Goal: Task Accomplishment & Management: Use online tool/utility

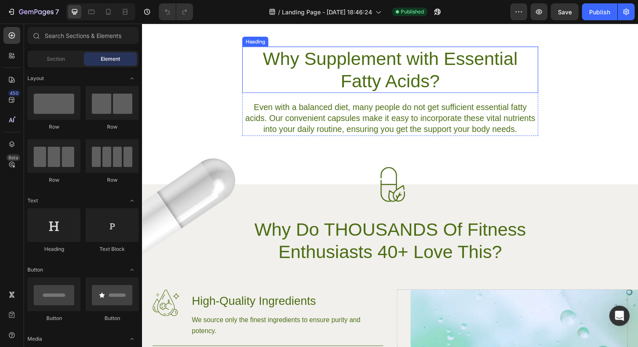
scroll to position [215, 0]
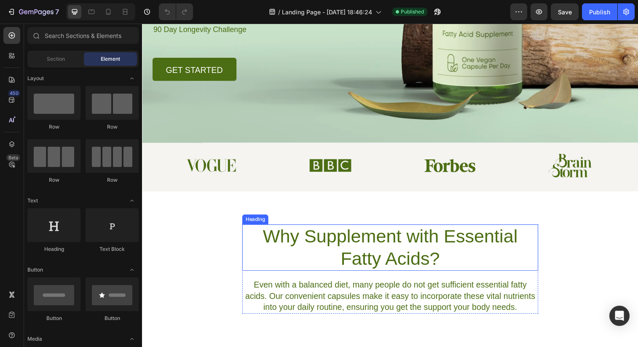
click at [344, 259] on h2 "Why Supplement with Essential Fatty Acids?" at bounding box center [395, 251] width 302 height 47
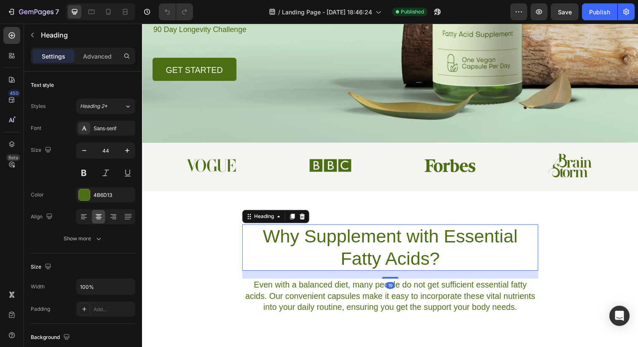
click at [344, 259] on h2 "Why Supplement with Essential Fatty Acids?" at bounding box center [395, 251] width 302 height 47
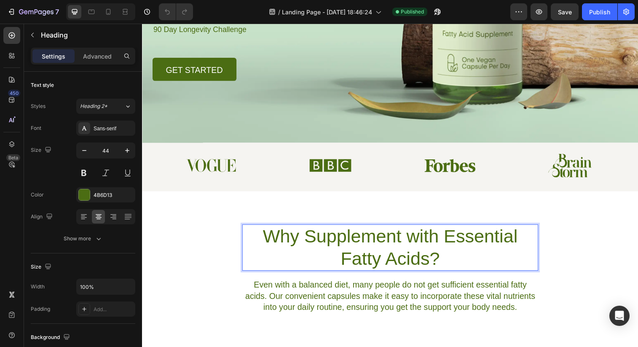
click at [344, 259] on p "Why Supplement with Essential Fatty Acids?" at bounding box center [395, 251] width 300 height 45
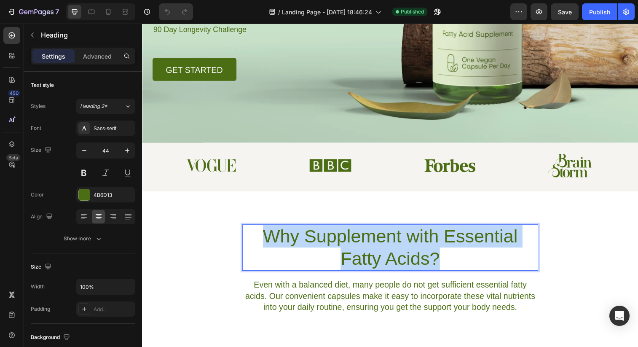
click at [344, 259] on p "Why Supplement with Essential Fatty Acids?" at bounding box center [395, 251] width 300 height 45
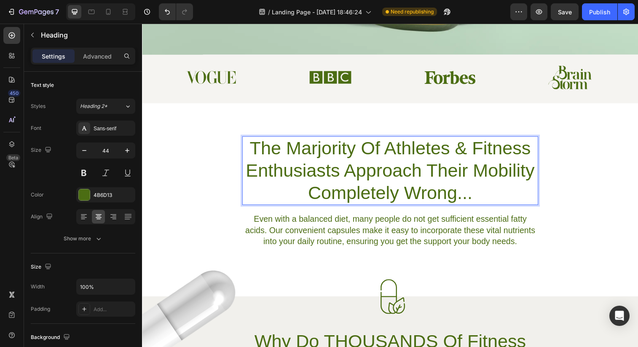
scroll to position [329, 0]
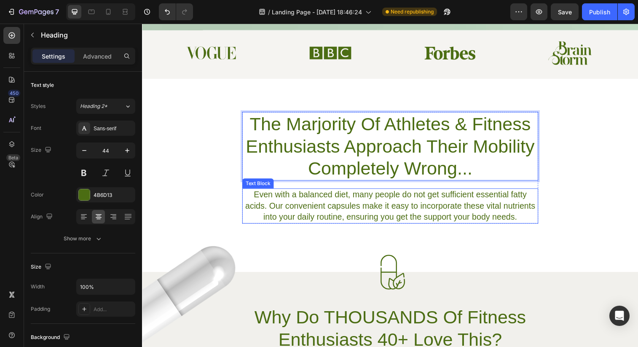
click at [273, 203] on p "Even with a balanced diet, many people do not get sufficient essential fatty ac…" at bounding box center [395, 209] width 300 height 34
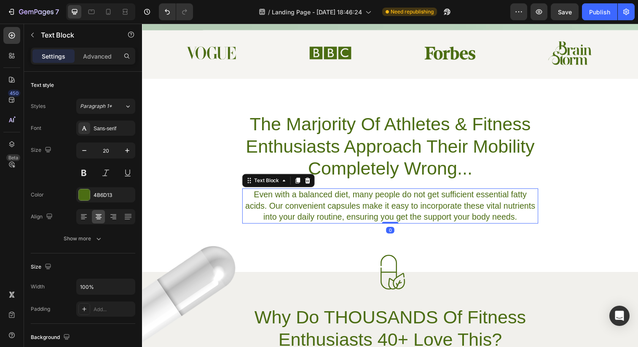
click at [273, 203] on p "Even with a balanced diet, many people do not get sufficient essential fatty ac…" at bounding box center [395, 209] width 300 height 34
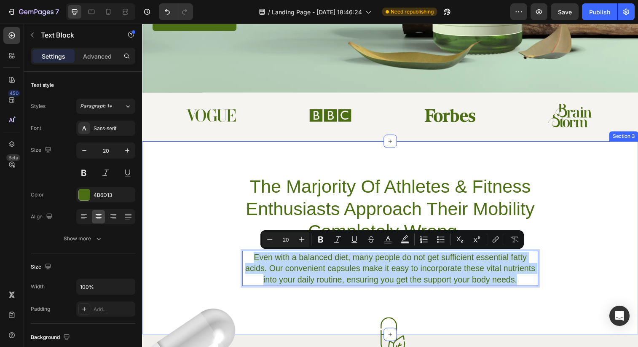
click at [203, 193] on div "The Marjority Of Athletes & Fitness Enthusiasts Approach Their Mobility Complet…" at bounding box center [394, 234] width 505 height 114
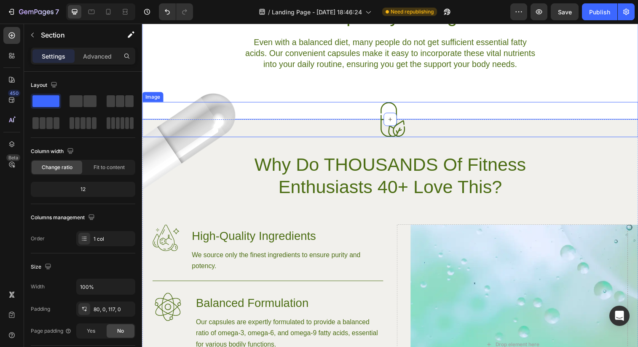
scroll to position [500, 0]
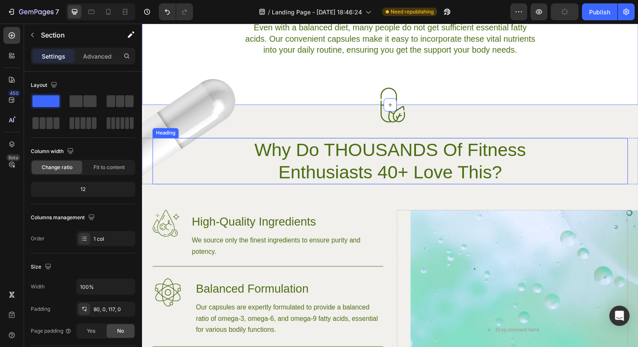
click at [323, 163] on h2 "Why Do THOUSANDS Of Fitness Enthusiasts 40+ Love This?" at bounding box center [395, 163] width 302 height 47
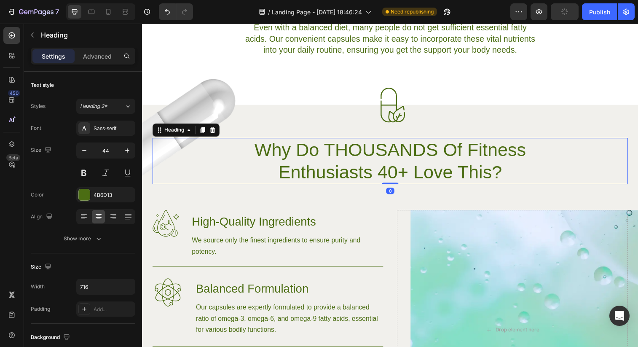
click at [323, 163] on h2 "Why Do THOUSANDS Of Fitness Enthusiasts 40+ Love This?" at bounding box center [395, 163] width 302 height 47
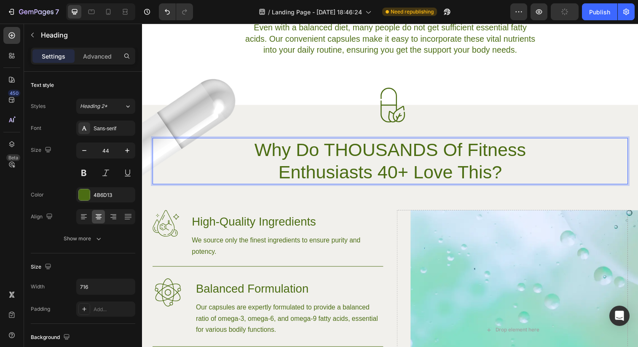
click at [323, 163] on p "Why Do THOUSANDS Of Fitness Enthusiasts 40+ Love This?" at bounding box center [395, 163] width 300 height 45
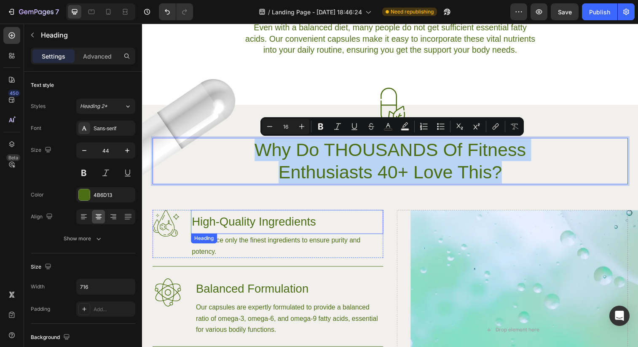
click at [275, 222] on h3 "High-Quality Ingredients" at bounding box center [290, 225] width 196 height 24
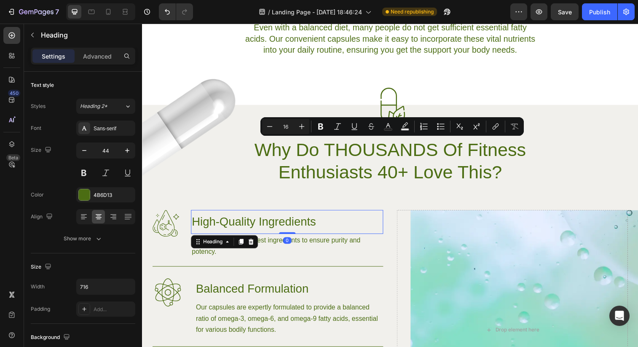
click at [275, 222] on h3 "High-Quality Ingredients" at bounding box center [290, 225] width 196 height 24
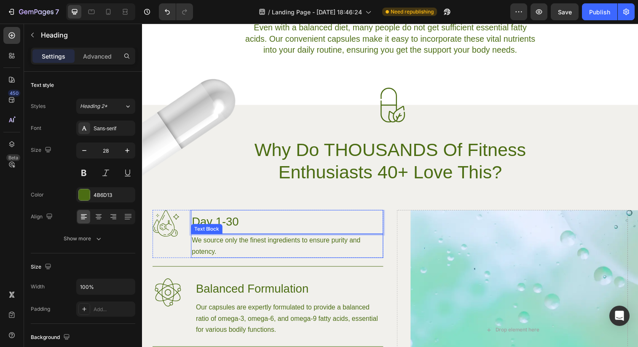
click at [233, 245] on p "We source only the finest ingredients to ensure purity and potency." at bounding box center [290, 249] width 194 height 23
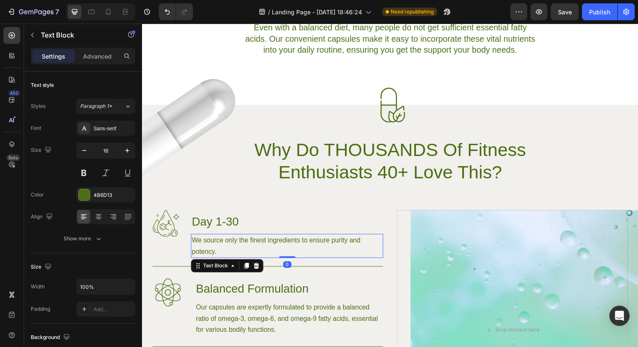
click at [233, 245] on p "We source only the finest ingredients to ensure purity and potency." at bounding box center [290, 249] width 194 height 23
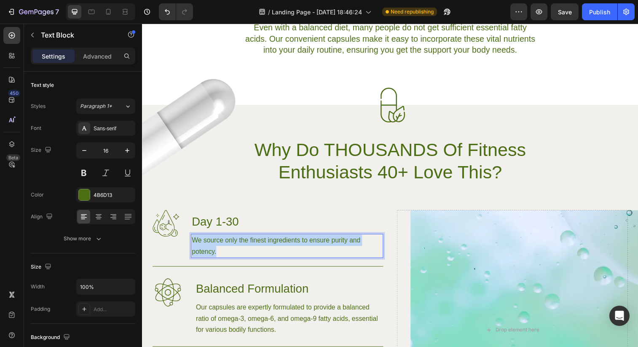
click at [233, 245] on p "We source only the finest ingredients to ensure purity and potency." at bounding box center [290, 249] width 194 height 23
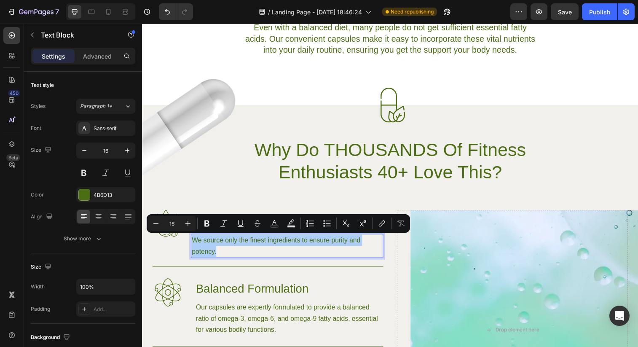
click at [225, 194] on img at bounding box center [197, 132] width 110 height 132
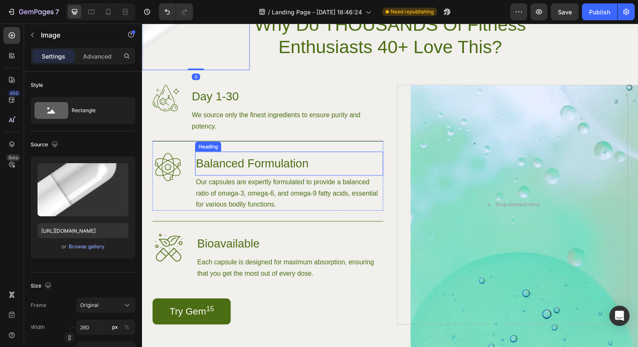
scroll to position [627, 0]
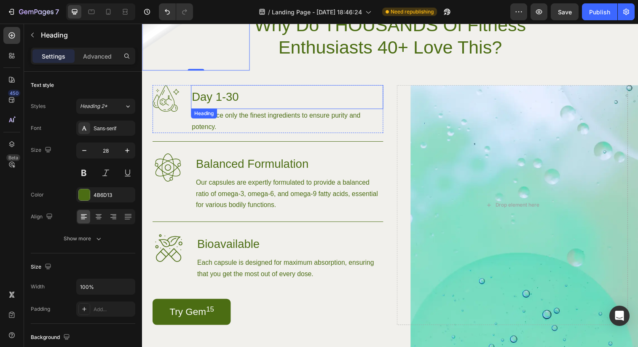
click at [223, 94] on p "Day 1-30" at bounding box center [290, 98] width 194 height 23
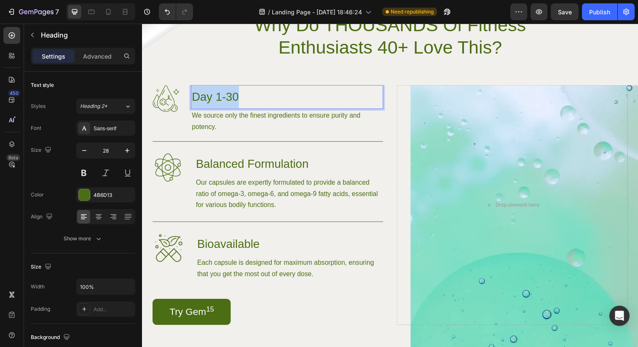
click at [223, 94] on p "Day 1-30" at bounding box center [290, 98] width 194 height 23
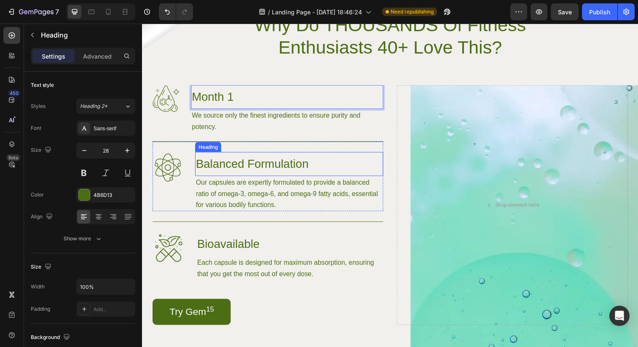
click at [229, 168] on h3 "Balanced Formulation" at bounding box center [292, 166] width 192 height 24
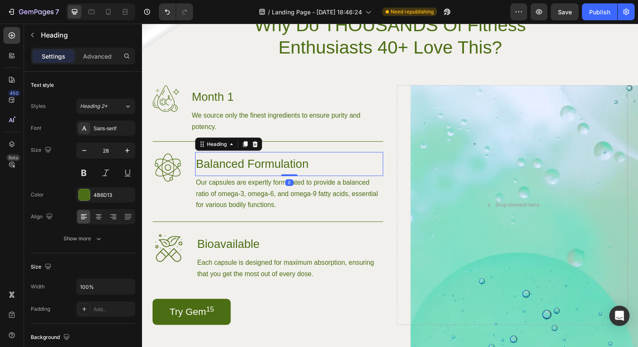
click at [229, 168] on h3 "Balanced Formulation" at bounding box center [292, 166] width 192 height 24
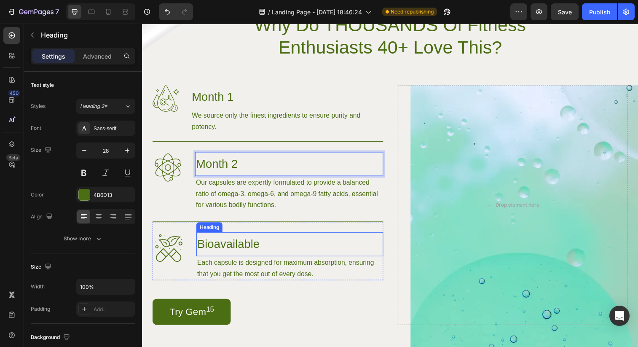
click at [233, 249] on h3 "Bioavailable" at bounding box center [292, 248] width 190 height 24
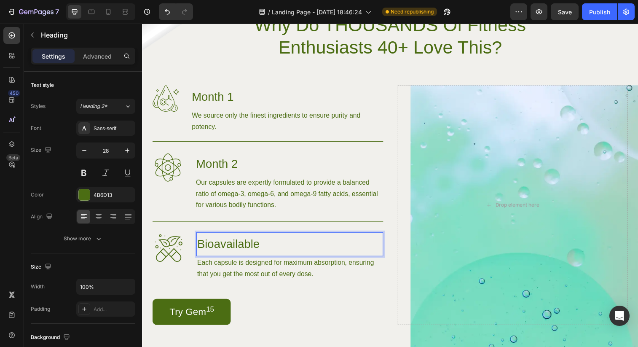
click at [233, 249] on h3 "Bioavailable" at bounding box center [292, 248] width 190 height 24
click at [233, 249] on p "Bioavailable" at bounding box center [292, 248] width 189 height 23
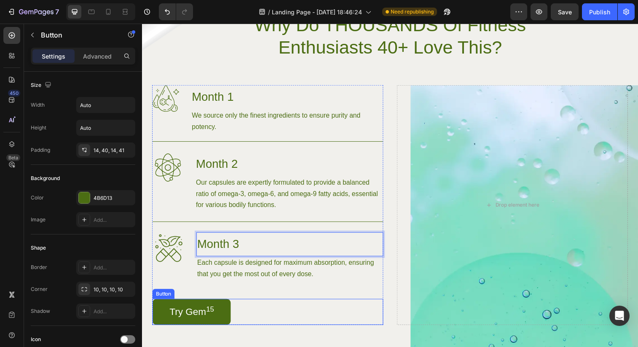
click at [284, 305] on div "Try Gem 15 Button" at bounding box center [269, 317] width 235 height 27
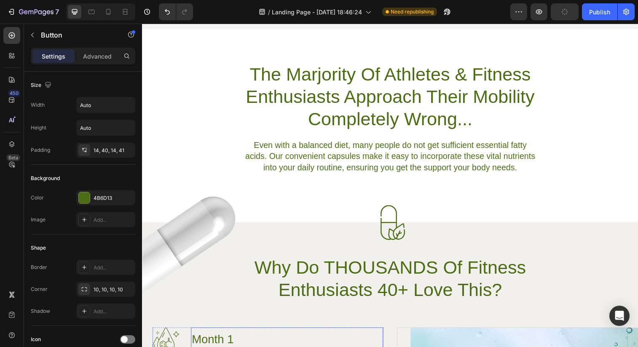
scroll to position [393, 0]
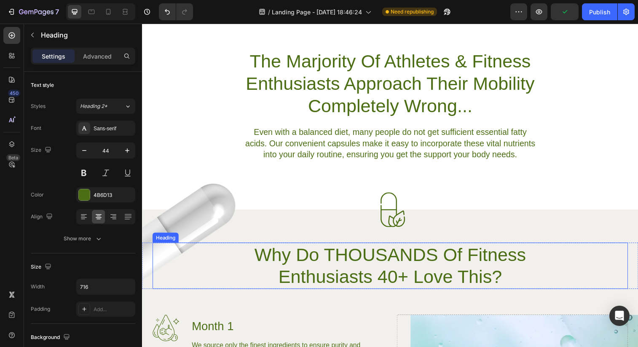
click at [322, 264] on p "Why Do THOUSANDS Of Fitness Enthusiasts 40+ Love This?" at bounding box center [395, 269] width 300 height 45
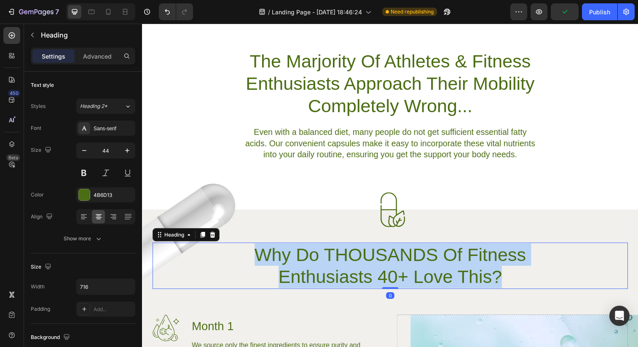
click at [322, 264] on p "Why Do THOUSANDS Of Fitness Enthusiasts 40+ Love This?" at bounding box center [395, 269] width 300 height 45
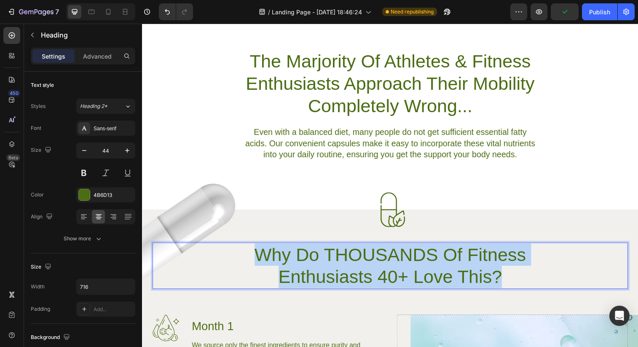
click at [322, 264] on p "Why Do THOUSANDS Of Fitness Enthusiasts 40+ Love This?" at bounding box center [395, 269] width 300 height 45
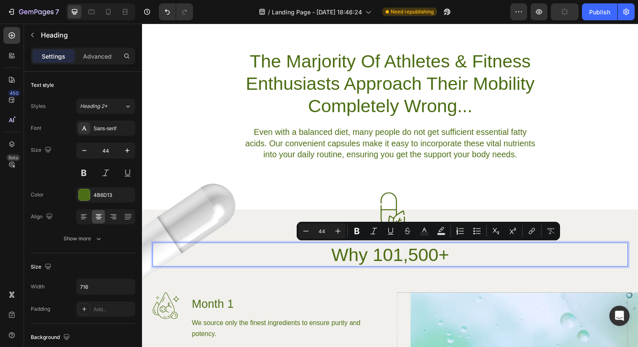
drag, startPoint x: 461, startPoint y: 260, endPoint x: 404, endPoint y: 260, distance: 56.9
click at [404, 260] on p "Why 101,500+" at bounding box center [395, 258] width 300 height 23
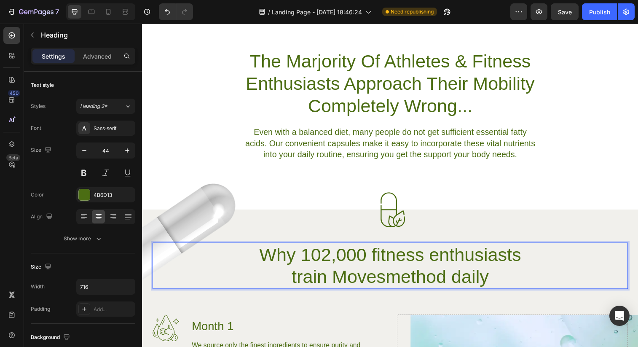
click at [329, 281] on p "Why 102,000 fitness enthusiasts train Movesmethod daily" at bounding box center [395, 269] width 300 height 45
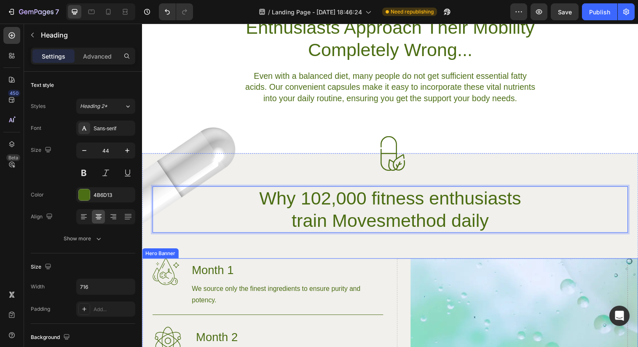
scroll to position [483, 0]
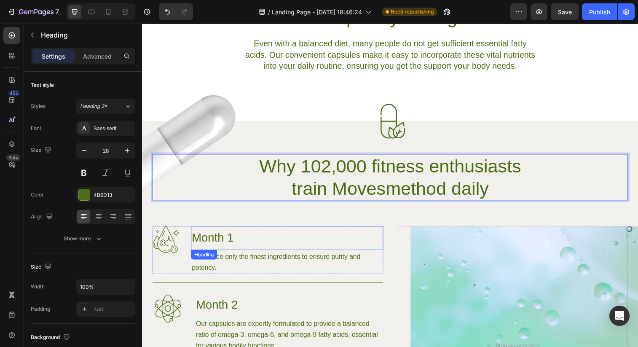
click at [255, 246] on p "Month 1" at bounding box center [290, 241] width 194 height 23
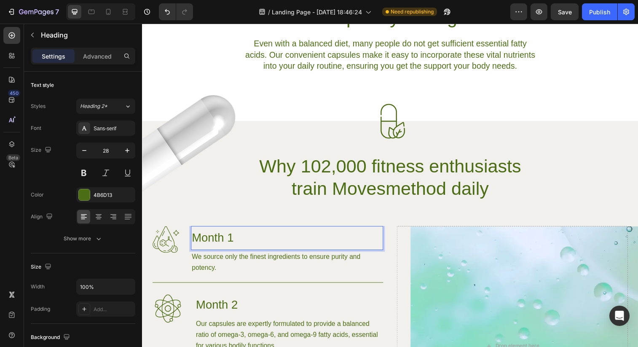
click at [255, 246] on p "Month 1" at bounding box center [290, 241] width 194 height 23
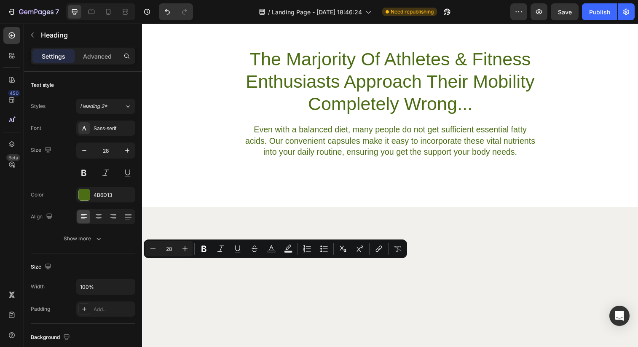
type input "16"
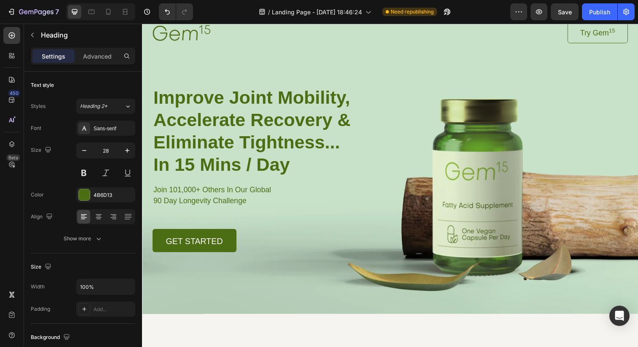
scroll to position [0, 0]
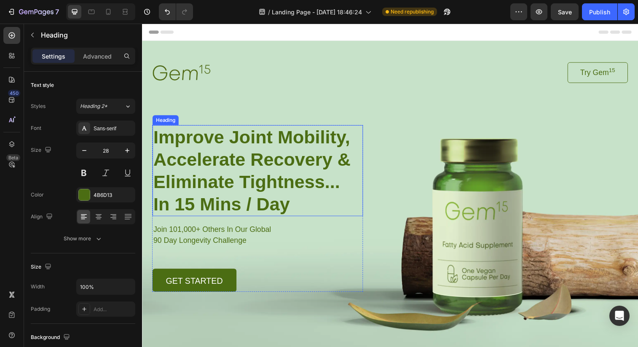
click at [273, 185] on strong "Improve Joint Mobility, Accelerate Recovery & Eliminate Tightness..." at bounding box center [253, 161] width 201 height 66
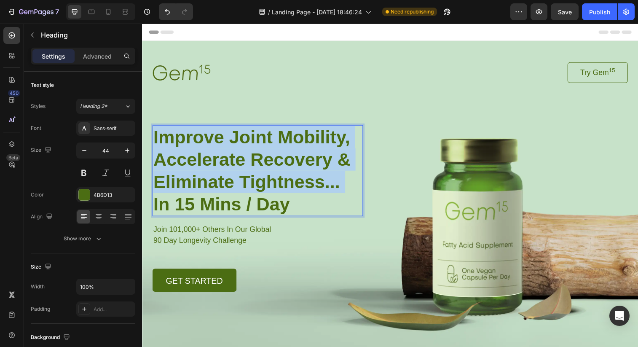
click at [273, 185] on strong "Improve Joint Mobility, Accelerate Recovery & Eliminate Tightness..." at bounding box center [253, 161] width 201 height 66
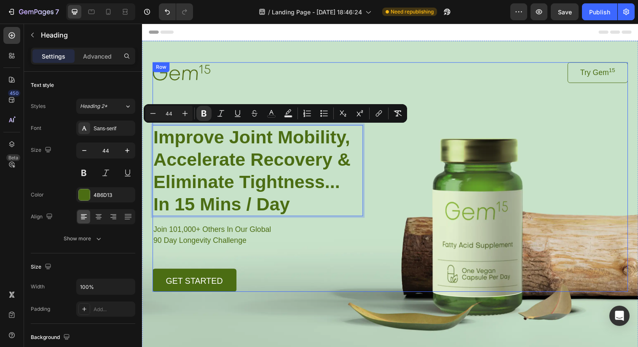
click at [373, 239] on div "Image Try Gem 15 Button Row Improve Joint Mobility, Accelerate Recovery & Elimi…" at bounding box center [394, 180] width 484 height 234
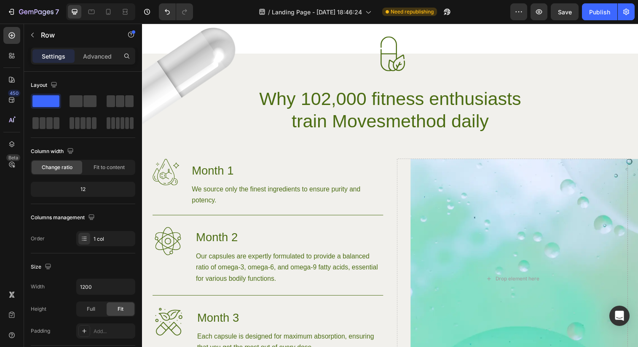
scroll to position [555, 0]
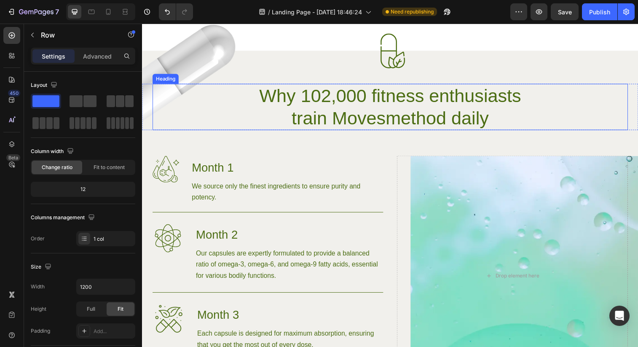
click at [367, 110] on h2 "Why 102,000 fitness enthusiasts train Movesmethod daily" at bounding box center [395, 108] width 302 height 47
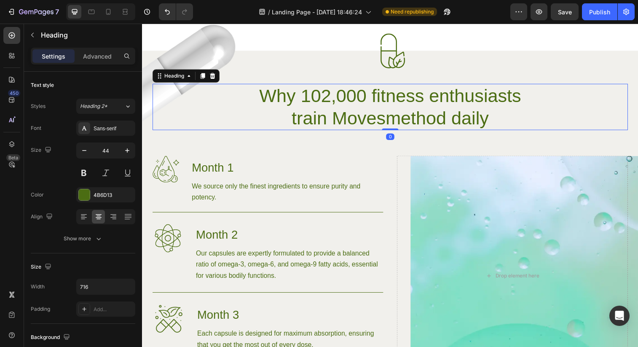
click at [367, 110] on h2 "Why 102,000 fitness enthusiasts train Movesmethod daily" at bounding box center [395, 108] width 302 height 47
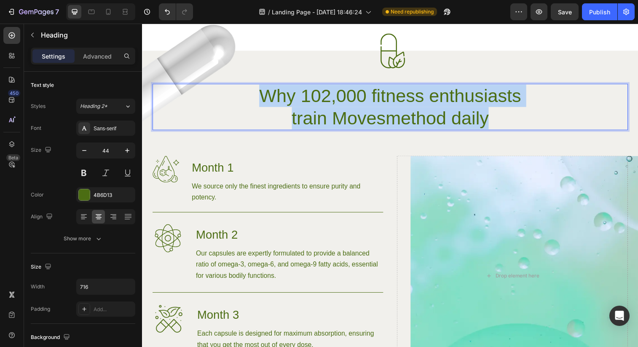
click at [367, 110] on p "Why 102,000 fitness enthusiasts train Movesmethod daily" at bounding box center [395, 108] width 300 height 45
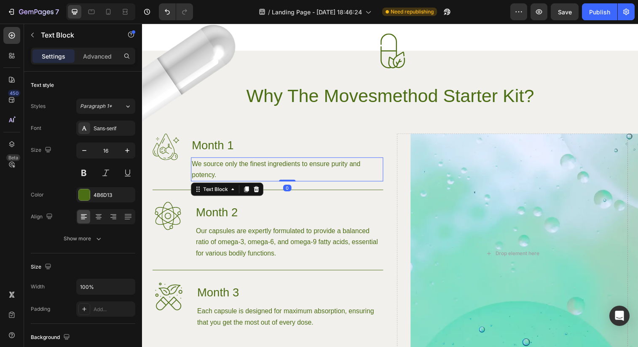
click at [286, 169] on p "We source only the finest ingredients to ensure purity and potency." at bounding box center [290, 171] width 194 height 23
click at [270, 156] on h3 "Month 1" at bounding box center [290, 147] width 196 height 24
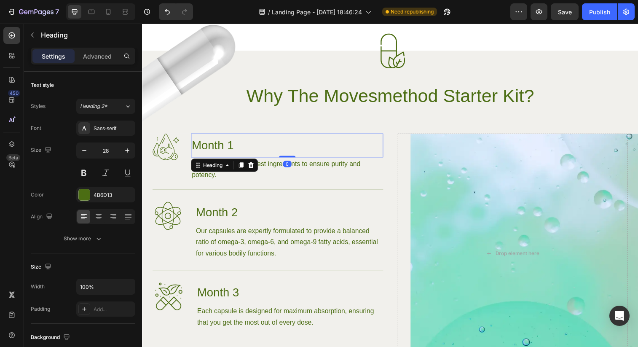
click at [270, 156] on h3 "Month 1" at bounding box center [290, 147] width 196 height 24
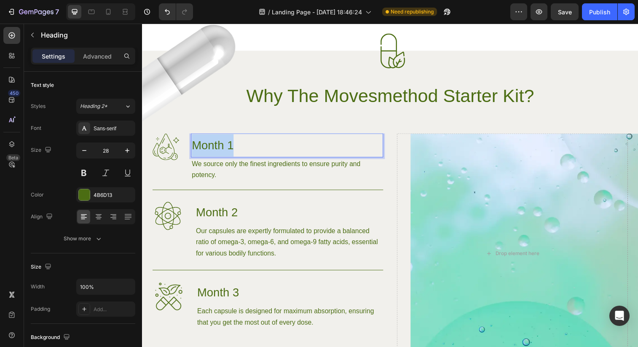
click at [270, 156] on p "Month 1" at bounding box center [290, 147] width 194 height 23
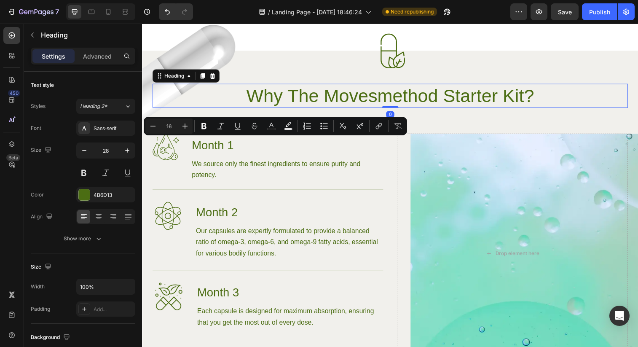
click at [493, 109] on h2 "Why The Movesmethod Starter Kit?" at bounding box center [395, 97] width 302 height 24
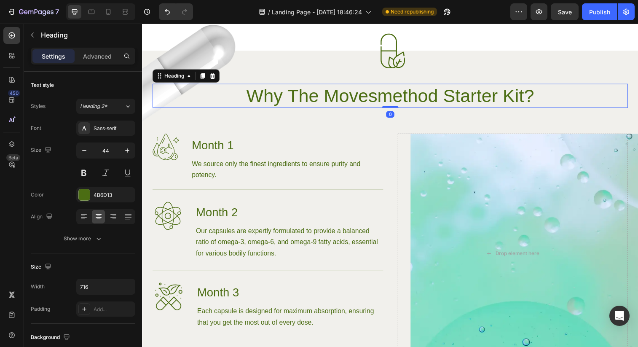
click at [493, 109] on h2 "Why The Movesmethod Starter Kit?" at bounding box center [395, 97] width 302 height 24
click at [493, 100] on p "Why The Movesmethod Starter Kit?" at bounding box center [395, 97] width 300 height 23
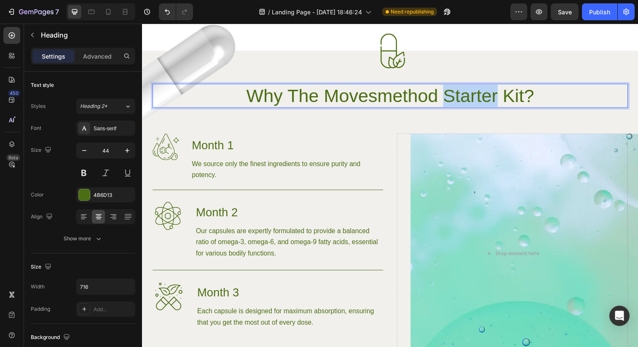
click at [493, 100] on p "Why The Movesmethod Starter Kit?" at bounding box center [395, 97] width 300 height 23
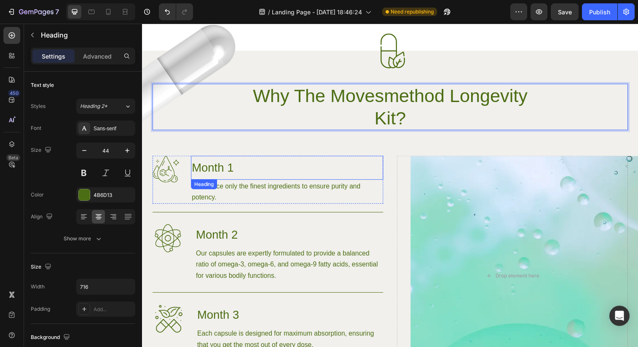
click at [229, 174] on p "Month 1" at bounding box center [290, 170] width 194 height 23
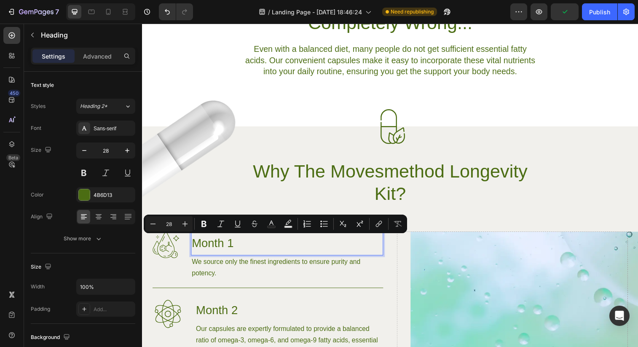
type input "16"
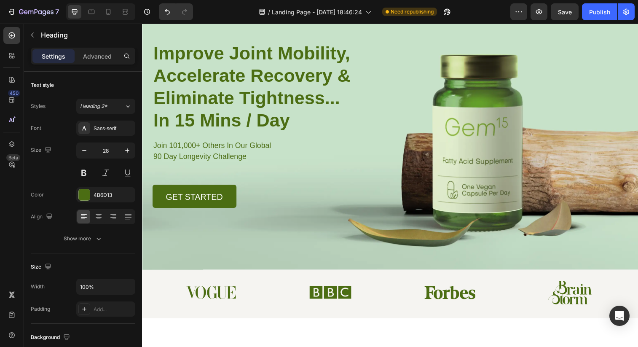
scroll to position [79, 0]
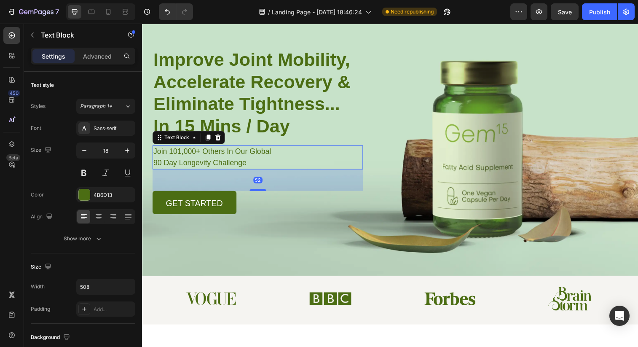
click at [224, 160] on p "90 Day Longevity Challenge" at bounding box center [259, 165] width 212 height 11
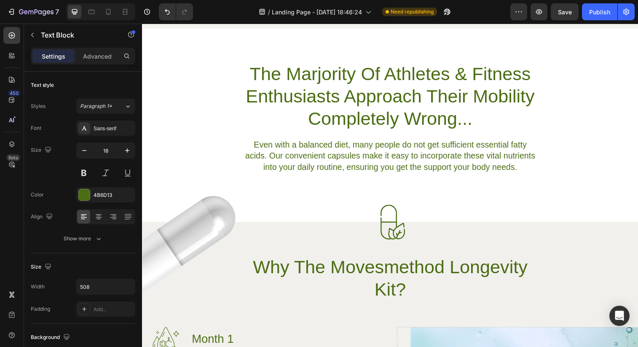
type input "16"
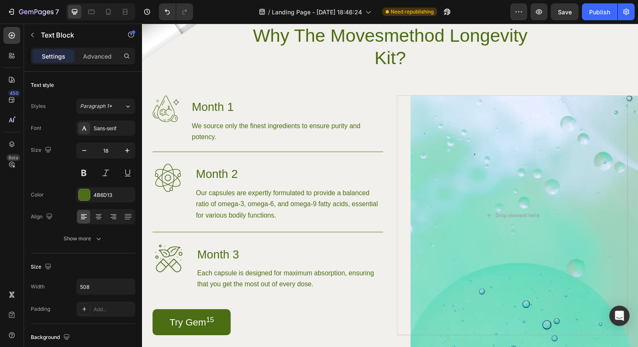
scroll to position [624, 0]
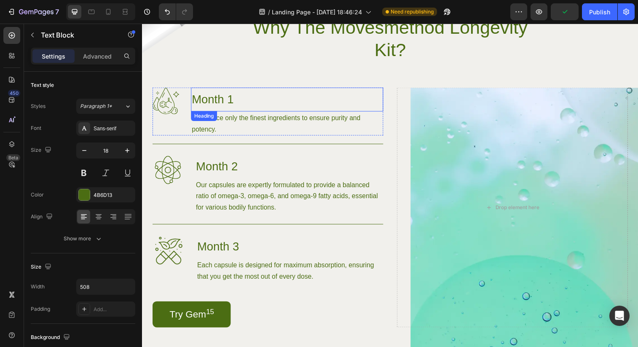
click at [219, 100] on h3 "Month 1" at bounding box center [290, 100] width 196 height 24
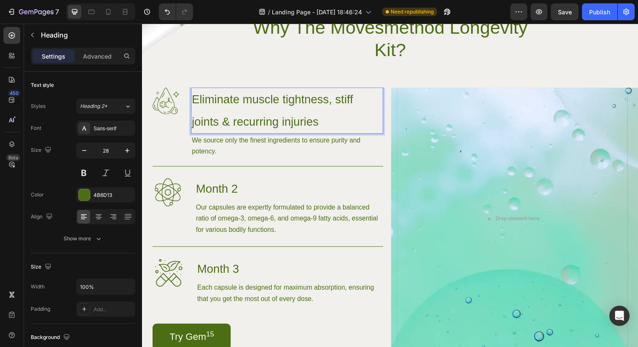
click at [288, 123] on p "Eliminate muscle tightness, stiff joints & recurring injuries" at bounding box center [290, 111] width 194 height 45
click at [242, 126] on p "Eliminate muscle tightness, stiff joints & recurring Injuries" at bounding box center [290, 111] width 194 height 45
click at [196, 126] on p "Eliminate muscle tightness, stiff joints & Recurring Injuries" at bounding box center [290, 111] width 194 height 45
click at [342, 100] on p "Eliminate muscle tightness, stiff Joints & Recurring Injuries" at bounding box center [290, 111] width 194 height 45
click at [289, 102] on p "Eliminate muscle tightness, Stiff Joints & Recurring Injuries" at bounding box center [290, 111] width 194 height 45
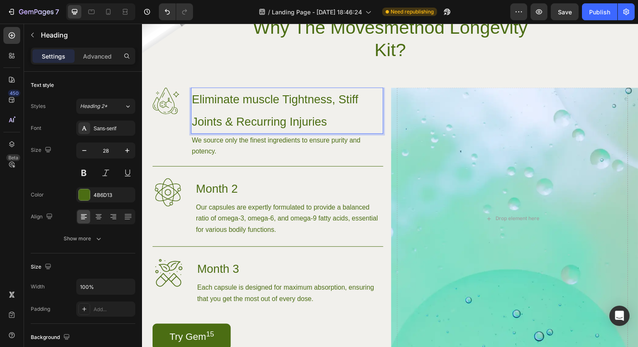
click at [252, 102] on p "Eliminate muscle Tightness, Stiff Joints & Recurring Injuries" at bounding box center [290, 111] width 194 height 45
click at [264, 196] on h3 "Month 2" at bounding box center [292, 191] width 192 height 24
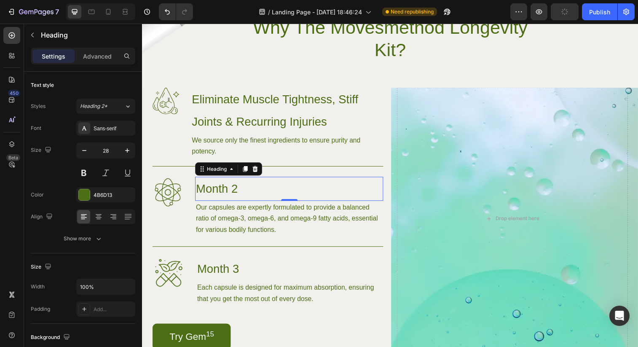
click at [234, 189] on h3 "Month 2" at bounding box center [292, 191] width 192 height 24
click at [234, 189] on p "Month 2" at bounding box center [292, 191] width 190 height 23
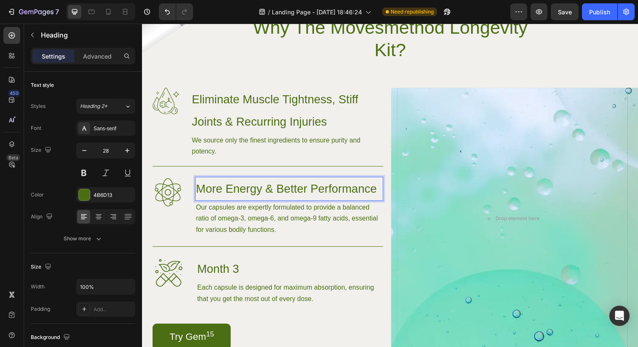
click at [310, 191] on p "More Energy & Better Performance" at bounding box center [292, 191] width 190 height 23
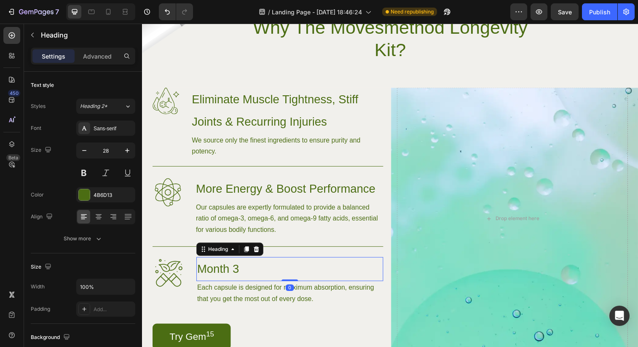
click at [232, 274] on h3 "Month 3" at bounding box center [292, 273] width 190 height 24
click at [232, 274] on p "Month 3" at bounding box center [292, 273] width 189 height 23
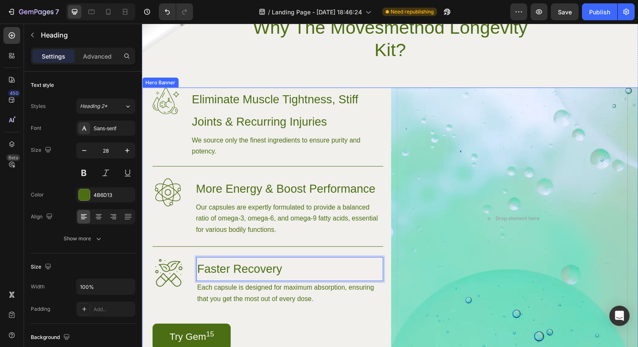
click at [408, 255] on div "Drop element here" at bounding box center [518, 221] width 235 height 267
click at [336, 261] on h3 "Faster Recovery" at bounding box center [292, 273] width 190 height 24
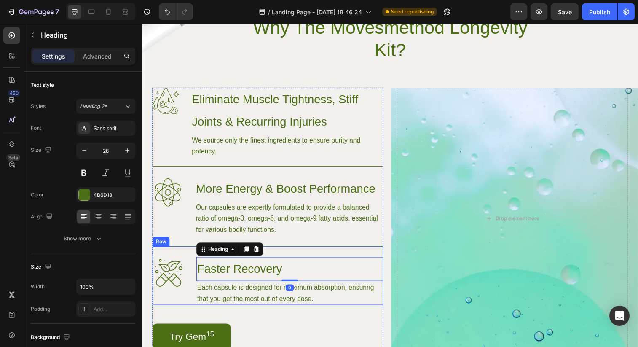
click at [337, 258] on div "Image Faster Recovery Heading 0 Each capsule is designed for maximum absorption…" at bounding box center [269, 280] width 235 height 60
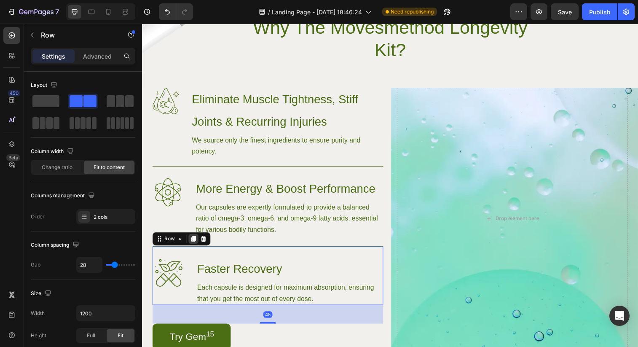
click at [196, 244] on icon at bounding box center [194, 242] width 7 height 7
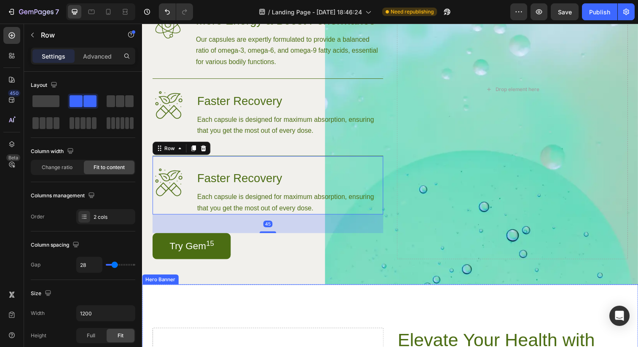
scroll to position [777, 0]
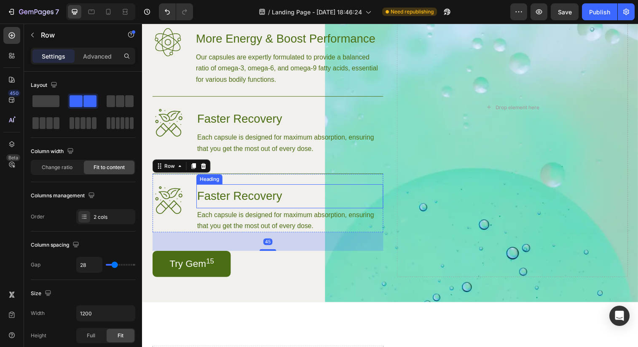
click at [230, 201] on h3 "Faster Recovery" at bounding box center [292, 199] width 190 height 24
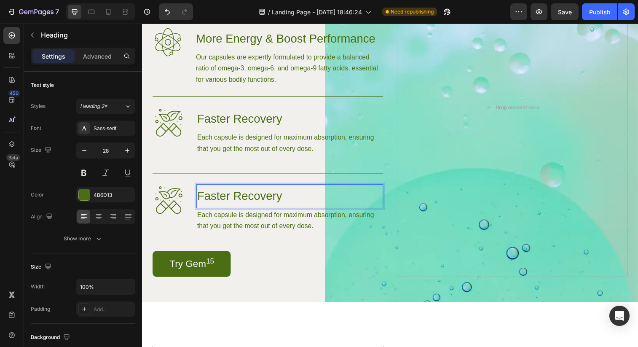
click at [230, 201] on h3 "Faster Recovery" at bounding box center [292, 199] width 190 height 24
click at [230, 201] on p "Faster Recovery" at bounding box center [292, 199] width 189 height 23
click at [225, 123] on p "Faster Recovery" at bounding box center [292, 120] width 189 height 23
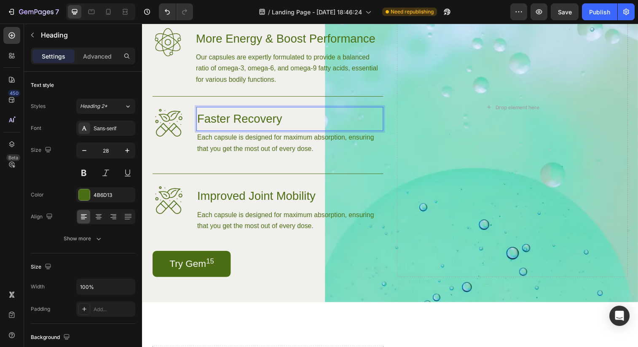
click at [225, 123] on p "Faster Recovery" at bounding box center [292, 120] width 189 height 23
click at [240, 202] on p "Improved Joint Mobility" at bounding box center [292, 199] width 189 height 23
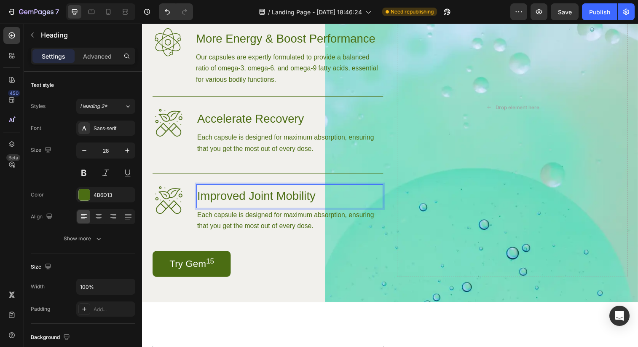
click at [249, 201] on p "Improved Joint Mobility" at bounding box center [292, 199] width 189 height 23
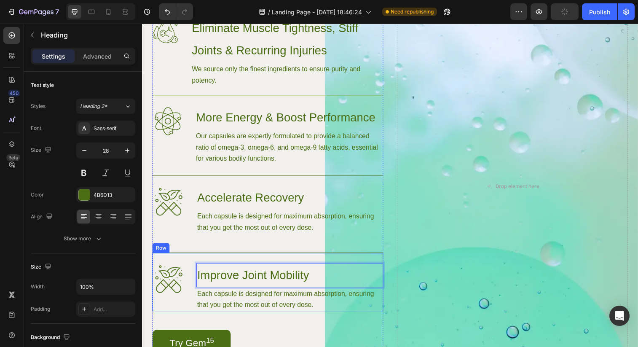
scroll to position [690, 0]
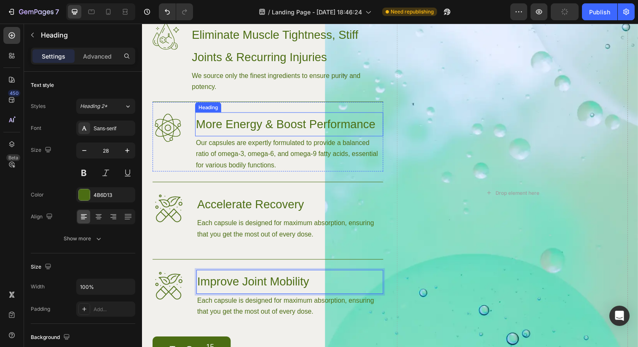
click at [242, 129] on p "More Energy & Boost Performance" at bounding box center [292, 126] width 190 height 23
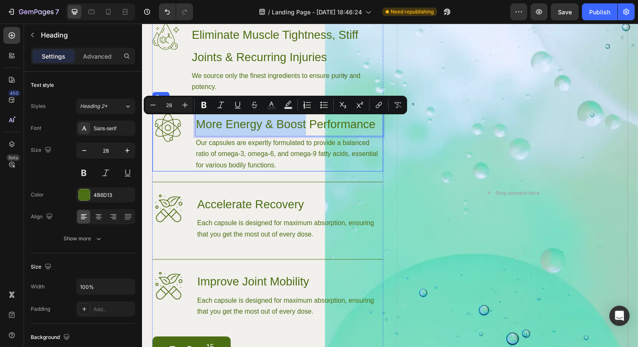
drag, startPoint x: 308, startPoint y: 125, endPoint x: 195, endPoint y: 131, distance: 112.6
click at [195, 131] on div "Image More Energy & Boost Performance Heading 0 Our capsules are expertly formu…" at bounding box center [269, 138] width 235 height 71
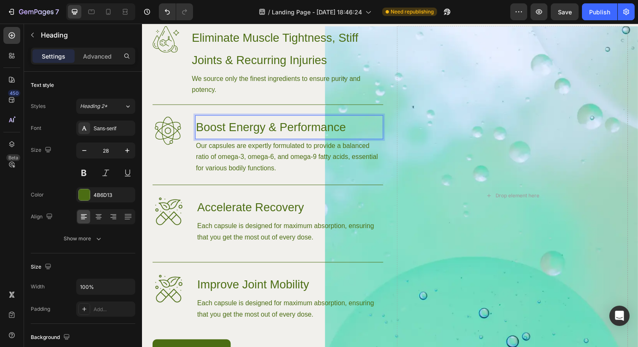
scroll to position [607, 0]
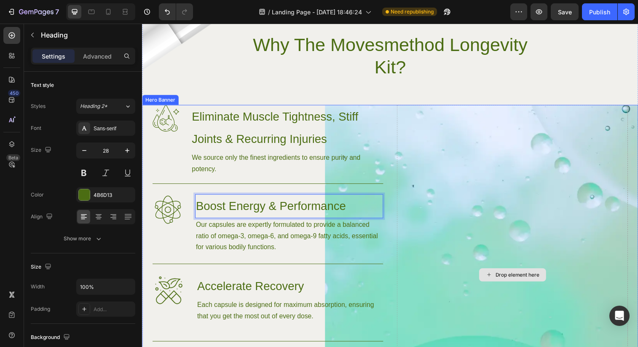
click at [414, 168] on div "Drop element here" at bounding box center [518, 279] width 235 height 346
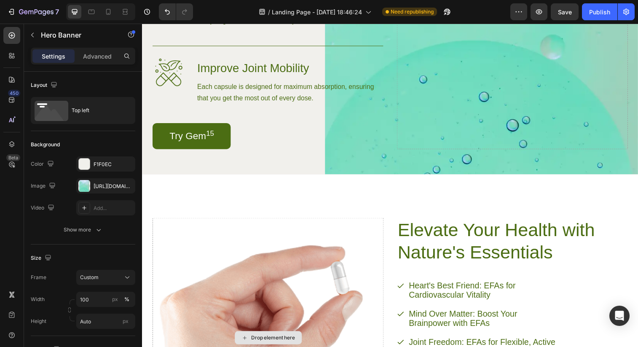
scroll to position [873, 0]
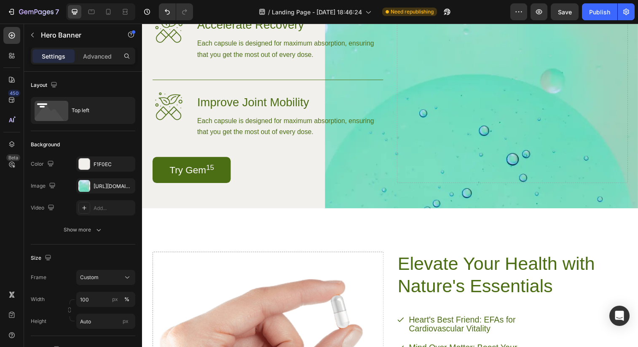
click at [398, 196] on div "Image Eliminate Muscle Tightness, Stiff Joints & Recurring Injuries Heading We …" at bounding box center [394, 26] width 505 height 372
click at [399, 209] on div "Image Eliminate Muscle Tightness, Stiff Joints & Recurring Injuries Heading We …" at bounding box center [394, 26] width 505 height 372
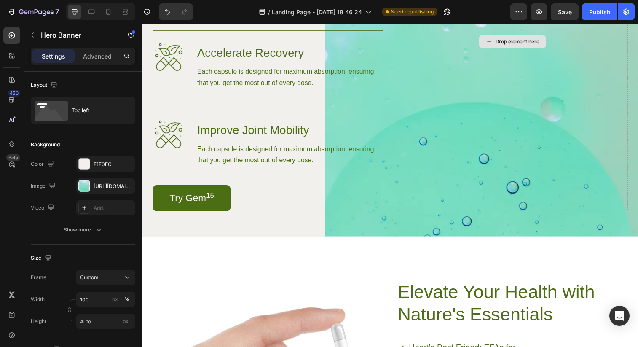
scroll to position [872, 0]
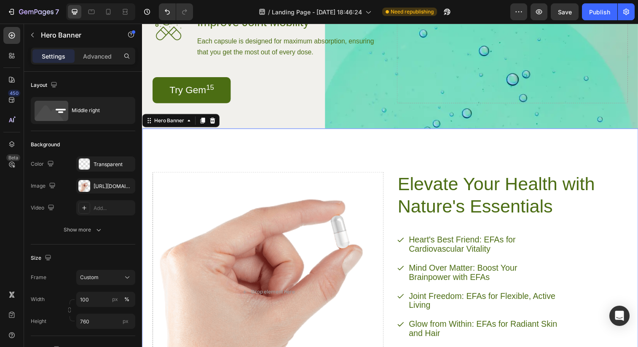
scroll to position [945, 0]
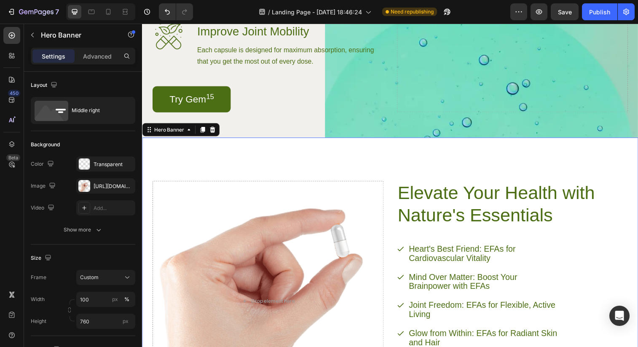
click at [381, 153] on div "Elevate Your Health with Nature's Essentials Heading Heart's Best Friend: EFAs …" at bounding box center [394, 299] width 505 height 321
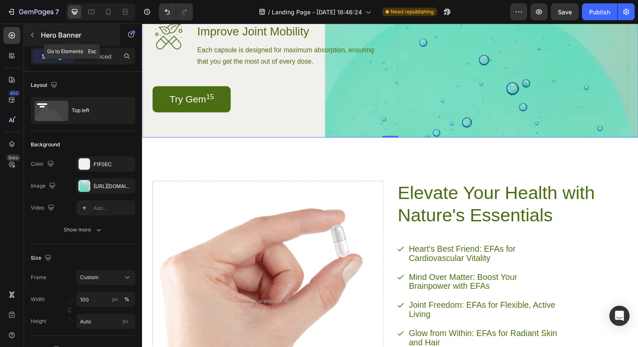
click at [32, 36] on icon "button" at bounding box center [32, 35] width 7 height 7
click at [35, 35] on icon "button" at bounding box center [32, 35] width 7 height 7
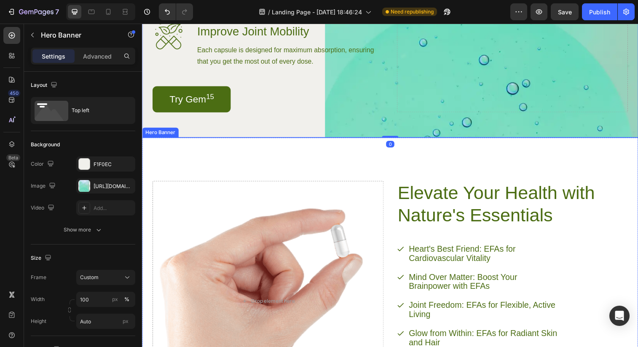
click at [391, 140] on div "Elevate Your Health with Nature's Essentials Heading Heart's Best Friend: EFAs …" at bounding box center [394, 299] width 505 height 321
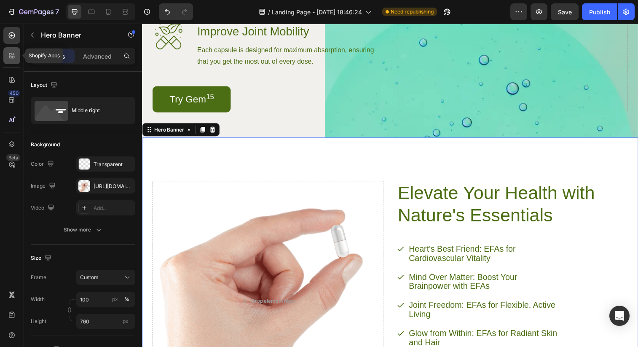
click at [10, 55] on icon at bounding box center [10, 54] width 3 height 3
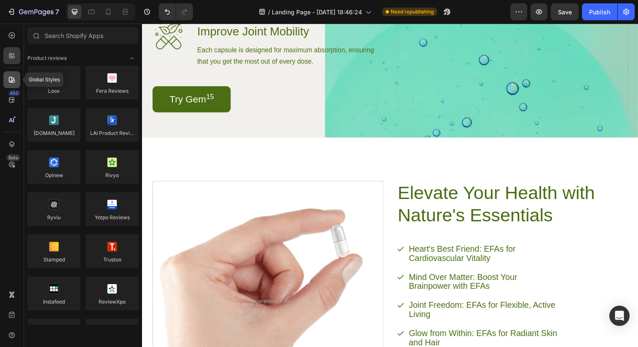
click at [15, 80] on icon at bounding box center [12, 79] width 8 height 8
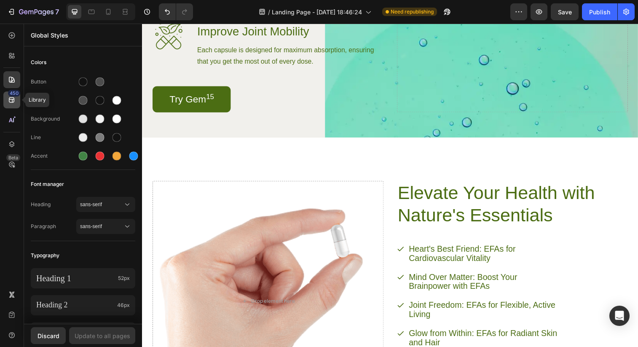
click at [14, 95] on div "450" at bounding box center [14, 93] width 12 height 7
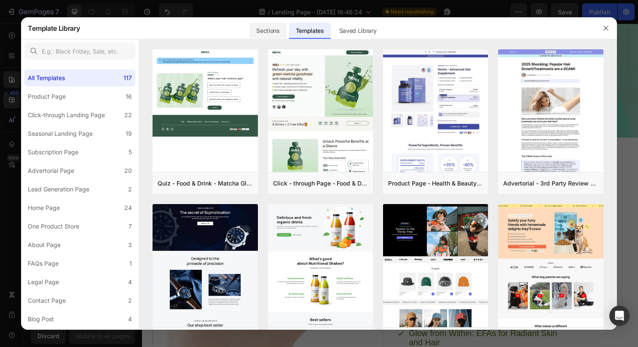
click at [251, 29] on div "Sections" at bounding box center [267, 30] width 37 height 17
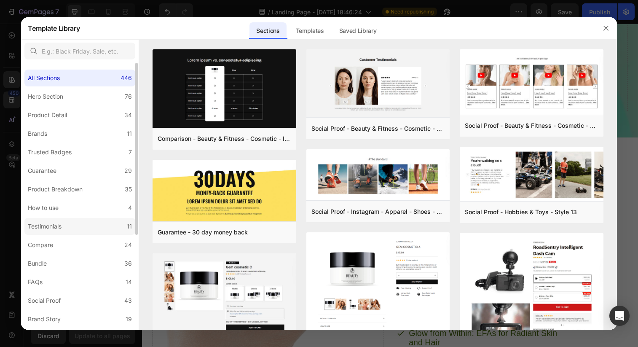
click at [76, 227] on label "Testimonials 11" at bounding box center [79, 226] width 111 height 17
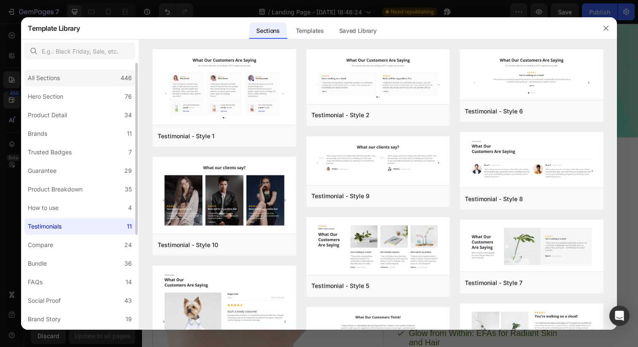
click at [75, 80] on div "All Sections 446" at bounding box center [79, 78] width 111 height 17
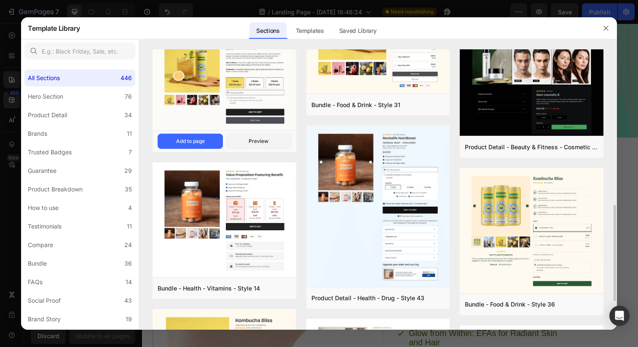
scroll to position [420, 0]
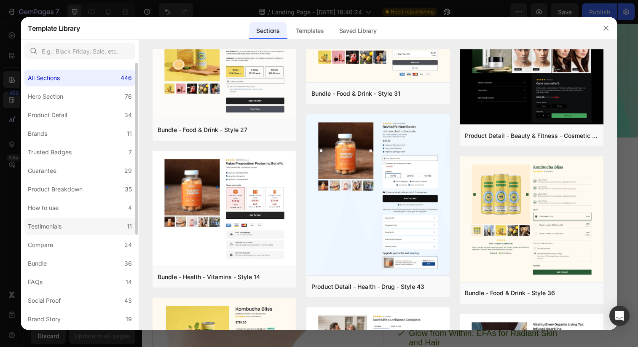
click at [88, 227] on label "Testimonials 11" at bounding box center [79, 226] width 111 height 17
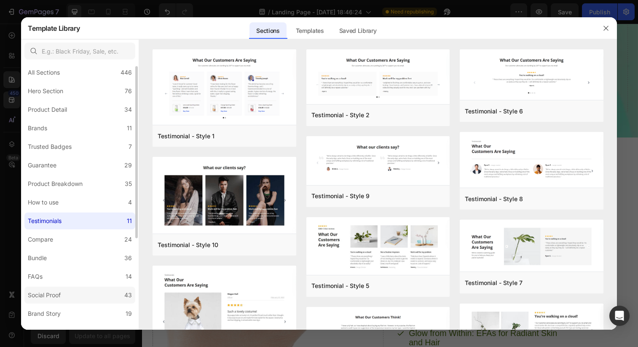
scroll to position [9, 0]
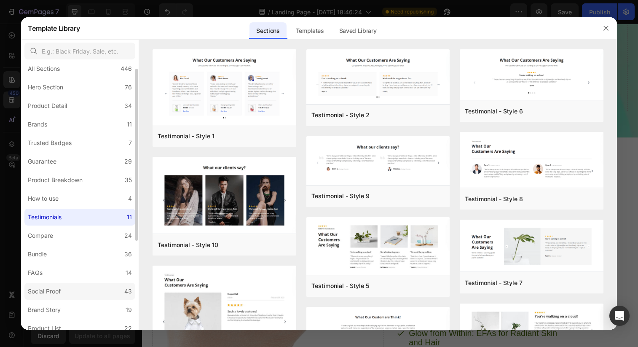
click at [80, 294] on label "Social Proof 43" at bounding box center [79, 291] width 111 height 17
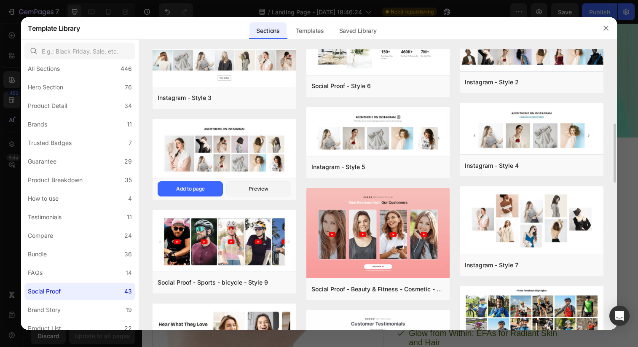
scroll to position [275, 0]
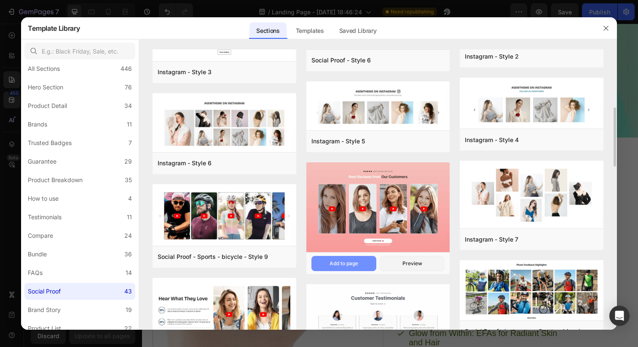
click at [356, 262] on div "Add to page" at bounding box center [343, 263] width 29 height 8
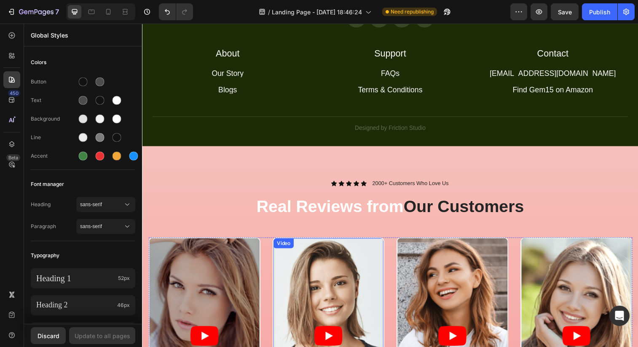
scroll to position [2564, 0]
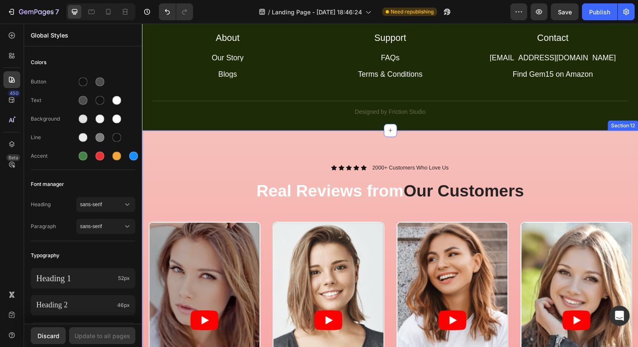
click at [163, 154] on div "Icon Icon Icon Icon Icon Icon List 2000+ Customers Who Love Us Text Block Row R…" at bounding box center [394, 321] width 505 height 379
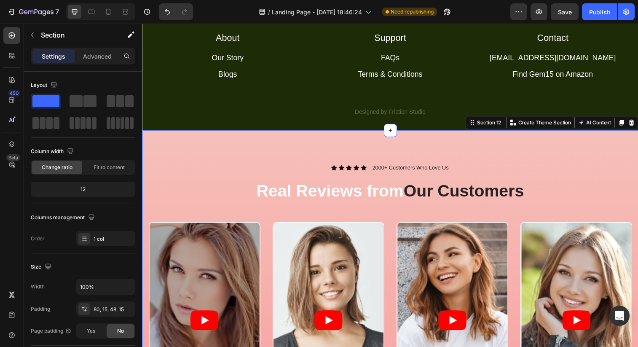
click at [217, 154] on div "Icon Icon Icon Icon Icon Icon List 2000+ Customers Who Love Us Text Block Row R…" at bounding box center [394, 321] width 505 height 379
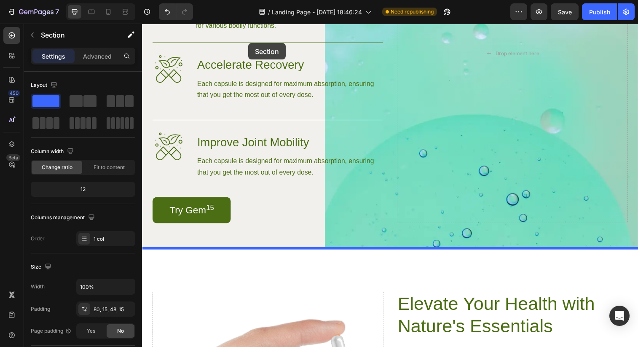
scroll to position [809, 0]
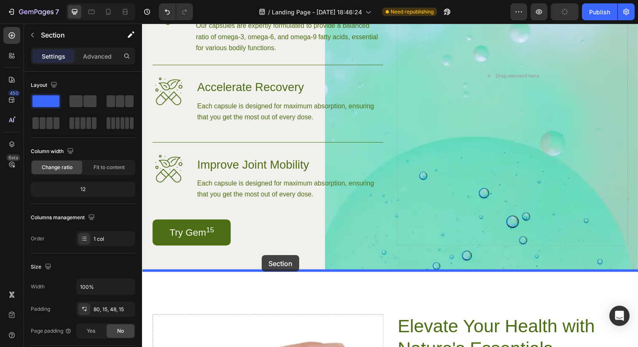
drag, startPoint x: 218, startPoint y: 138, endPoint x: 264, endPoint y: 259, distance: 130.1
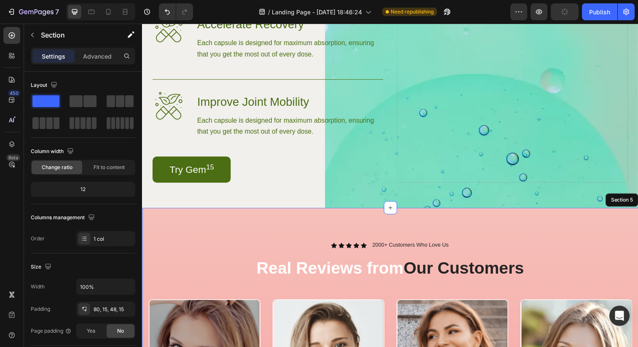
scroll to position [876, 0]
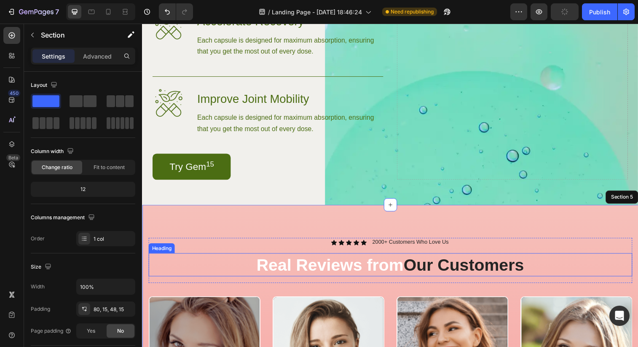
click at [347, 270] on h2 "Real Reviews from Our Customers" at bounding box center [394, 269] width 493 height 24
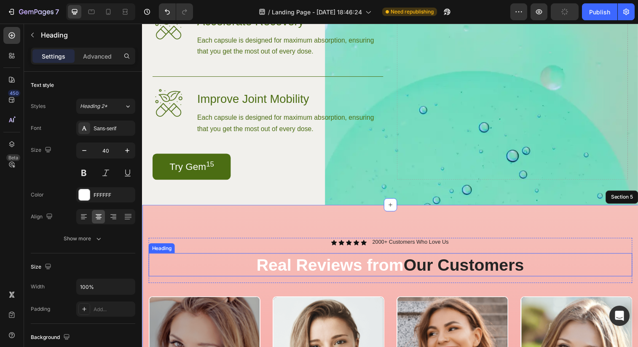
click at [347, 270] on h2 "Real Reviews from Our Customers" at bounding box center [394, 269] width 493 height 24
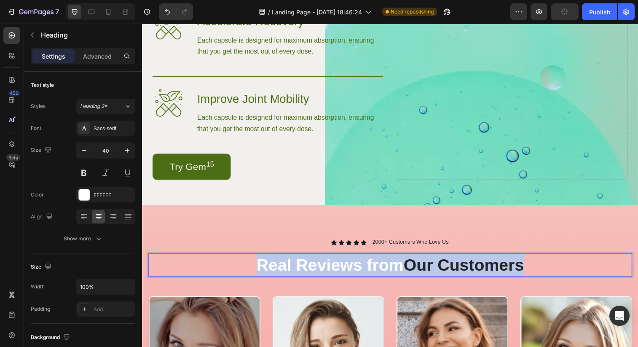
click at [347, 270] on p "Real Reviews from Our Customers" at bounding box center [394, 269] width 491 height 22
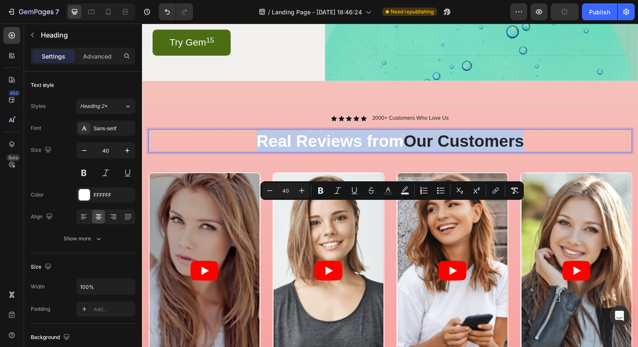
scroll to position [1013, 0]
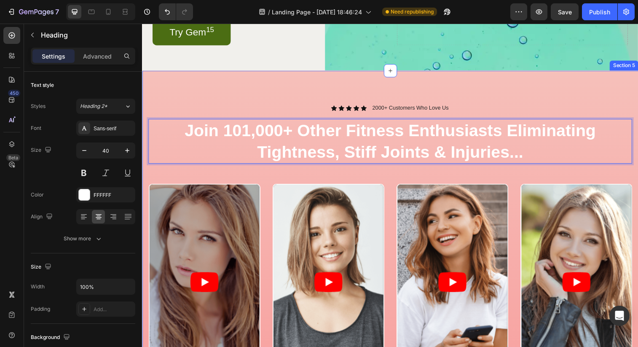
click at [299, 103] on div "Icon Icon Icon Icon Icon Icon List 2000+ Customers Who Love Us Text Block Row J…" at bounding box center [394, 271] width 505 height 401
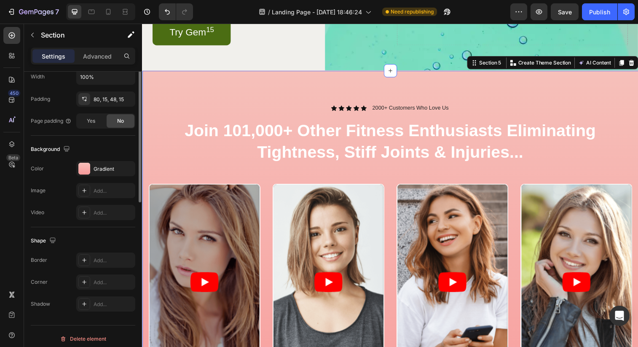
scroll to position [215, 0]
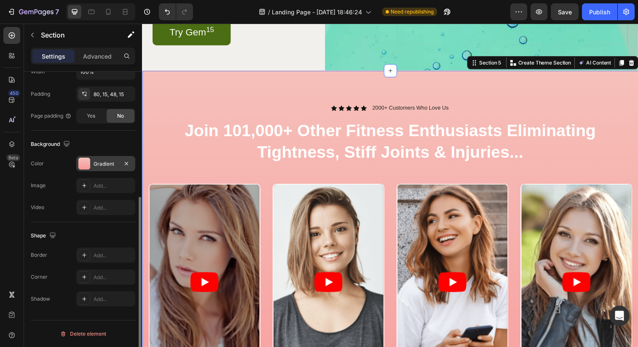
click at [83, 169] on div "Gradient" at bounding box center [105, 163] width 59 height 15
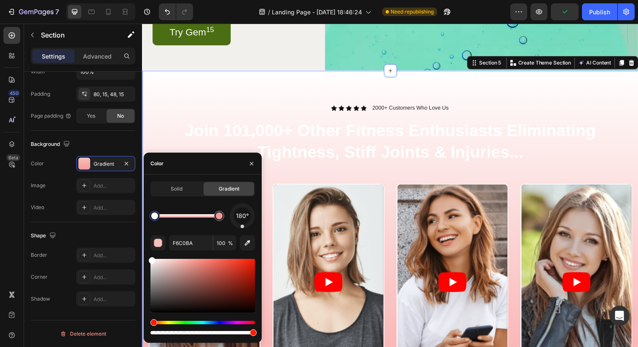
type input "FFFFFF"
drag, startPoint x: 163, startPoint y: 276, endPoint x: 150, endPoint y: 263, distance: 17.9
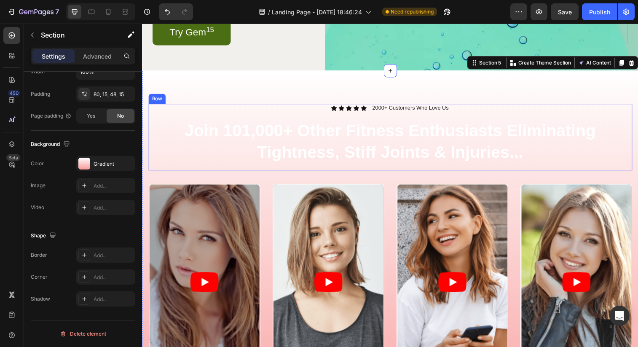
click at [204, 104] on div "Icon Icon Icon Icon Icon Icon List 2000+ Customers Who Love Us Text Block Row J…" at bounding box center [394, 271] width 505 height 401
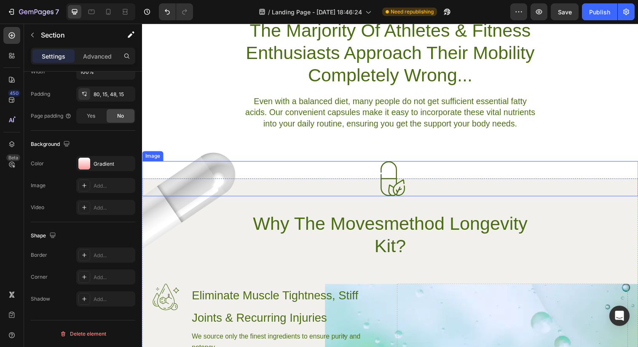
scroll to position [418, 0]
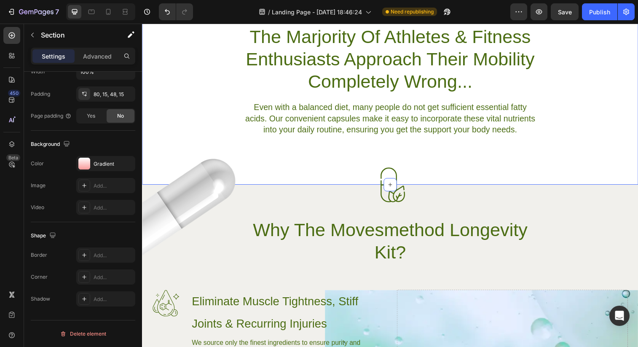
click at [206, 114] on div "The Marjority Of Athletes & Fitness Enthusiasts Approach Their Mobility Complet…" at bounding box center [394, 81] width 505 height 114
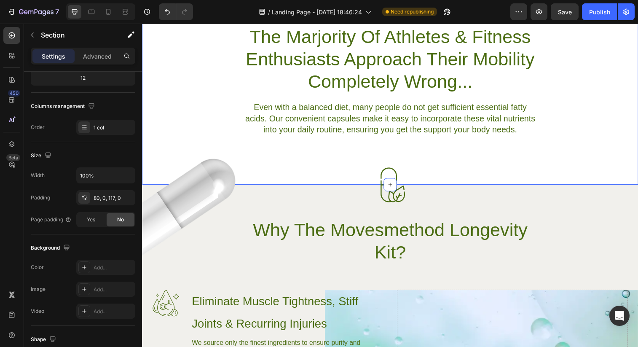
click at [188, 109] on div "The Marjority Of Athletes & Fitness Enthusiasts Approach Their Mobility Complet…" at bounding box center [394, 81] width 505 height 114
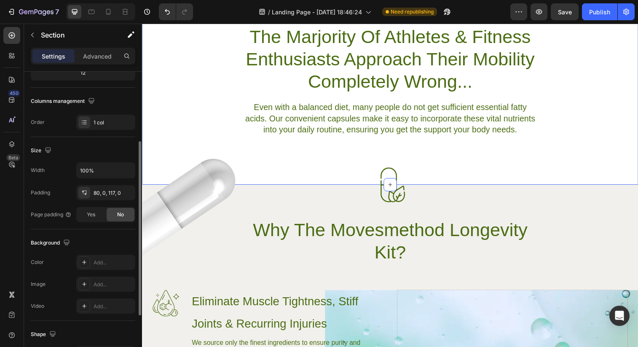
scroll to position [118, 0]
click at [100, 51] on div "Advanced" at bounding box center [97, 55] width 42 height 13
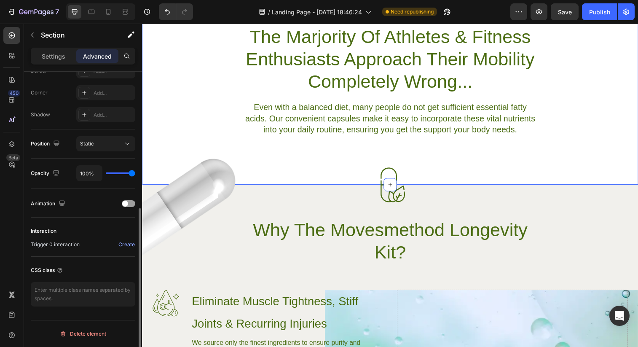
scroll to position [0, 0]
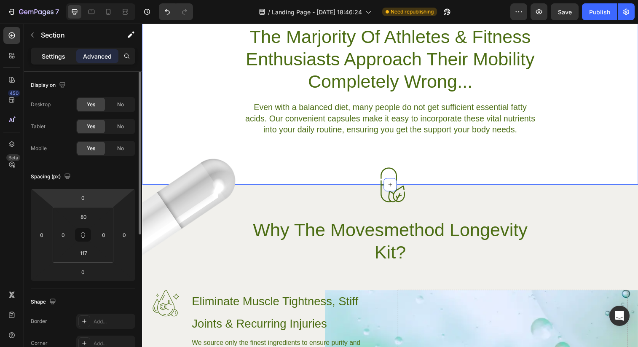
click at [55, 55] on p "Settings" at bounding box center [54, 56] width 24 height 9
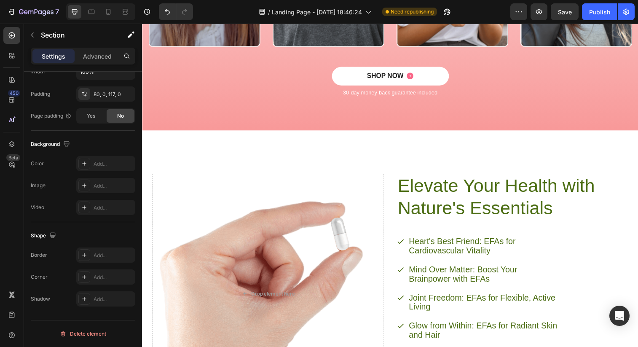
scroll to position [1320, 0]
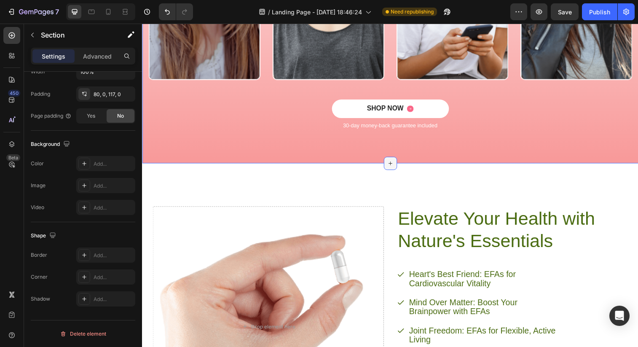
click at [397, 163] on icon at bounding box center [394, 165] width 7 height 7
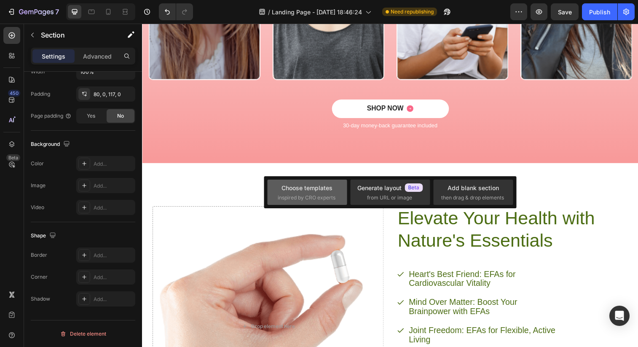
click at [313, 188] on div "Choose templates" at bounding box center [306, 187] width 51 height 9
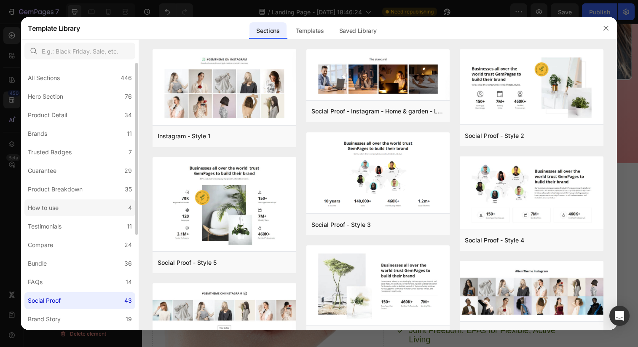
click at [75, 208] on label "How to use 4" at bounding box center [79, 207] width 111 height 17
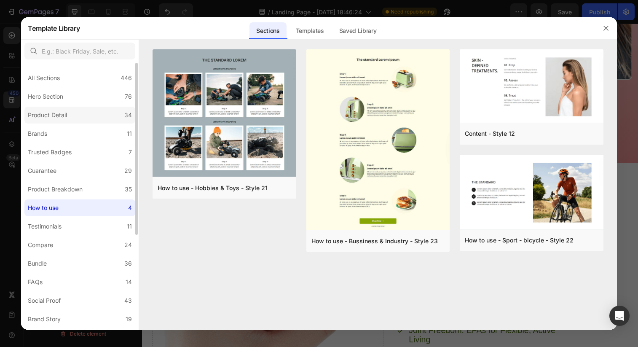
click at [80, 118] on label "Product Detail 34" at bounding box center [79, 115] width 111 height 17
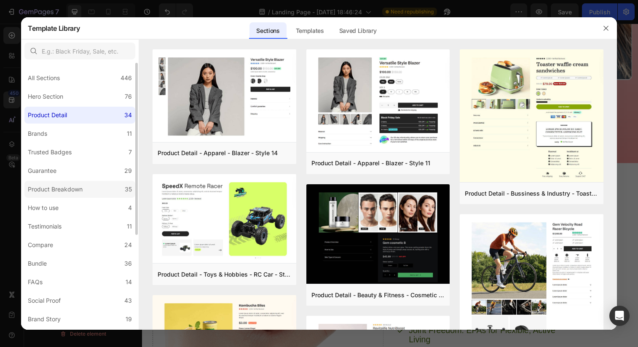
click at [75, 187] on div "Product Breakdown" at bounding box center [55, 189] width 55 height 10
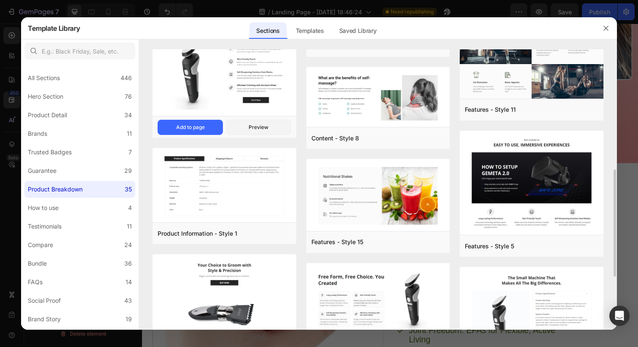
scroll to position [403, 0]
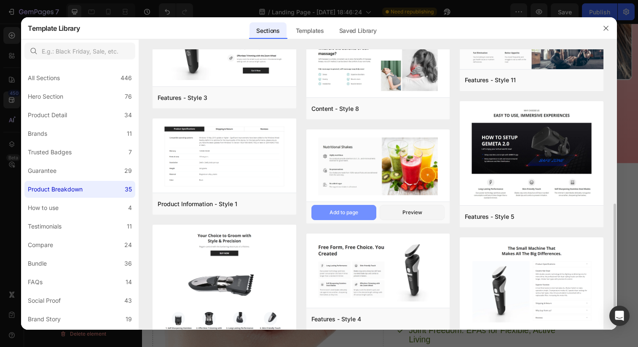
click at [352, 210] on div "Add to page" at bounding box center [343, 213] width 29 height 8
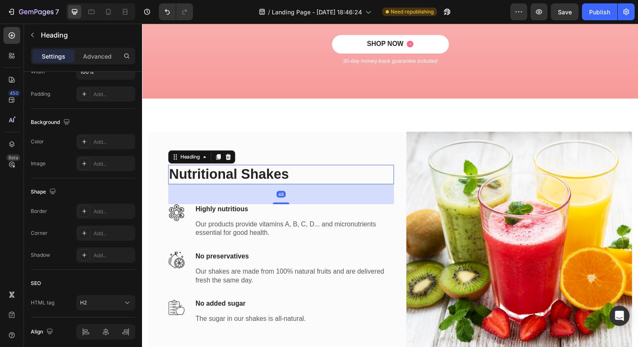
scroll to position [0, 0]
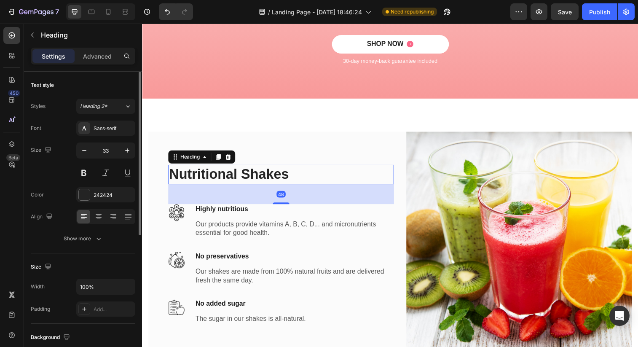
click at [251, 170] on p "Nutritional Shakes" at bounding box center [283, 177] width 228 height 18
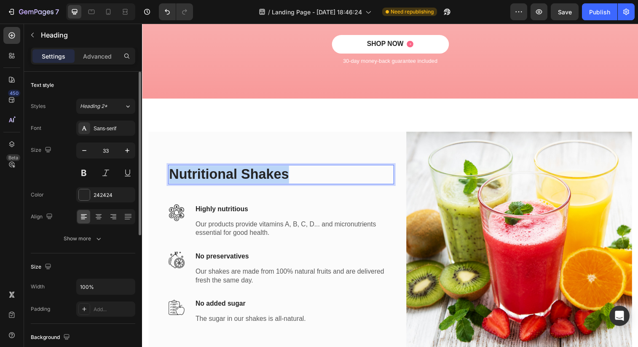
click at [251, 170] on p "Nutritional Shakes" at bounding box center [283, 177] width 228 height 18
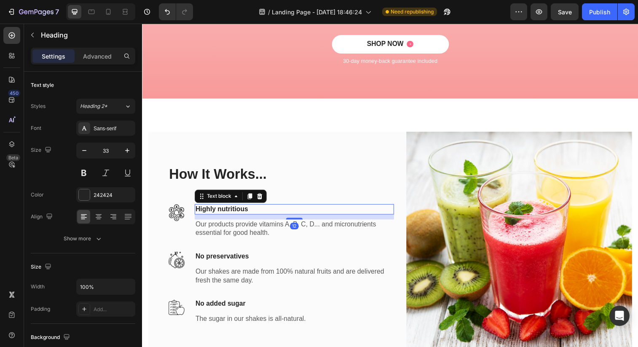
click at [248, 209] on p "Highly nutritious" at bounding box center [296, 212] width 201 height 9
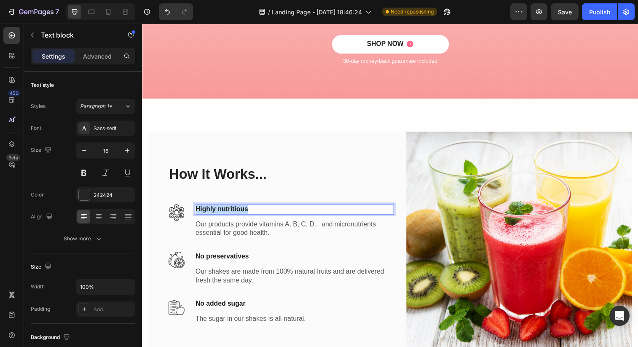
click at [248, 209] on p "Highly nutritious" at bounding box center [296, 212] width 201 height 9
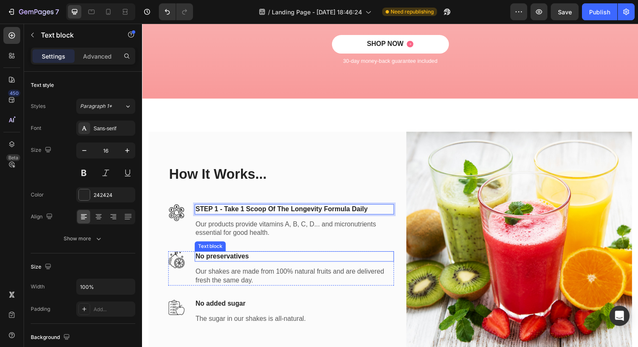
click at [217, 260] on p "No preservatives" at bounding box center [296, 260] width 201 height 9
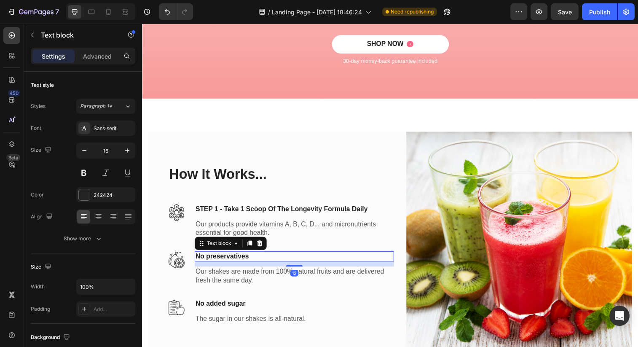
click at [217, 260] on p "No preservatives" at bounding box center [296, 260] width 201 height 9
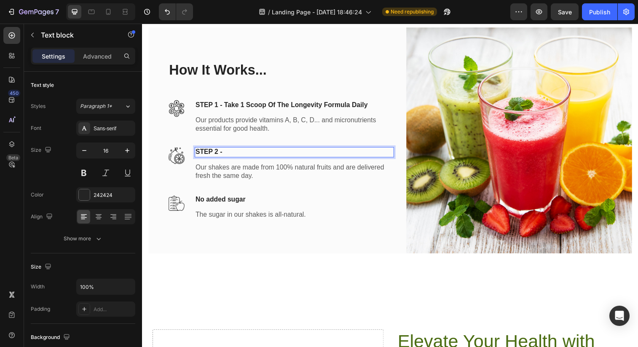
scroll to position [1484, 0]
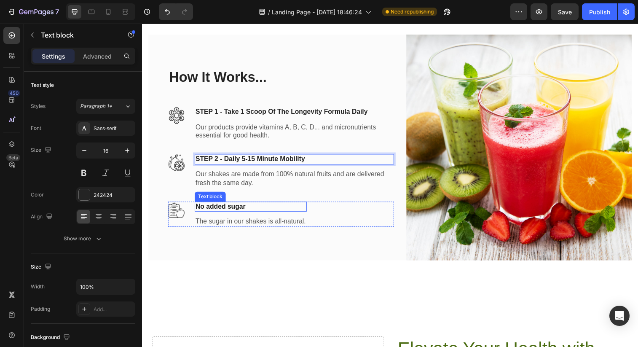
click at [227, 208] on p "No added sugar" at bounding box center [252, 210] width 112 height 9
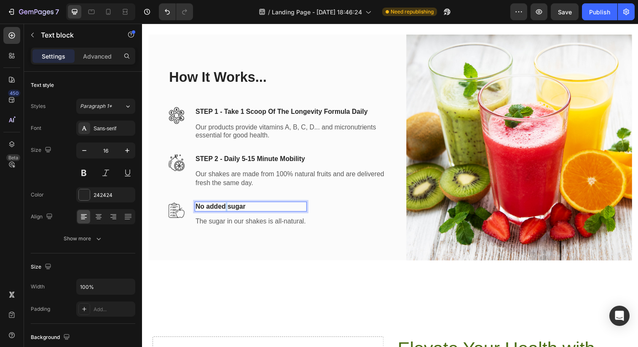
click at [227, 208] on p "No added sugar" at bounding box center [252, 210] width 112 height 9
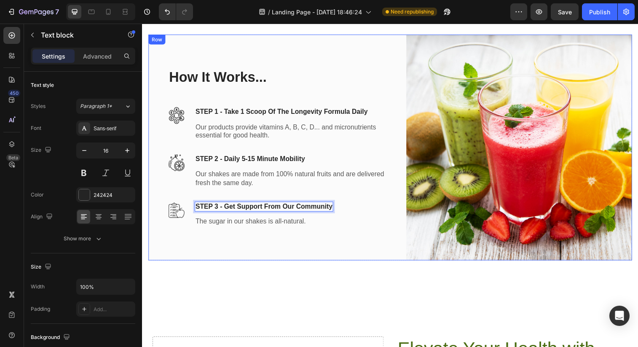
click at [259, 263] on div "How It Works... Heading Image STEP 1 - Take 1 Scoop Of The Longevity Formula Da…" at bounding box center [283, 150] width 230 height 230
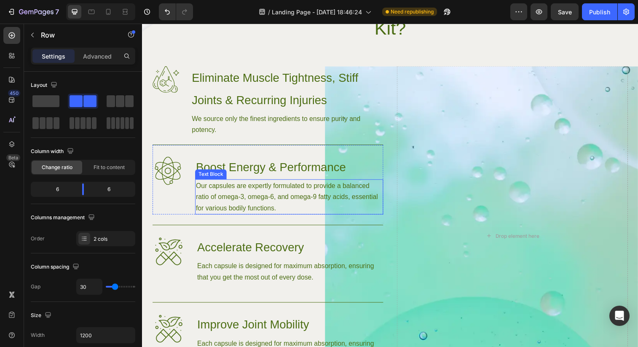
scroll to position [647, 0]
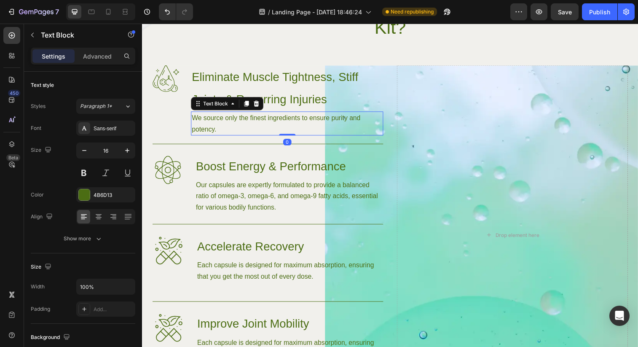
click at [345, 120] on p "We source only the finest ingredients to ensure purity and potency." at bounding box center [290, 125] width 194 height 23
click at [258, 108] on icon at bounding box center [258, 105] width 5 height 6
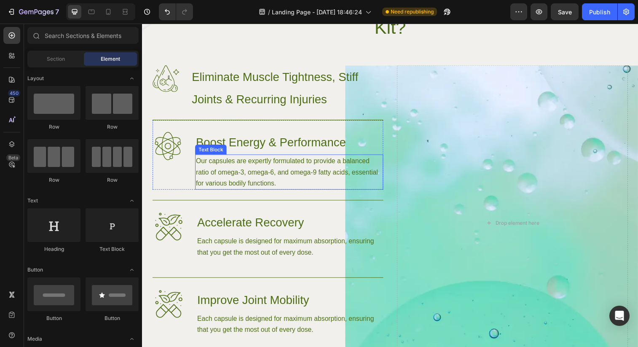
click at [299, 187] on p "Our capsules are expertly formulated to provide a balanced ratio of omega-3, om…" at bounding box center [292, 175] width 190 height 34
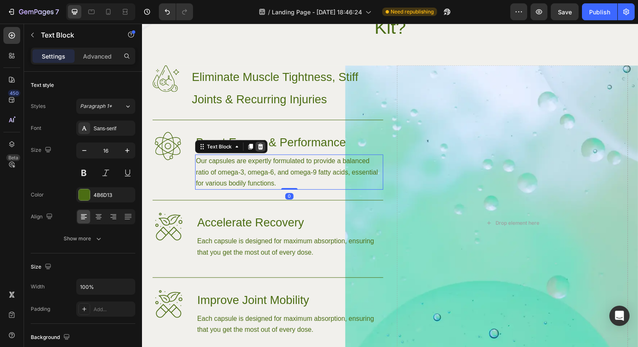
click at [264, 150] on icon at bounding box center [262, 149] width 5 height 6
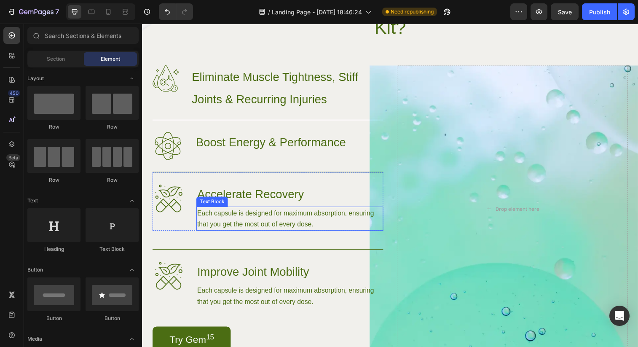
click at [326, 226] on p "Each capsule is designed for maximum absorption, ensuring that you get the most…" at bounding box center [292, 222] width 189 height 23
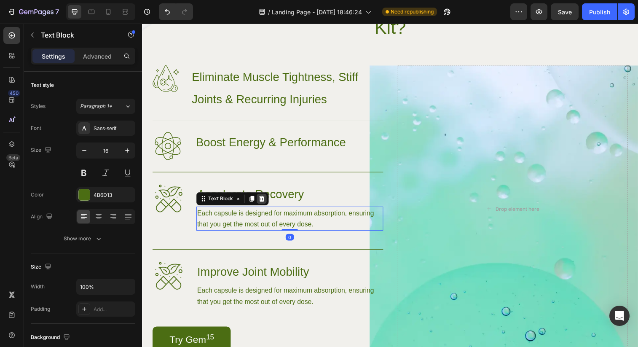
click at [265, 203] on icon at bounding box center [263, 202] width 5 height 6
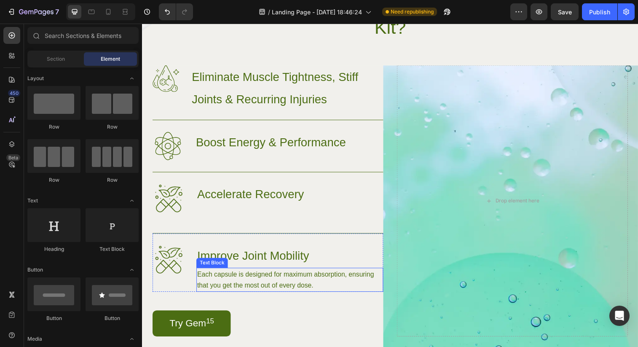
click at [304, 278] on p "Each capsule is designed for maximum absorption, ensuring that you get the most…" at bounding box center [292, 284] width 189 height 23
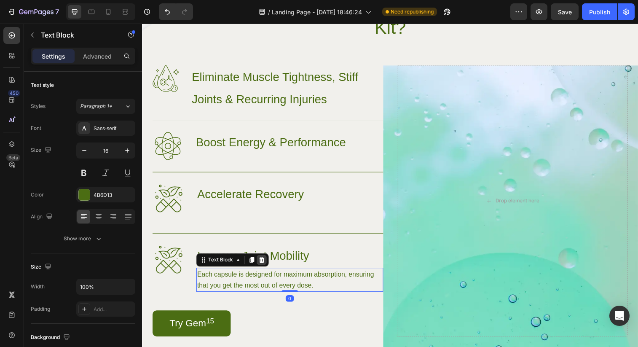
click at [264, 265] on icon at bounding box center [263, 264] width 7 height 7
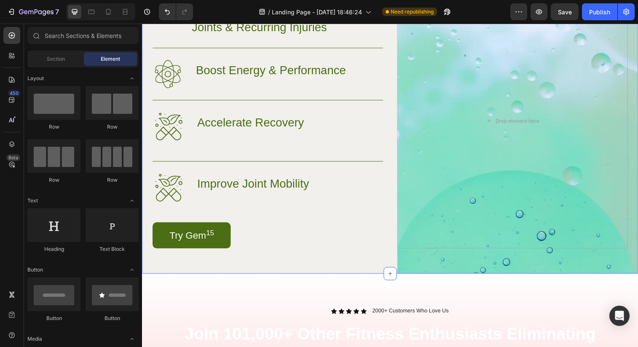
scroll to position [721, 0]
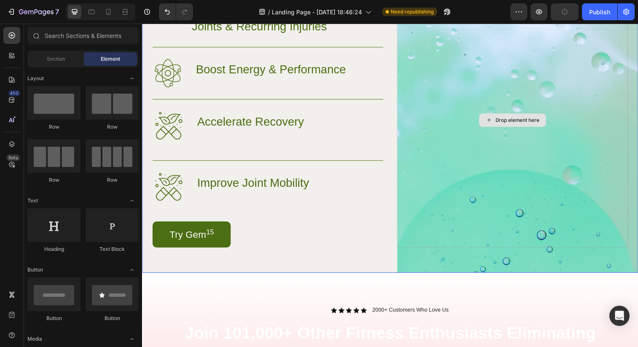
click at [527, 118] on div "Drop element here" at bounding box center [519, 121] width 68 height 13
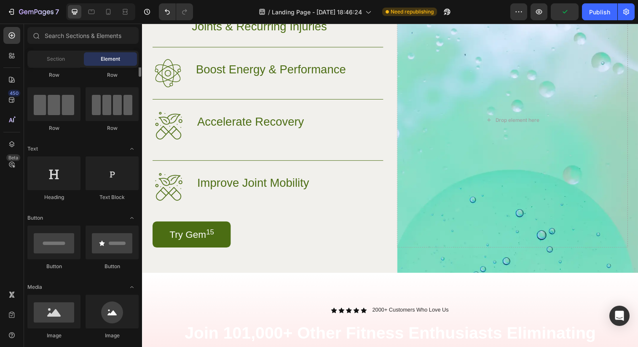
scroll to position [59, 0]
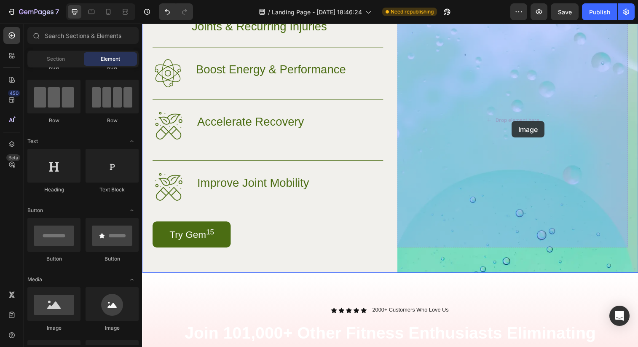
drag, startPoint x: 201, startPoint y: 330, endPoint x: 519, endPoint y: 123, distance: 379.6
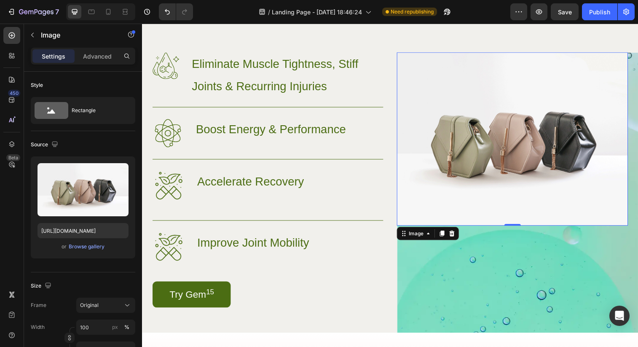
scroll to position [683, 0]
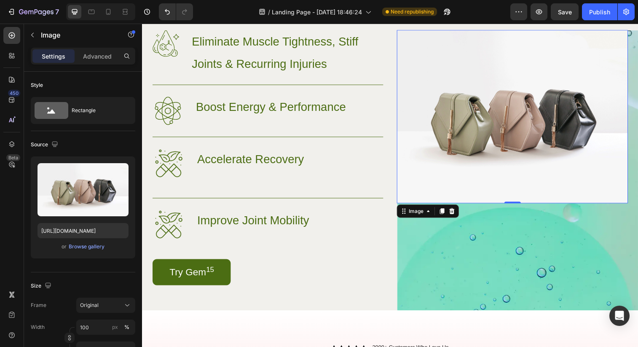
click at [508, 128] on img at bounding box center [518, 118] width 235 height 176
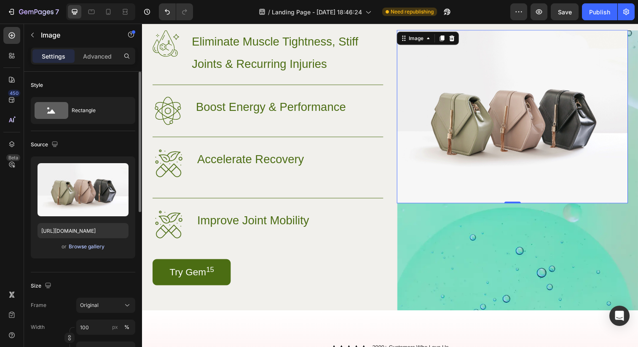
click at [91, 249] on div "Browse gallery" at bounding box center [87, 247] width 36 height 8
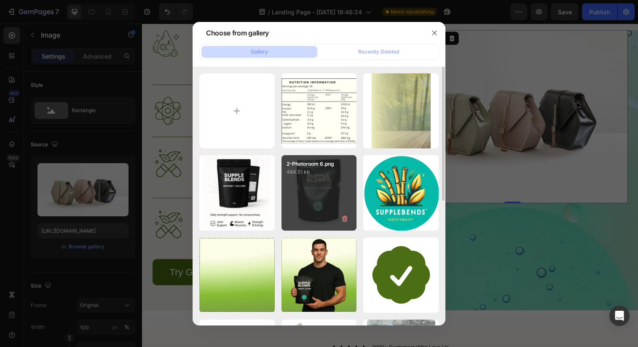
click at [292, 184] on div "2-Photoroom 6.png 484.51 kb" at bounding box center [318, 192] width 75 height 75
type input "[URL][DOMAIN_NAME]"
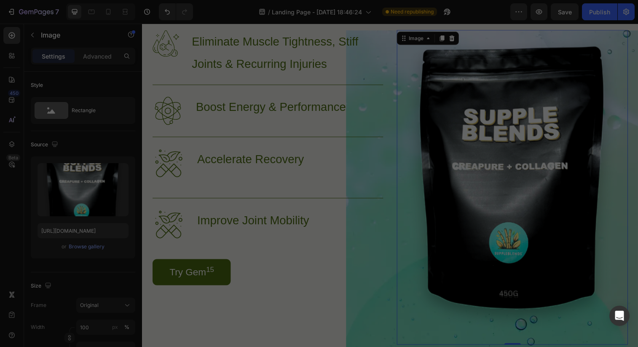
click at [292, 184] on div "2-Photoroom 6.png 484.51 kb" at bounding box center [318, 192] width 75 height 75
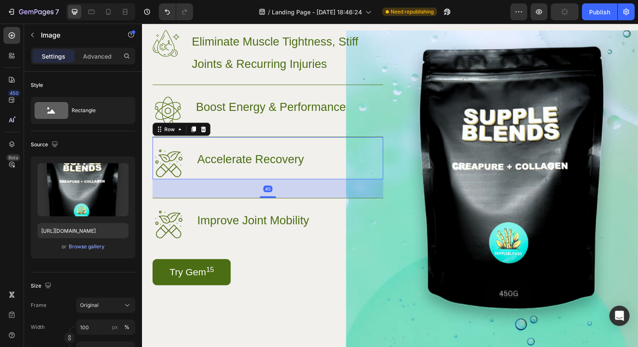
click at [376, 168] on div "Image Accelerate Recovery Heading Row 45" at bounding box center [269, 160] width 235 height 43
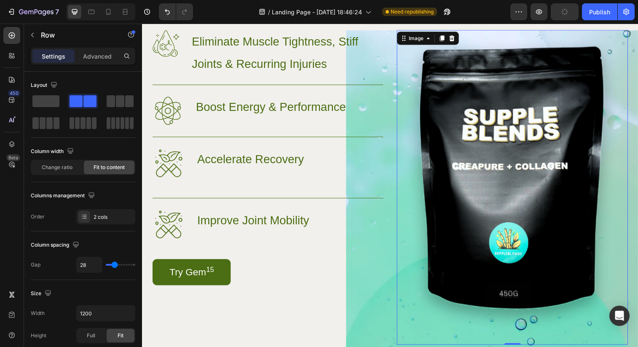
click at [418, 161] on img at bounding box center [518, 190] width 235 height 321
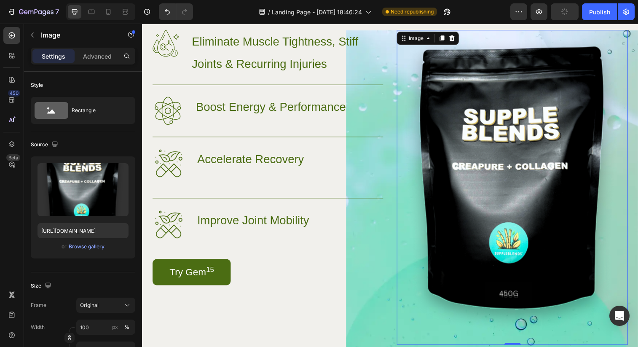
click at [404, 158] on img at bounding box center [518, 190] width 235 height 321
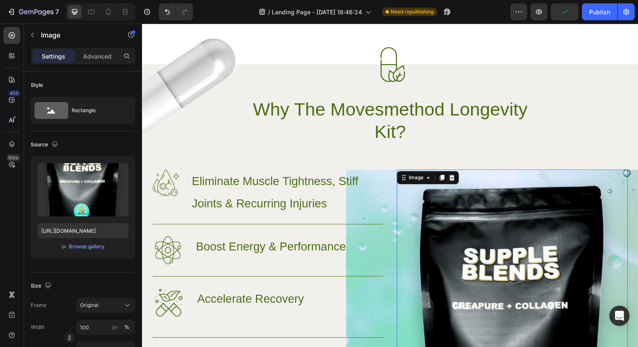
scroll to position [535, 0]
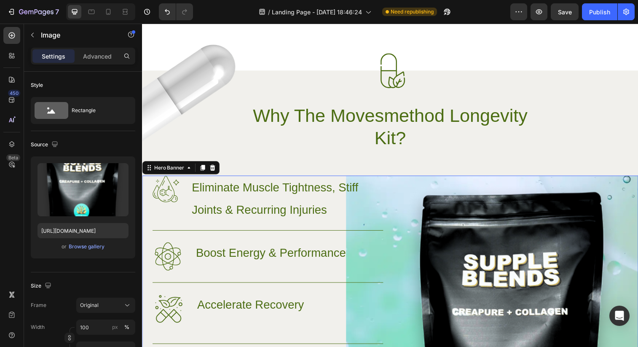
click at [396, 183] on div "Image Eliminate Muscle Tightness, Stiff Joints & Recurring Injuries Heading Row…" at bounding box center [394, 351] width 505 height 346
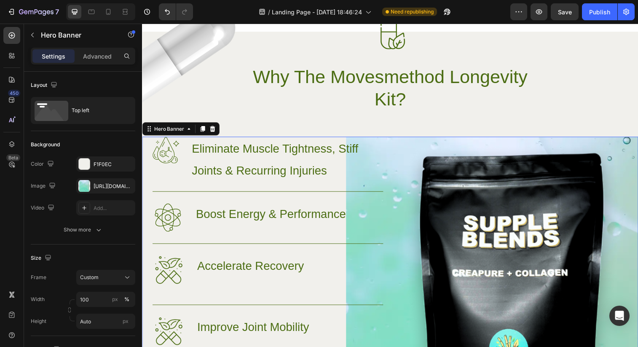
scroll to position [726, 0]
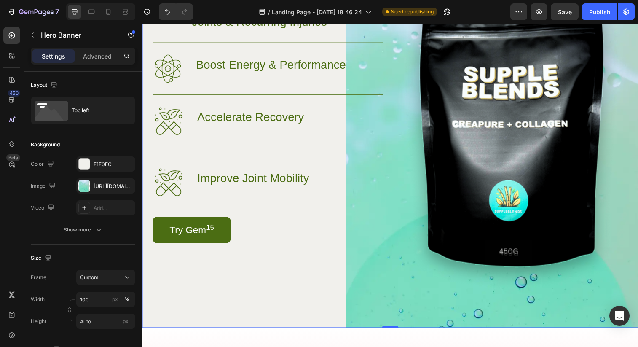
click at [374, 299] on div "Image Eliminate Muscle Tightness, Stiff Joints & Recurring Injuries Heading Row…" at bounding box center [269, 147] width 235 height 321
click at [91, 187] on div "https://cdn.shopify.com/s/files/1/0606/5533/7551/files/gempages_558382170591200…" at bounding box center [105, 185] width 59 height 15
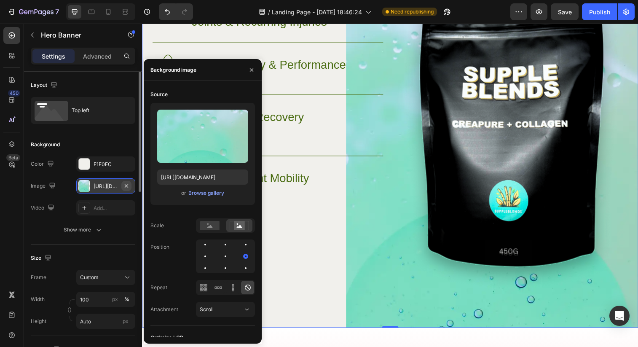
click at [126, 184] on icon "button" at bounding box center [126, 185] width 7 height 7
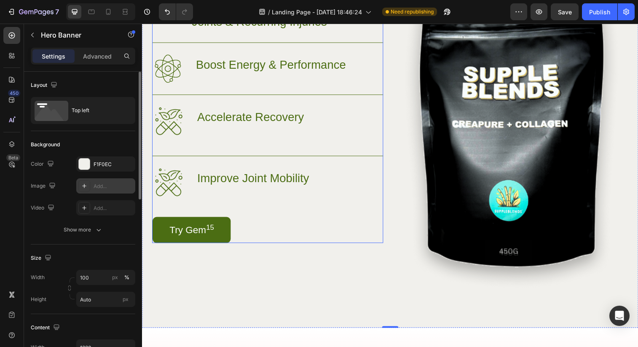
click at [278, 224] on div "Try Gem 15 Button" at bounding box center [269, 233] width 235 height 27
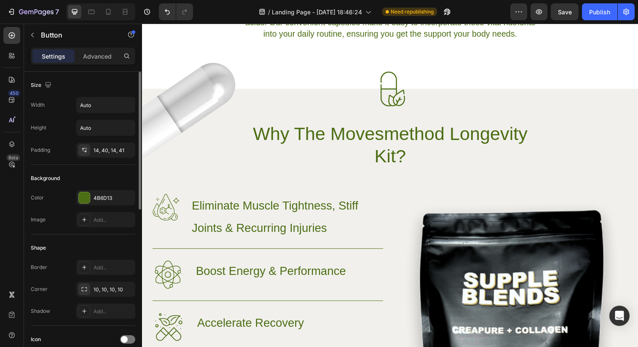
scroll to position [511, 0]
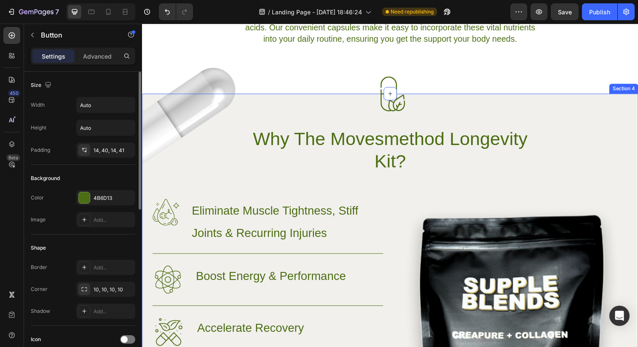
click at [316, 189] on div "Image Image Why The Movesmethod Longevity Kit? Heading Row Image Eliminate Musc…" at bounding box center [394, 338] width 505 height 420
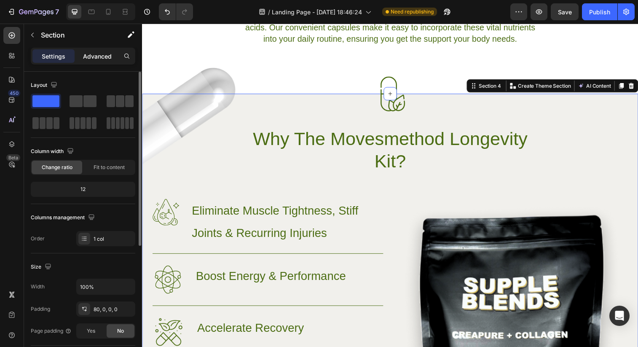
click at [93, 59] on p "Advanced" at bounding box center [97, 56] width 29 height 9
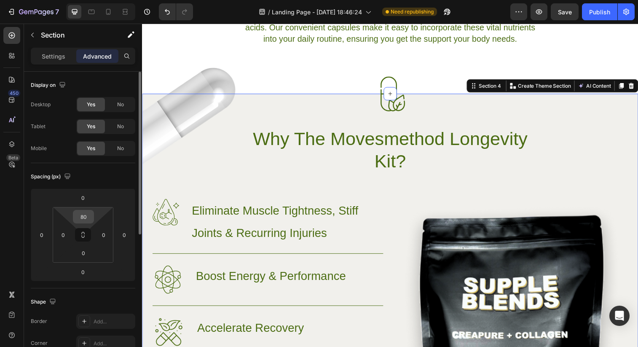
click at [88, 217] on input "80" at bounding box center [83, 216] width 17 height 13
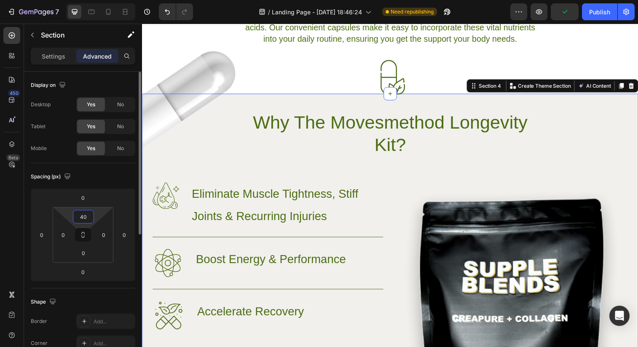
type input "4"
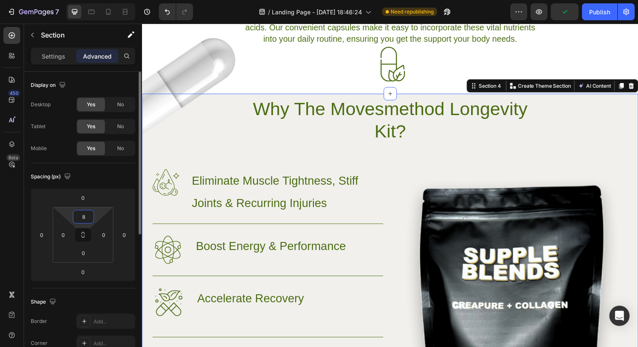
type input "80"
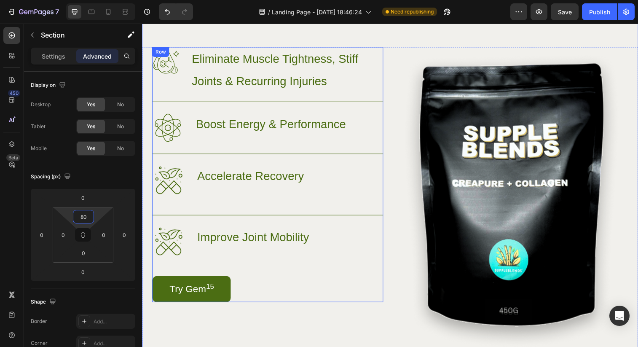
scroll to position [718, 0]
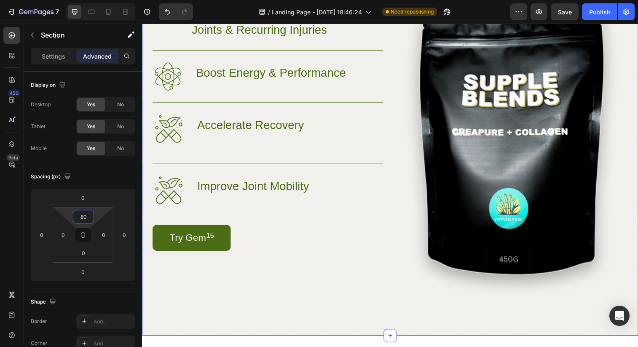
click at [354, 289] on div "Image Eliminate Muscle Tightness, Stiff Joints & Recurring Injuries Heading Row…" at bounding box center [269, 155] width 235 height 321
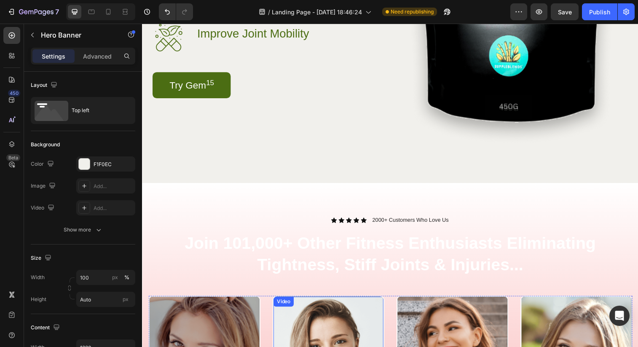
scroll to position [885, 0]
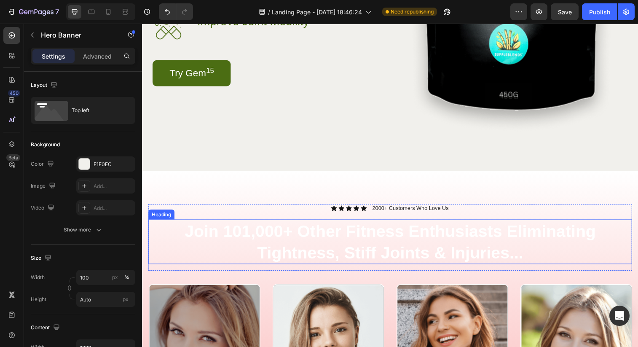
click at [489, 243] on h2 "Join 101,000+ Other Fitness Enthusiasts Eliminating Tightness, Stiff Joints & I…" at bounding box center [394, 245] width 493 height 45
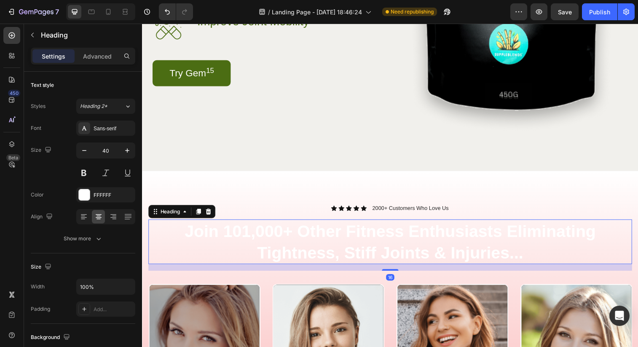
click at [489, 243] on h2 "Join 101,000+ Other Fitness Enthusiasts Eliminating Tightness, Stiff Joints & I…" at bounding box center [394, 245] width 493 height 45
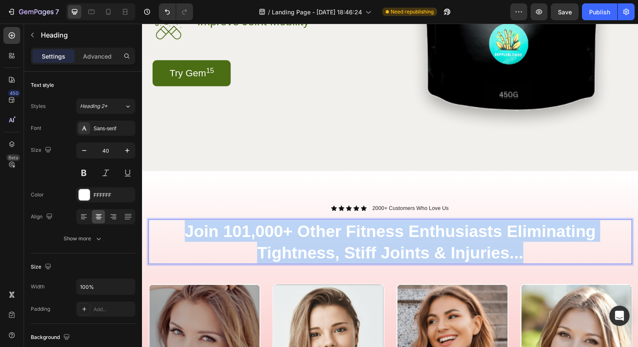
click at [489, 243] on p "Join 101,000+ Other Fitness Enthusiasts Eliminating Tightness, Stiff Joints & I…" at bounding box center [394, 246] width 491 height 44
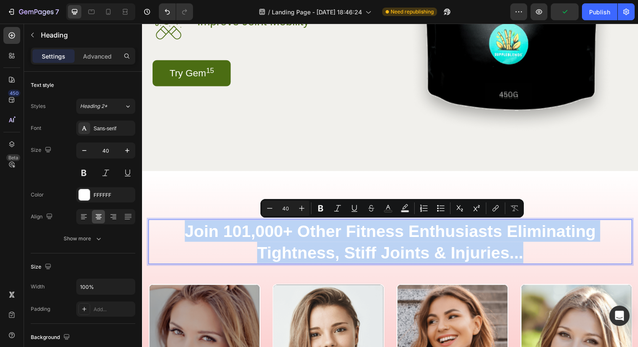
click at [453, 241] on p "Join 101,000+ Other Fitness Enthusiasts Eliminating Tightness, Stiff Joints & I…" at bounding box center [394, 246] width 491 height 44
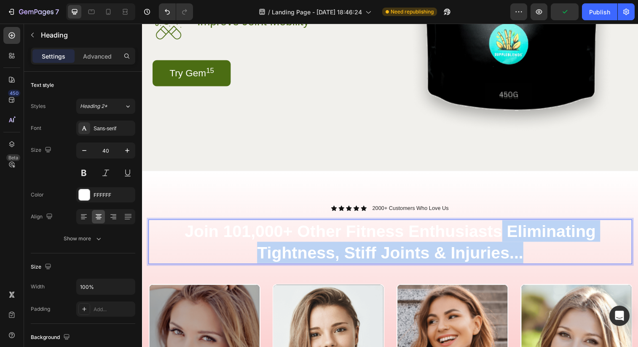
drag, startPoint x: 506, startPoint y: 233, endPoint x: 537, endPoint y: 255, distance: 38.7
click at [537, 255] on p "Join 101,000+ Other Fitness Enthusiasts Eliminating Tightness, Stiff Joints & I…" at bounding box center [394, 246] width 491 height 44
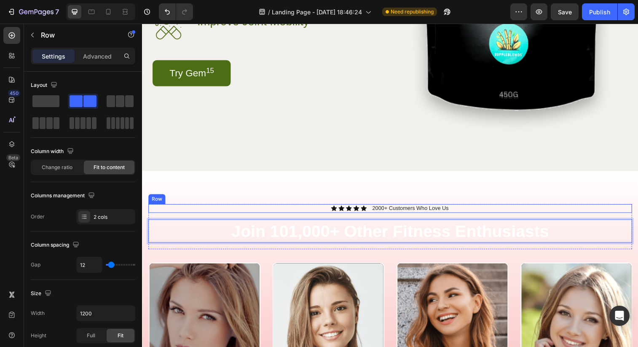
click at [471, 213] on div "Icon Icon Icon Icon Icon Icon List 2000+ Customers Who Love Us Text Block Row" at bounding box center [394, 211] width 493 height 9
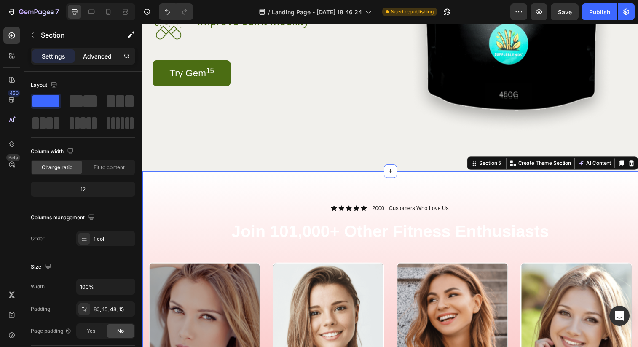
click at [89, 57] on p "Advanced" at bounding box center [97, 56] width 29 height 9
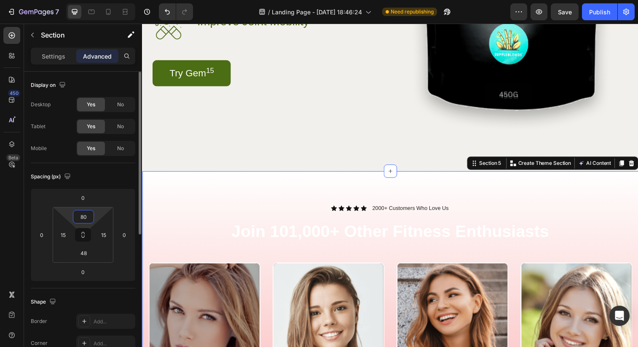
click at [83, 217] on input "80" at bounding box center [83, 216] width 17 height 13
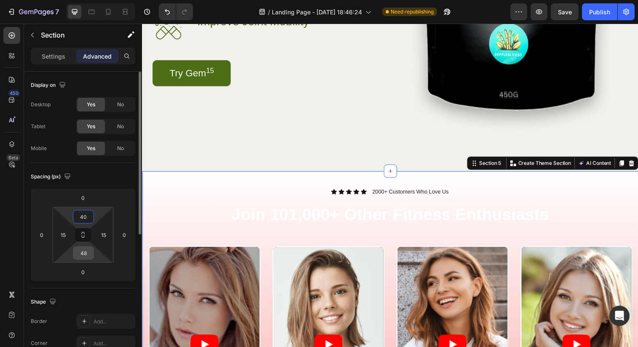
type input "40"
click at [86, 252] on input "48" at bounding box center [83, 252] width 17 height 13
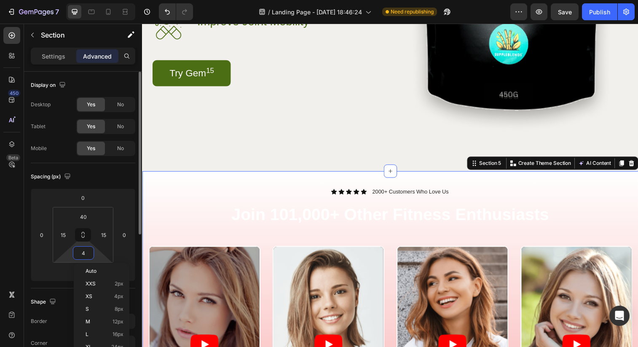
type input "40"
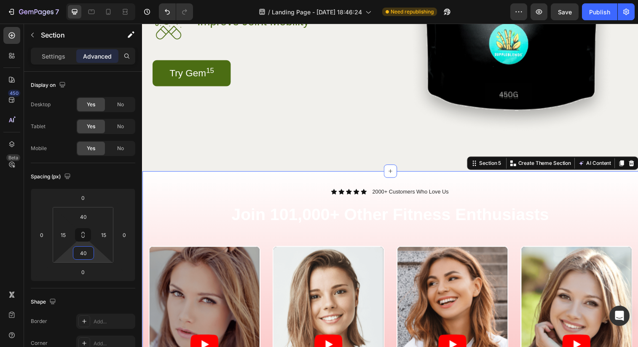
click at [253, 158] on div "Image Eliminate Muscle Tightness, Stiff Joints & Recurring Injuries Heading Row…" at bounding box center [394, 0] width 505 height 346
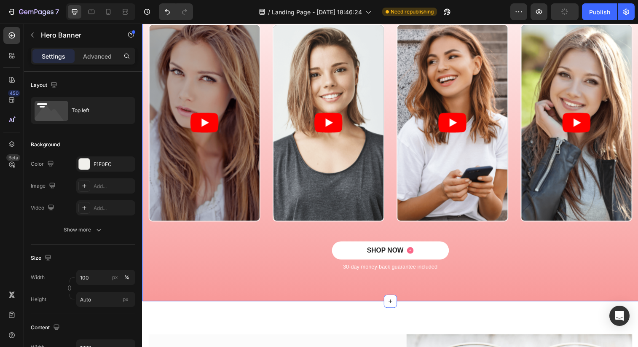
scroll to position [1112, 0]
click at [327, 297] on div "Icon Icon Icon Icon Icon Icon List 2000+ Customers Who Love Us Text Block Row J…" at bounding box center [394, 126] width 505 height 358
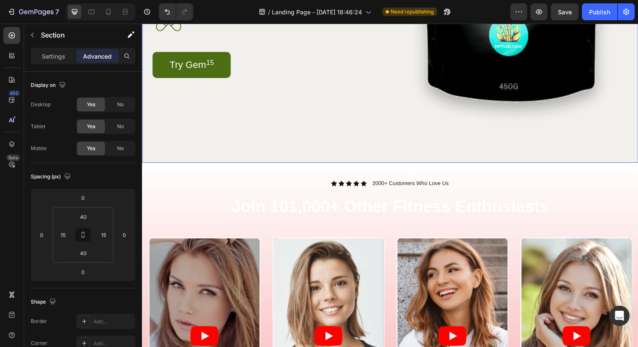
scroll to position [860, 0]
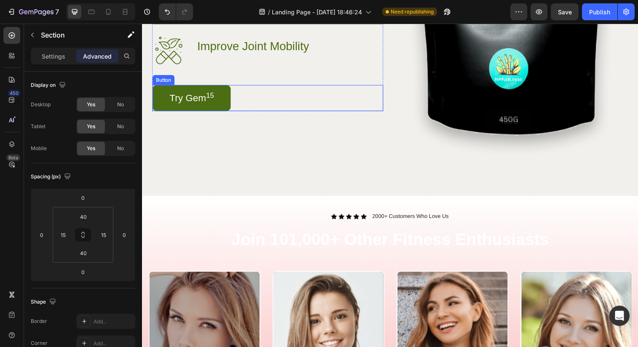
click at [297, 95] on div "Try Gem 15 Button" at bounding box center [269, 99] width 235 height 27
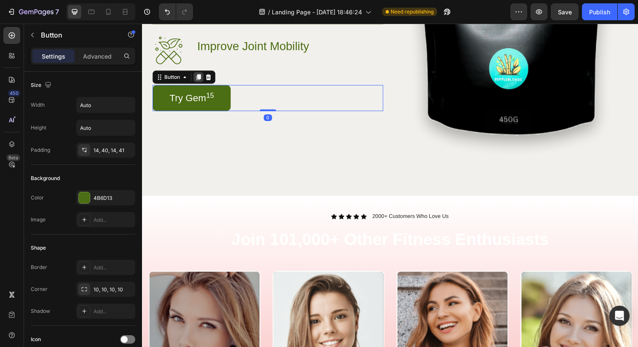
click at [203, 80] on div at bounding box center [199, 78] width 10 height 10
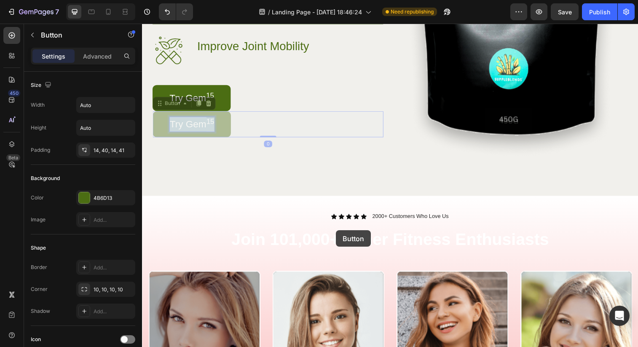
drag, startPoint x: 205, startPoint y: 124, endPoint x: 340, endPoint y: 234, distance: 173.9
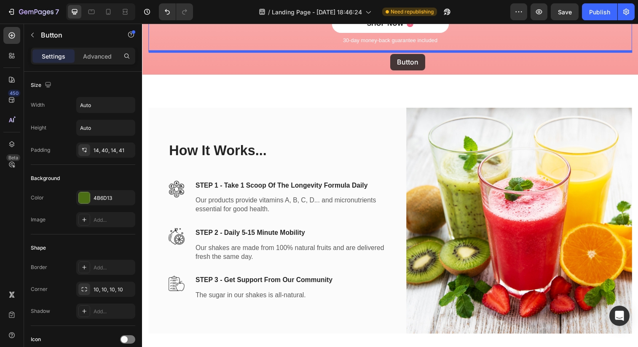
scroll to position [1333, 0]
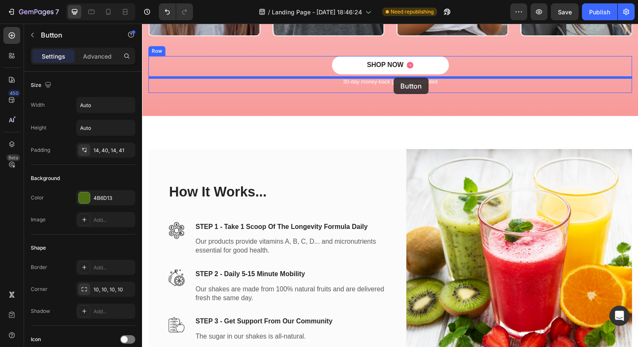
drag, startPoint x: 262, startPoint y: 261, endPoint x: 398, endPoint y: 79, distance: 227.5
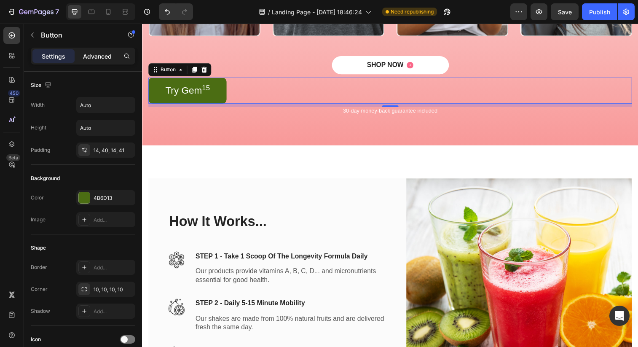
click at [92, 57] on p "Advanced" at bounding box center [97, 56] width 29 height 9
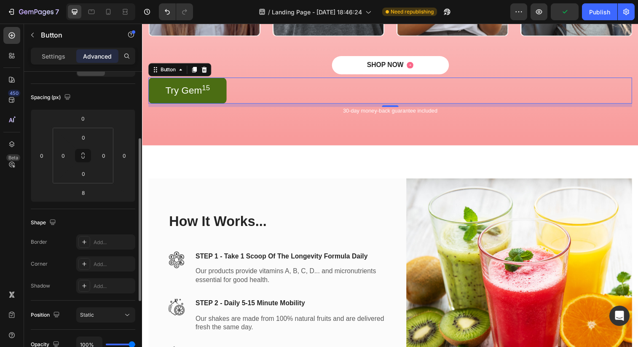
scroll to position [57, 0]
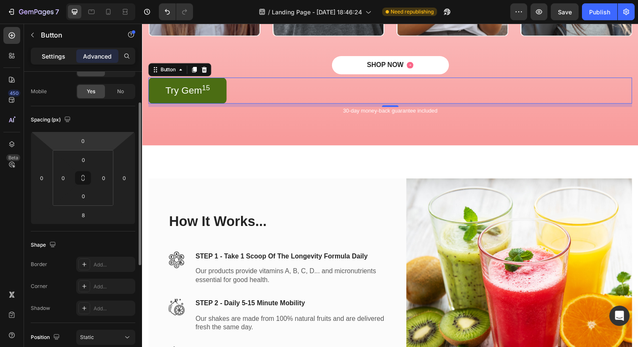
click at [57, 54] on p "Settings" at bounding box center [54, 56] width 24 height 9
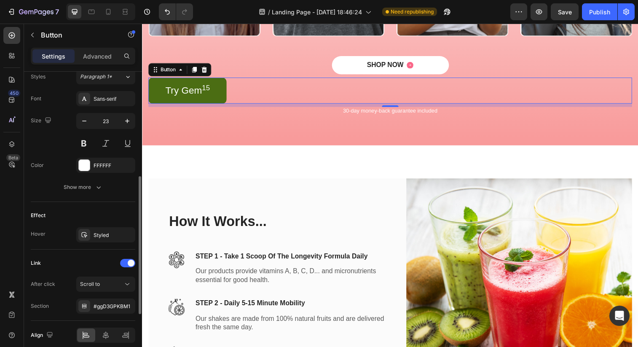
scroll to position [349, 0]
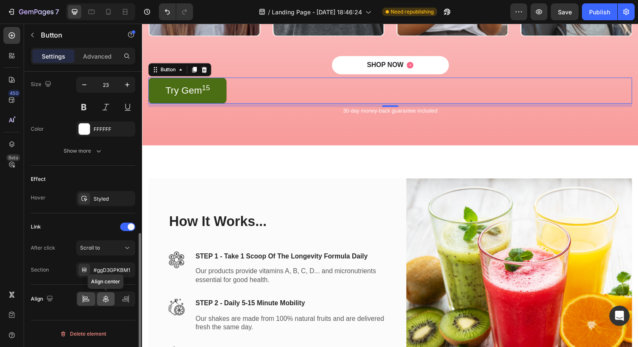
click at [104, 301] on icon at bounding box center [106, 299] width 6 height 8
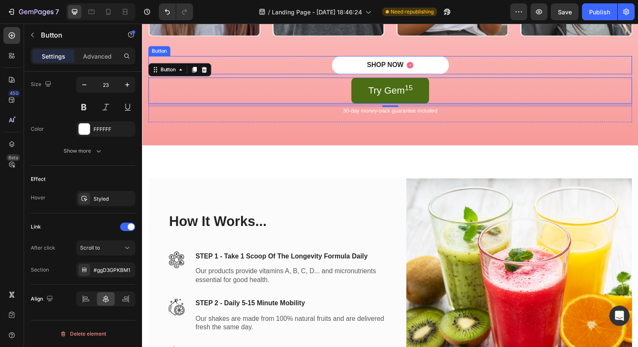
click at [473, 64] on div "SHOP NOW Button" at bounding box center [394, 65] width 493 height 19
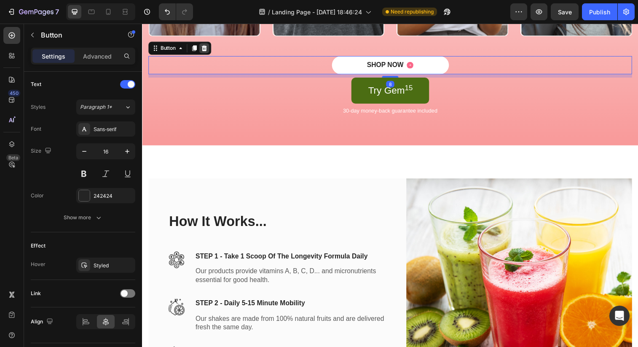
click at [206, 48] on icon at bounding box center [205, 48] width 5 height 6
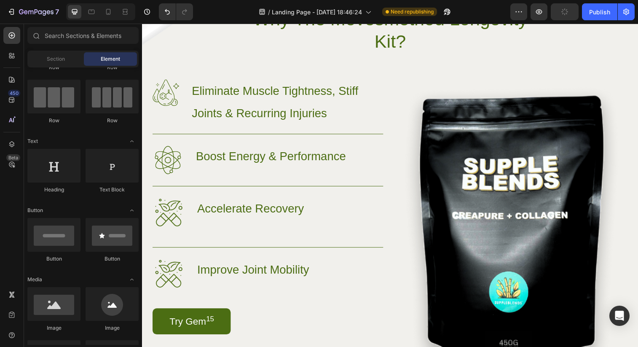
scroll to position [701, 0]
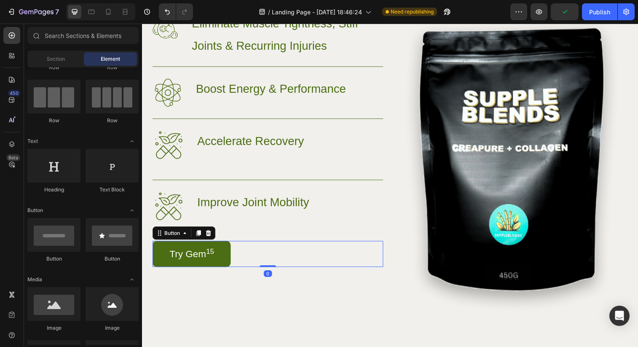
click at [236, 254] on div "Try Gem 15 Button 0" at bounding box center [269, 258] width 235 height 27
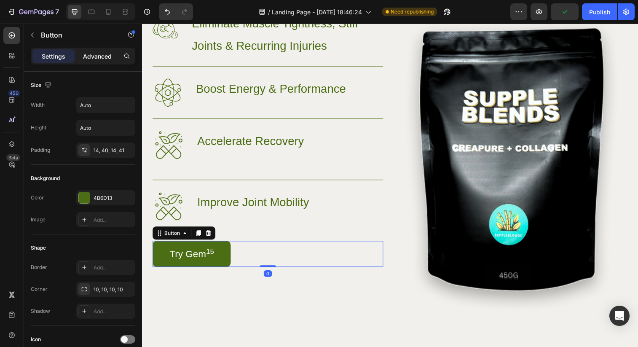
click at [102, 57] on p "Advanced" at bounding box center [97, 56] width 29 height 9
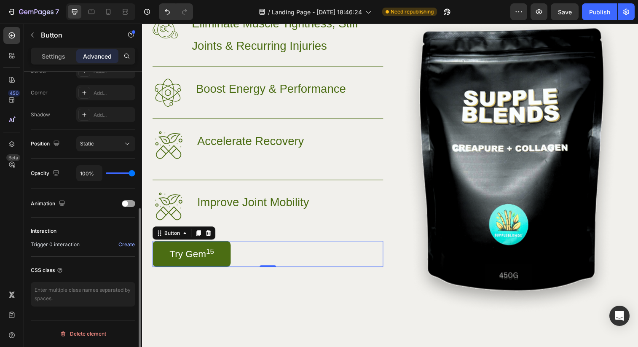
scroll to position [118, 0]
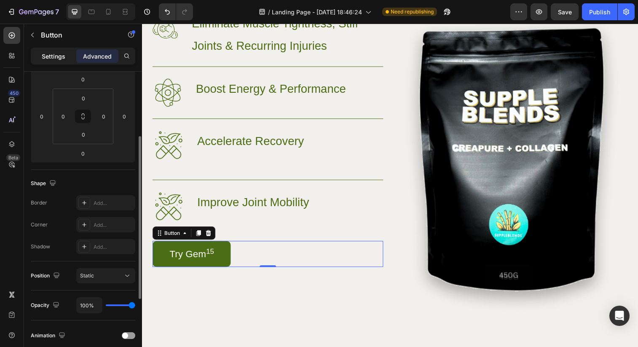
click at [58, 55] on p "Settings" at bounding box center [54, 56] width 24 height 9
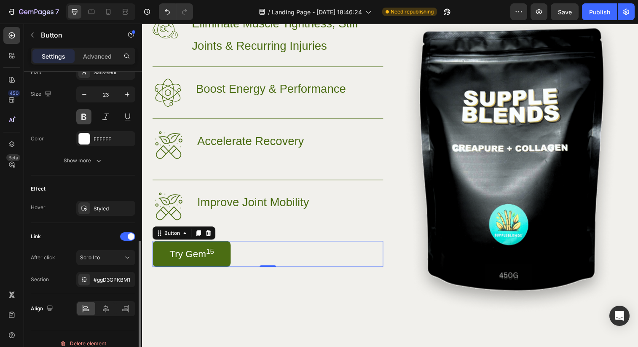
scroll to position [349, 0]
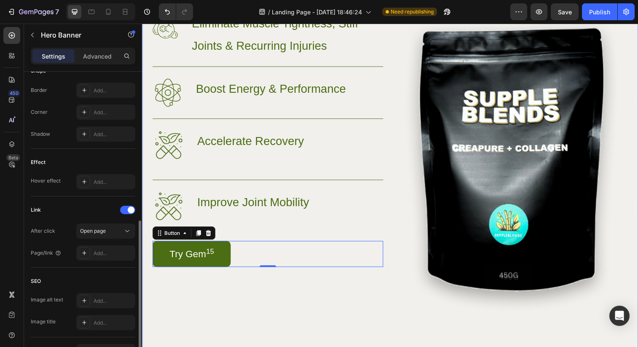
click at [245, 303] on div "Image Eliminate Muscle Tightness, Stiff Joints & Recurring Injuries Heading Row…" at bounding box center [269, 171] width 235 height 321
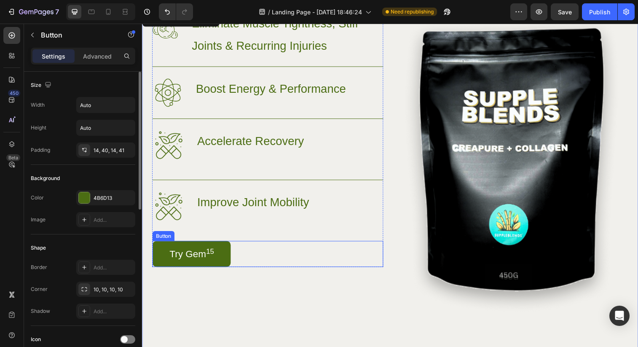
click at [262, 253] on div "Try Gem 15 Button" at bounding box center [269, 258] width 235 height 27
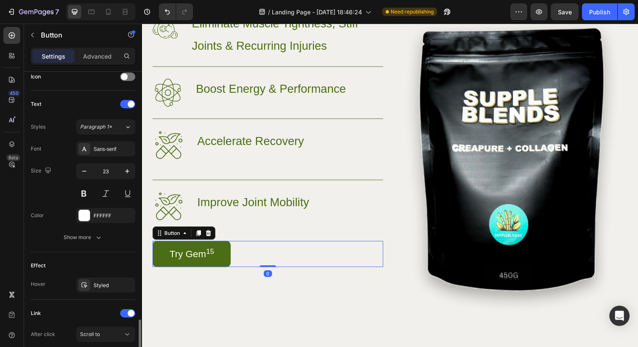
scroll to position [349, 0]
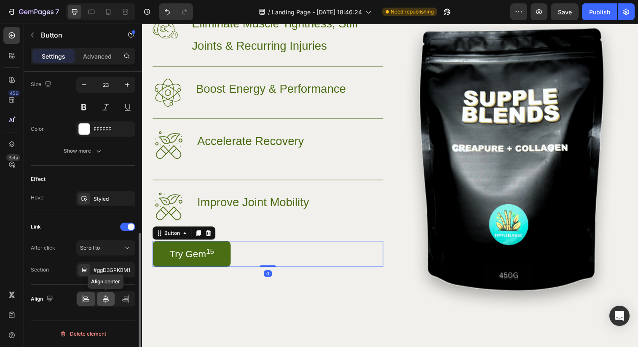
click at [105, 298] on icon at bounding box center [106, 299] width 6 height 8
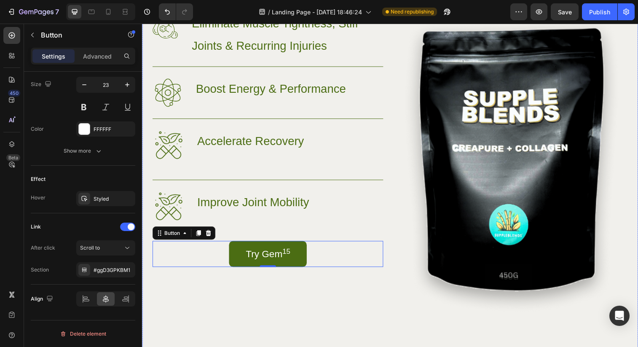
click at [233, 304] on div "Image Eliminate Muscle Tightness, Stiff Joints & Recurring Injuries Heading Row…" at bounding box center [269, 171] width 235 height 321
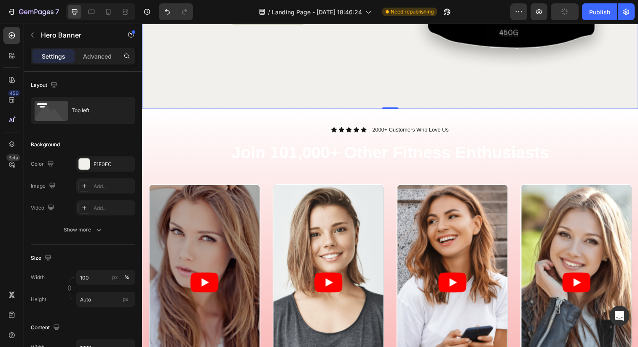
scroll to position [951, 0]
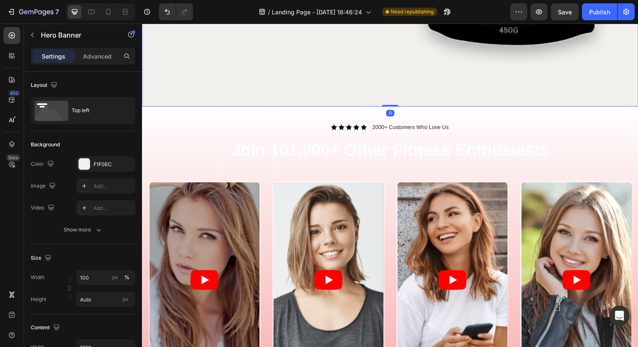
drag, startPoint x: 391, startPoint y: 106, endPoint x: 393, endPoint y: 73, distance: 33.3
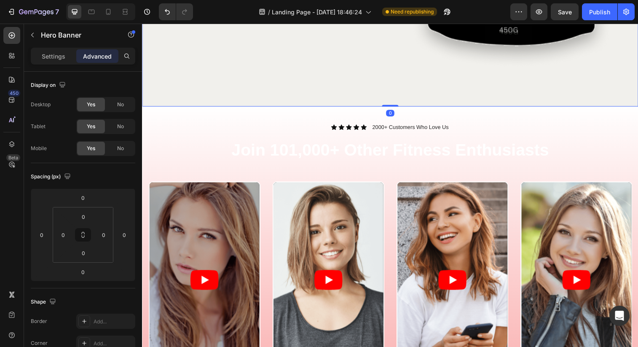
drag, startPoint x: 397, startPoint y: 106, endPoint x: 397, endPoint y: 88, distance: 18.5
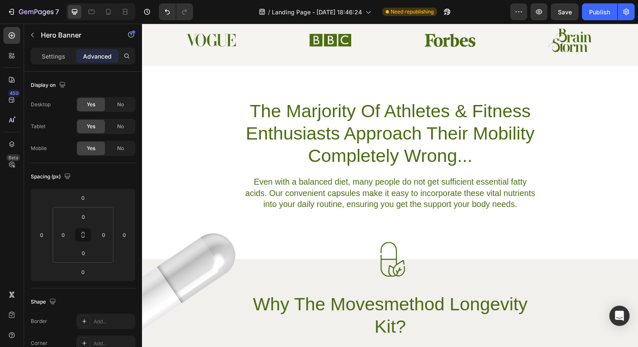
scroll to position [390, 0]
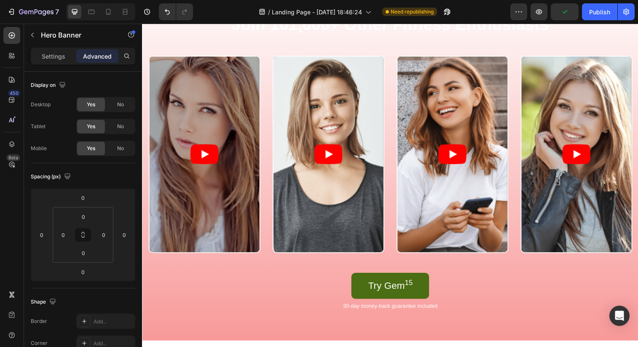
scroll to position [996, 0]
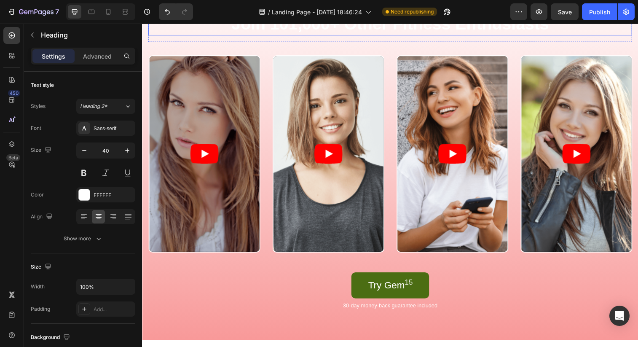
click at [400, 35] on h2 "Join 101,000+ Other Fitness Enthusiasts" at bounding box center [394, 24] width 493 height 24
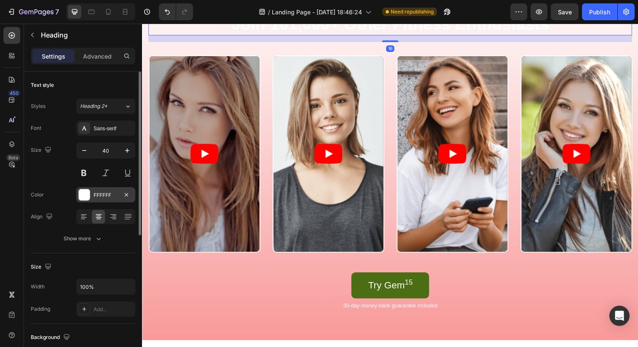
click at [83, 199] on div at bounding box center [84, 194] width 11 height 11
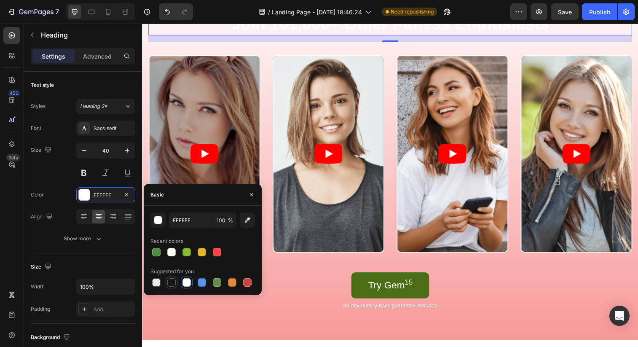
click at [171, 283] on div at bounding box center [171, 282] width 8 height 8
type input "151515"
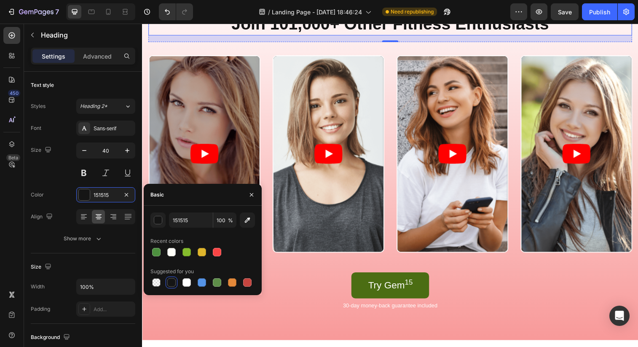
click at [282, 5] on div "Icon Icon Icon Icon Icon Icon List 2000+ Customers Who Love Us Text Block Row" at bounding box center [394, 0] width 493 height 9
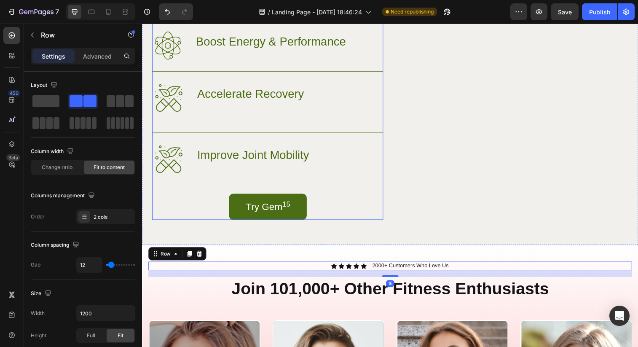
scroll to position [750, 0]
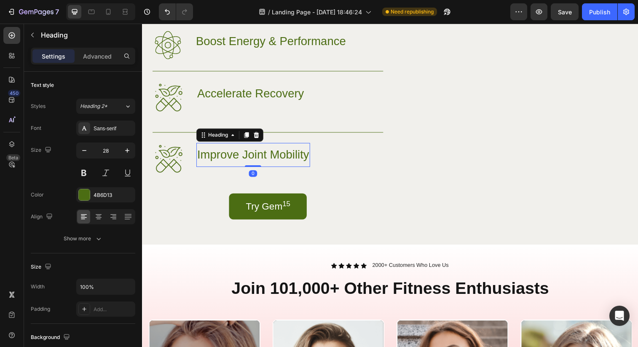
click at [278, 151] on h3 "Improve Joint Mobility" at bounding box center [255, 157] width 116 height 24
click at [108, 197] on div "4B6D13" at bounding box center [106, 195] width 24 height 8
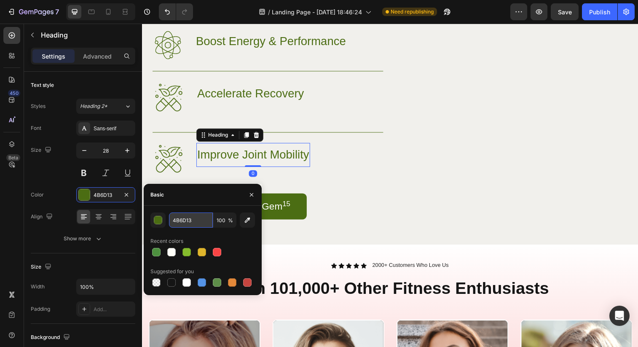
click at [188, 219] on input "4B6D13" at bounding box center [191, 219] width 44 height 15
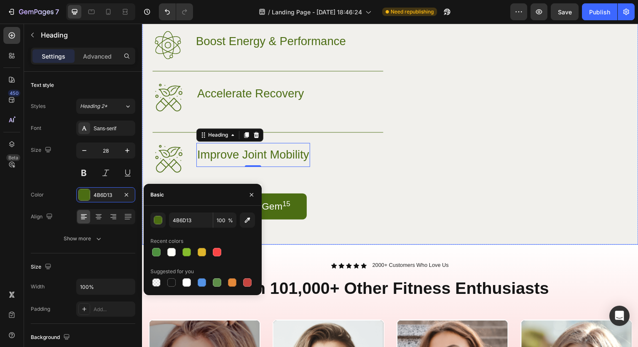
click at [316, 223] on div "Image Eliminate Muscle Tightness, Stiff Joints & Recurring Injuries Heading Row…" at bounding box center [269, 93] width 235 height 260
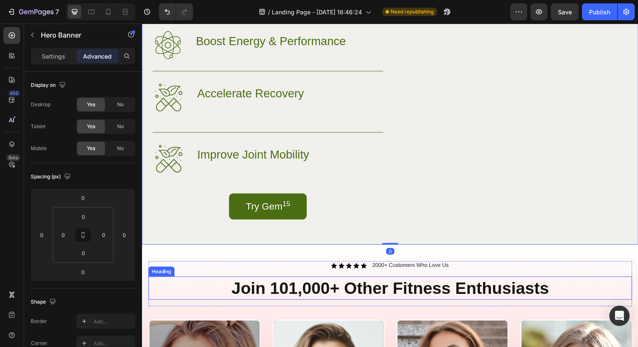
click at [326, 305] on h2 "Join 101,000+ Other Fitness Enthusiasts" at bounding box center [394, 293] width 493 height 24
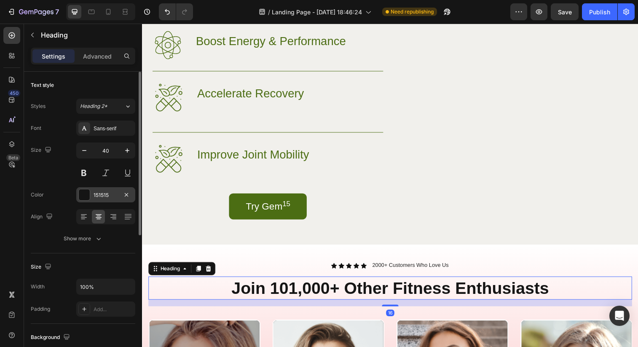
click at [109, 200] on div "151515" at bounding box center [105, 194] width 59 height 15
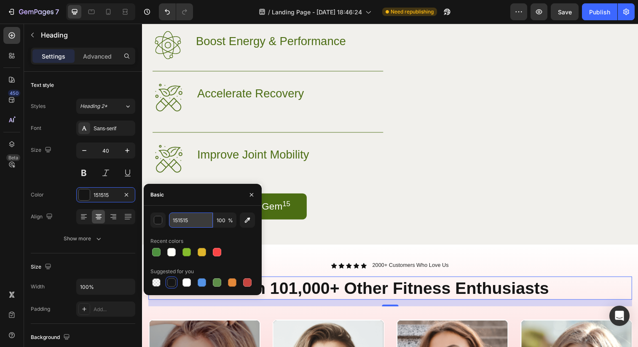
click at [181, 217] on input "151515" at bounding box center [191, 219] width 44 height 15
paste input "4B6D13"
type input "4B6D13"
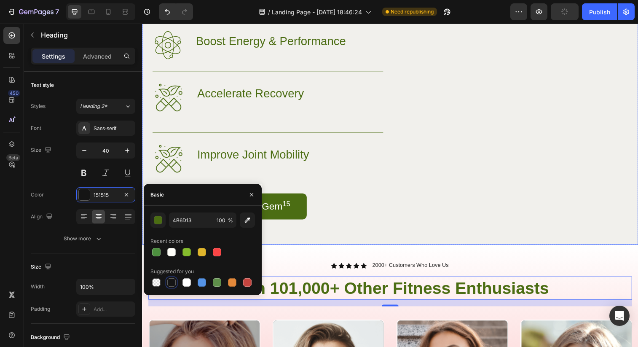
click at [288, 223] on div "Image Eliminate Muscle Tightness, Stiff Joints & Recurring Injuries Heading Row…" at bounding box center [269, 93] width 235 height 260
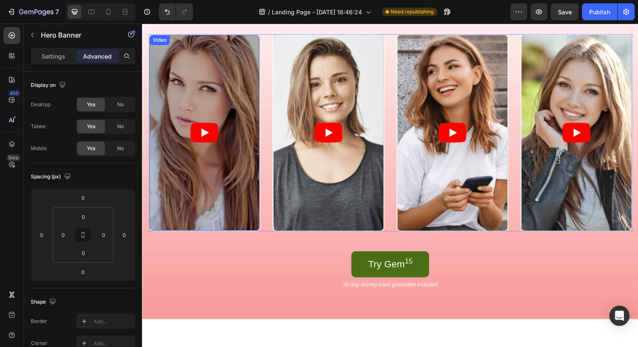
scroll to position [1076, 0]
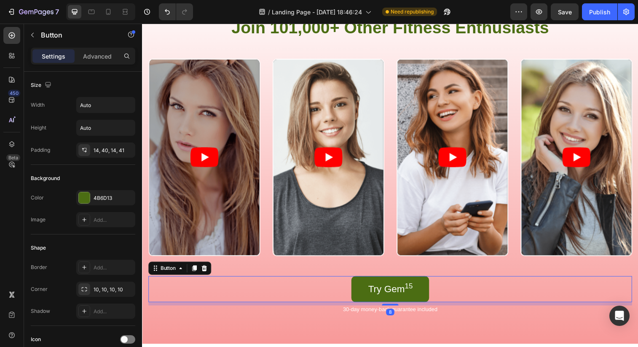
click at [213, 298] on div "Try Gem 15 Button 8" at bounding box center [394, 294] width 493 height 27
click at [213, 316] on p "30-day money-back guarantee included" at bounding box center [394, 314] width 491 height 7
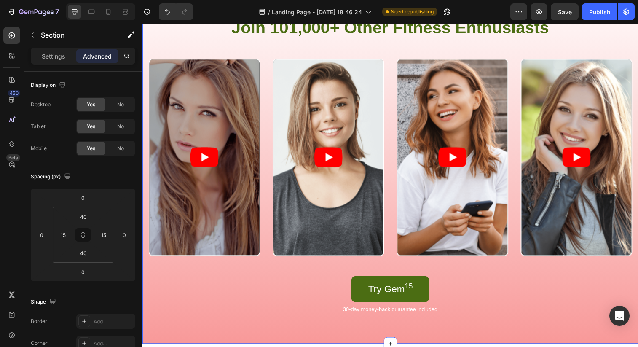
click at [209, 337] on div "Icon Icon Icon Icon Icon Icon List 2000+ Customers Who Love Us Text Block Row J…" at bounding box center [394, 166] width 505 height 366
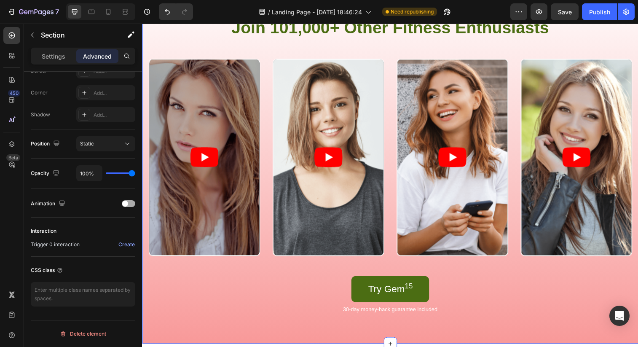
scroll to position [0, 0]
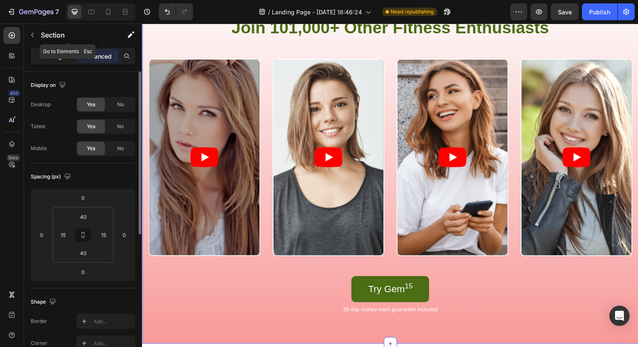
click at [49, 59] on p "Settings" at bounding box center [54, 56] width 24 height 9
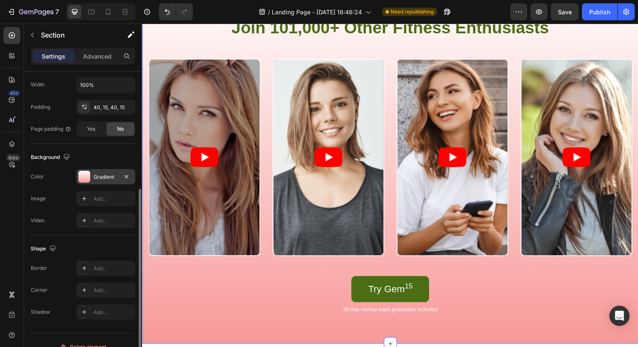
scroll to position [205, 0]
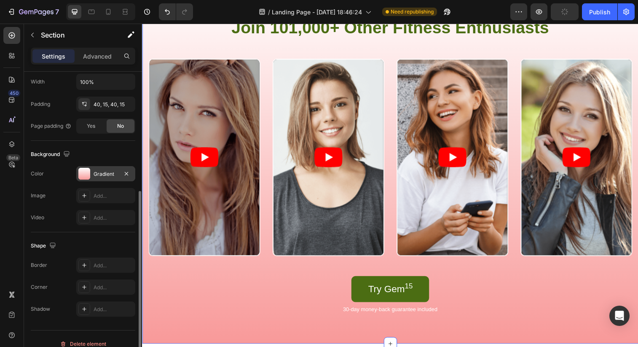
click at [88, 174] on div at bounding box center [84, 174] width 12 height 12
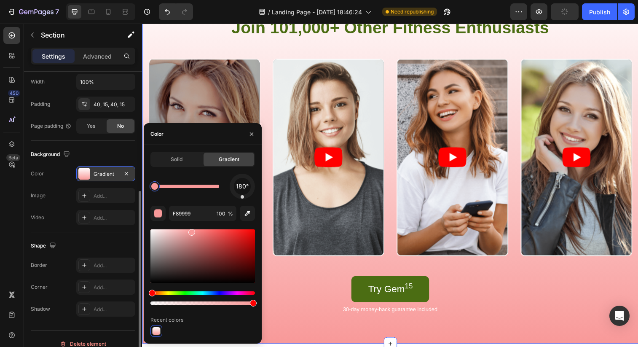
drag, startPoint x: 221, startPoint y: 187, endPoint x: 119, endPoint y: 181, distance: 102.5
click at [120, 181] on div "450 Beta Sections(18) Elements(83) Section Element Hero Section Product Detail …" at bounding box center [71, 185] width 142 height 323
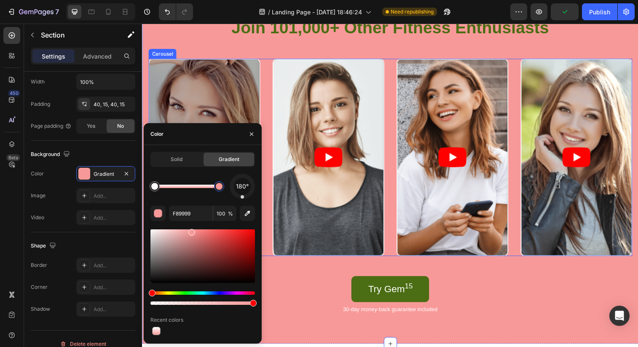
drag, startPoint x: 299, startPoint y: 211, endPoint x: 264, endPoint y: 194, distance: 38.4
type input "FFFFFF"
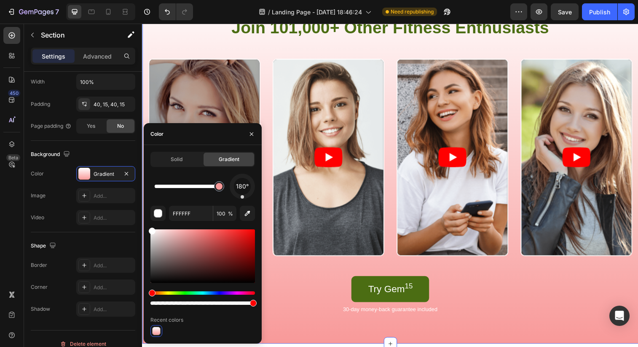
drag, startPoint x: 155, startPoint y: 190, endPoint x: 248, endPoint y: 191, distance: 92.3
click at [248, 191] on div "180°" at bounding box center [202, 186] width 104 height 25
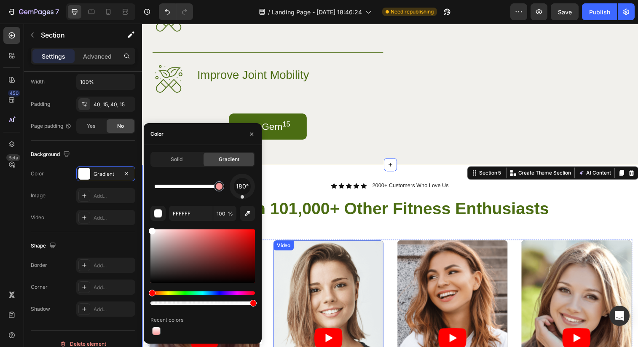
scroll to position [819, 0]
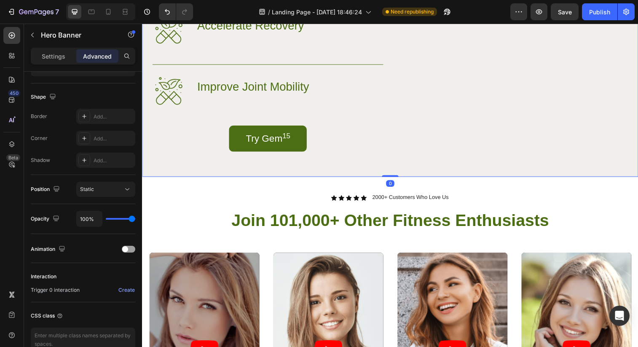
click at [332, 154] on div "Image Eliminate Muscle Tightness, Stiff Joints & Recurring Injuries Heading Row…" at bounding box center [269, 24] width 235 height 260
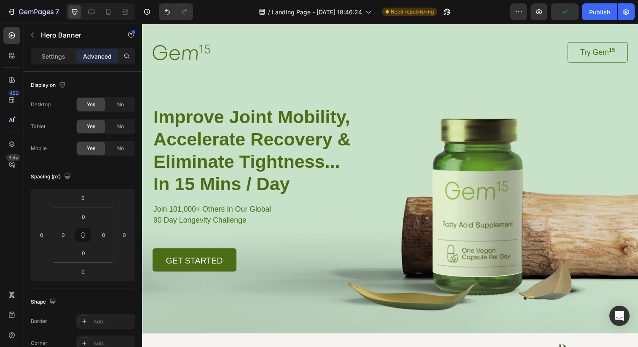
scroll to position [11, 0]
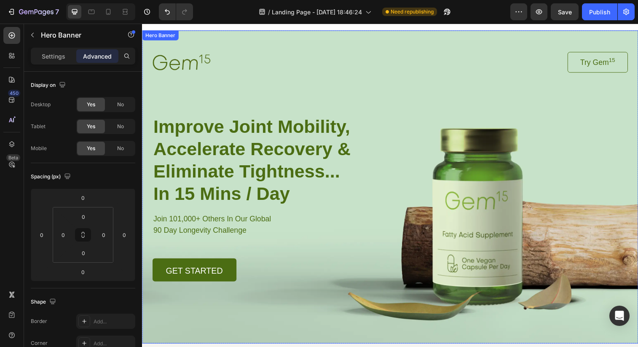
click at [464, 304] on div "Background Image" at bounding box center [394, 189] width 505 height 319
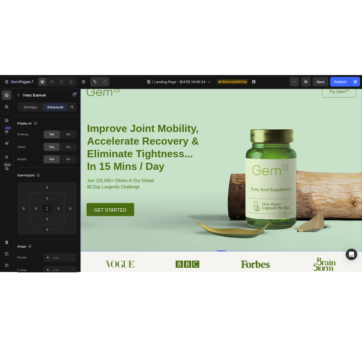
scroll to position [50, 0]
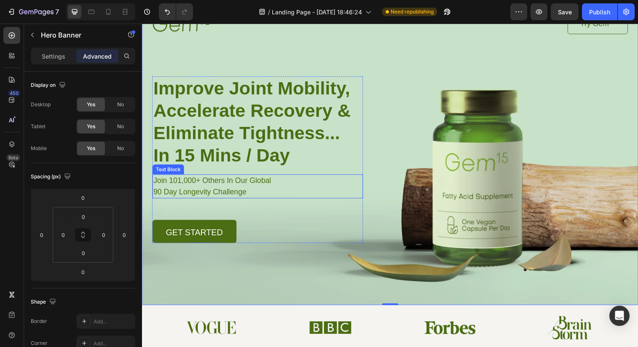
drag, startPoint x: 144, startPoint y: 219, endPoint x: 249, endPoint y: 189, distance: 109.3
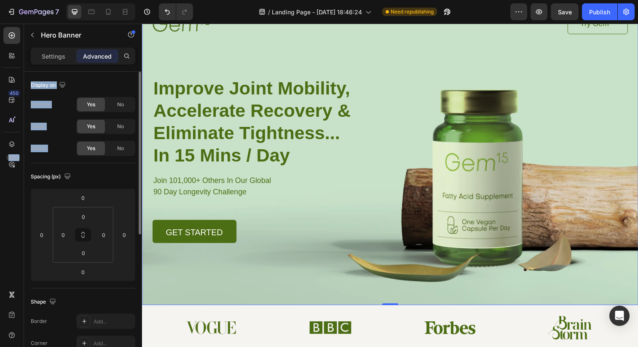
drag, startPoint x: 17, startPoint y: 171, endPoint x: 82, endPoint y: 170, distance: 65.3
click at [82, 170] on div "450 Beta Sections(18) Elements(83) Section Element Hero Section Product Detail …" at bounding box center [71, 185] width 142 height 323
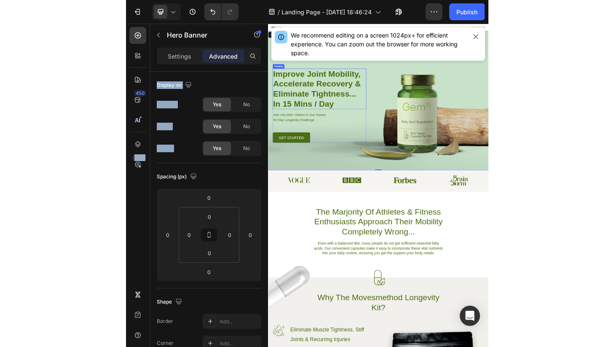
scroll to position [0, 0]
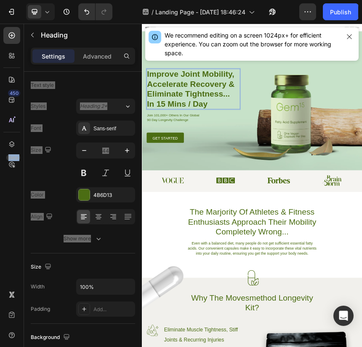
click at [226, 174] on strong "Improve Joint Mobility, Accelerate Recovery & Eliminate Tightness..." at bounding box center [253, 161] width 201 height 66
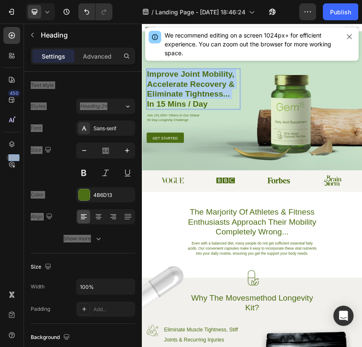
click at [226, 174] on strong "Improve Joint Mobility, Accelerate Recovery & Eliminate Tightness..." at bounding box center [253, 161] width 201 height 66
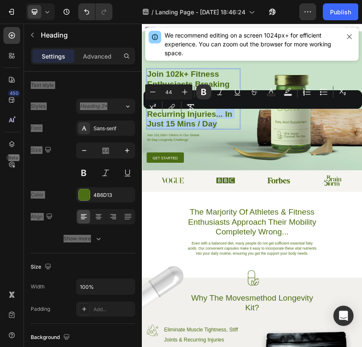
drag, startPoint x: 321, startPoint y: 236, endPoint x: 337, endPoint y: 247, distance: 20.0
click at [337, 247] on p "Join 102k+ Fitness Enthusiasts Breaking Free Of Muscle Tightness, Stiff Joints …" at bounding box center [259, 196] width 213 height 136
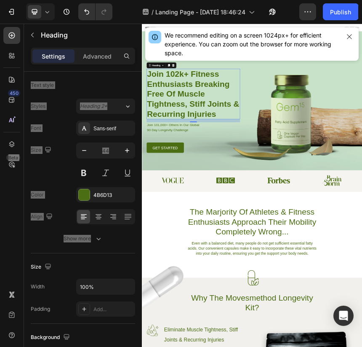
click at [207, 262] on p "90 Day Longevity Challenge" at bounding box center [259, 267] width 212 height 11
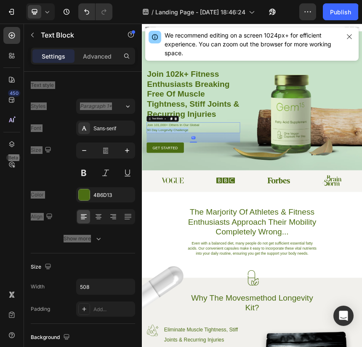
click at [207, 262] on p "90 Day Longevity Challenge" at bounding box center [259, 267] width 212 height 11
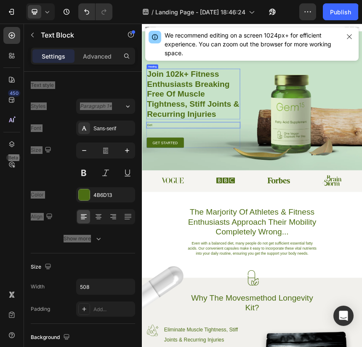
click at [224, 168] on strong "Join 102k+ Fitness Enthusiasts Breaking Free Of Muscle Tightness, Stiff Joints …" at bounding box center [259, 184] width 212 height 112
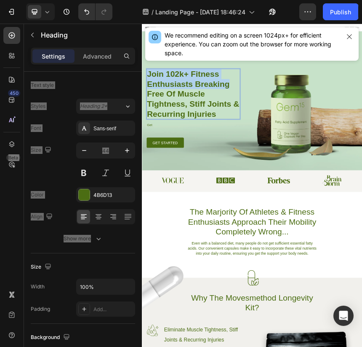
drag, startPoint x: 348, startPoint y: 158, endPoint x: 155, endPoint y: 141, distance: 194.1
click at [155, 141] on p "Join 102k+ Fitness Enthusiasts Breaking Free Of Muscle Tightness, Stiff Joints …" at bounding box center [259, 185] width 213 height 114
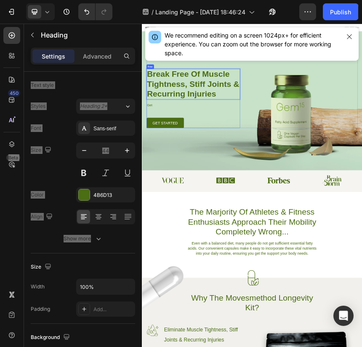
click at [319, 200] on div "Break Free Of Muscle Tightness, Stiff Joints & Recurring Injuries Heading 17 Ge…" at bounding box center [259, 195] width 214 height 136
click at [320, 189] on p "⁠⁠⁠⁠⁠⁠⁠ Break Free Of Muscle Tightness, Stiff Joints & Recurring Injuries" at bounding box center [259, 162] width 213 height 68
click at [334, 188] on strong "Break Free Of Muscle Tightness, Stiff Joints & Recurring Injuries... In 15 Mins…" at bounding box center [259, 172] width 212 height 89
click at [298, 248] on div "Break Free Of Muscle Tightness, Stiff Joints & Recurring Injuries... In 15 Mins…" at bounding box center [259, 206] width 214 height 158
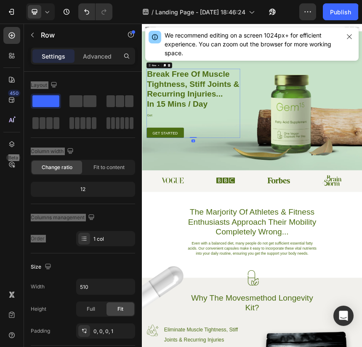
click at [188, 240] on div "⁠⁠⁠⁠⁠⁠⁠ Break Free Of Muscle Tightness, Stiff Joints & Recurring Injuries... In…" at bounding box center [259, 206] width 214 height 158
click at [182, 233] on p "Get" at bounding box center [259, 232] width 212 height 11
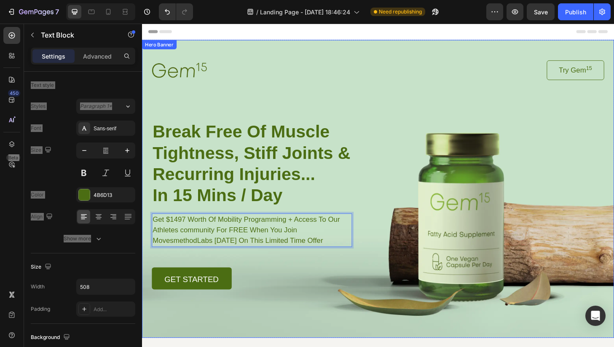
click at [268, 74] on div at bounding box center [272, 73] width 241 height 16
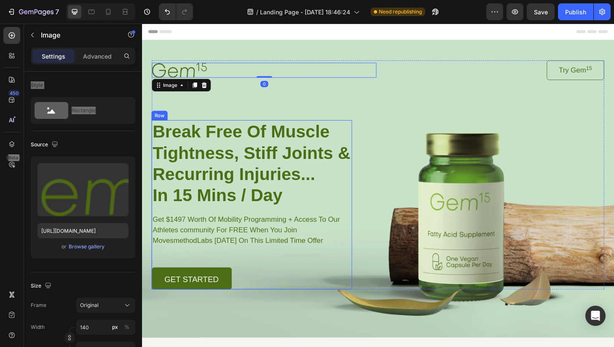
click at [212, 239] on p "Get $1497 Worth Of Mobility Programming + Access To Our Athletes community For …" at bounding box center [259, 244] width 212 height 34
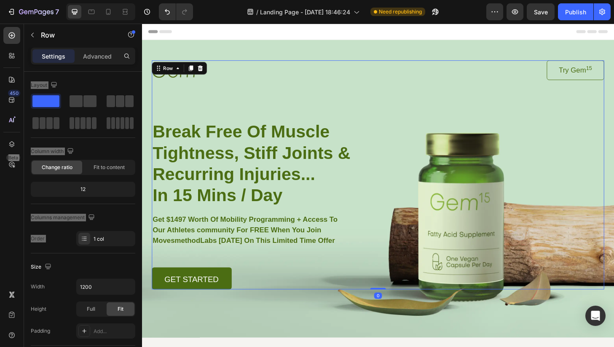
click at [304, 124] on div "Image Try Gem 15 Button Row ⁠⁠⁠⁠⁠⁠⁠ Break Free Of Muscle Tightness, Stiff Joint…" at bounding box center [394, 185] width 484 height 245
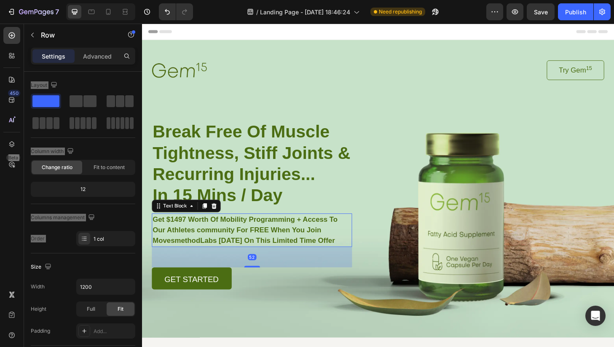
click at [230, 233] on strong "Get $1497 Worth Of Mobility Programming + Access To Our Athletes community For …" at bounding box center [252, 244] width 198 height 31
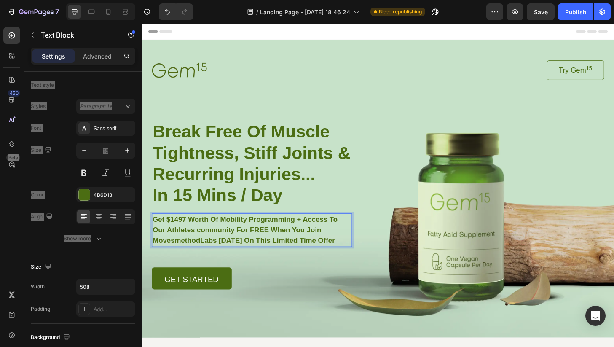
click at [264, 246] on strong "Get $1497 Worth Of Mobility Programming + Access To Our Athletes community For …" at bounding box center [252, 244] width 198 height 31
click at [276, 244] on strong "Get $1497 Worth Of Mobility Programming + Access To Our Athletes community For …" at bounding box center [252, 244] width 198 height 31
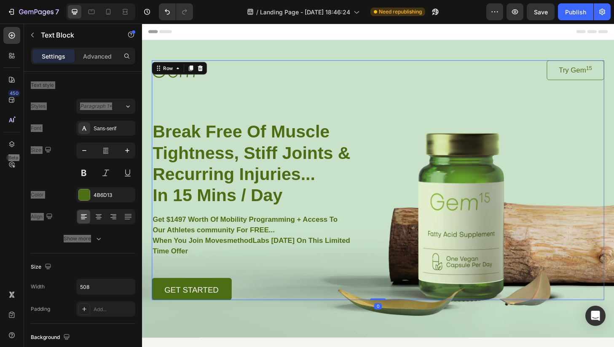
click at [331, 122] on div "Image Try Gem 15 Button Row ⁠⁠⁠⁠⁠⁠⁠ Break Free Of Muscle Tightness, Stiff Joint…" at bounding box center [394, 191] width 484 height 257
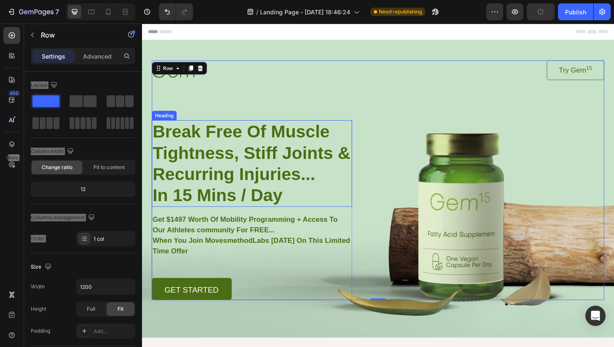
click at [190, 167] on strong "Break Free Of Muscle Tightness, Stiff Joints & Recurring Injuries..." at bounding box center [259, 161] width 212 height 66
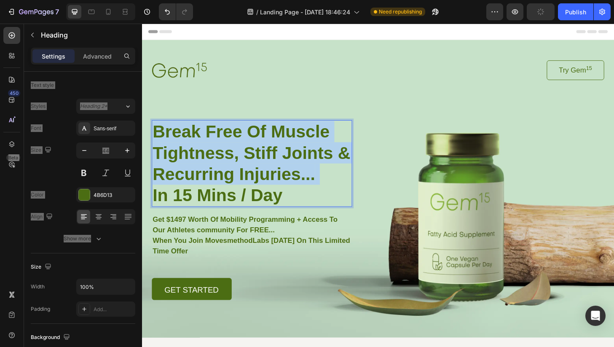
click at [190, 167] on strong "Break Free Of Muscle Tightness, Stiff Joints & Recurring Injuries..." at bounding box center [259, 161] width 212 height 66
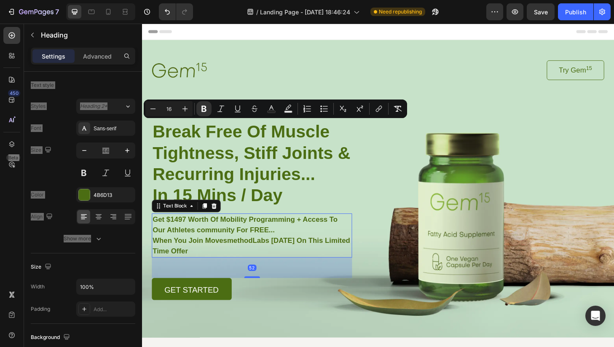
click at [192, 248] on strong "Get $1497 Worth Of Mobility Programming + Access To Our Athletes community For …" at bounding box center [252, 239] width 198 height 20
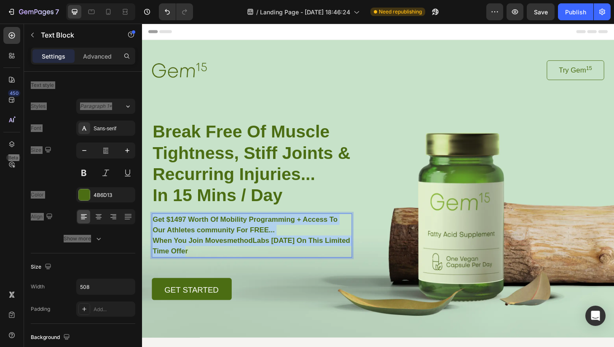
drag, startPoint x: 196, startPoint y: 265, endPoint x: 155, endPoint y: 230, distance: 53.5
click at [155, 230] on div "Get $1497 Worth Of Mobility Programming + Access To Our Athletes community For …" at bounding box center [259, 250] width 214 height 47
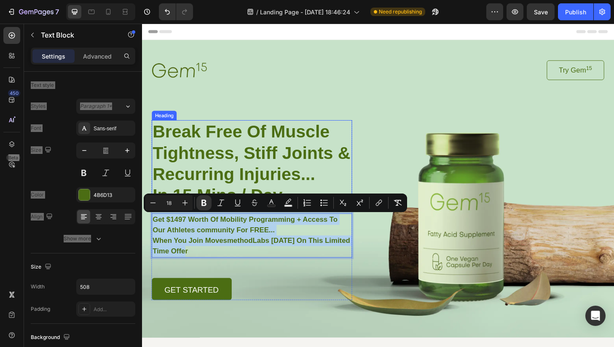
copy div "Get $1497 Worth Of Mobility Programming + Access To Our Athletes community For …"
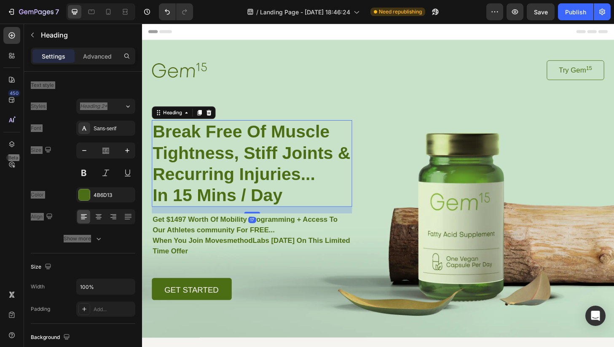
click at [205, 202] on strong "In 15 Mins / Day" at bounding box center [222, 207] width 139 height 21
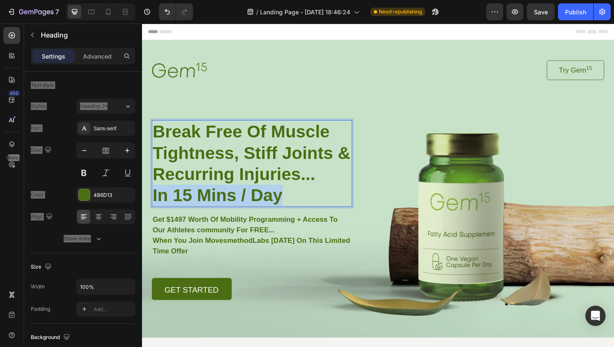
click at [205, 202] on strong "In 15 Mins / Day" at bounding box center [222, 207] width 139 height 21
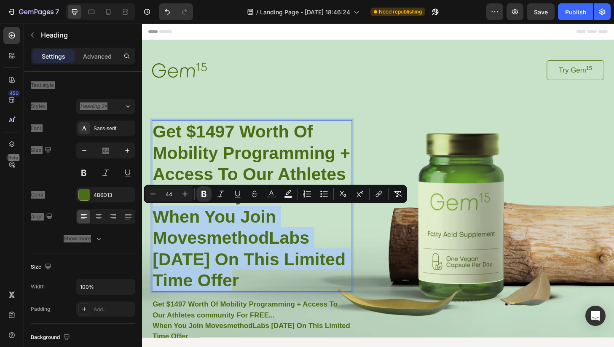
drag, startPoint x: 274, startPoint y: 293, endPoint x: 160, endPoint y: 227, distance: 131.2
click at [160, 227] on p "When You Join MovesmethodLabs Today On This Limited Time Offer" at bounding box center [259, 264] width 213 height 91
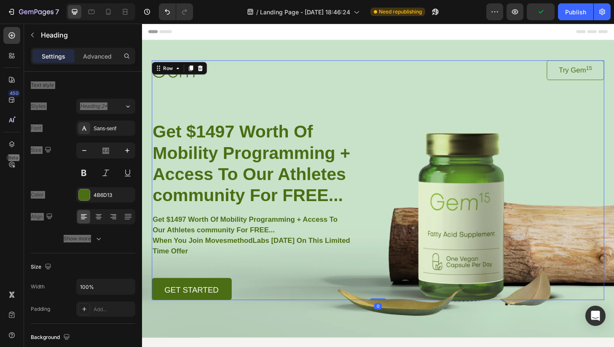
click at [340, 102] on div "Image Try Gem 15 Button Row ⁠⁠⁠⁠⁠⁠⁠ Get $1497 Worth Of Mobility Programming + A…" at bounding box center [394, 191] width 484 height 257
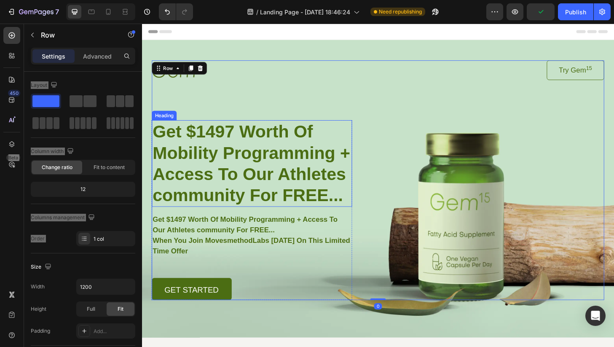
click at [171, 207] on strong "Get $1497 Worth Of Mobility Programming + Access To Our Athletes community For …" at bounding box center [258, 172] width 211 height 89
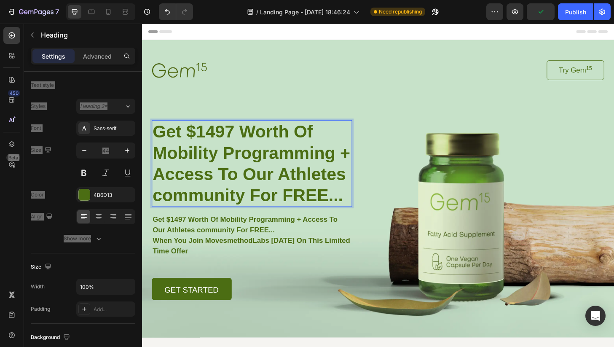
click at [164, 209] on strong "Get $1497 Worth Of Mobility Programming + Access To Our Athletes community For …" at bounding box center [258, 172] width 211 height 89
drag, startPoint x: 356, startPoint y: 168, endPoint x: 354, endPoint y: 206, distance: 37.5
click at [356, 206] on p "Get $1497 Worth Of Mobility Programming + Access To Our Athletes ommunity For F…" at bounding box center [259, 173] width 213 height 91
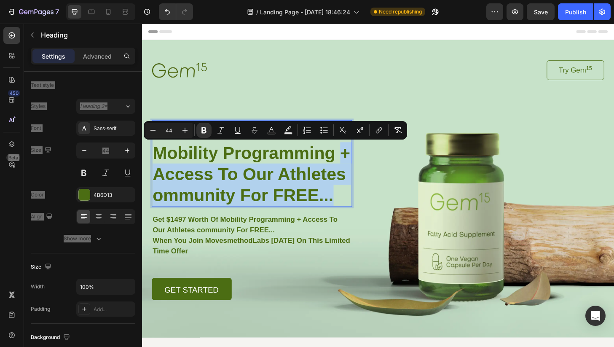
drag, startPoint x: 353, startPoint y: 208, endPoint x: 353, endPoint y: 166, distance: 41.3
click at [353, 166] on p "Get $1497 Worth Of Mobility Programming + Access To Our Athletes ommunity For F…" at bounding box center [259, 173] width 213 height 91
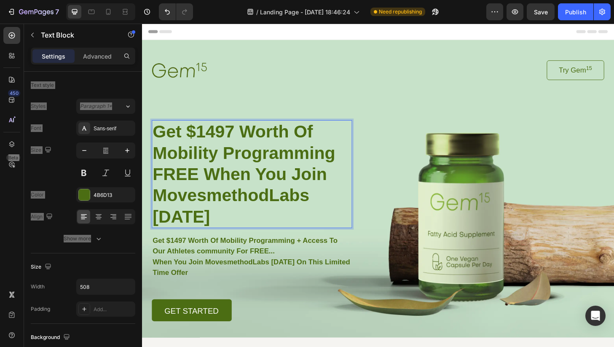
click at [291, 251] on p "Get $1497 Worth Of Mobility Programming + Access To Our Athletes community For …" at bounding box center [259, 261] width 212 height 23
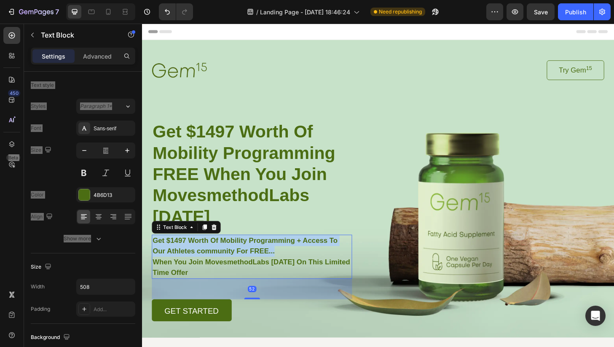
click at [291, 251] on p "Get $1497 Worth Of Mobility Programming + Access To Our Athletes community For …" at bounding box center [259, 261] width 212 height 23
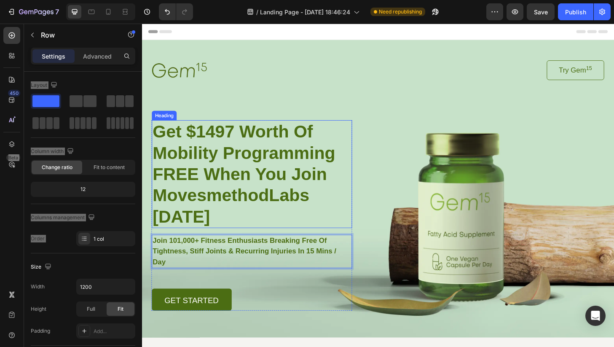
click at [335, 98] on div "Image Try Gem 15 Button Row ⁠⁠⁠⁠⁠⁠⁠ Get $1497 Worth Of Mobility Programming FRE…" at bounding box center [394, 197] width 484 height 268
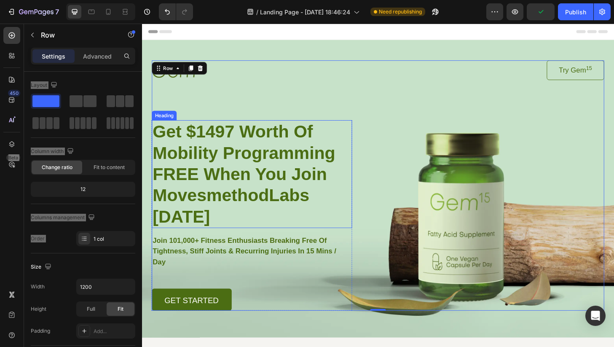
click at [325, 206] on p "⁠⁠⁠⁠⁠⁠⁠ Get $1497 Worth Of Mobility Programming FREE When You Join MovesmethodL…" at bounding box center [259, 185] width 213 height 114
click at [327, 92] on div "Image Try Gem 15 Button Row ⁠⁠⁠⁠⁠⁠⁠ Get $1497 Worth Of Mobility Programming FRE…" at bounding box center [394, 197] width 484 height 268
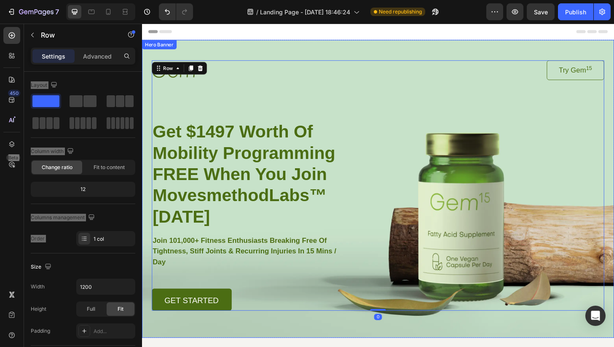
click at [333, 54] on div "Image Try Gem 15 Button Row ⁠⁠⁠⁠⁠⁠⁠ Get $1497 Worth Of Mobility Programming FRE…" at bounding box center [394, 186] width 505 height 290
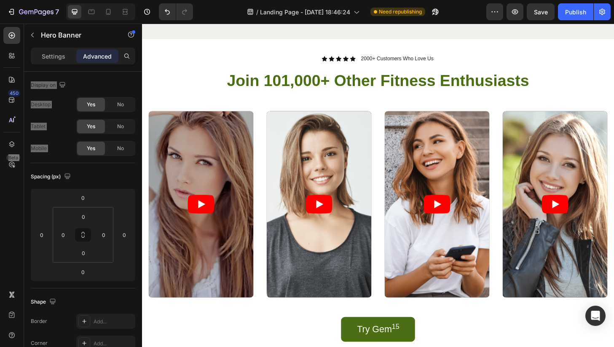
scroll to position [1047, 0]
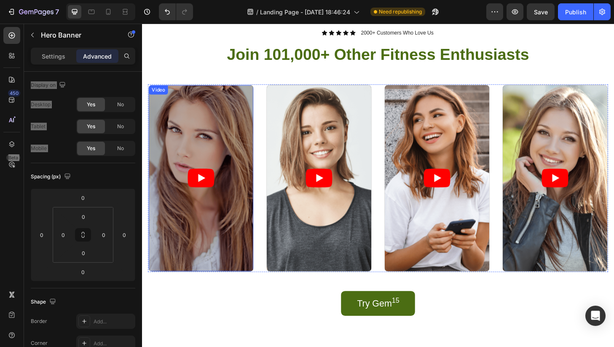
click at [222, 211] on article at bounding box center [205, 188] width 112 height 199
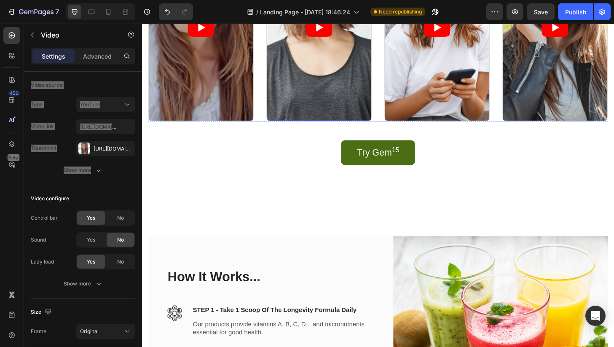
scroll to position [1229, 0]
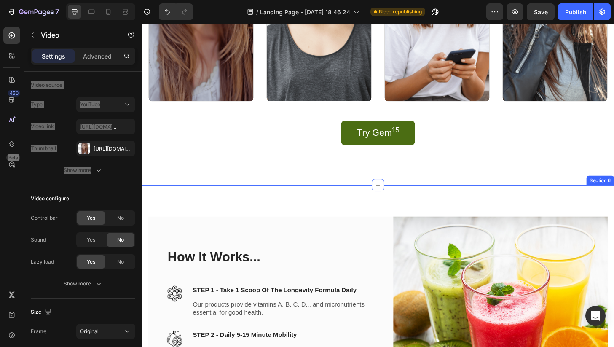
click at [331, 214] on div "How It Works... Heading Image STEP 1 - Take 1 Scoop Of The Longevity Formula Da…" at bounding box center [394, 344] width 505 height 297
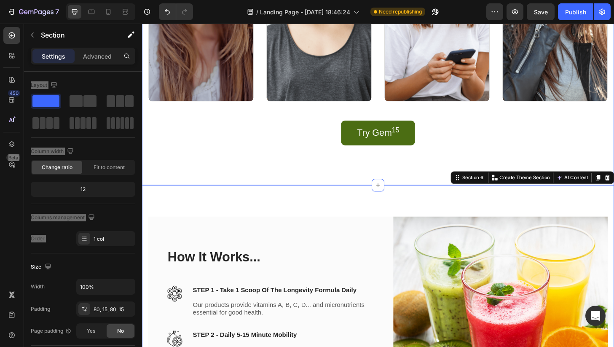
click at [375, 180] on div "Icon Icon Icon Icon Icon Icon List 2000+ Customers Who Love Us Text Block Row J…" at bounding box center [394, 13] width 505 height 366
click at [367, 213] on div "How It Works... Heading Image STEP 1 - Take 1 Scoop Of The Longevity Formula Da…" at bounding box center [394, 344] width 505 height 297
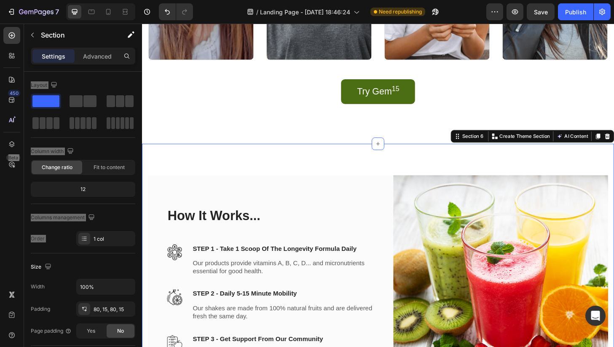
scroll to position [1267, 0]
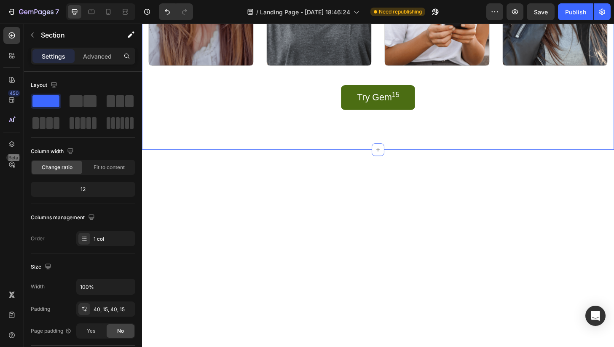
click at [396, 159] on icon at bounding box center [394, 158] width 7 height 7
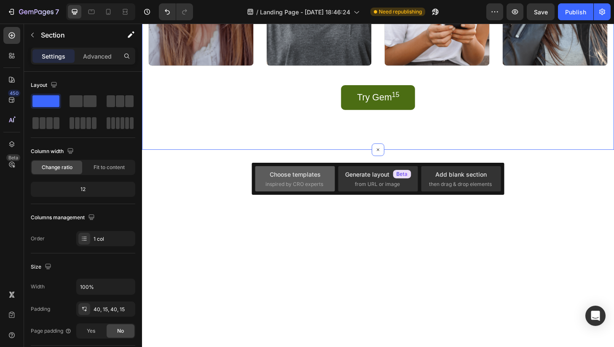
click at [308, 174] on div "Choose templates" at bounding box center [295, 174] width 51 height 9
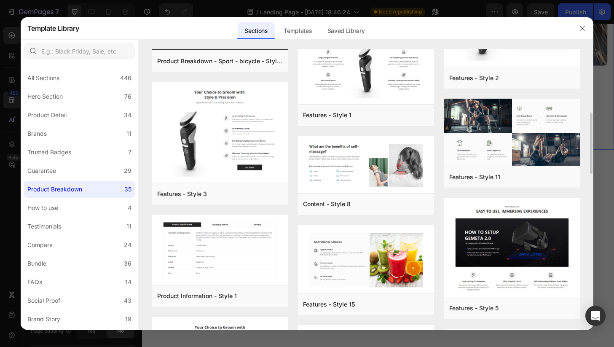
scroll to position [302, 0]
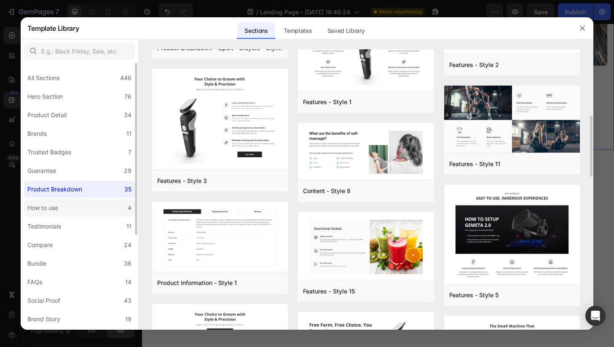
click at [95, 214] on label "How to use 4" at bounding box center [79, 207] width 111 height 17
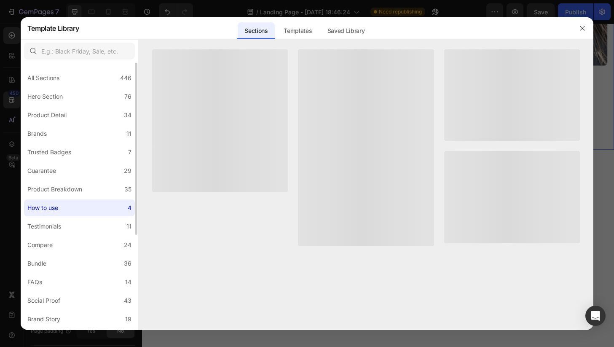
scroll to position [0, 0]
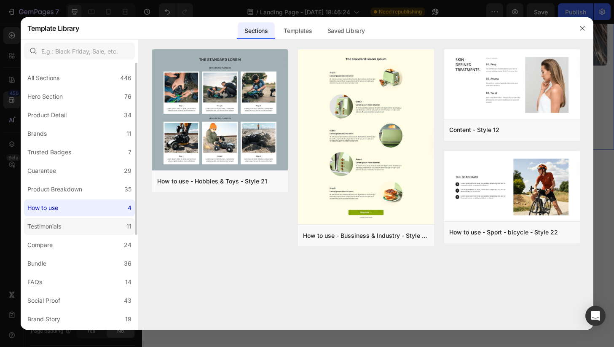
click at [91, 226] on label "Testimonials 11" at bounding box center [79, 226] width 111 height 17
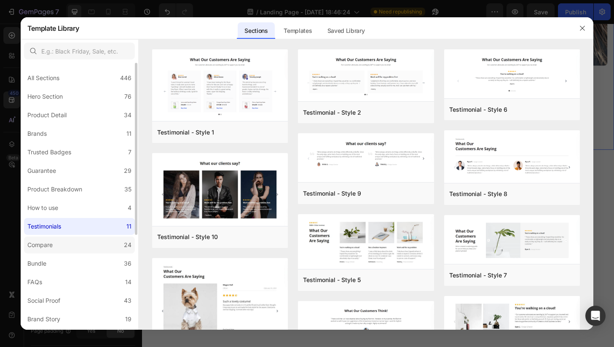
click at [86, 243] on label "Compare 24" at bounding box center [79, 244] width 111 height 17
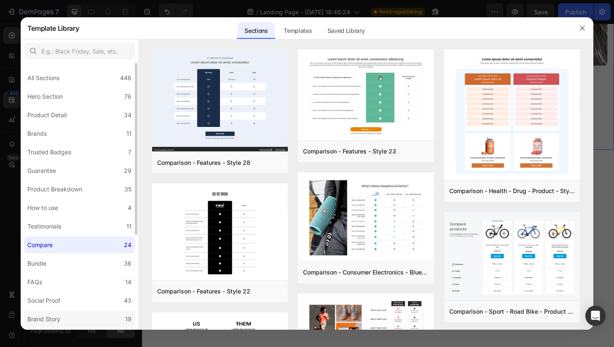
click at [83, 318] on label "Brand Story 19" at bounding box center [79, 318] width 111 height 17
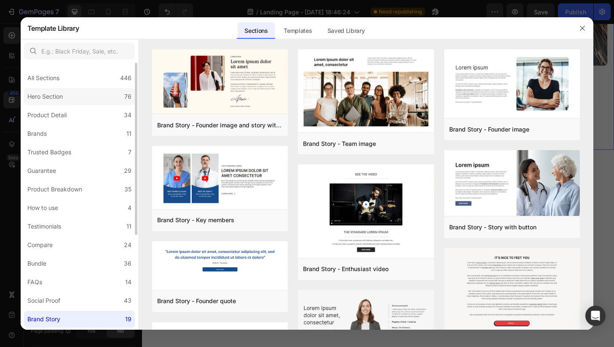
click at [85, 99] on label "Hero Section 76" at bounding box center [79, 96] width 111 height 17
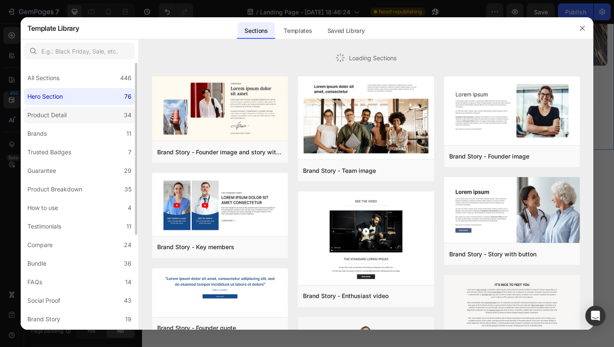
click at [84, 115] on label "Product Detail 34" at bounding box center [79, 115] width 111 height 17
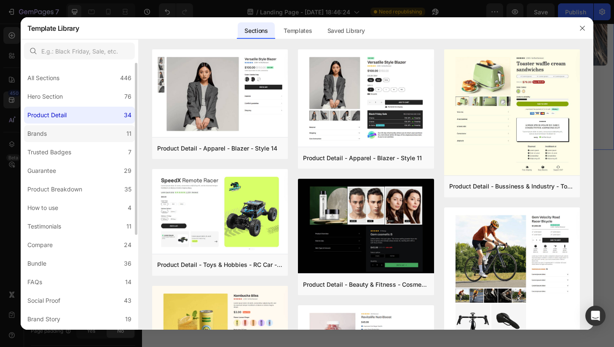
click at [82, 128] on label "Brands 11" at bounding box center [79, 133] width 111 height 17
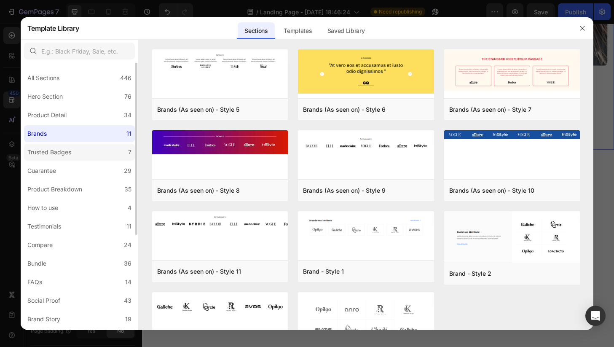
click at [78, 149] on label "Trusted Badges 7" at bounding box center [79, 152] width 111 height 17
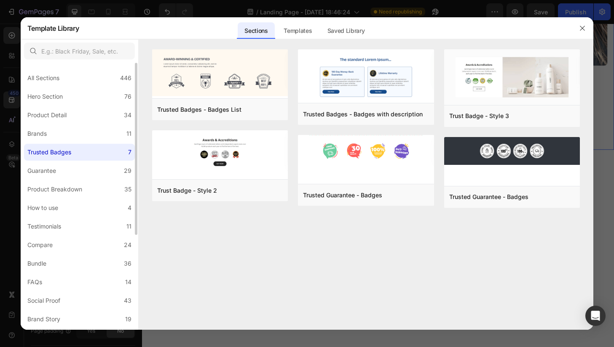
click at [78, 149] on label "Trusted Badges 7" at bounding box center [79, 152] width 111 height 17
click at [77, 160] on label "Trusted Badges 7" at bounding box center [79, 152] width 111 height 17
click at [77, 164] on label "Guarantee 29" at bounding box center [79, 170] width 111 height 17
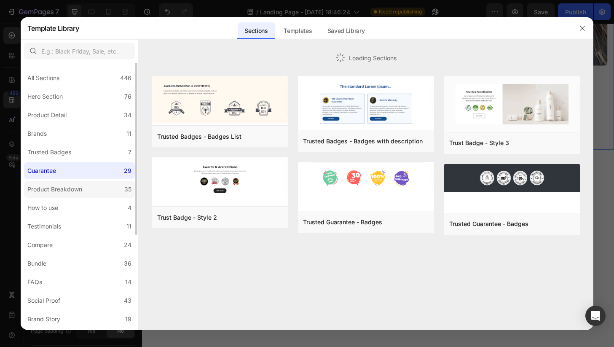
click at [77, 185] on div "Product Breakdown" at bounding box center [54, 189] width 55 height 10
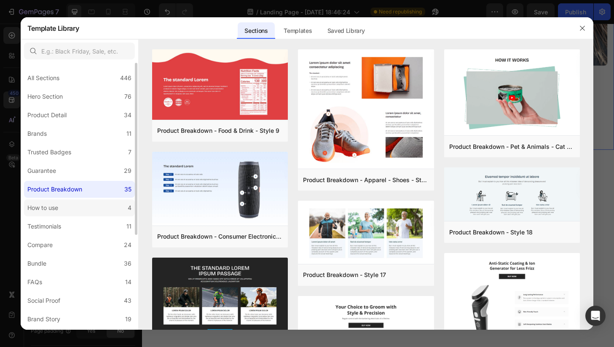
click at [77, 202] on label "How to use 4" at bounding box center [79, 207] width 111 height 17
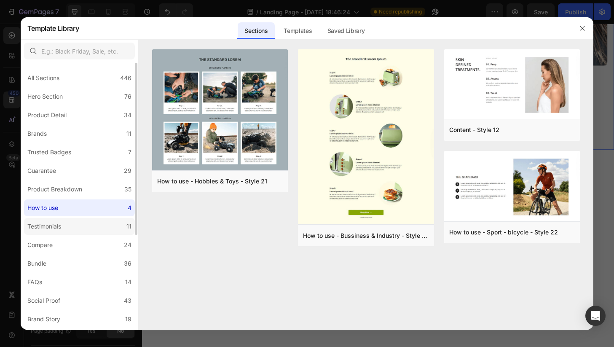
click at [74, 228] on label "Testimonials 11" at bounding box center [79, 226] width 111 height 17
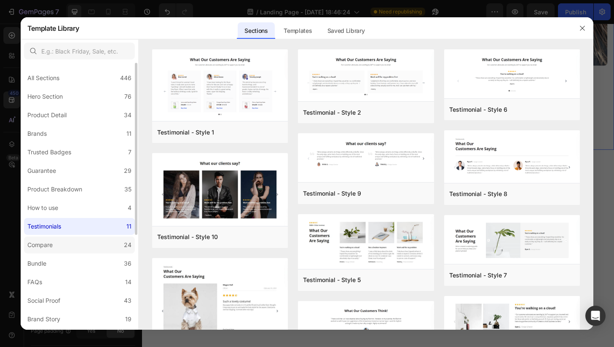
click at [72, 250] on label "Compare 24" at bounding box center [79, 244] width 111 height 17
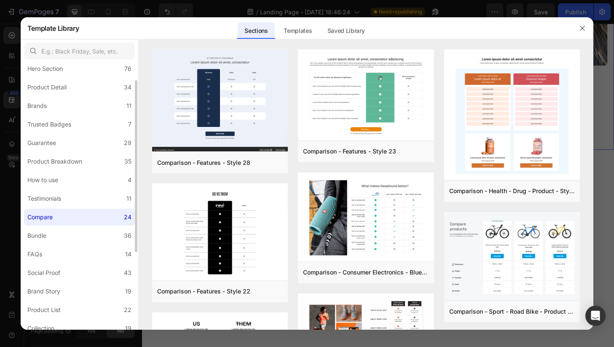
scroll to position [32, 0]
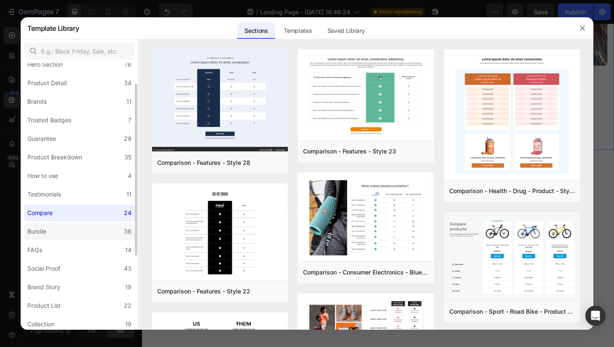
click at [72, 236] on label "Bundle 36" at bounding box center [79, 231] width 111 height 17
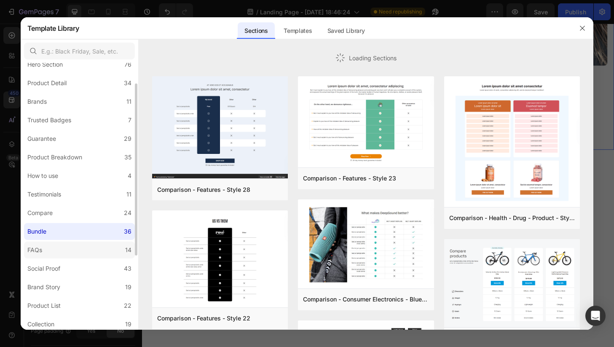
click at [72, 248] on label "FAQs 14" at bounding box center [79, 249] width 111 height 17
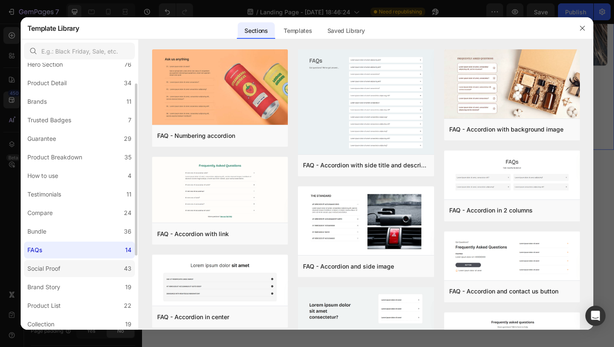
click at [71, 267] on label "Social Proof 43" at bounding box center [79, 268] width 111 height 17
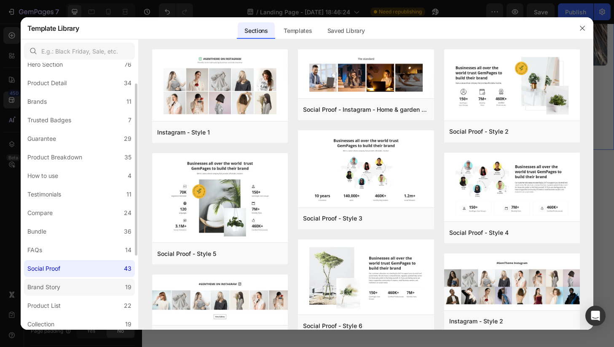
click at [73, 284] on label "Brand Story 19" at bounding box center [79, 286] width 111 height 17
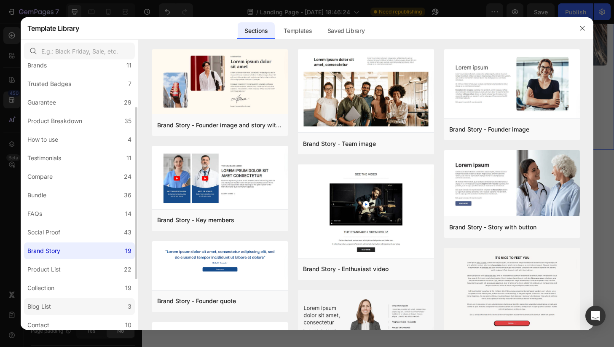
scroll to position [119, 0]
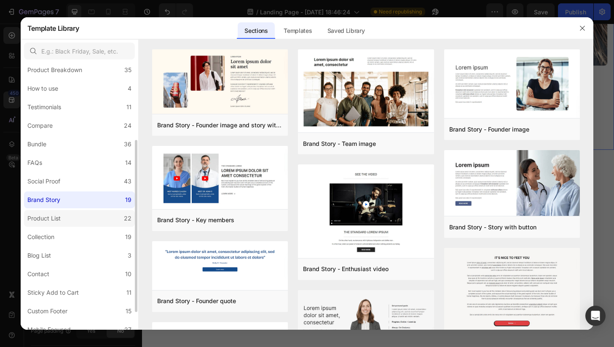
click at [69, 225] on label "Product List 22" at bounding box center [79, 218] width 111 height 17
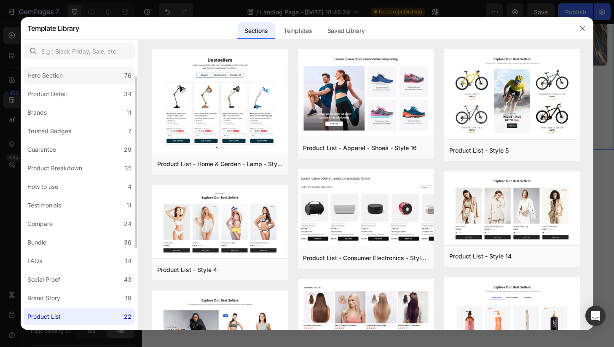
scroll to position [5, 0]
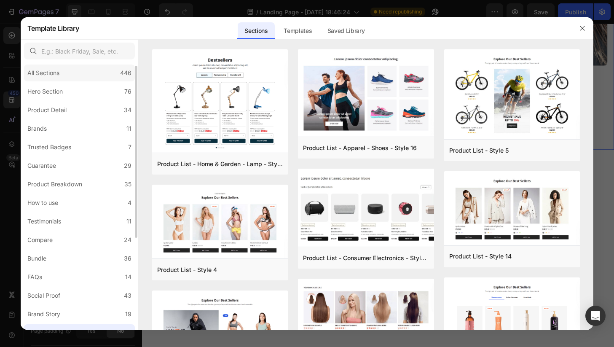
click at [64, 78] on div "All Sections 446" at bounding box center [79, 72] width 111 height 17
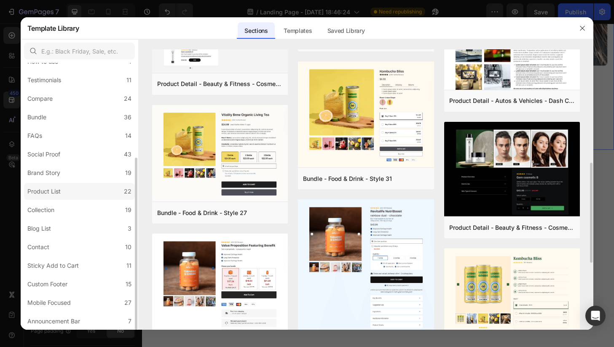
scroll to position [0, 0]
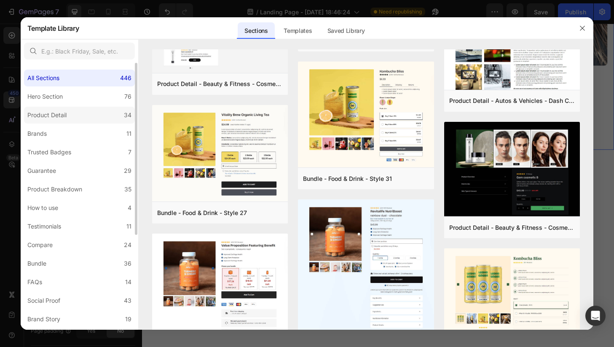
click at [60, 109] on label "Product Detail 34" at bounding box center [79, 115] width 111 height 17
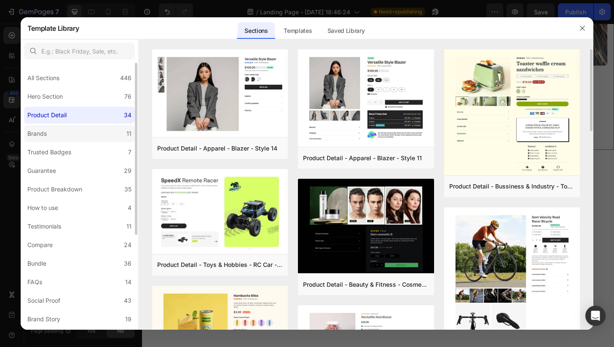
click at [57, 135] on label "Brands 11" at bounding box center [79, 133] width 111 height 17
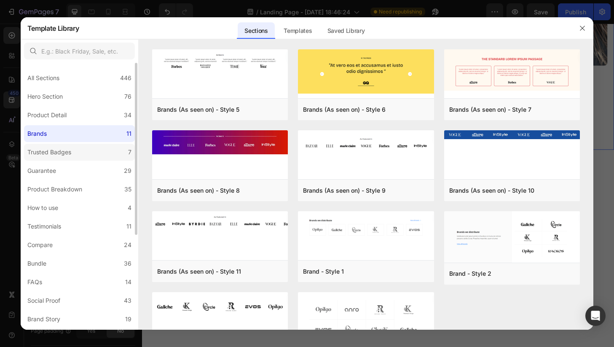
click at [74, 156] on label "Trusted Badges 7" at bounding box center [79, 152] width 111 height 17
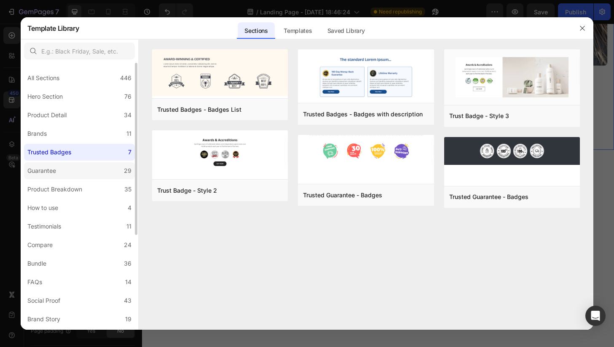
click at [78, 168] on label "Guarantee 29" at bounding box center [79, 170] width 111 height 17
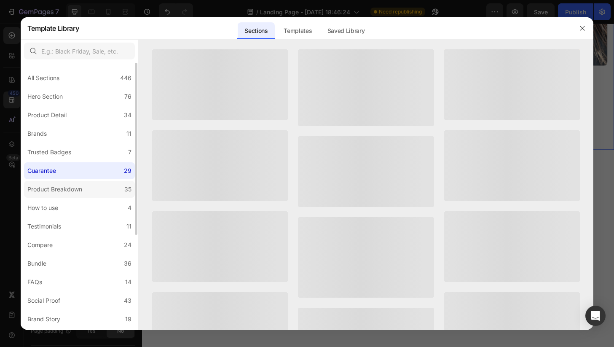
click at [85, 187] on div "Product Breakdown" at bounding box center [56, 189] width 58 height 10
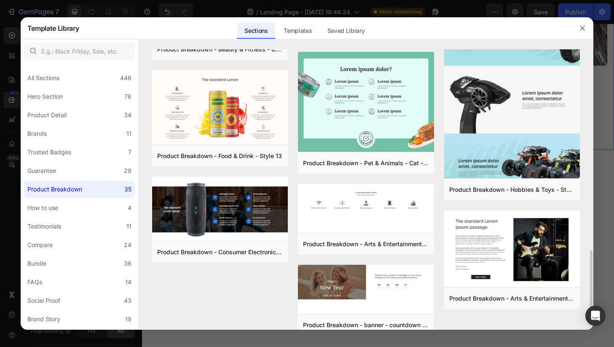
scroll to position [999, 0]
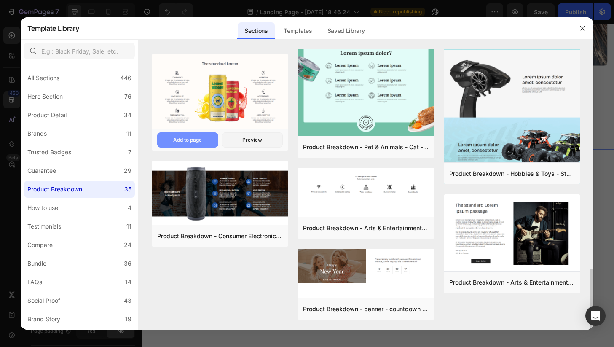
click at [205, 142] on button "Add to page" at bounding box center [187, 139] width 61 height 15
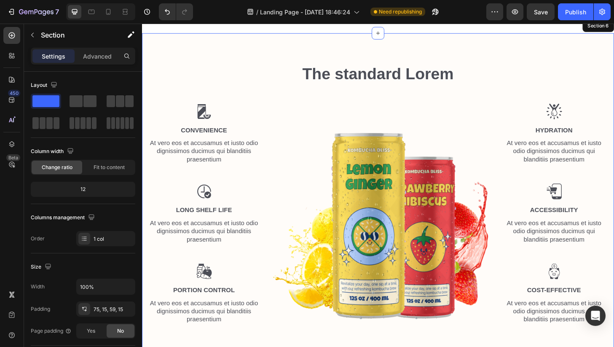
scroll to position [1401, 0]
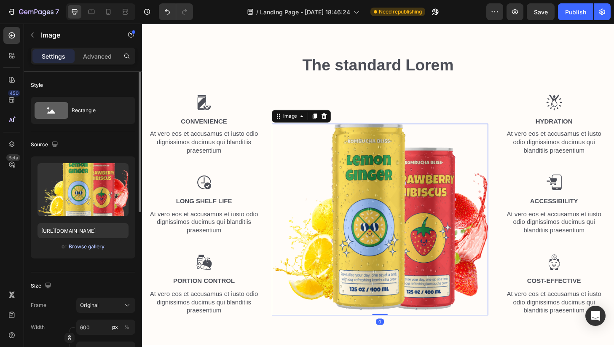
click at [91, 244] on div "Browse gallery" at bounding box center [87, 247] width 36 height 8
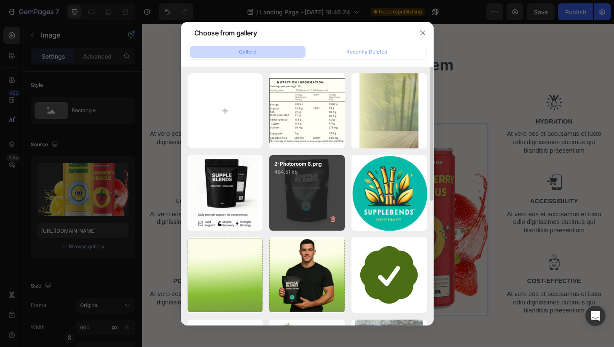
click at [281, 185] on div "2-Photoroom 6.png 484.51 kb" at bounding box center [306, 192] width 75 height 75
type input "https://cdn.shopify.com/s/files/1/0606/5533/7551/files/gempages_558382170591200…"
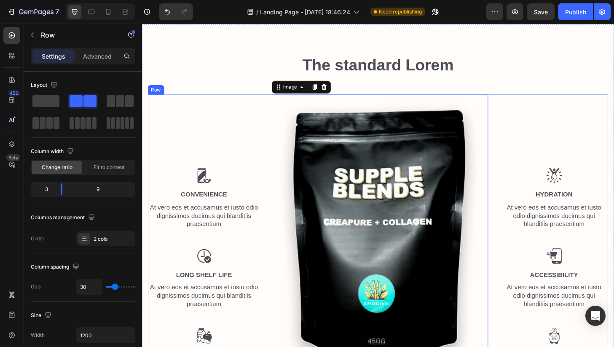
click at [246, 148] on div "Image Convenience Text Block At vero eos et accusamus et iusto odio dignissimos…" at bounding box center [208, 256] width 120 height 315
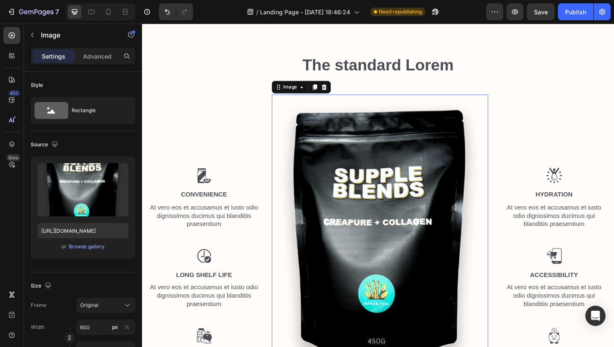
click at [348, 213] on img at bounding box center [397, 256] width 232 height 315
click at [91, 327] on input "600" at bounding box center [105, 326] width 59 height 15
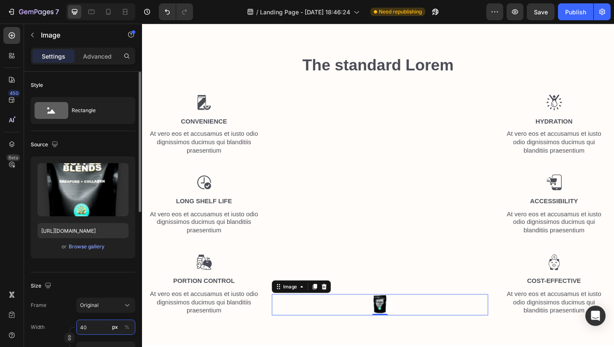
type input "400"
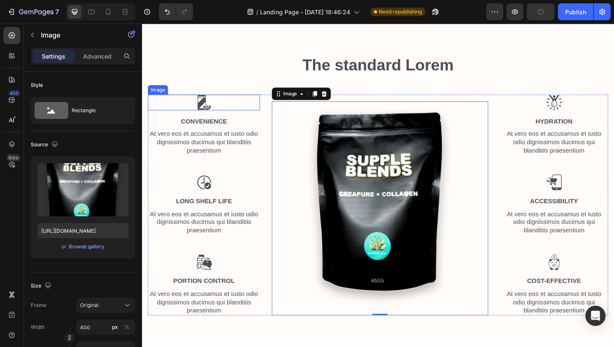
click at [228, 59] on h2 "The standard Lorem" at bounding box center [394, 68] width 493 height 24
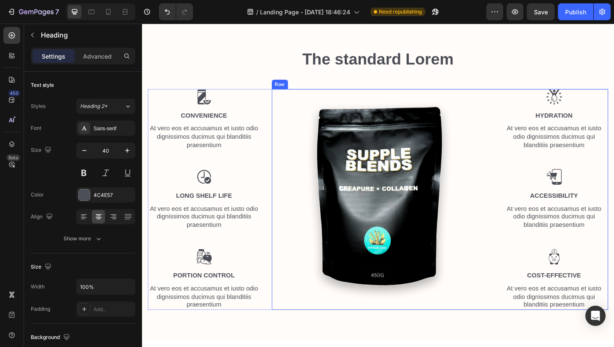
scroll to position [1390, 0]
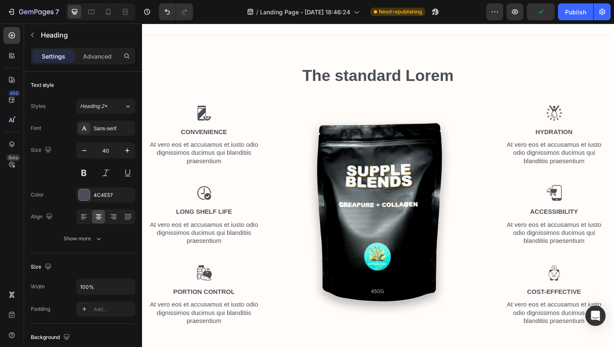
click at [543, 67] on h2 "The standard Lorem" at bounding box center [394, 79] width 493 height 24
click at [203, 139] on p "Convenience" at bounding box center [208, 139] width 118 height 9
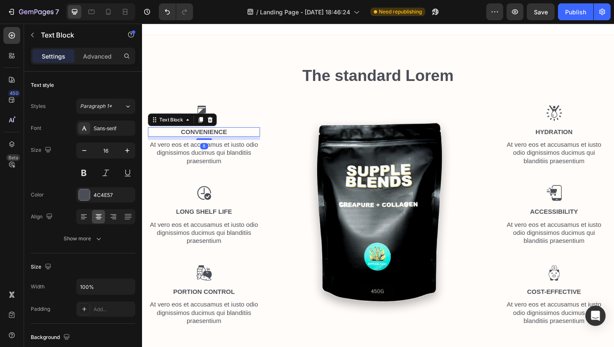
click at [203, 139] on p "Convenience" at bounding box center [208, 139] width 118 height 9
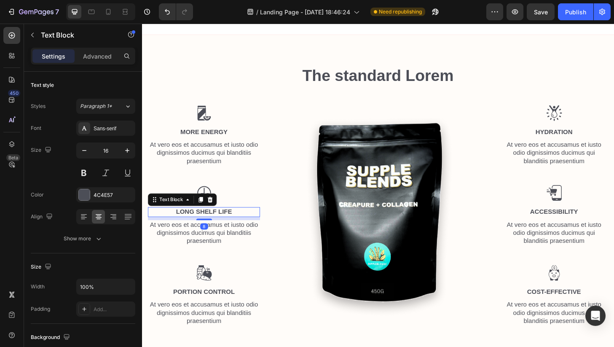
click at [202, 226] on p "Long Shelf Life" at bounding box center [208, 225] width 118 height 9
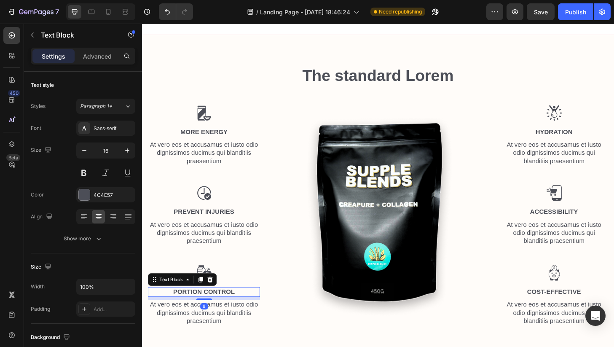
click at [197, 308] on p "Portion Control" at bounding box center [208, 310] width 118 height 9
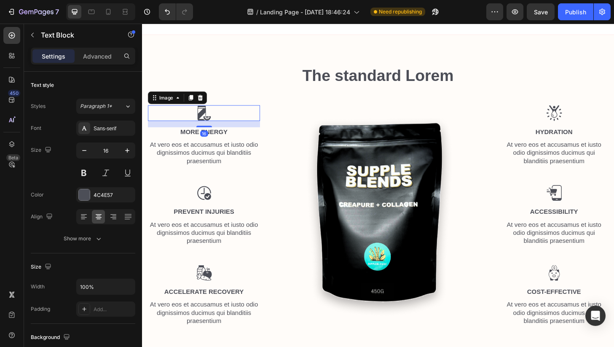
click at [256, 126] on div at bounding box center [208, 119] width 120 height 17
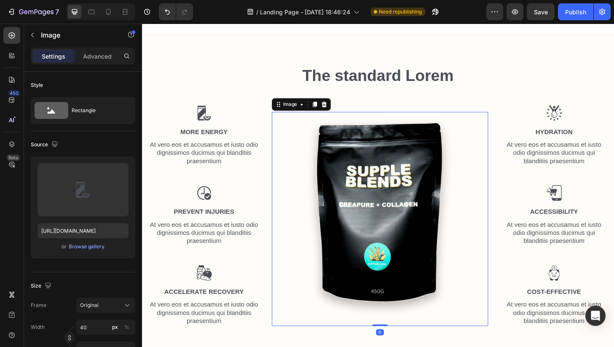
click at [289, 136] on div at bounding box center [397, 232] width 232 height 229
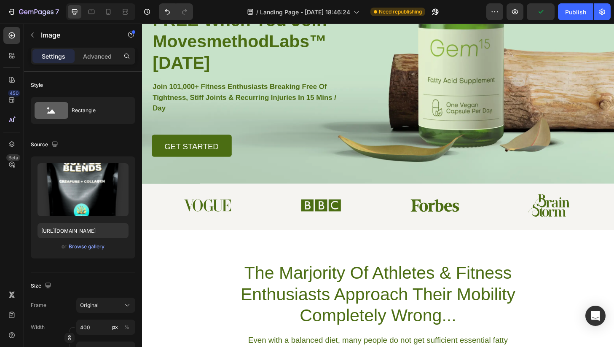
scroll to position [0, 0]
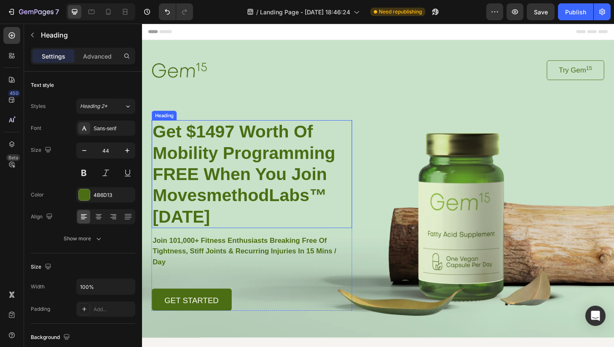
click at [239, 140] on strong "Get $1497 Worth Of Mobility Programming FREE When You Join MovesmethodLabs™ [DA…" at bounding box center [250, 184] width 195 height 112
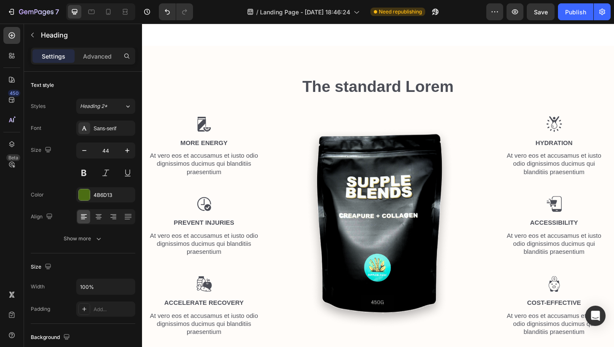
scroll to position [1380, 0]
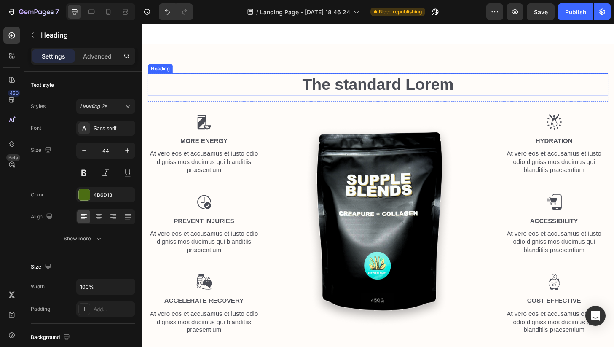
click at [552, 73] on div "The standard Lorem Heading Row Image More ENERGY Text Block At vero eos et accu…" at bounding box center [394, 217] width 505 height 344
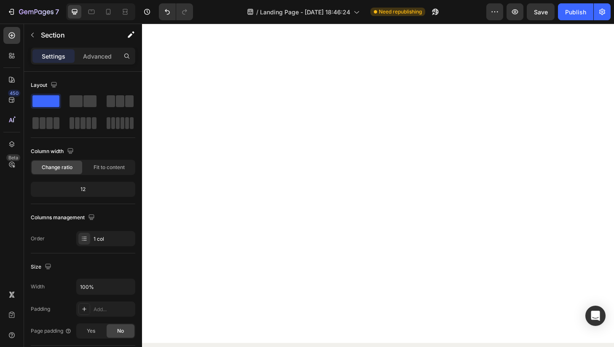
click at [391, 145] on div at bounding box center [394, 205] width 505 height 320
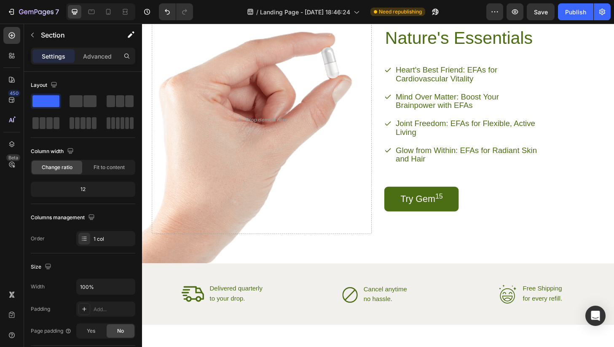
scroll to position [1344, 0]
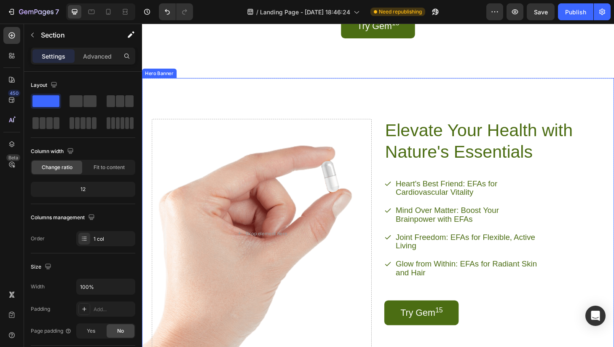
click at [394, 105] on div "Elevate Your Health with Nature's Essentials Heading Heart's Best Friend: EFAs …" at bounding box center [394, 241] width 505 height 321
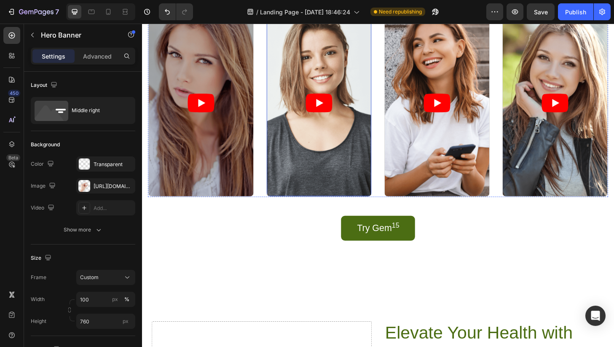
scroll to position [1128, 0]
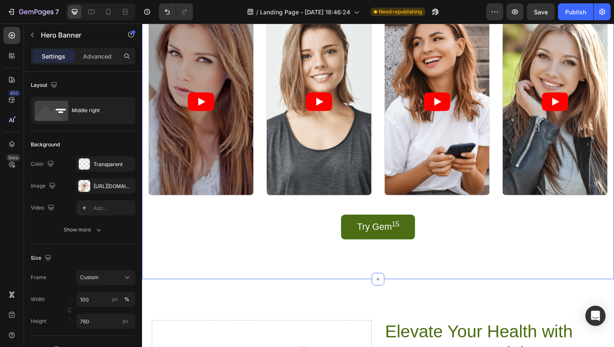
click at [332, 275] on div "Icon Icon Icon Icon Icon Icon List 2000+ Customers Who Love Us Text Block Row J…" at bounding box center [394, 113] width 493 height 333
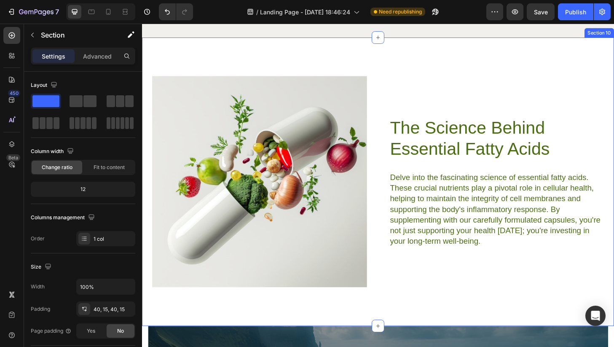
scroll to position [2331, 0]
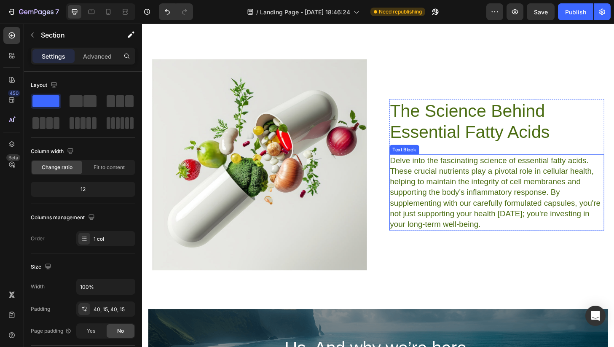
click at [426, 194] on p "Delve into the fascinating science of essential fatty acids. These crucial nutr…" at bounding box center [522, 204] width 229 height 80
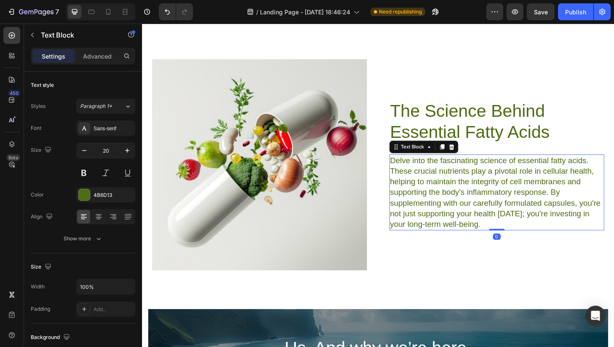
click at [426, 194] on p "Delve into the fascinating science of essential fatty acids. These crucial nutr…" at bounding box center [522, 204] width 229 height 80
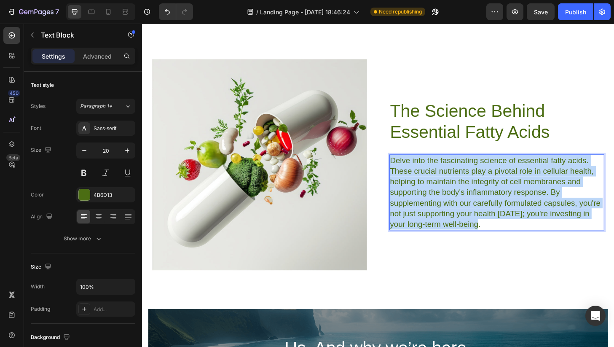
click at [426, 194] on p "Delve into the fascinating science of essential fatty acids. These crucial nutr…" at bounding box center [522, 204] width 229 height 80
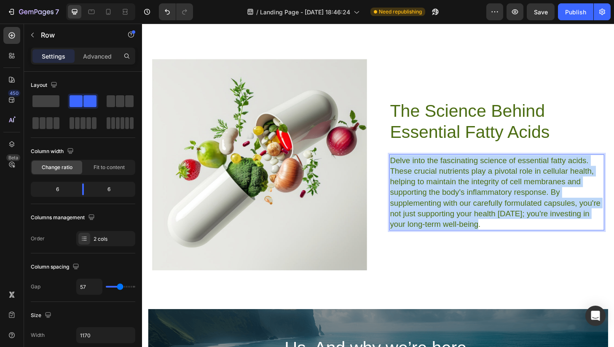
click at [398, 202] on div "Image The Science Behind Essential Fatty Acids Heading Delve into the fascinati…" at bounding box center [394, 175] width 484 height 226
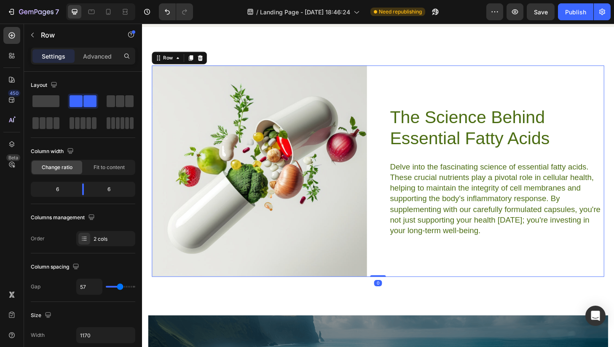
scroll to position [2328, 0]
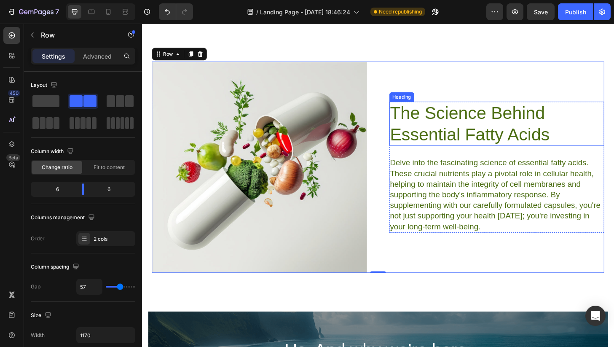
click at [442, 140] on h2 "The Science Behind Essential Fatty Acids" at bounding box center [522, 130] width 230 height 47
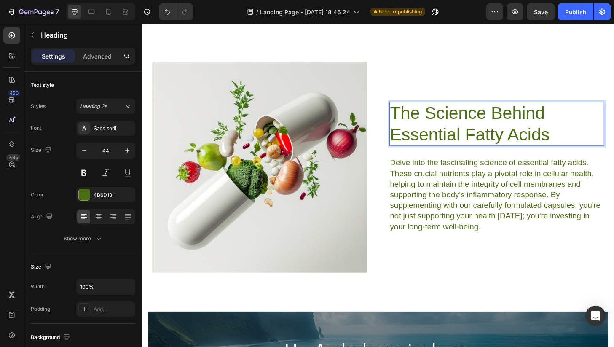
click at [442, 140] on h2 "The Science Behind Essential Fatty Acids" at bounding box center [522, 130] width 230 height 47
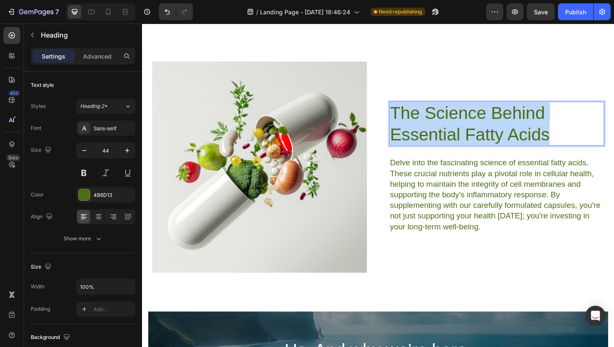
click at [442, 140] on p "The Science Behind Essential Fatty Acids" at bounding box center [522, 130] width 229 height 45
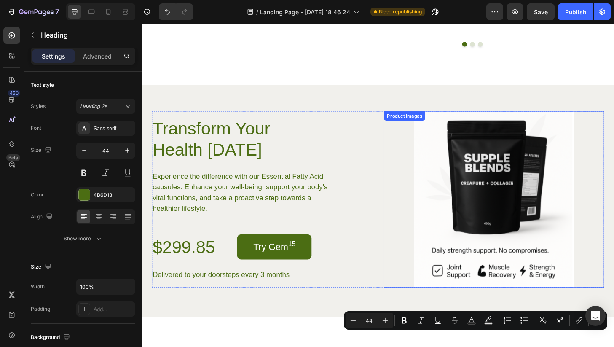
type input "16"
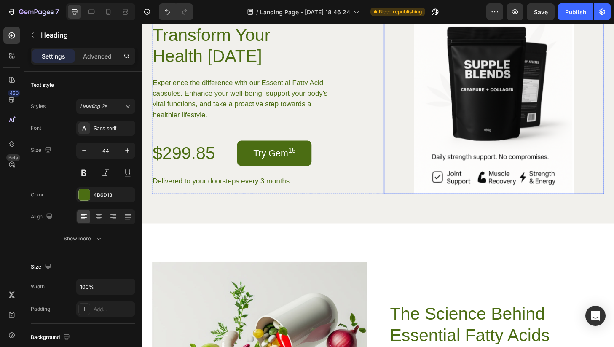
scroll to position [2067, 0]
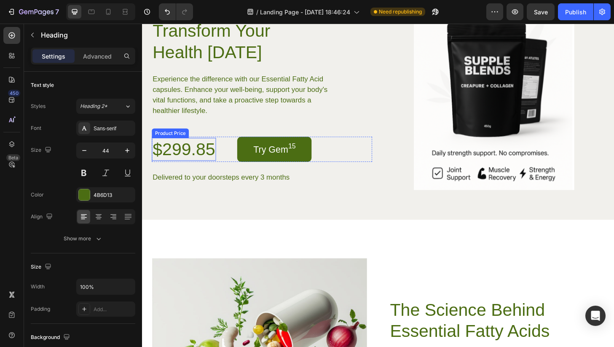
click at [209, 170] on div "$299.85" at bounding box center [186, 158] width 69 height 24
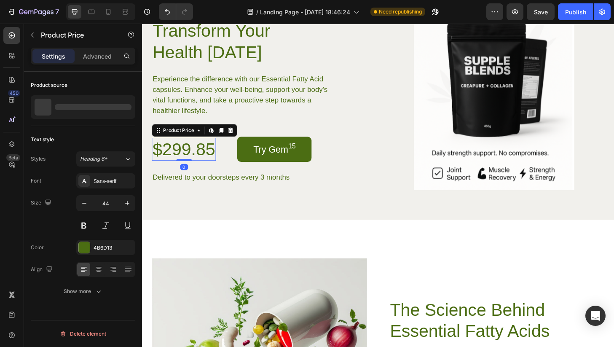
click at [209, 170] on div "$299.85" at bounding box center [186, 158] width 69 height 24
click at [298, 123] on p "Experience the difference with our Essential Fatty Acid capsules. Enhance your …" at bounding box center [253, 99] width 201 height 45
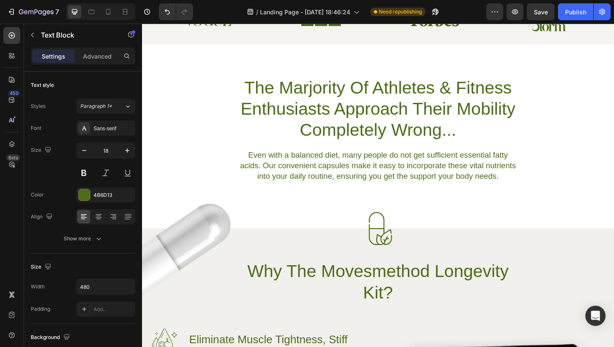
scroll to position [302, 0]
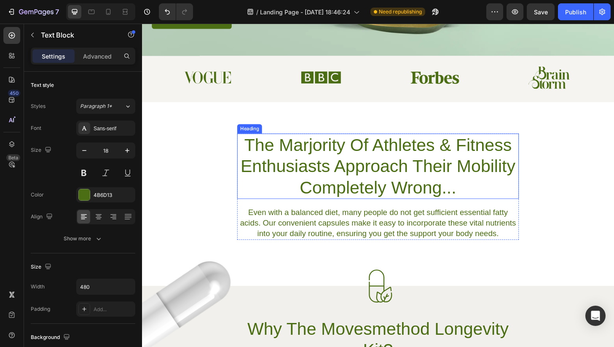
click at [405, 181] on h2 "The Marjority Of Athletes & Fitness Enthusiasts Approach Their Mobility Complet…" at bounding box center [395, 176] width 302 height 70
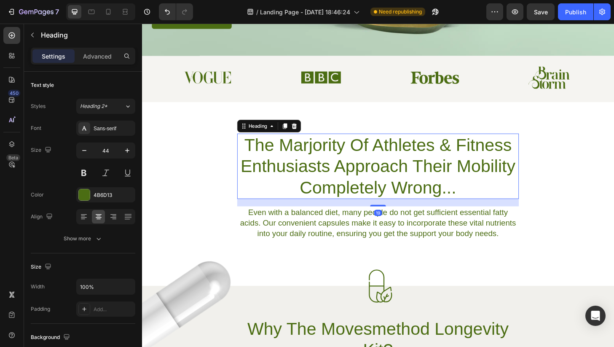
click at [405, 181] on h2 "The Marjority Of Athletes & Fitness Enthusiasts Approach Their Mobility Complet…" at bounding box center [395, 176] width 302 height 70
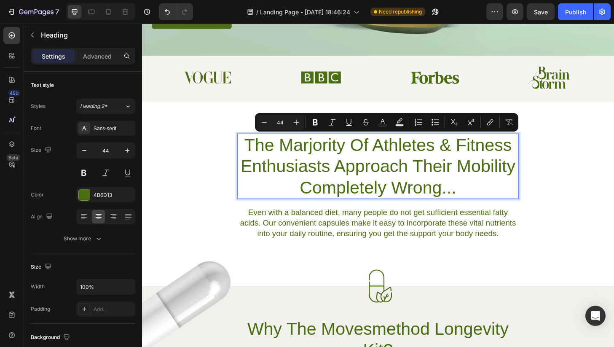
click at [405, 181] on p "The Marjority Of Athletes & Fitness Enthusiasts Approach Their Mobility Complet…" at bounding box center [395, 176] width 300 height 68
click at [334, 160] on p "The Marjority Of Athletes & Fitness Enthusiasts Approach Their Mobility Complet…" at bounding box center [395, 176] width 300 height 68
click at [317, 155] on p "The Marjority Of Athletes & Fitness Enthusiasts Approach Their Mobility Complet…" at bounding box center [395, 176] width 300 height 68
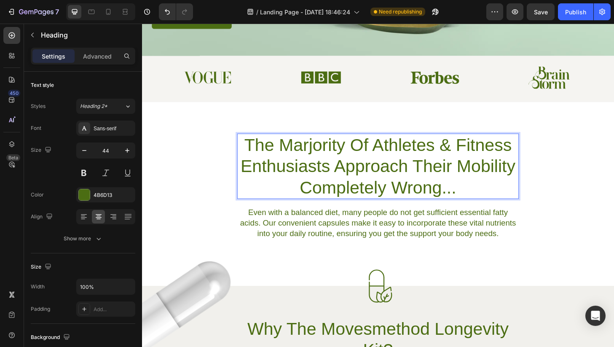
click at [322, 153] on p "The Marjority Of Athletes & Fitness Enthusiasts Approach Their Mobility Complet…" at bounding box center [395, 176] width 300 height 68
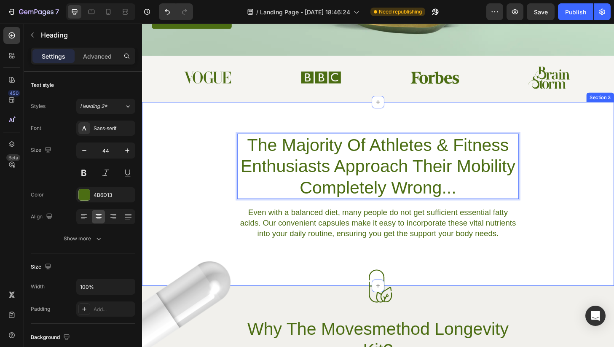
click at [613, 128] on div "The Majority Of Athletes & Fitness Enthusiasts Approach Their Mobility Complete…" at bounding box center [394, 205] width 505 height 197
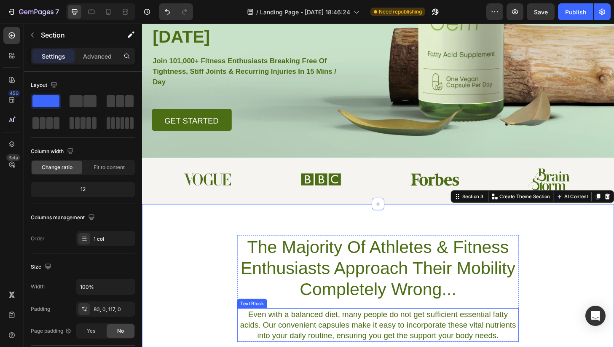
scroll to position [181, 0]
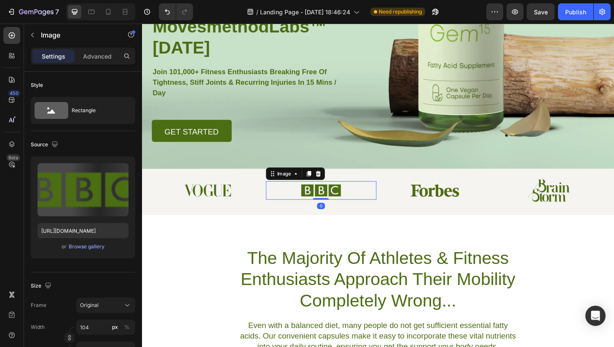
click at [332, 202] on img at bounding box center [334, 201] width 44 height 19
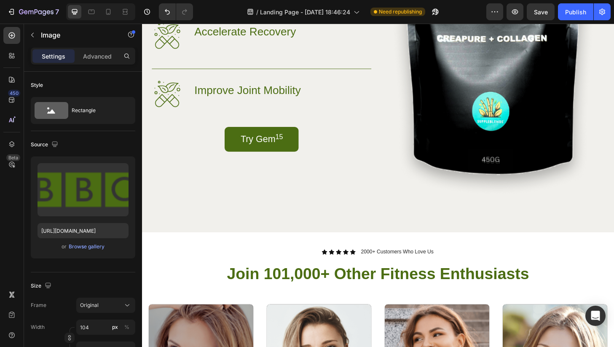
scroll to position [821, 0]
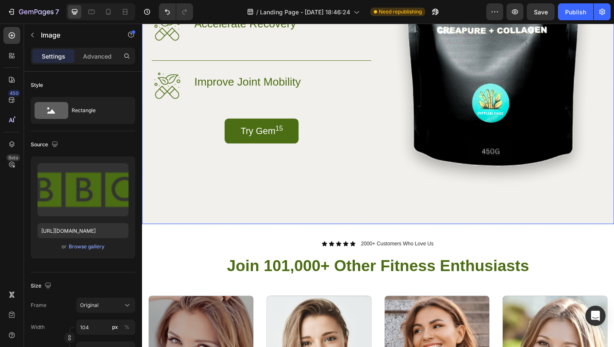
click at [359, 217] on div "Image Eliminate Muscle Tightness, Stiff Joints & Recurring Injuries Heading Row…" at bounding box center [394, 65] width 505 height 346
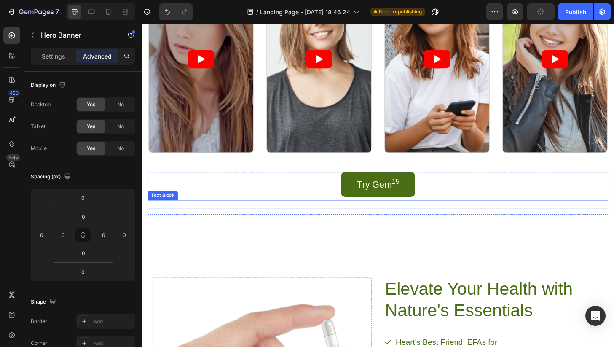
scroll to position [1254, 0]
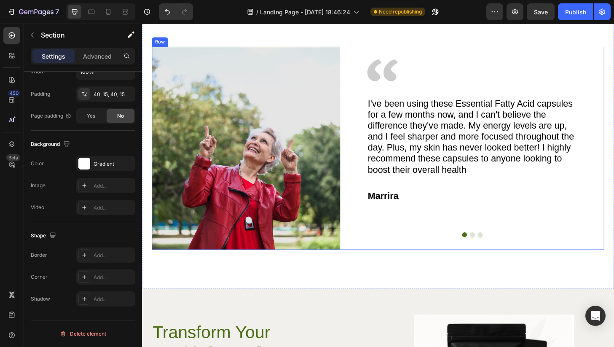
scroll to position [1794, 0]
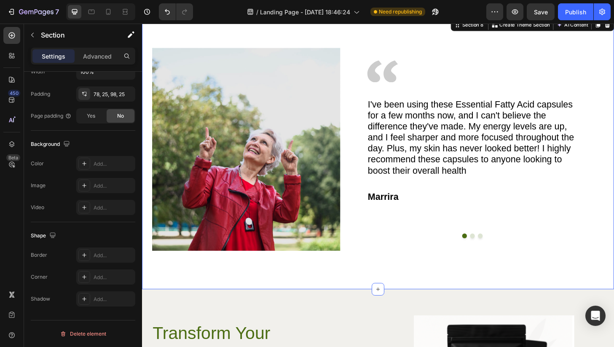
click at [382, 295] on div "Image Image I've been using these Essential Fatty Acid capsules for a few month…" at bounding box center [394, 161] width 505 height 291
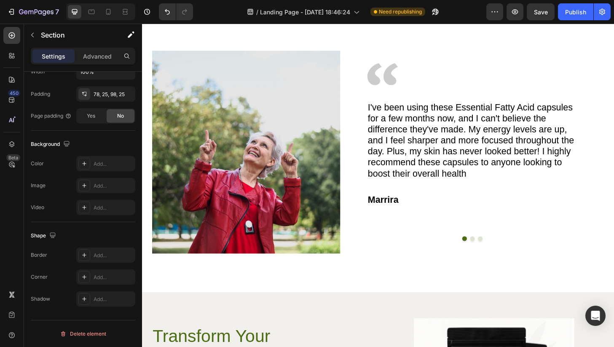
scroll to position [1816, 0]
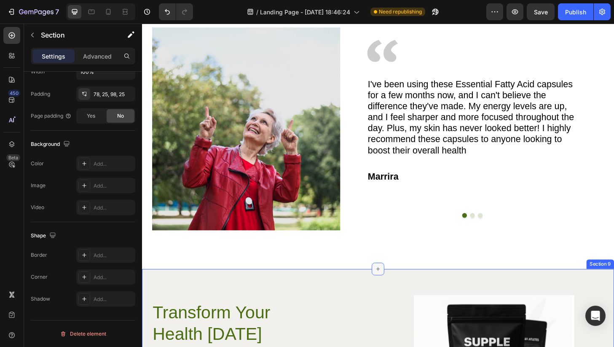
click at [394, 286] on icon at bounding box center [395, 286] width 4 height 4
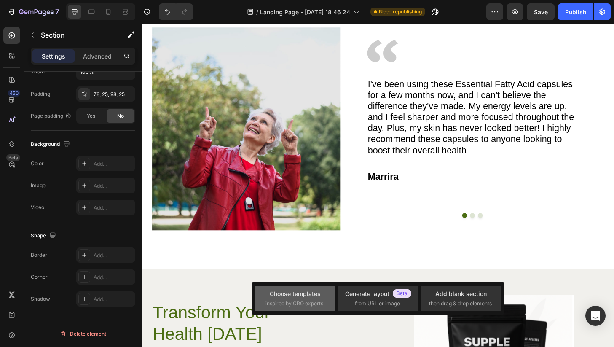
click at [306, 294] on div "Choose templates" at bounding box center [295, 293] width 51 height 9
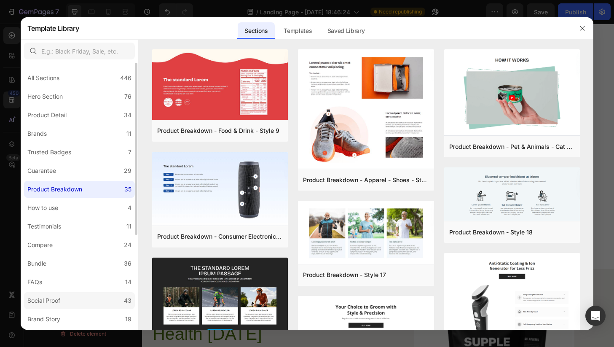
click at [83, 297] on label "Social Proof 43" at bounding box center [79, 300] width 111 height 17
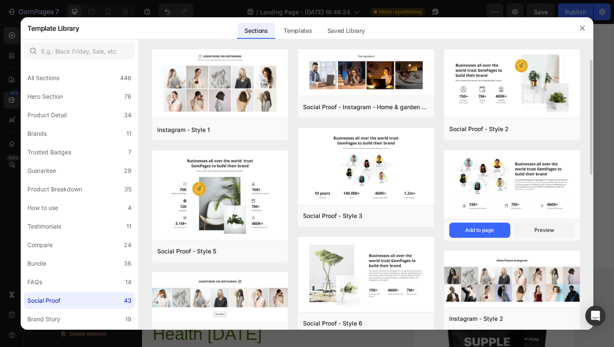
scroll to position [0, 0]
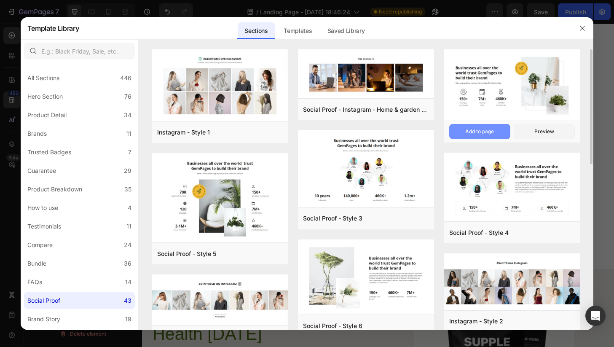
click at [484, 132] on div "Add to page" at bounding box center [479, 132] width 29 height 8
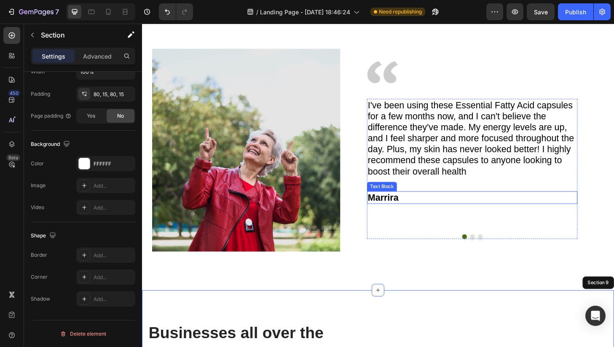
scroll to position [1770, 0]
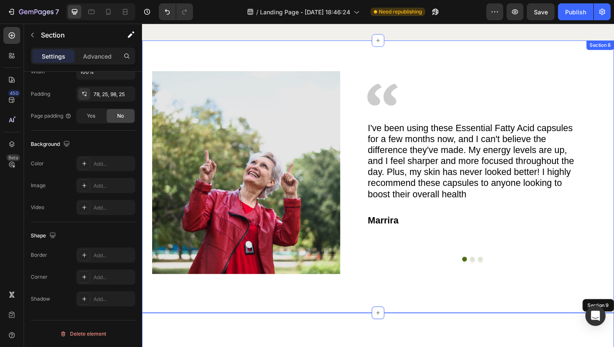
click at [516, 55] on div "Image Image I've been using these Essential Fatty Acid capsules for a few month…" at bounding box center [394, 186] width 505 height 291
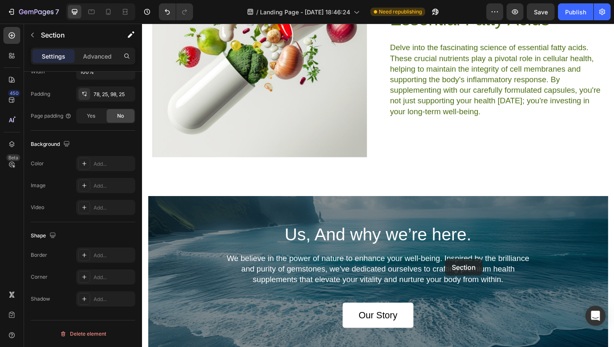
scroll to position [2857, 0]
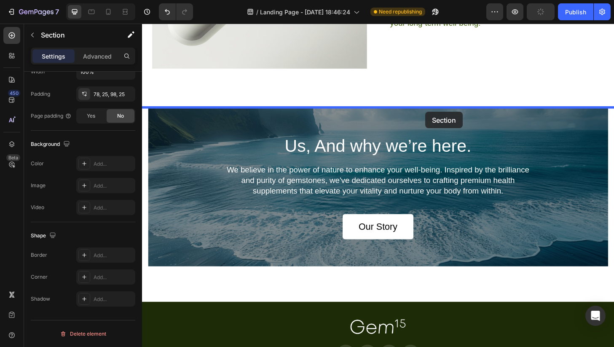
drag, startPoint x: 481, startPoint y: 49, endPoint x: 444, endPoint y: 117, distance: 77.3
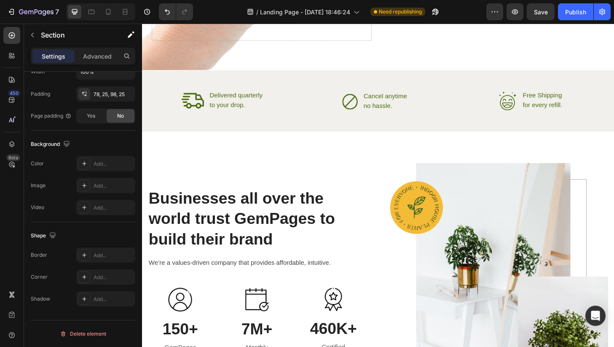
scroll to position [1676, 0]
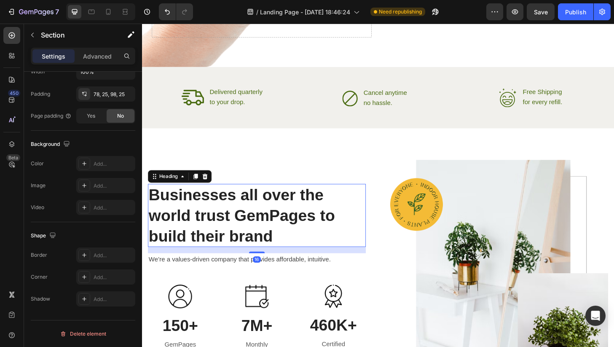
click at [249, 232] on p "Businesses all over the world trust GemPages to build their brand" at bounding box center [265, 229] width 232 height 66
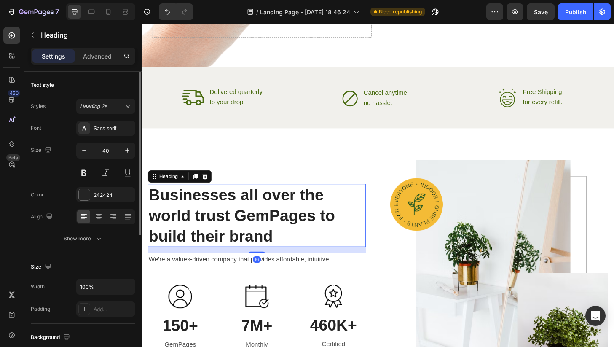
click at [249, 232] on p "Businesses all over the world trust GemPages to build their brand" at bounding box center [265, 229] width 232 height 66
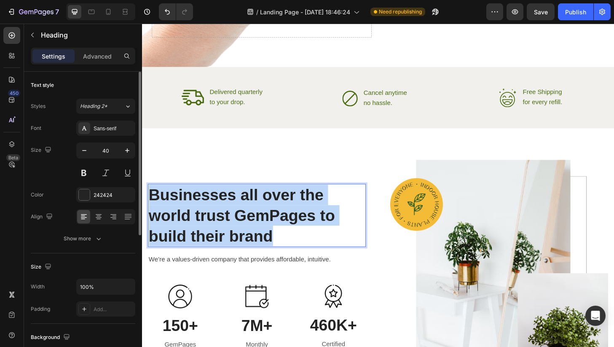
click at [249, 232] on p "Businesses all over the world trust GemPages to build their brand" at bounding box center [265, 229] width 232 height 66
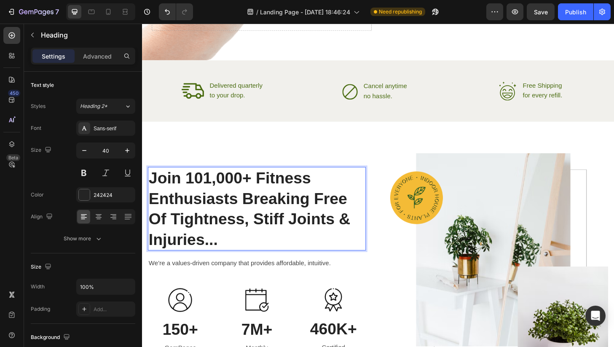
scroll to position [1734, 0]
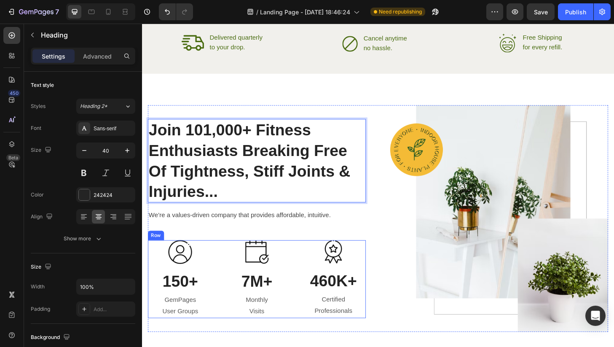
click at [192, 295] on p "150+" at bounding box center [183, 299] width 68 height 22
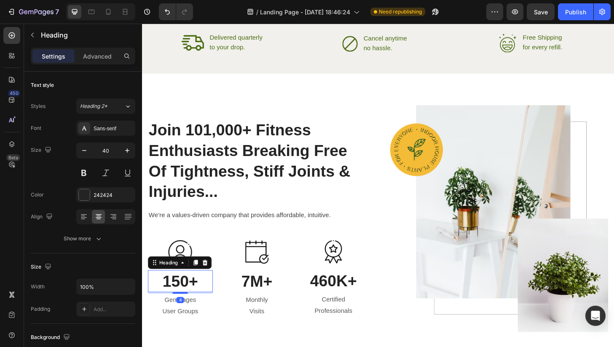
click at [192, 295] on p "150+" at bounding box center [183, 299] width 68 height 22
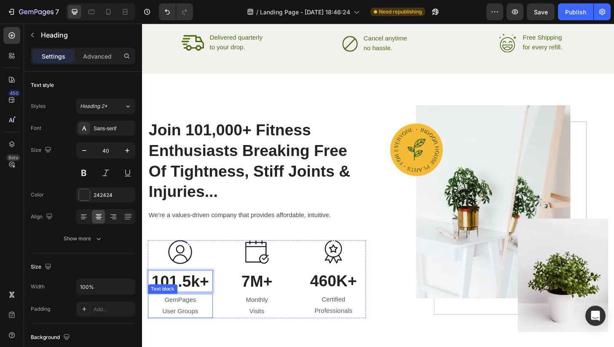
click at [186, 319] on p "GemPages" at bounding box center [183, 319] width 68 height 12
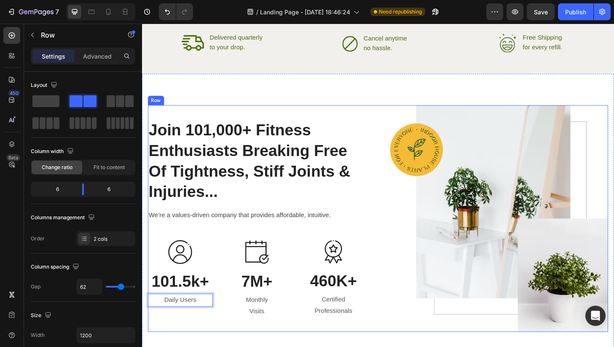
click at [223, 346] on div "Join 101,000+ Fitness Enthusiasts Breaking Free Of Tightness, Stiff Joints & In…" at bounding box center [264, 232] width 233 height 243
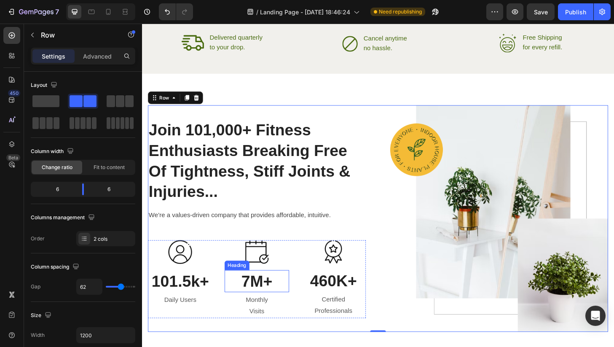
click at [268, 299] on p "7M+" at bounding box center [265, 299] width 68 height 22
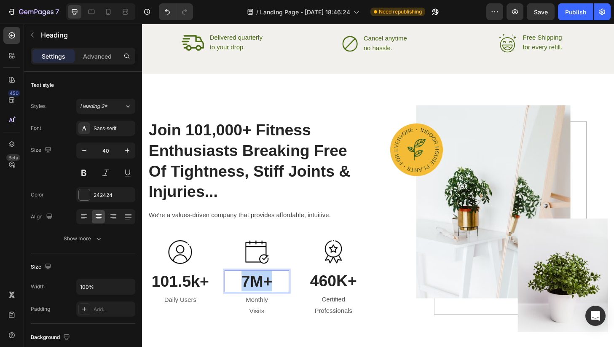
click at [268, 299] on p "7M+" at bounding box center [265, 299] width 68 height 22
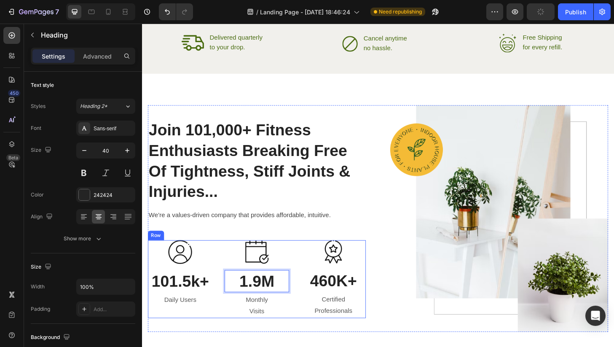
click at [266, 321] on p "Monthly Visits" at bounding box center [265, 325] width 68 height 24
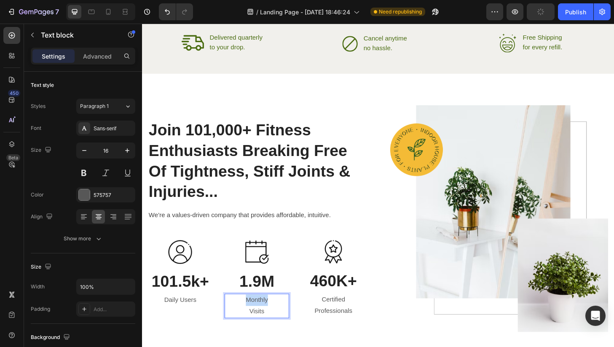
click at [266, 321] on p "Monthly Visits" at bounding box center [265, 325] width 68 height 24
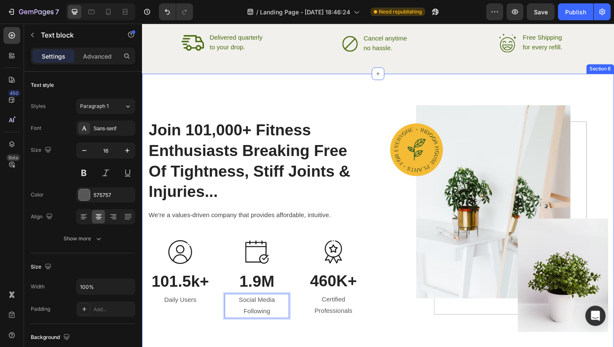
click at [267, 346] on div "Join 101,000+ Fitness Enthusiasts Breaking Free Of Tightness, Stiff Joints & In…" at bounding box center [394, 232] width 505 height 310
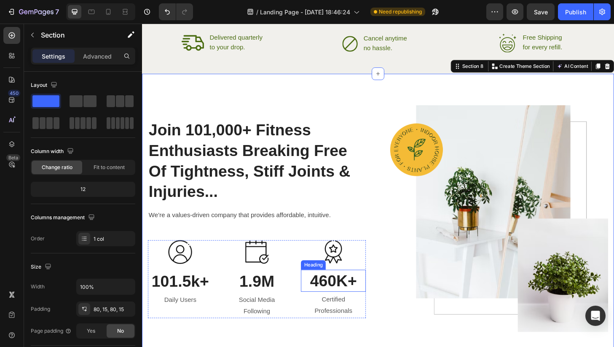
click at [362, 301] on p "460K+" at bounding box center [347, 299] width 68 height 22
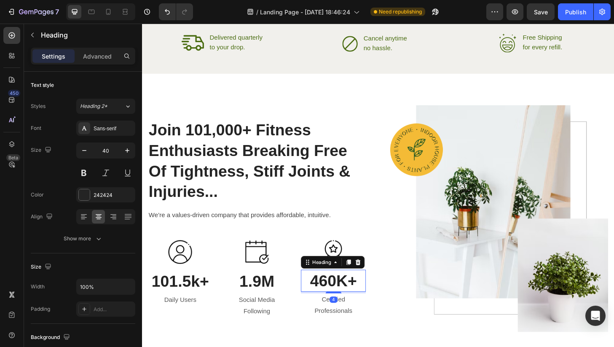
click at [362, 301] on p "460K+" at bounding box center [347, 299] width 68 height 22
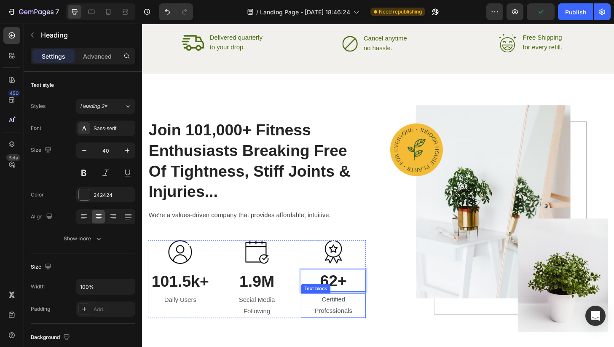
click at [357, 320] on p "Certified Professionals" at bounding box center [347, 325] width 68 height 24
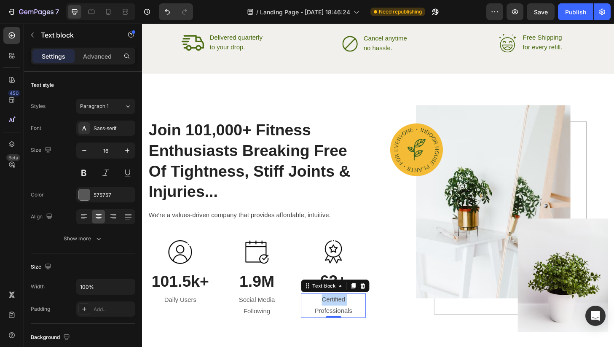
click at [357, 320] on p "Certified Professionals" at bounding box center [347, 325] width 68 height 24
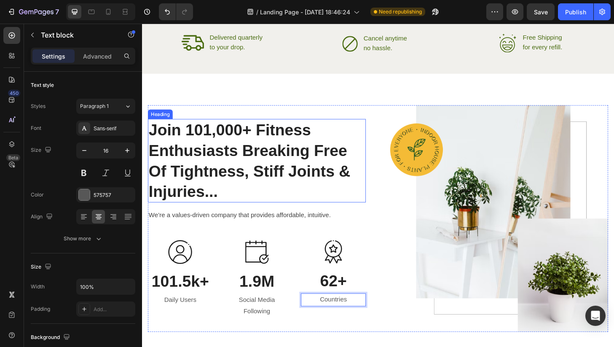
click at [372, 113] on div "Join 101,000+ Fitness Enthusiasts Breaking Free Of Tightness, Stiff Joints & In…" at bounding box center [264, 232] width 233 height 243
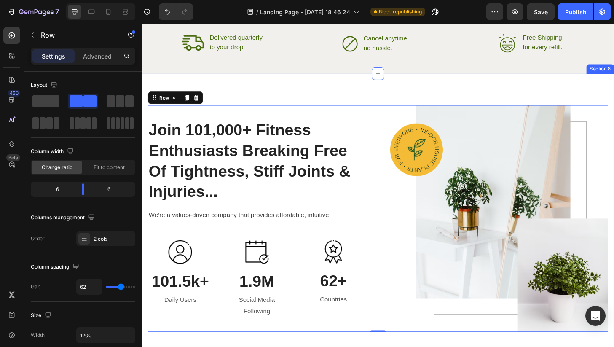
click at [361, 91] on div "Join 101,000+ Fitness Enthusiasts Breaking Free Of Tightness, Stiff Joints & In…" at bounding box center [394, 232] width 505 height 310
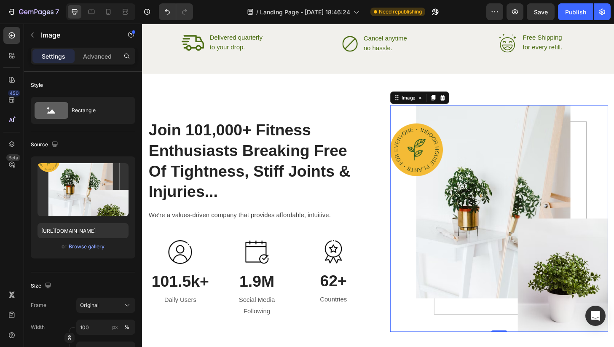
click at [490, 199] on img at bounding box center [524, 232] width 233 height 243
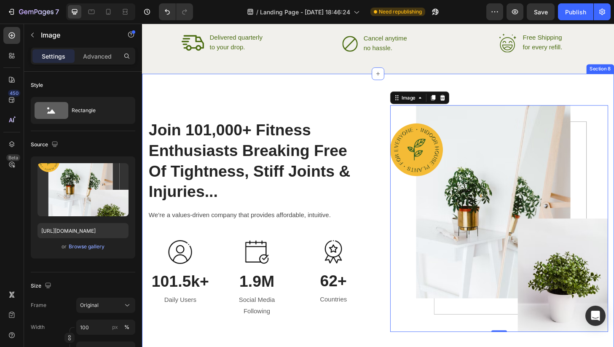
click at [342, 94] on div "Join 101,000+ Fitness Enthusiasts Breaking Free Of Tightness, Stiff Joints & In…" at bounding box center [394, 232] width 505 height 310
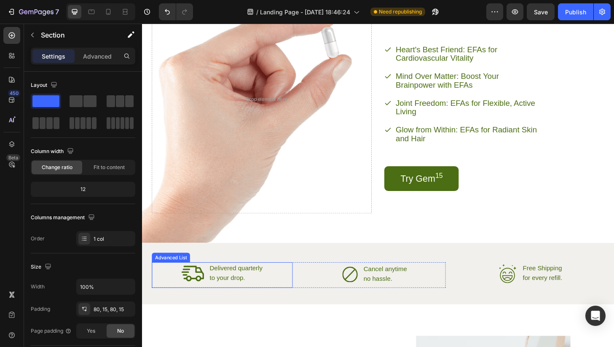
scroll to position [1527, 0]
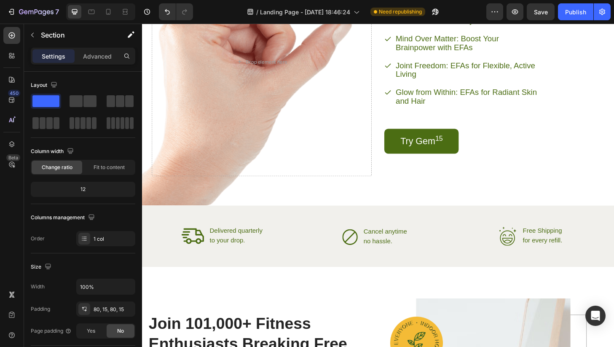
drag, startPoint x: 205, startPoint y: 302, endPoint x: 217, endPoint y: 297, distance: 13.8
click at [205, 278] on div "Elevate Your Health with Nature's Essentials Heading Heart's Best Friend: EFAs …" at bounding box center [394, 174] width 505 height 3323
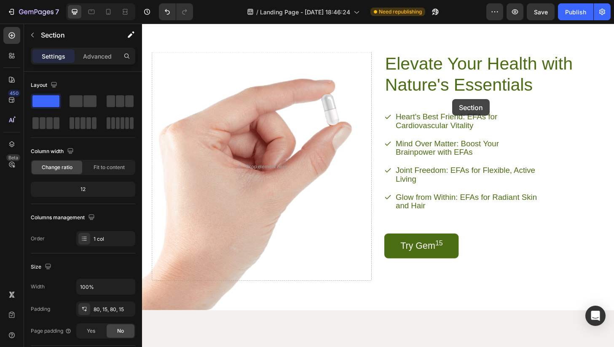
scroll to position [1321, 0]
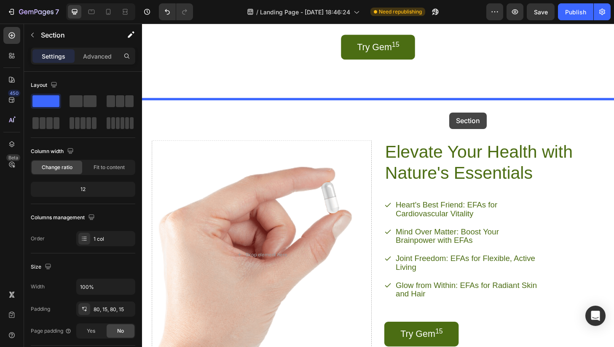
drag, startPoint x: 477, startPoint y: 275, endPoint x: 471, endPoint y: 119, distance: 156.0
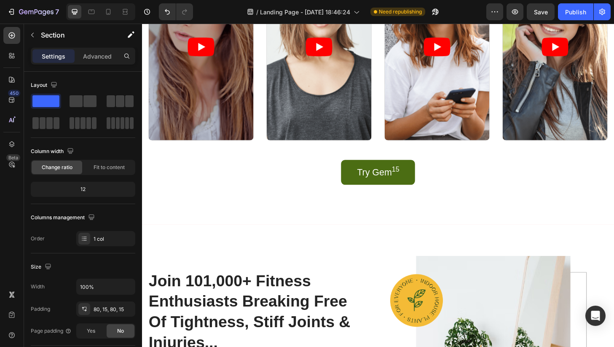
scroll to position [1201, 0]
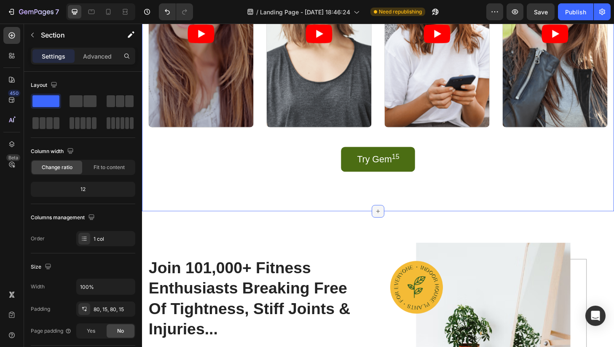
click at [394, 224] on icon at bounding box center [395, 224] width 4 height 4
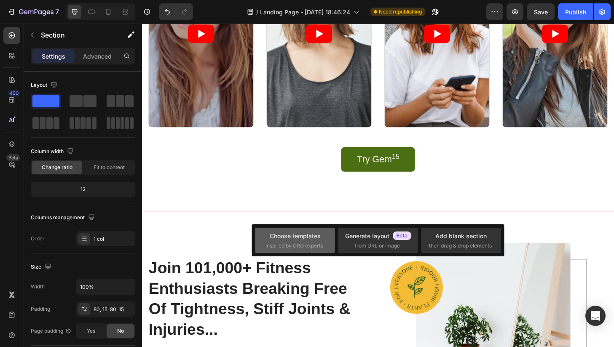
click at [308, 242] on span "inspired by CRO experts" at bounding box center [294, 246] width 58 height 8
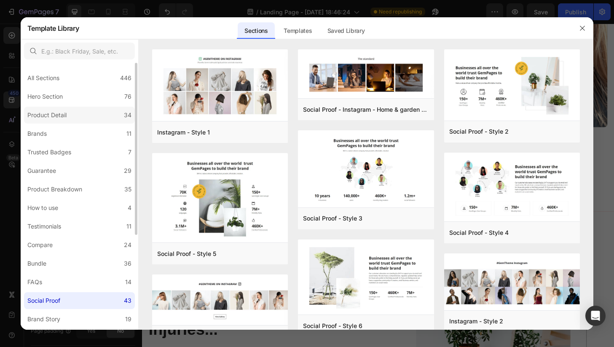
click at [83, 112] on label "Product Detail 34" at bounding box center [79, 115] width 111 height 17
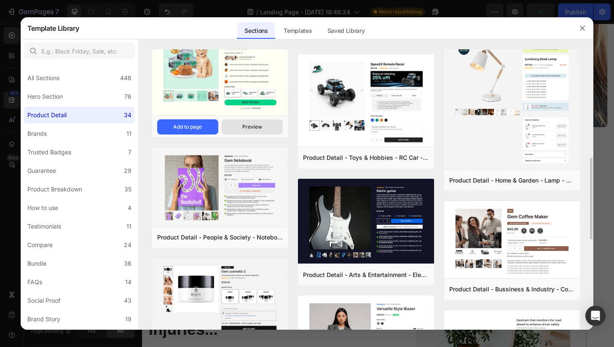
scroll to position [388, 0]
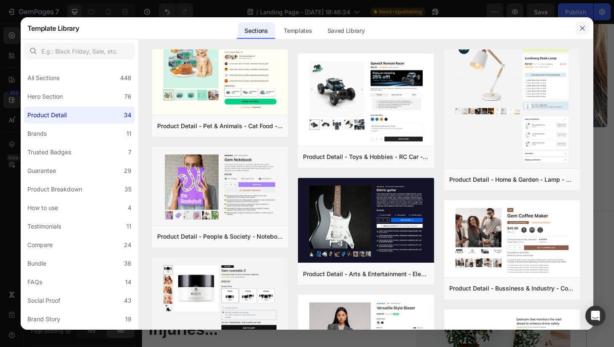
click at [578, 25] on button "button" at bounding box center [581, 27] width 13 height 13
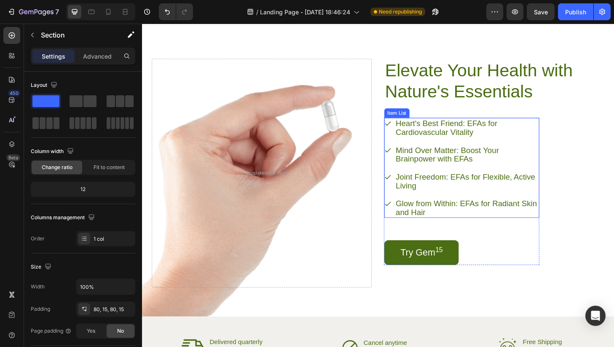
click at [439, 157] on p "Mind Over Matter: Boost Your Brainpower with EFAs" at bounding box center [490, 163] width 152 height 19
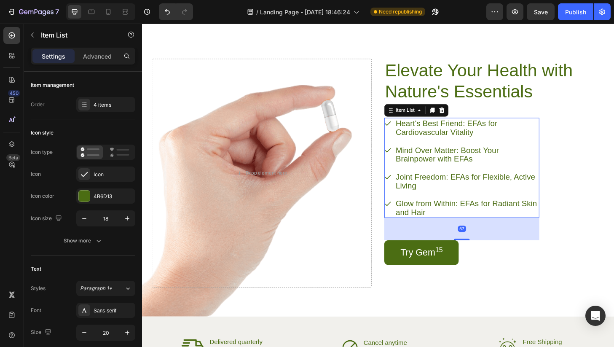
click at [439, 157] on div "Elevate Your Health with Nature's Essentials Heading Heart's Best Friend: EFAs …" at bounding box center [518, 183] width 235 height 245
click at [439, 108] on h2 "Elevate Your Health with Nature's Essentials" at bounding box center [509, 84] width 216 height 47
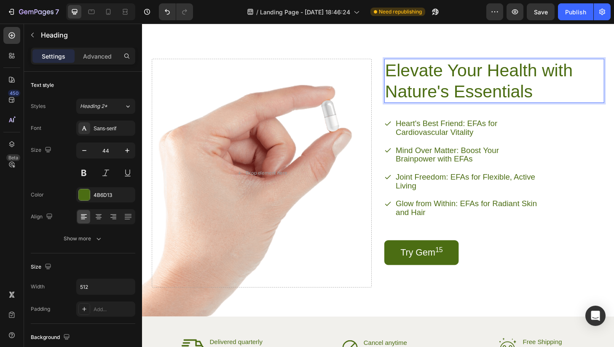
scroll to position [1653, 0]
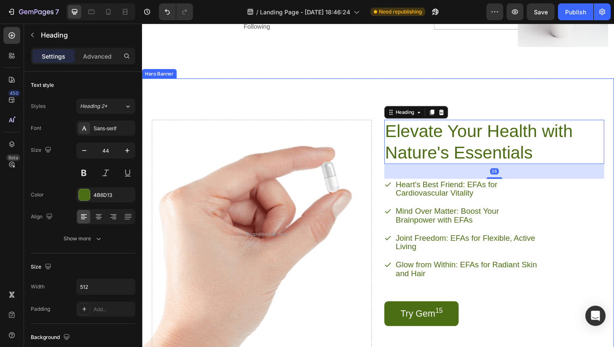
click at [479, 88] on div "Elevate Your Health with Nature's Essentials Heading 38 Heart's Best Friend: EF…" at bounding box center [394, 242] width 505 height 321
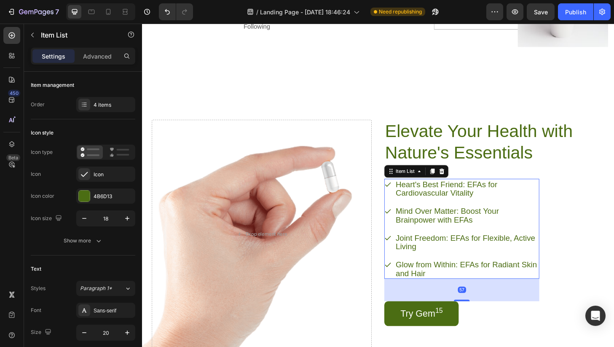
click at [467, 205] on p "Heart's Best Friend: EFAs for Cardiovascular Vitality" at bounding box center [490, 200] width 152 height 19
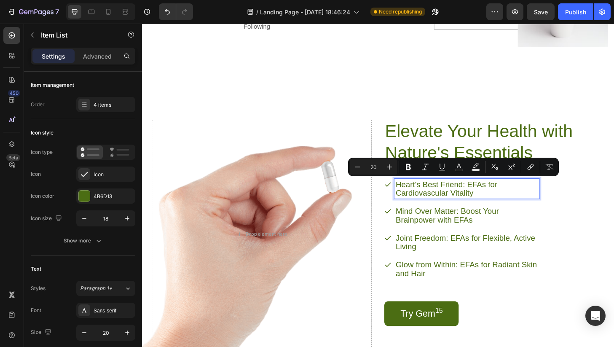
scroll to position [1658, 0]
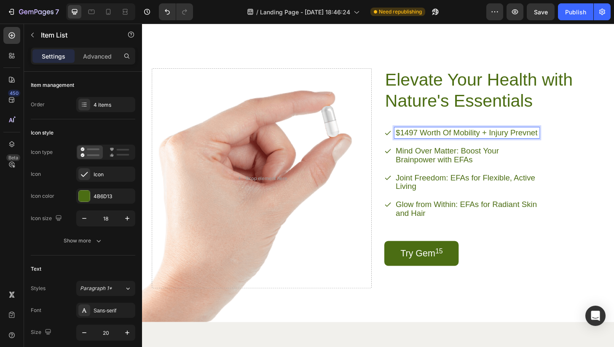
scroll to position [1653, 0]
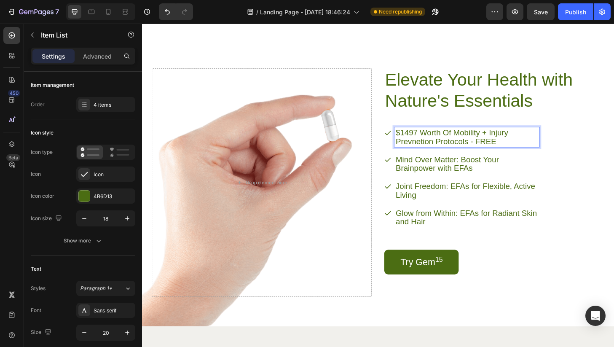
click at [500, 154] on p "$1497 Worth Of Mobility + Injury Prevnetion Protocols - FREE" at bounding box center [490, 145] width 152 height 19
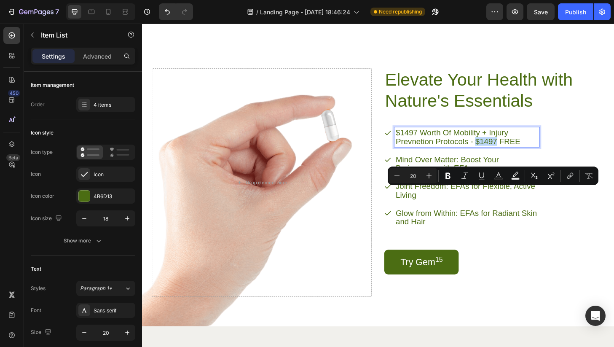
drag, startPoint x: 521, startPoint y: 205, endPoint x: 500, endPoint y: 204, distance: 21.5
click at [500, 154] on p "$1497 Worth Of Mobility + Injury Prevnetion Protocols - $1497 FREE" at bounding box center [490, 145] width 152 height 19
click at [586, 177] on icon "Editor contextual toolbar" at bounding box center [589, 175] width 8 height 8
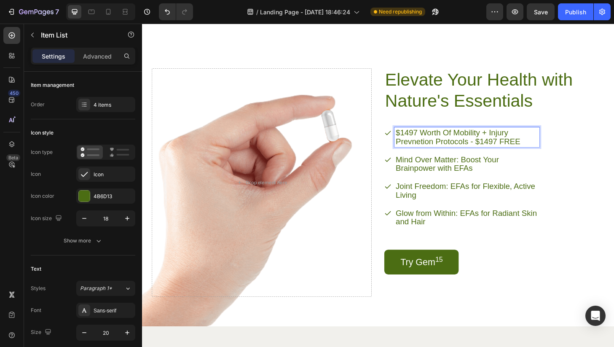
click at [547, 154] on p "$1497 Worth Of Mobility + Injury Prevnetion Protocols - $1497 FREE" at bounding box center [490, 145] width 152 height 19
click at [519, 154] on p "$1497 Worth Of Mobility + Injury Prevnetion Protocols - $1497 FREE" at bounding box center [490, 145] width 152 height 19
drag, startPoint x: 524, startPoint y: 206, endPoint x: 503, endPoint y: 206, distance: 21.5
click at [503, 154] on p "$1497 Worth Of Mobility + Injury Prevnetion Protocols - $1497 FREE" at bounding box center [490, 145] width 152 height 19
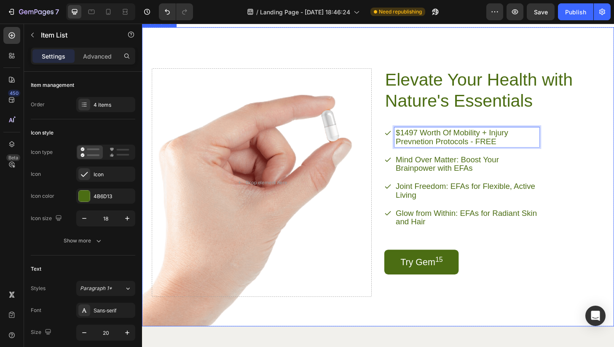
click at [613, 207] on div "Elevate Your Health with Nature's Essentials Heading $1497 Worth Of Mobility + …" at bounding box center [518, 193] width 235 height 245
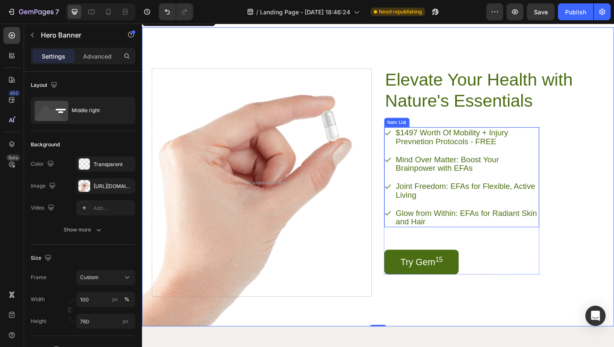
click at [468, 183] on p "Mind Over Matter: Boost Your Brainpower with EFAs" at bounding box center [490, 173] width 152 height 19
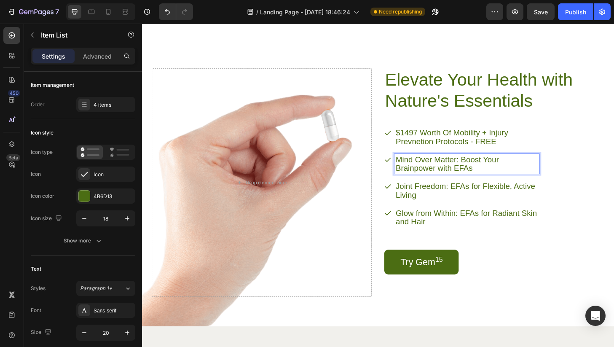
click at [468, 183] on p "Mind Over Matter: Boost Your Brainpower with EFAs" at bounding box center [490, 173] width 152 height 19
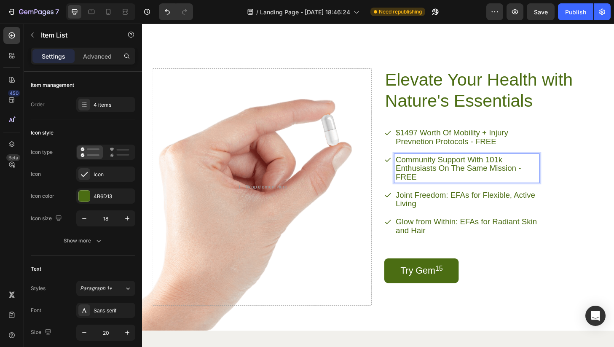
click at [591, 248] on div "Elevate Your Health with Nature's Essentials Heading $1497 Worth Of Mobility + …" at bounding box center [518, 198] width 235 height 254
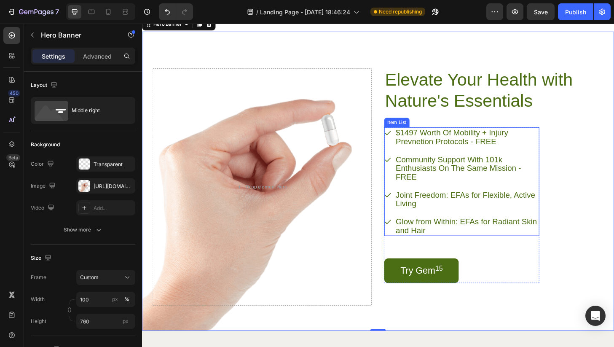
click at [498, 154] on p "$1497 Worth Of Mobility + Injury Prevnetion Protocols - FREE" at bounding box center [490, 145] width 152 height 19
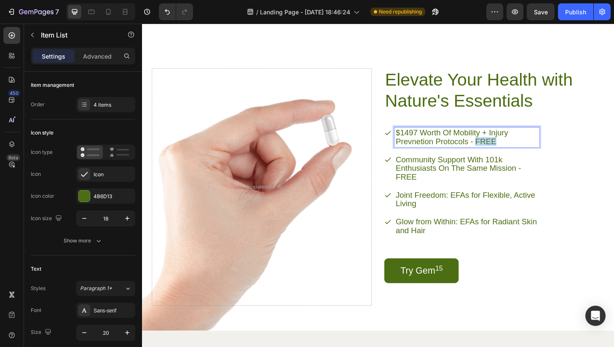
drag, startPoint x: 507, startPoint y: 206, endPoint x: 522, endPoint y: 206, distance: 15.6
click at [522, 154] on p "$1497 Worth Of Mobility + Injury Prevnetion Protocols - FREE" at bounding box center [490, 145] width 152 height 19
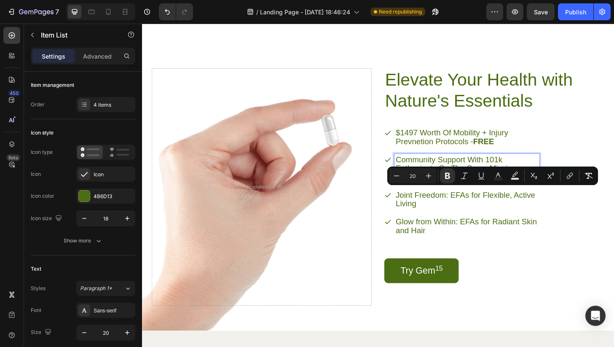
click at [432, 192] on p "Community Support With 101k Enthusiasts On The Same Mission - FREE" at bounding box center [490, 178] width 152 height 28
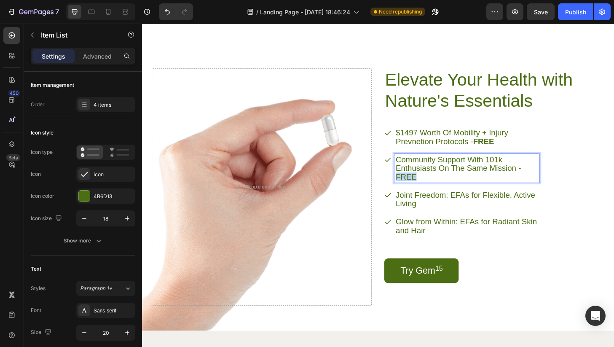
click at [432, 192] on p "Community Support With 101k Enthusiasts On The Same Mission - FREE" at bounding box center [490, 178] width 152 height 28
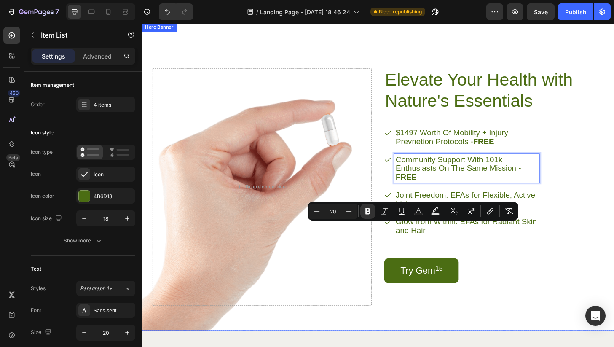
click at [599, 241] on div "Elevate Your Health with Nature's Essentials Heading $1497 Worth Of Mobility + …" at bounding box center [518, 198] width 235 height 254
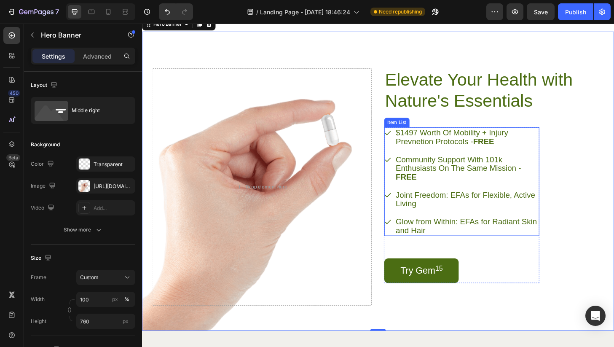
click at [484, 221] on p "Joint Freedom: EFAs for Flexible, Active Living" at bounding box center [490, 211] width 152 height 19
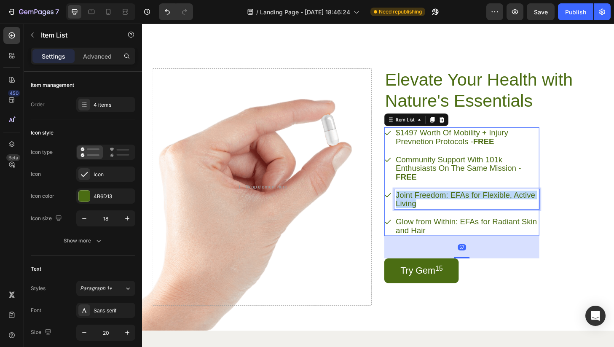
click at [484, 221] on p "Joint Freedom: EFAs for Flexible, Active Living" at bounding box center [490, 211] width 152 height 19
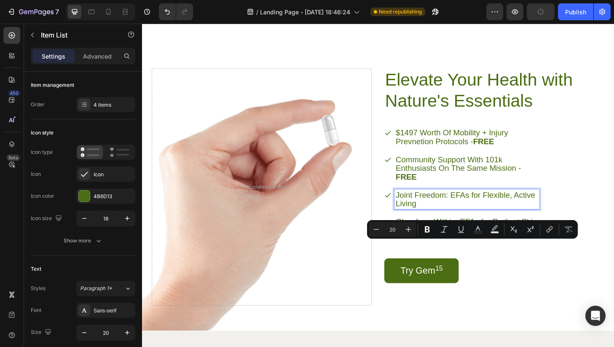
scroll to position [1653, 0]
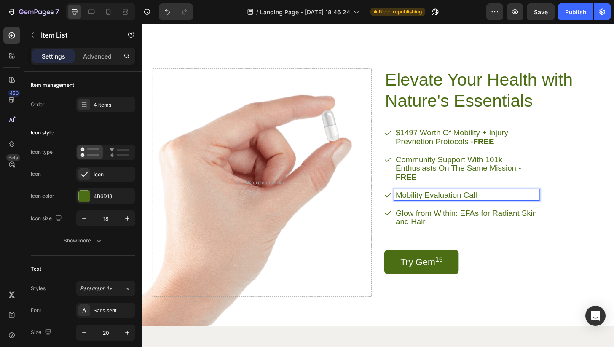
click at [417, 211] on p "Mobility Evaluation Call" at bounding box center [490, 206] width 152 height 9
click at [528, 211] on p "1-1 Mobility Evaluation Call" at bounding box center [490, 206] width 152 height 9
drag, startPoint x: 526, startPoint y: 262, endPoint x: 547, endPoint y: 259, distance: 21.3
drag, startPoint x: 547, startPoint y: 259, endPoint x: 524, endPoint y: 261, distance: 23.2
click at [524, 211] on p "1-1 Mobility Evaluation Call - FREE" at bounding box center [490, 206] width 152 height 9
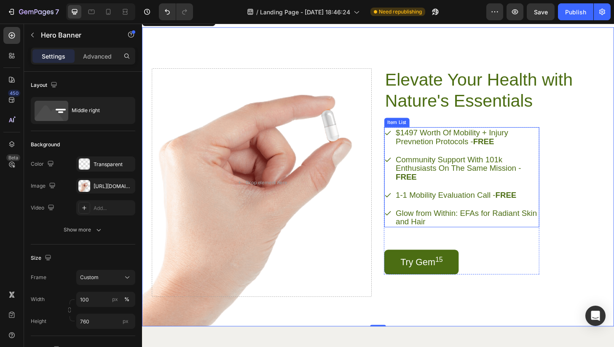
click at [511, 240] on p "Glow from Within: EFAs for Radiant Skin and Hair" at bounding box center [490, 231] width 152 height 19
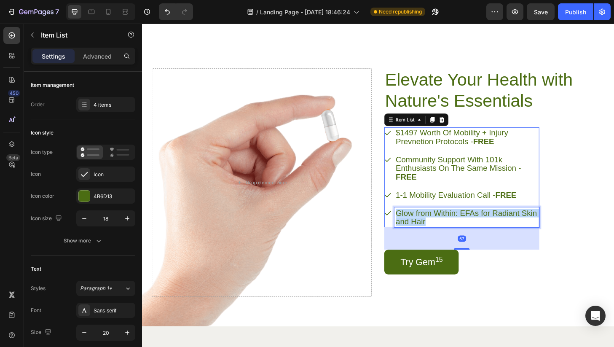
click at [511, 240] on p "Glow from Within: EFAs for Radiant Skin and Hair" at bounding box center [490, 231] width 152 height 19
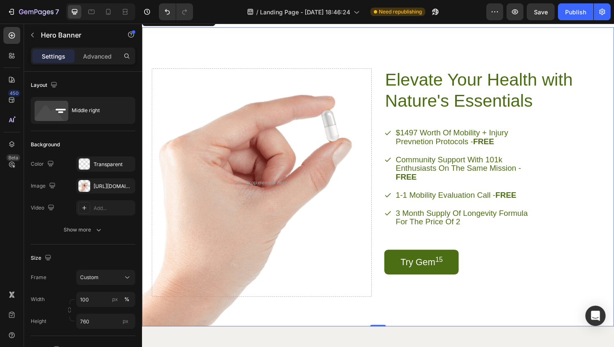
click at [613, 270] on div "Elevate Your Health with Nature's Essentials Heading $1497 Worth Of Mobility + …" at bounding box center [518, 193] width 235 height 245
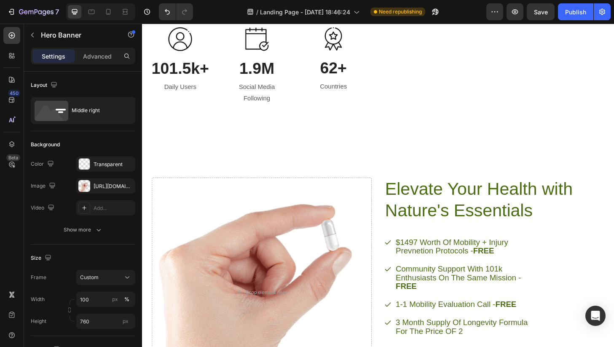
scroll to position [1564, 0]
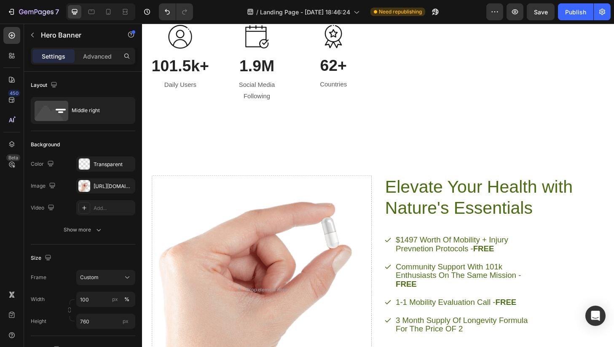
click at [217, 201] on div "Elevate Your Health with Nature's Essentials Heading $1497 Worth Of Mobility + …" at bounding box center [394, 301] width 505 height 321
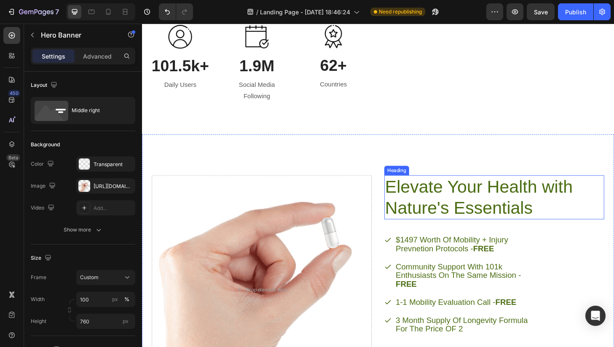
click at [409, 224] on h2 "Elevate Your Health with Nature's Essentials" at bounding box center [509, 209] width 216 height 47
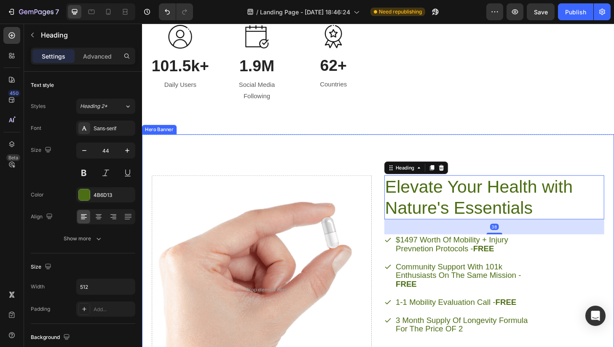
click at [398, 214] on div "Elevate Your Health with Nature's Essentials Heading 38 $1497 Worth Of Mobility…" at bounding box center [394, 301] width 505 height 321
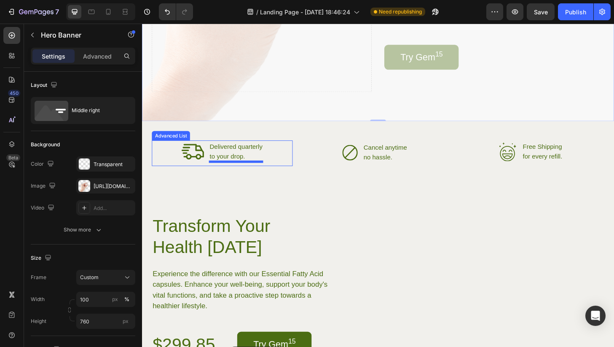
scroll to position [2056, 0]
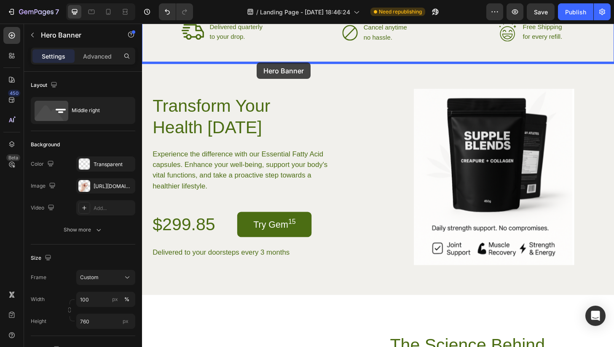
drag, startPoint x: 149, startPoint y: 164, endPoint x: 265, endPoint y: 66, distance: 151.5
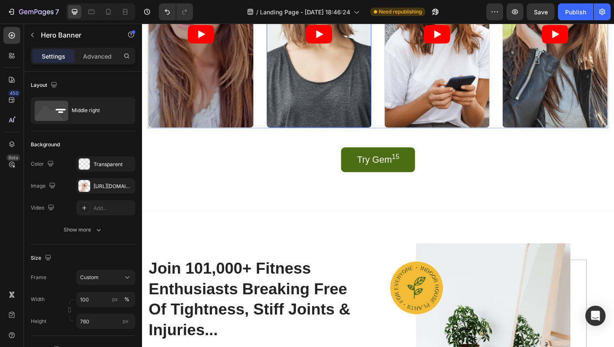
scroll to position [1261, 0]
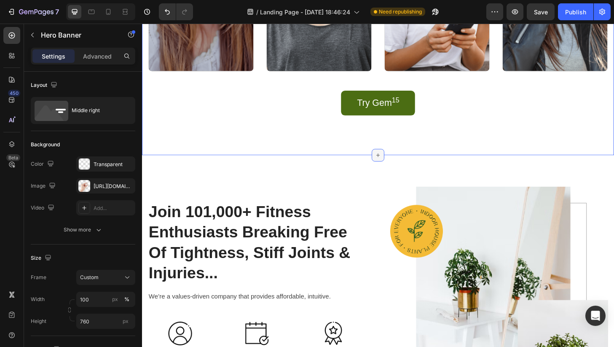
click at [393, 161] on icon at bounding box center [394, 164] width 7 height 7
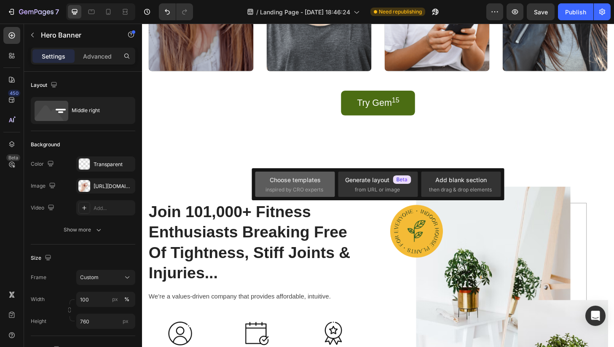
click at [311, 186] on span "inspired by CRO experts" at bounding box center [294, 190] width 58 height 8
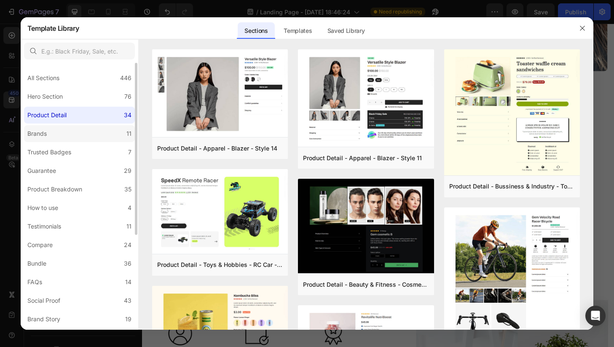
click at [108, 129] on label "Brands 11" at bounding box center [79, 133] width 111 height 17
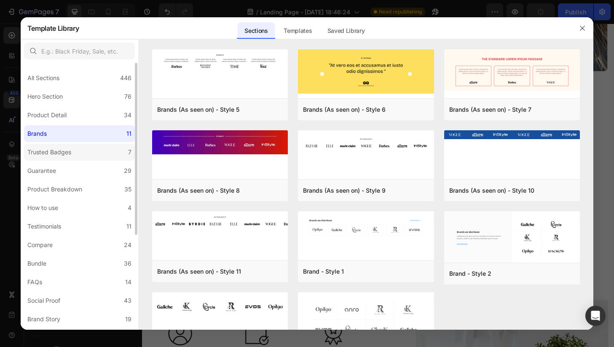
click at [104, 144] on label "Trusted Badges 7" at bounding box center [79, 152] width 111 height 17
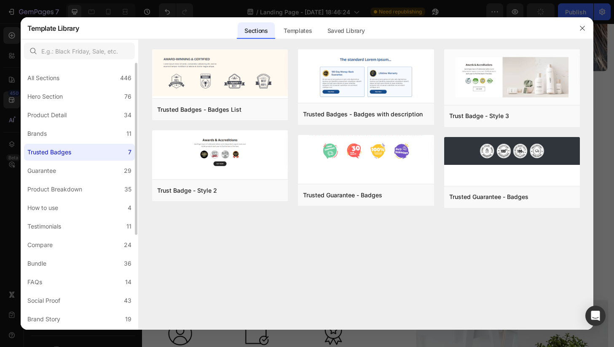
click at [100, 162] on div "All Sections 446 Hero Section 76 Product Detail 34 Brands 11 Trusted Badges 7 G…" at bounding box center [80, 269] width 118 height 413
click at [99, 169] on label "Guarantee 29" at bounding box center [79, 170] width 111 height 17
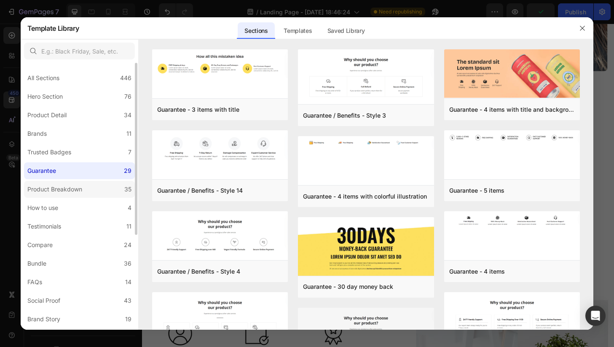
click at [95, 189] on label "Product Breakdown 35" at bounding box center [79, 189] width 111 height 17
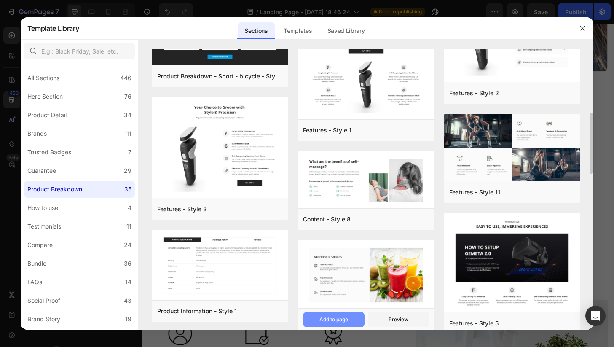
scroll to position [272, 0]
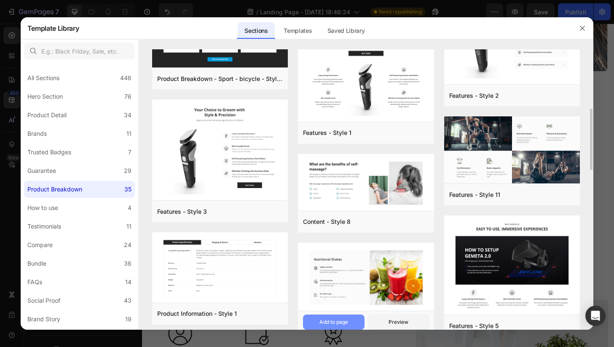
click at [334, 319] on div "Add to page" at bounding box center [333, 322] width 29 height 8
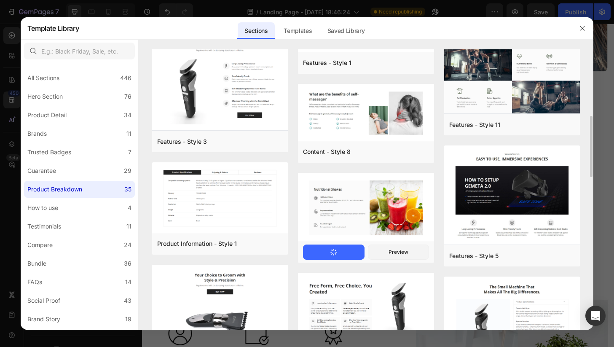
scroll to position [346, 0]
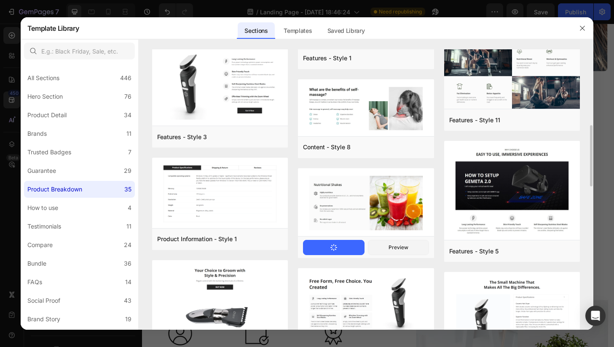
click at [334, 248] on icon "button" at bounding box center [333, 247] width 8 height 8
click at [581, 30] on icon "button" at bounding box center [582, 28] width 7 height 7
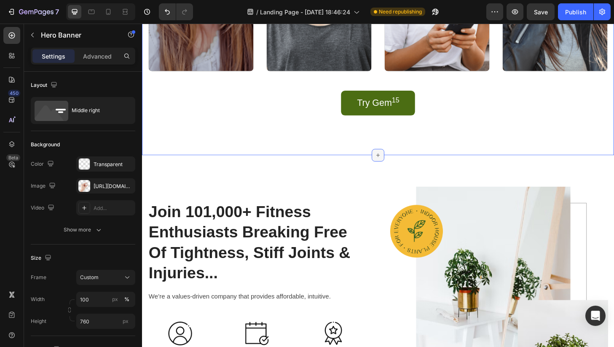
click at [393, 163] on icon at bounding box center [394, 164] width 7 height 7
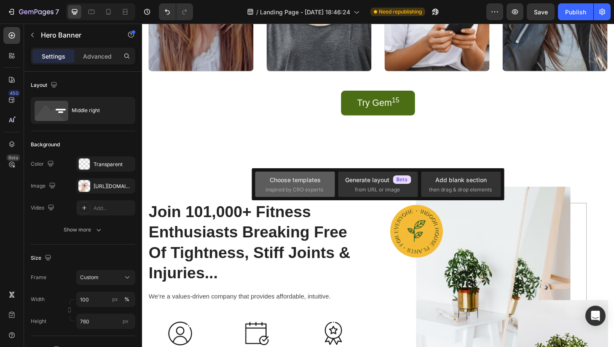
click at [267, 182] on div "Choose templates inspired by CRO experts" at bounding box center [294, 184] width 59 height 18
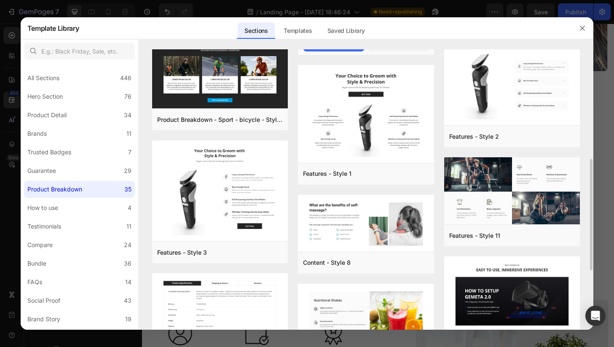
scroll to position [307, 0]
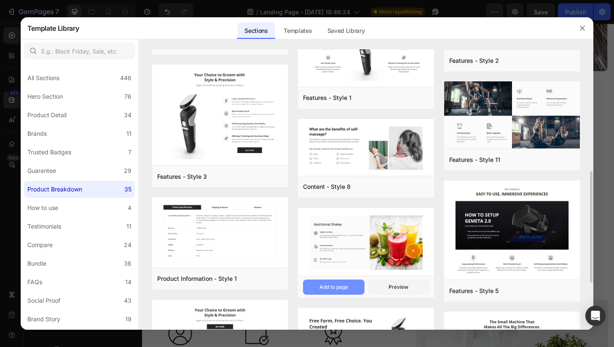
click at [337, 284] on div "Add to page" at bounding box center [333, 287] width 29 height 8
click at [581, 26] on icon "button" at bounding box center [582, 28] width 7 height 7
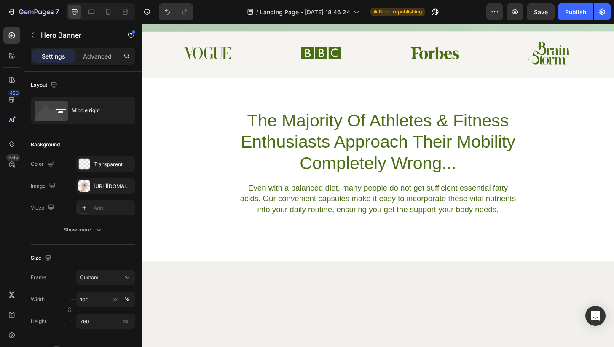
scroll to position [0, 0]
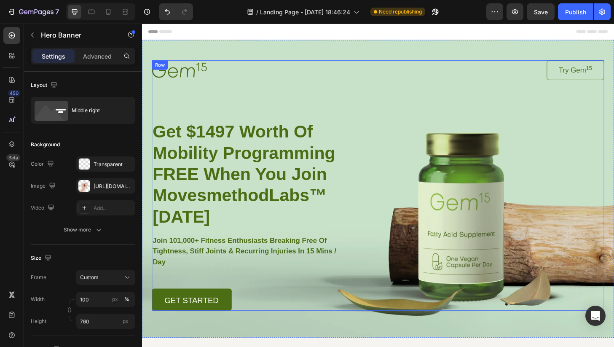
click at [431, 171] on div "Image Try Gem 15 Button Row Get $1497 Worth Of Mobility Programming FREE When Y…" at bounding box center [394, 197] width 484 height 268
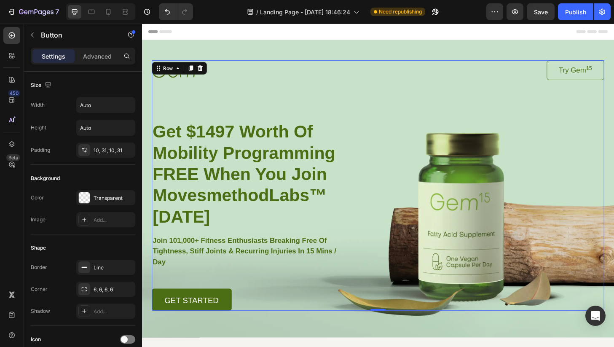
click at [484, 119] on div "Image Try Gem 15 Button Row Get $1497 Worth Of Mobility Programming FREE When Y…" at bounding box center [394, 197] width 484 height 268
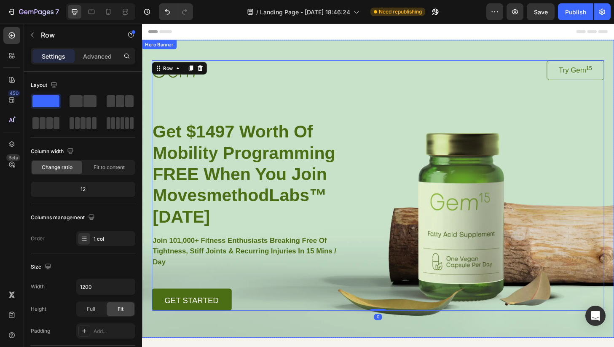
click at [447, 52] on div "Image Try Gem 15 Button Row Get $1497 Worth Of Mobility Programming FREE When Y…" at bounding box center [394, 186] width 505 height 290
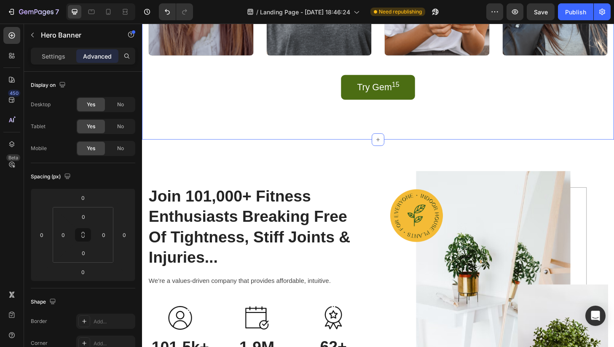
scroll to position [1273, 0]
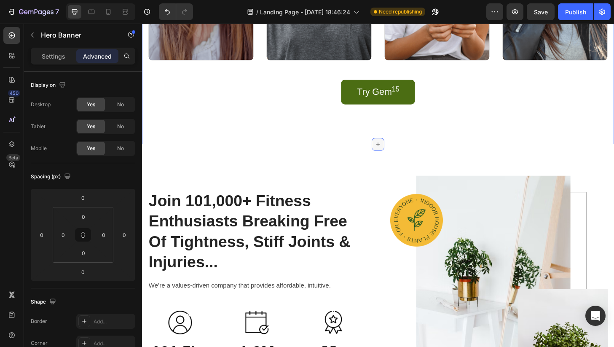
click at [396, 152] on icon at bounding box center [394, 152] width 7 height 7
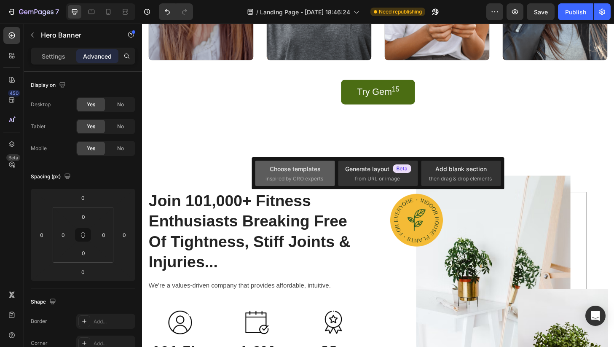
click at [322, 172] on div "Choose templates inspired by CRO experts" at bounding box center [294, 173] width 59 height 18
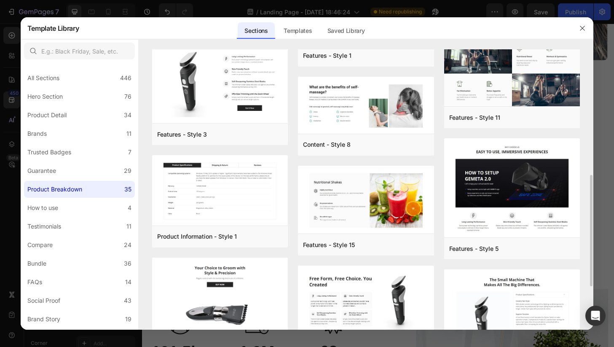
scroll to position [410, 0]
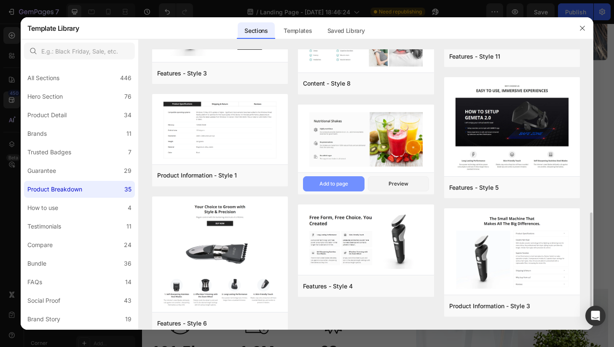
click at [331, 185] on div "Add to page" at bounding box center [333, 184] width 29 height 8
click at [344, 152] on img at bounding box center [366, 139] width 136 height 70
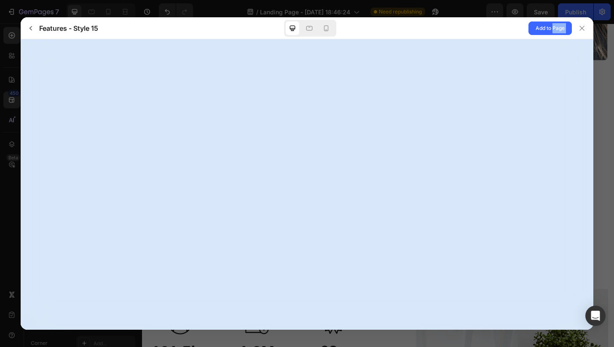
click at [344, 152] on div at bounding box center [307, 184] width 573 height 290
click at [579, 27] on icon at bounding box center [581, 28] width 7 height 7
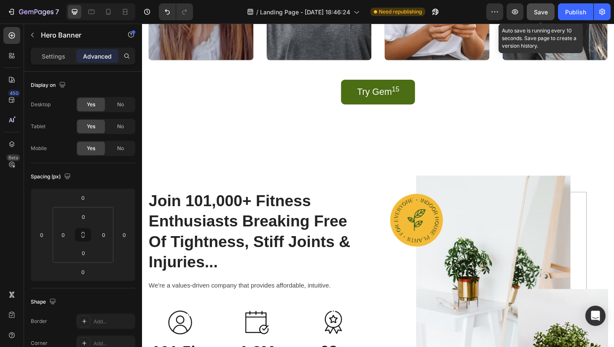
click at [543, 15] on span "Save" at bounding box center [541, 11] width 14 height 7
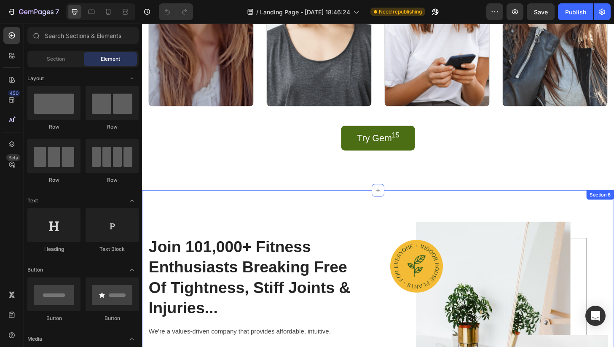
scroll to position [1180, 0]
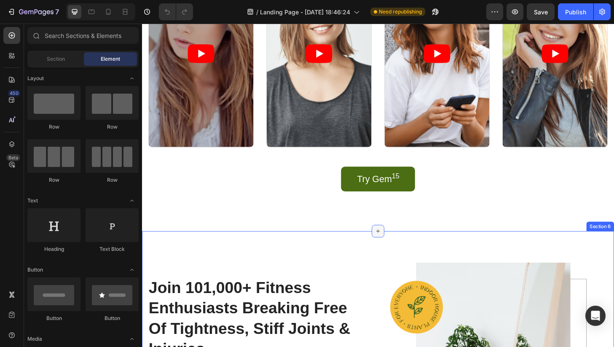
click at [395, 244] on icon at bounding box center [395, 245] width 4 height 4
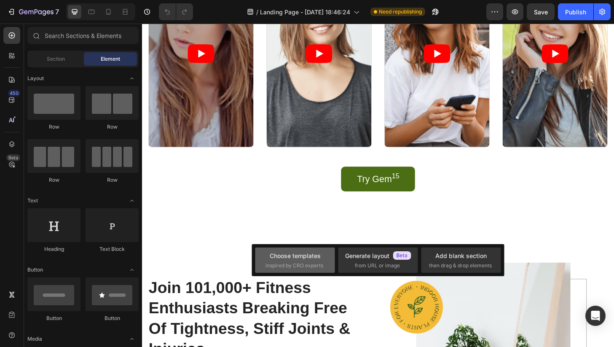
click at [308, 257] on div "Choose templates" at bounding box center [295, 255] width 51 height 9
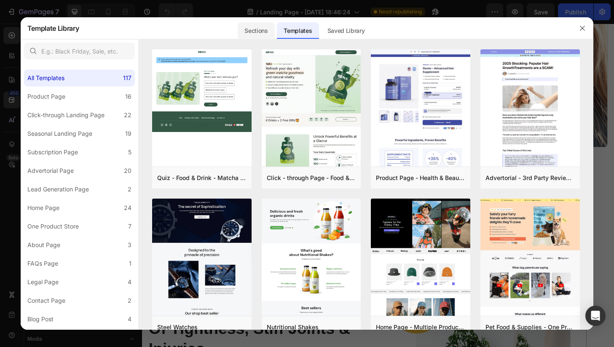
click at [249, 29] on div "Sections" at bounding box center [256, 30] width 37 height 17
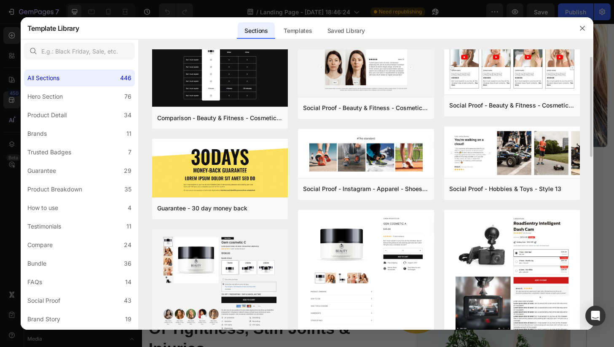
scroll to position [19, 0]
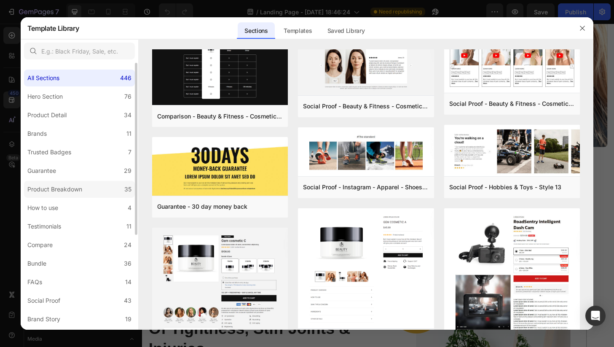
click at [82, 193] on div "Product Breakdown" at bounding box center [54, 189] width 55 height 10
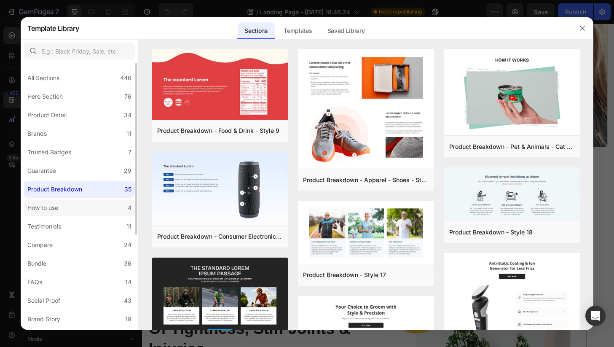
click at [103, 203] on label "How to use 4" at bounding box center [79, 207] width 111 height 17
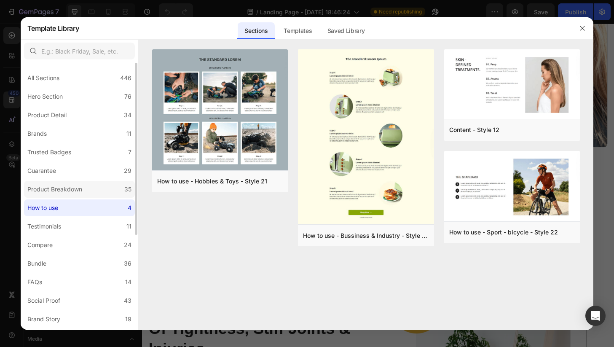
click at [59, 188] on div "Product Breakdown" at bounding box center [54, 189] width 55 height 10
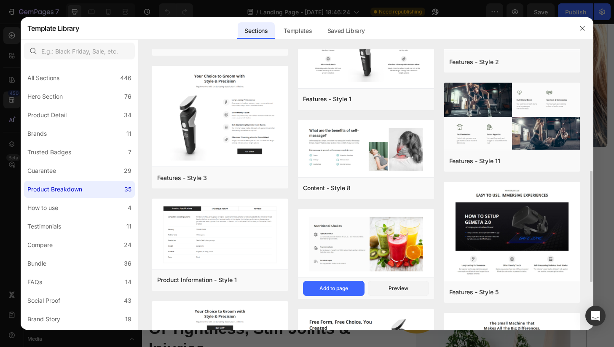
scroll to position [310, 0]
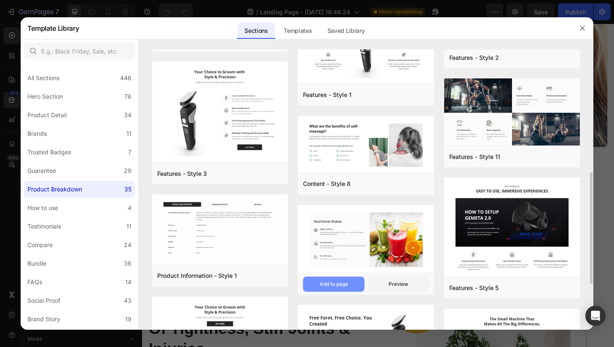
click at [345, 283] on div "Add to page" at bounding box center [333, 284] width 29 height 8
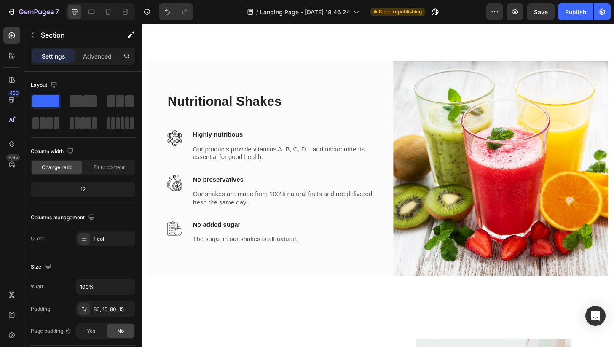
scroll to position [1397, 0]
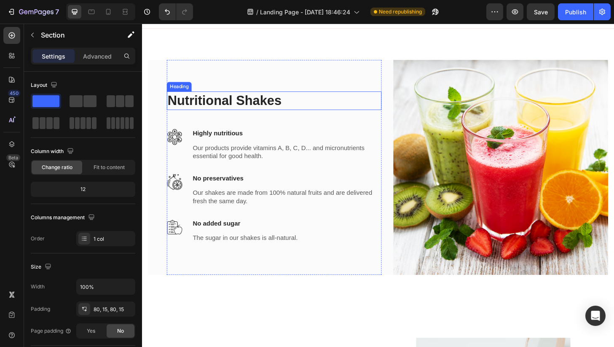
click at [280, 106] on p "Nutritional Shakes" at bounding box center [283, 106] width 228 height 18
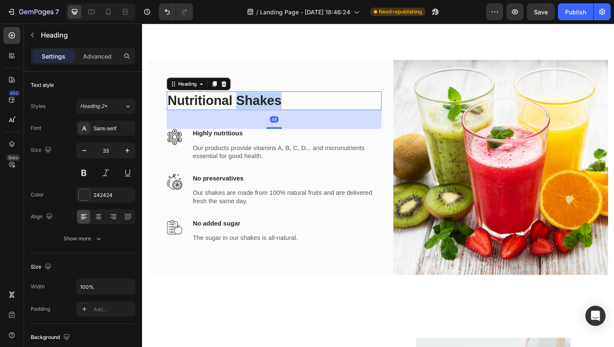
click at [280, 106] on p "Nutritional Shakes" at bounding box center [283, 106] width 228 height 18
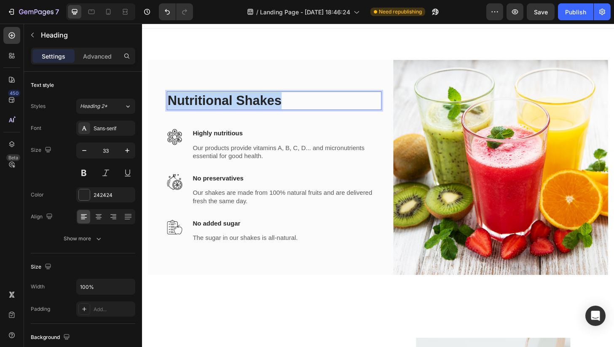
click at [280, 106] on p "Nutritional Shakes" at bounding box center [283, 106] width 228 height 18
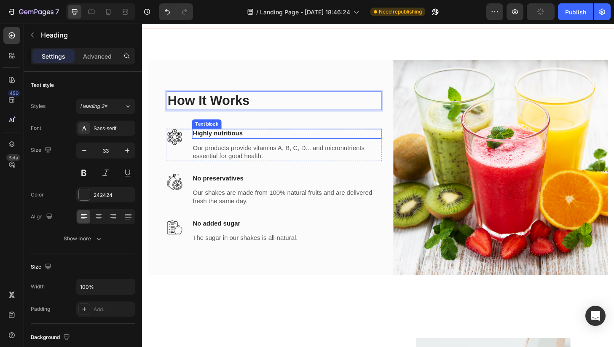
click at [242, 142] on p "Highly nutritious" at bounding box center [296, 141] width 201 height 9
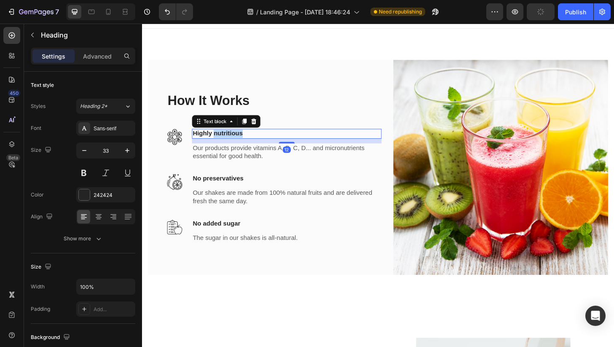
click at [242, 142] on p "Highly nutritious" at bounding box center [296, 141] width 201 height 9
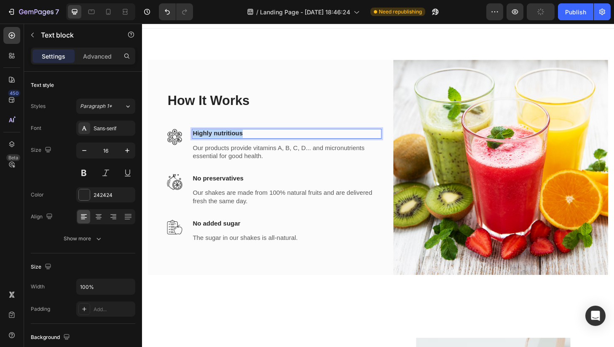
click at [242, 142] on p "Highly nutritious" at bounding box center [296, 141] width 201 height 9
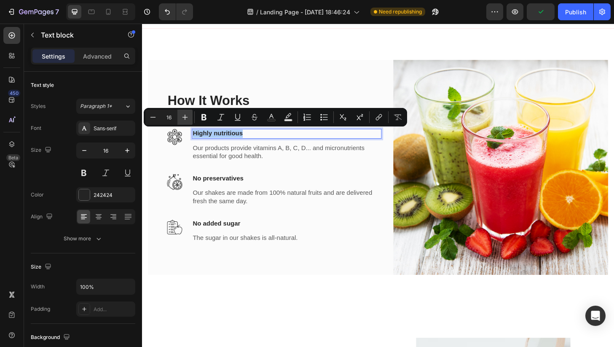
click at [183, 120] on icon "Editor contextual toolbar" at bounding box center [185, 117] width 8 height 8
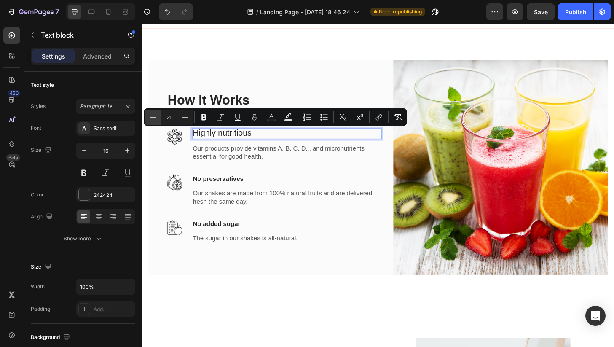
click at [157, 119] on icon "Editor contextual toolbar" at bounding box center [153, 117] width 8 height 8
type input "20"
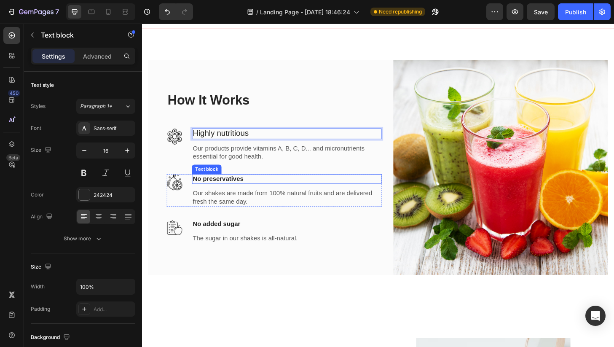
click at [219, 189] on p "No preservatives" at bounding box center [296, 189] width 201 height 9
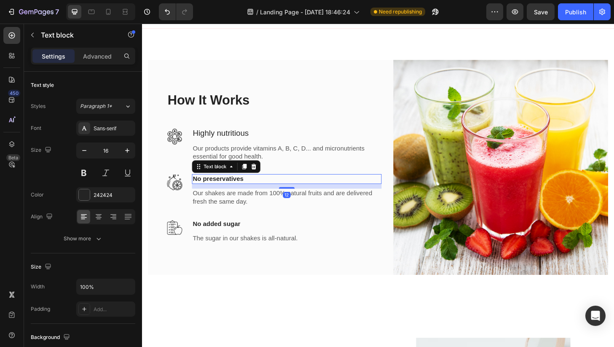
click at [217, 190] on p "No preservatives" at bounding box center [296, 189] width 201 height 9
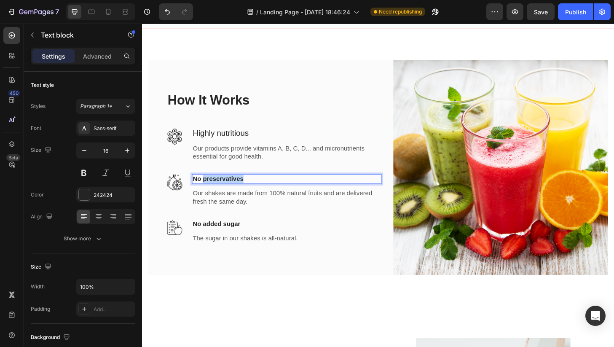
click at [217, 190] on p "No preservatives" at bounding box center [296, 189] width 201 height 9
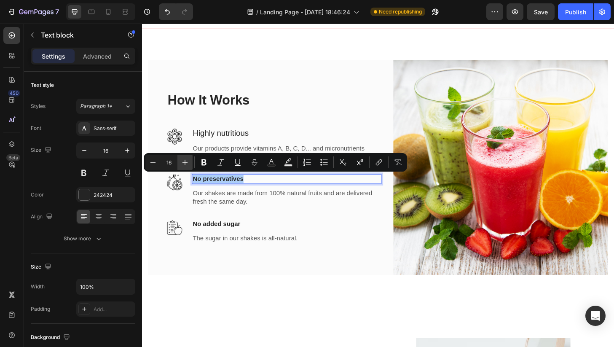
click at [188, 160] on icon "Editor contextual toolbar" at bounding box center [185, 162] width 8 height 8
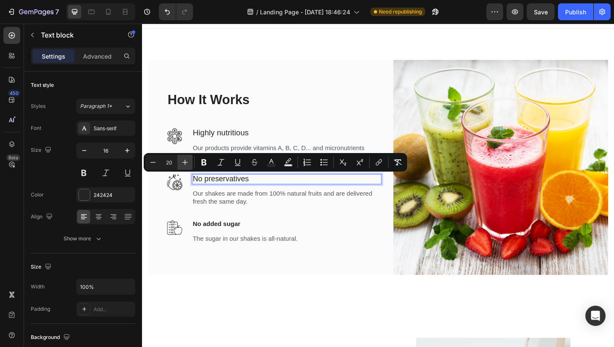
type input "21"
click at [237, 241] on p "No added sugar" at bounding box center [252, 238] width 112 height 9
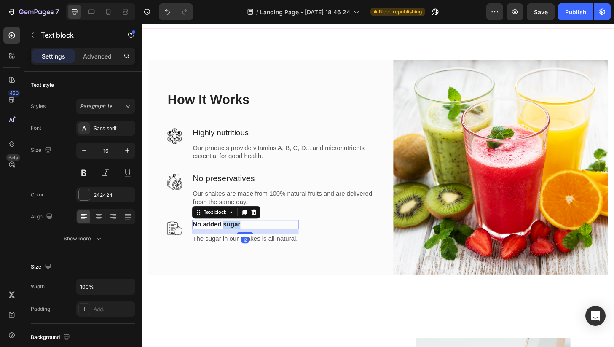
click at [237, 241] on p "No added sugar" at bounding box center [252, 238] width 112 height 9
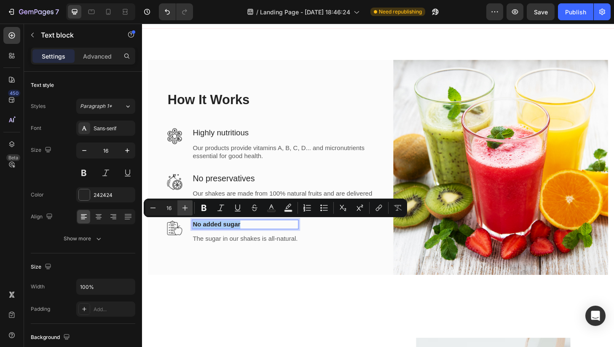
click at [189, 205] on button "Plus" at bounding box center [184, 207] width 15 height 15
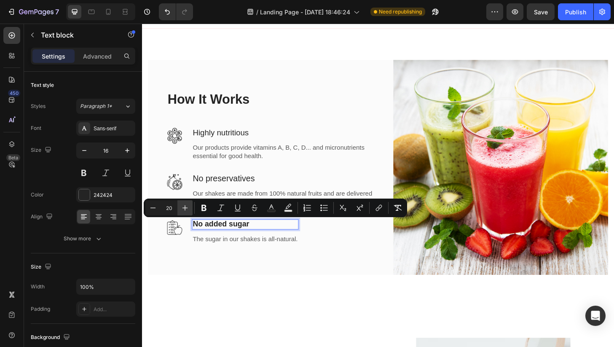
type input "21"
click at [210, 160] on p "Our products provide vitamins A, B, C, D... and micronutrients essential for go…" at bounding box center [296, 161] width 201 height 18
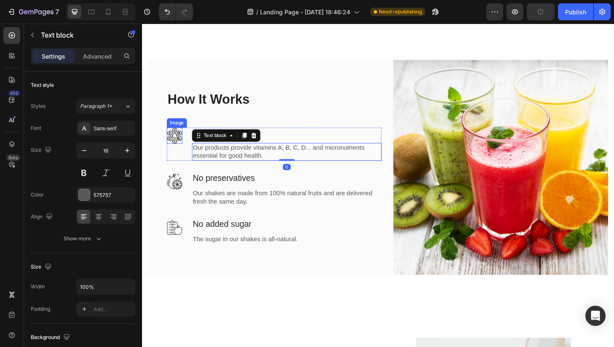
click at [184, 142] on img at bounding box center [176, 143] width 17 height 17
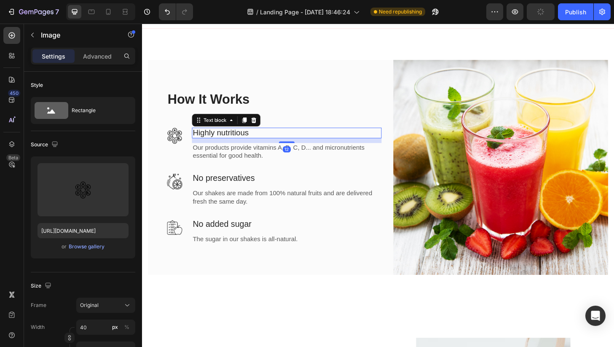
click at [207, 142] on span "Highly nutritious" at bounding box center [226, 139] width 60 height 9
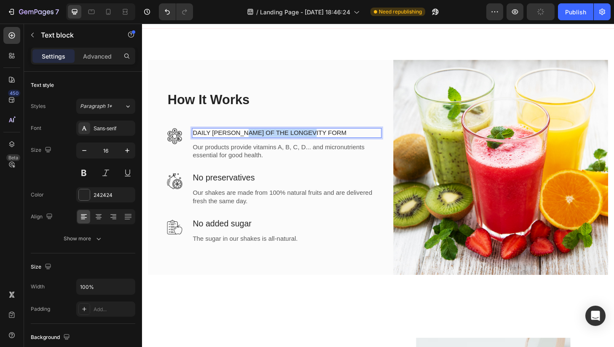
drag, startPoint x: 254, startPoint y: 142, endPoint x: 334, endPoint y: 138, distance: 80.5
click at [334, 138] on div "DAILY SCOPP OF THE LONGEVITY FORM" at bounding box center [296, 140] width 203 height 11
click at [325, 154] on p "Our products provide vitamins A, B, C, D... and micronutrients essential for go…" at bounding box center [296, 161] width 201 height 18
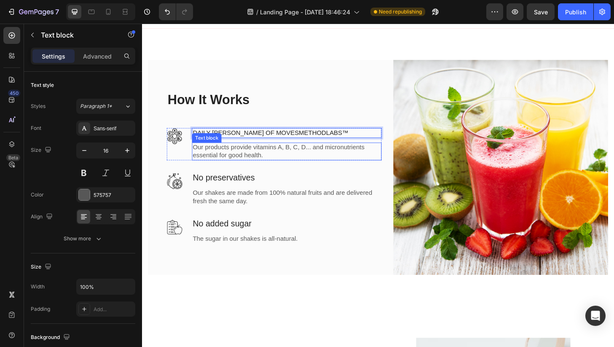
click at [325, 154] on p "Our products provide vitamins A, B, C, D... and micronutrients essential for go…" at bounding box center [296, 161] width 201 height 18
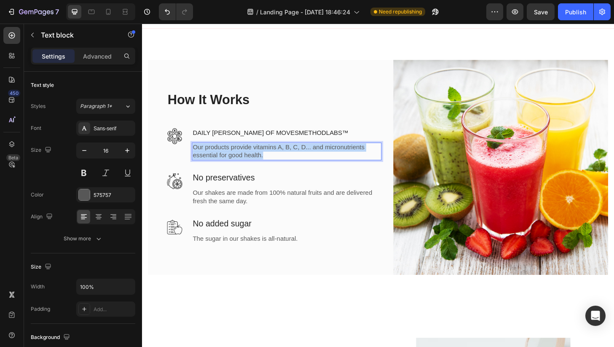
click at [325, 154] on p "Our products provide vitamins A, B, C, D... and micronutrients essential for go…" at bounding box center [296, 161] width 201 height 18
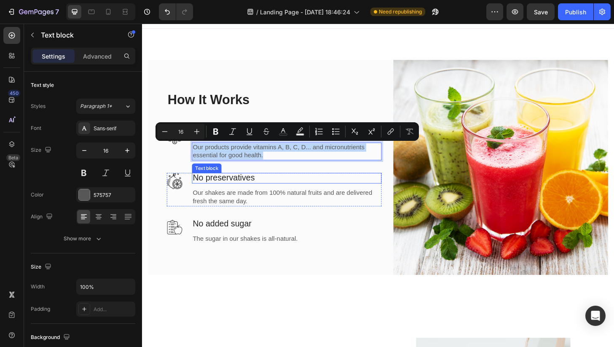
click at [242, 192] on span "No preservatives" at bounding box center [229, 188] width 67 height 10
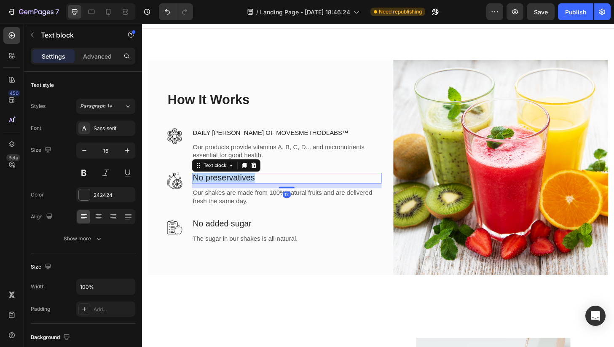
click at [242, 192] on span "No preservatives" at bounding box center [229, 188] width 67 height 10
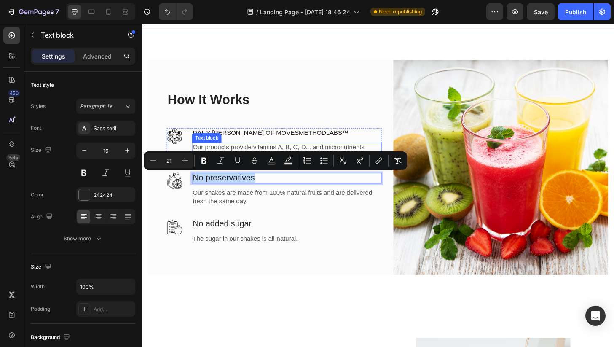
click at [217, 144] on div "Text block" at bounding box center [211, 146] width 28 height 8
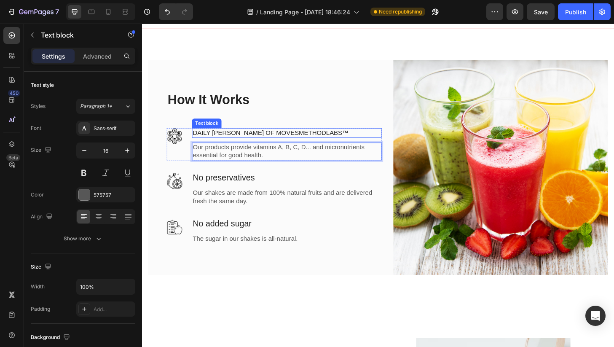
click at [244, 140] on p "DAILY [PERSON_NAME] OF MOVESMETHODLABS™" at bounding box center [279, 140] width 167 height 9
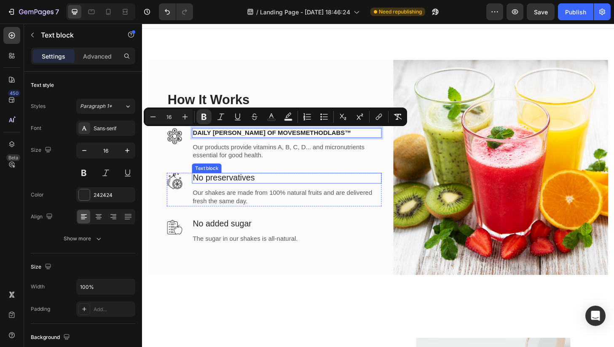
click at [224, 185] on span "No preservatives" at bounding box center [229, 188] width 67 height 10
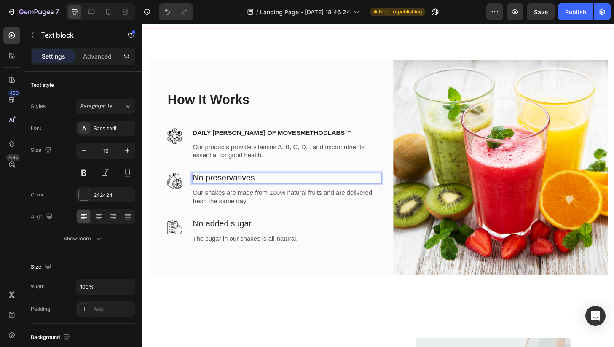
click at [224, 185] on span "No preservatives" at bounding box center [229, 188] width 67 height 10
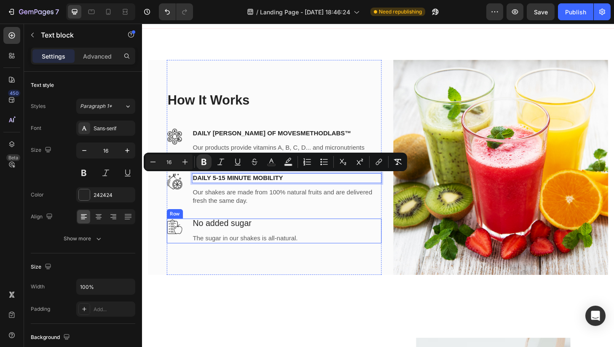
click at [232, 236] on span "No added sugar" at bounding box center [227, 237] width 63 height 10
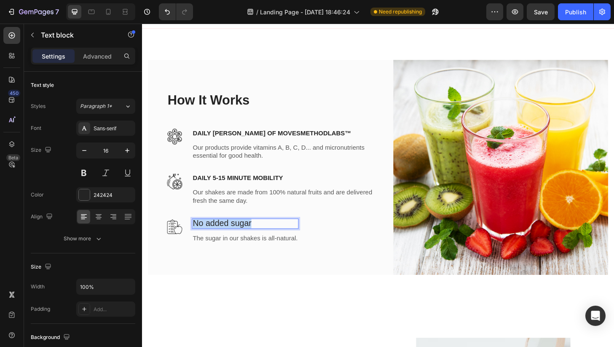
click at [232, 236] on span "No added sugar" at bounding box center [227, 237] width 63 height 10
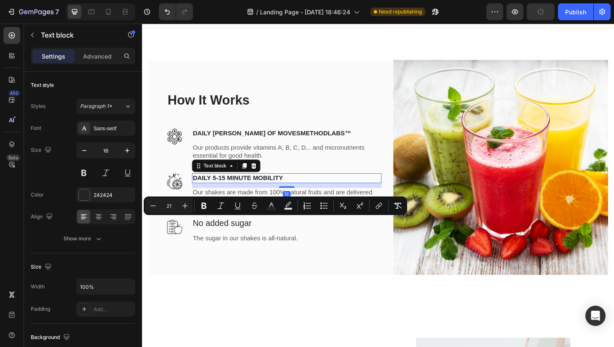
click at [233, 191] on strong "DAILY 5-15 MINUTE MOBILITY" at bounding box center [244, 188] width 96 height 7
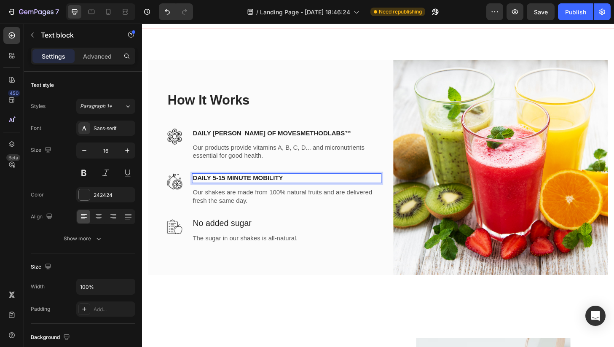
click at [246, 187] on strong "DAILY 5-15 MINUTE MOBILITY" at bounding box center [244, 188] width 96 height 7
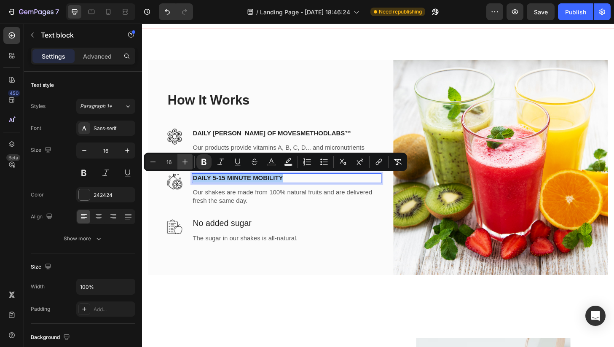
click at [182, 162] on icon "Editor contextual toolbar" at bounding box center [185, 162] width 8 height 8
type input "20"
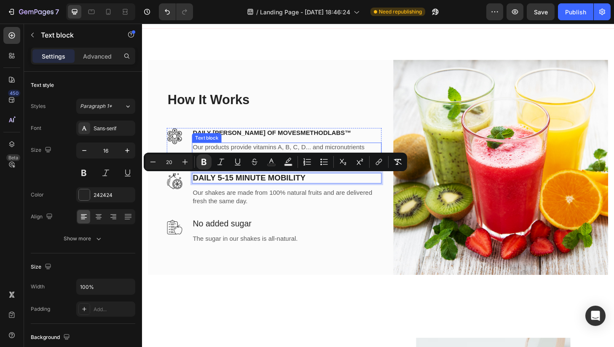
click at [213, 140] on strong "DAILY [PERSON_NAME] OF MOVESMETHODLABS™" at bounding box center [281, 139] width 170 height 7
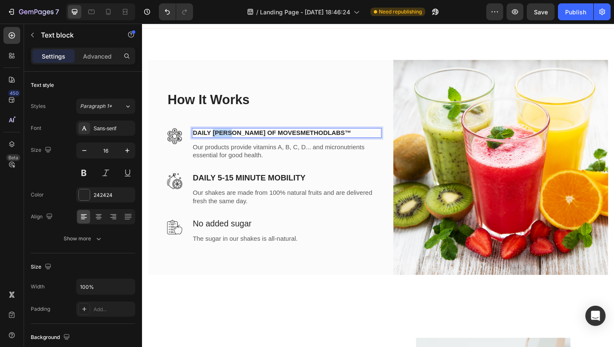
click at [218, 139] on strong "DAILY [PERSON_NAME] OF MOVESMETHODLABS™" at bounding box center [281, 139] width 170 height 7
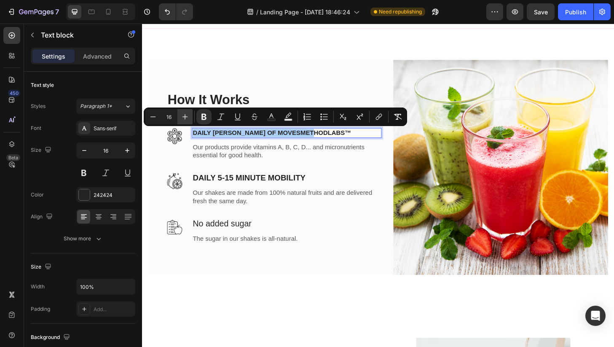
click at [186, 116] on icon "Editor contextual toolbar" at bounding box center [184, 116] width 5 height 5
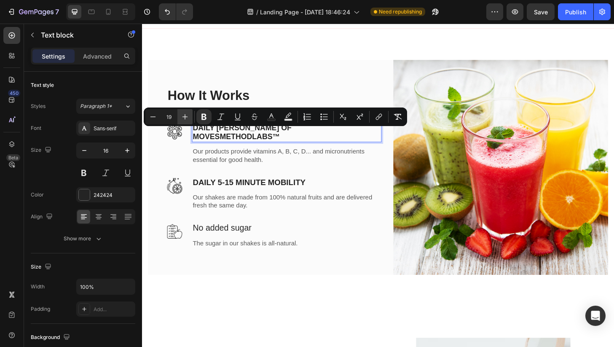
click at [186, 116] on icon "Editor contextual toolbar" at bounding box center [184, 116] width 5 height 5
type input "20"
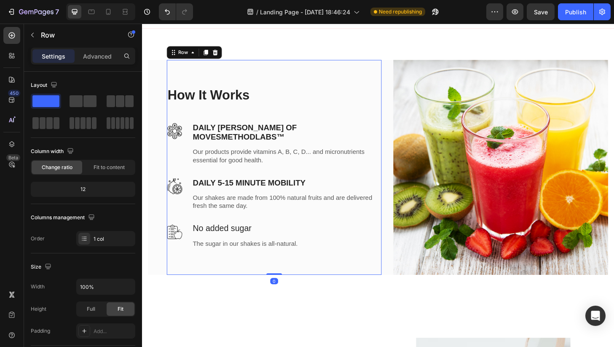
click at [248, 229] on div "How It Works Heading Image DAILY SCOPP OF MOVESMETHODLABS™ Text block Our produ…" at bounding box center [283, 177] width 230 height 174
click at [235, 238] on span "No added sugar" at bounding box center [227, 243] width 63 height 10
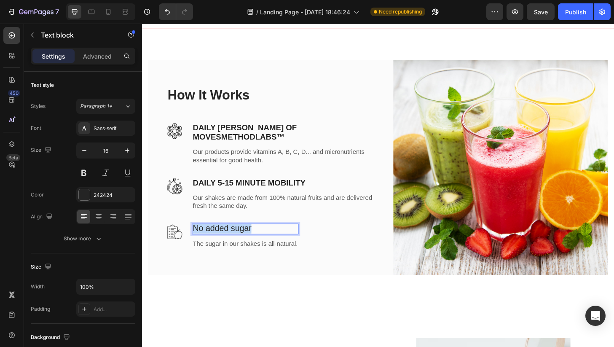
click at [235, 238] on span "No added sugar" at bounding box center [227, 243] width 63 height 10
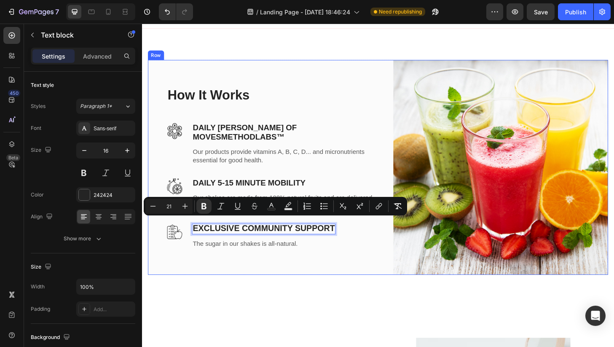
click at [225, 310] on div "How It Works Heading Image DAILY SCOPP OF MOVESMETHODLABS™ Text block Our produ…" at bounding box center [394, 177] width 505 height 297
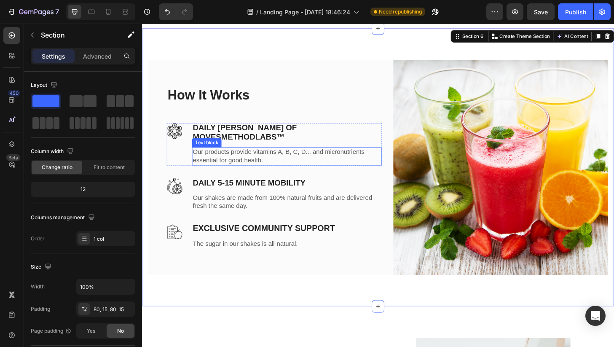
click at [234, 160] on p "Our products provide vitamins A, B, C, D... and micronutrients essential for go…" at bounding box center [296, 166] width 201 height 18
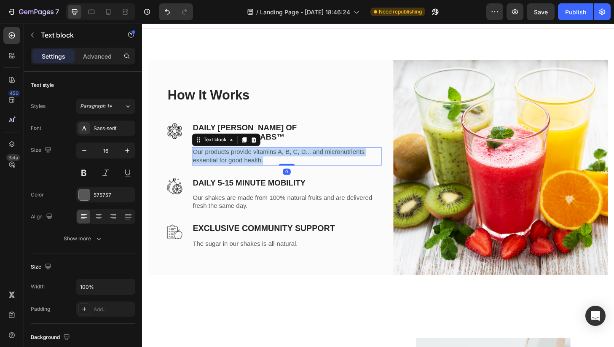
click at [234, 160] on p "Our products provide vitamins A, B, C, D... and micronutrients essential for go…" at bounding box center [296, 166] width 201 height 18
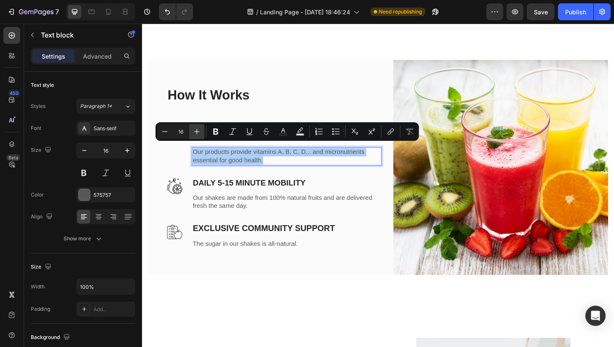
click at [199, 131] on icon "Editor contextual toolbar" at bounding box center [197, 131] width 8 height 8
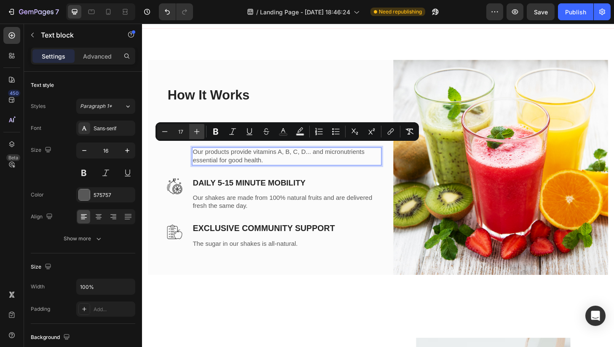
click at [199, 131] on icon "Editor contextual toolbar" at bounding box center [197, 131] width 8 height 8
type input "18"
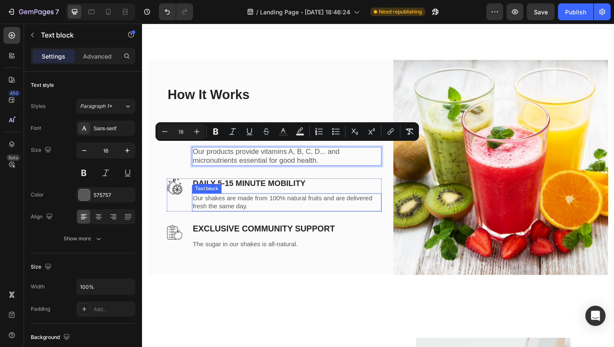
click at [225, 207] on p "Our shakes are made from 100% natural fruits and are delivered fresh the same d…" at bounding box center [296, 215] width 201 height 18
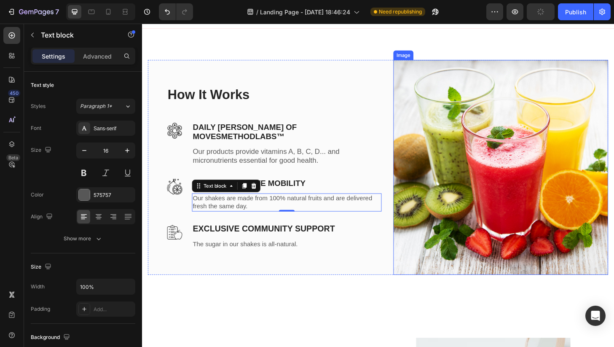
click at [438, 165] on img at bounding box center [526, 177] width 230 height 230
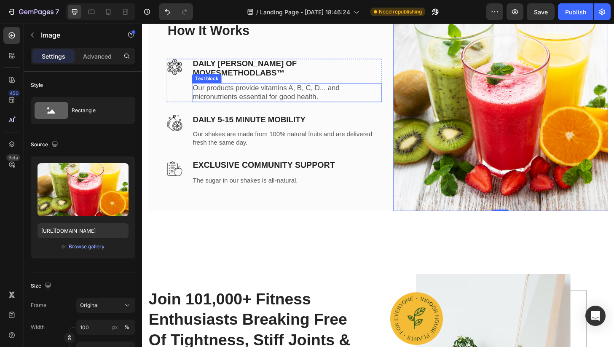
scroll to position [1459, 0]
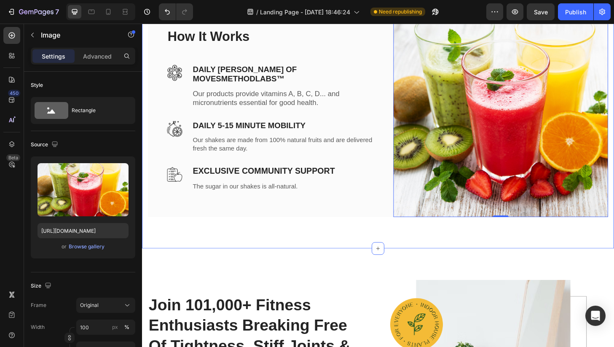
click at [402, 226] on div "How It Works Heading Image DAILY SCOPP OF MOVESMETHODLABS™ Text block Our produ…" at bounding box center [394, 115] width 493 height 230
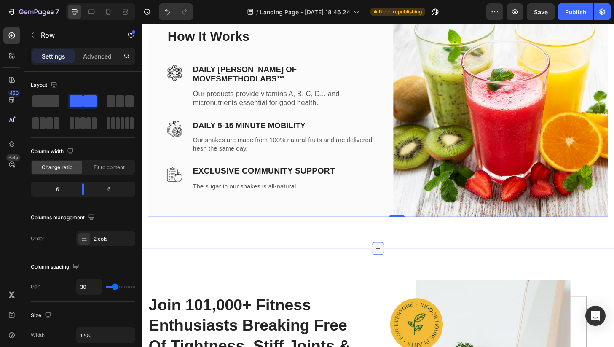
click at [397, 265] on icon at bounding box center [394, 264] width 7 height 7
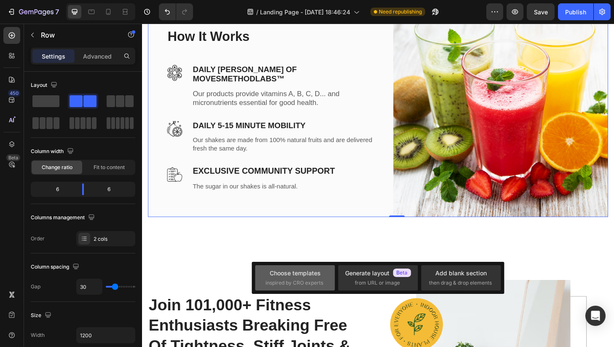
click at [338, 276] on div "Choose templates inspired by CRO experts" at bounding box center [378, 277] width 80 height 25
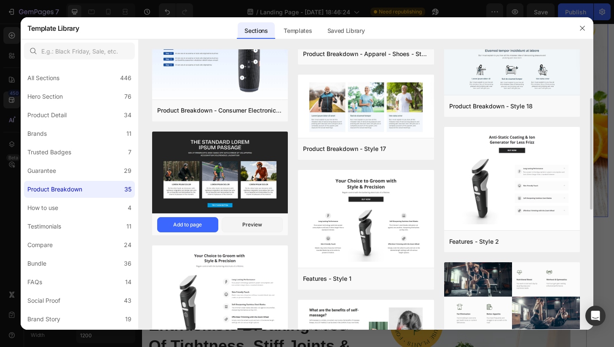
scroll to position [127, 0]
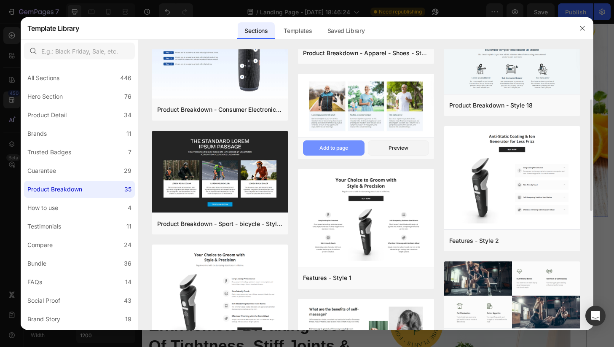
click at [345, 148] on div "Add to page" at bounding box center [333, 148] width 29 height 8
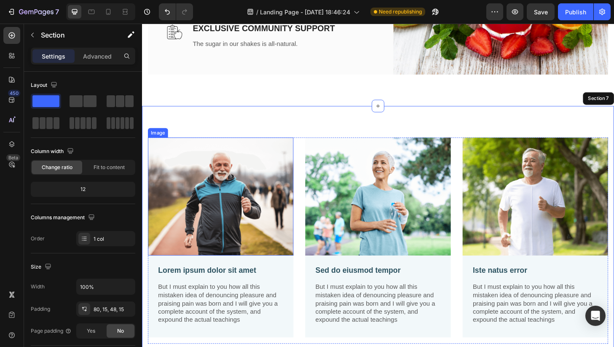
scroll to position [1613, 0]
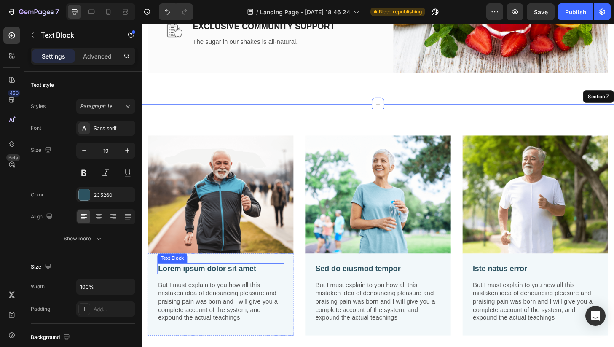
click at [234, 283] on p "Lorem ipsum dolor sit amet" at bounding box center [226, 286] width 134 height 11
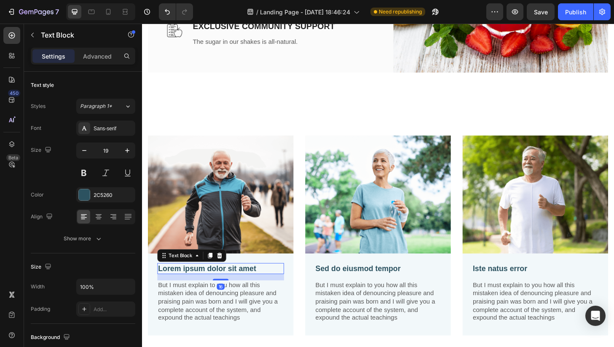
click at [234, 283] on p "Lorem ipsum dolor sit amet" at bounding box center [226, 286] width 134 height 11
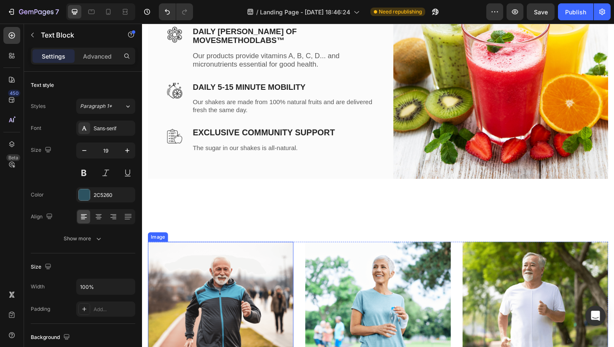
scroll to position [1468, 0]
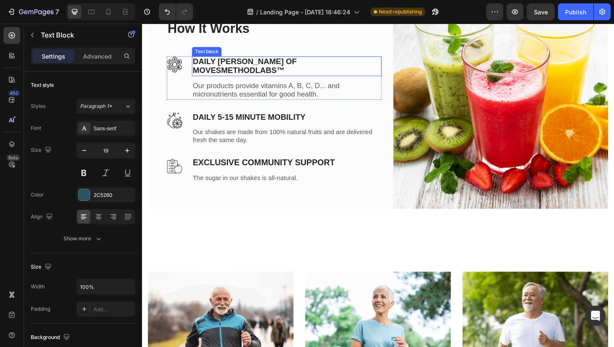
click at [242, 68] on strong "DAILY [PERSON_NAME] OF MOVESMETHODLABS™" at bounding box center [251, 68] width 111 height 19
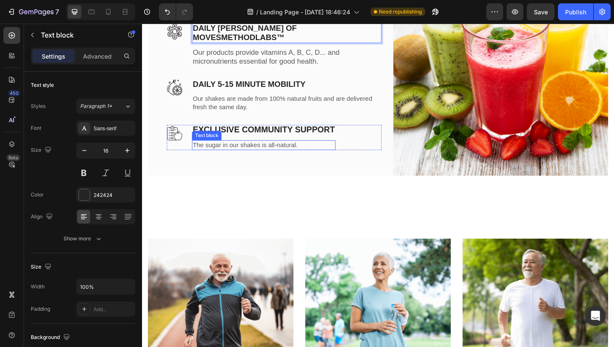
scroll to position [1740, 0]
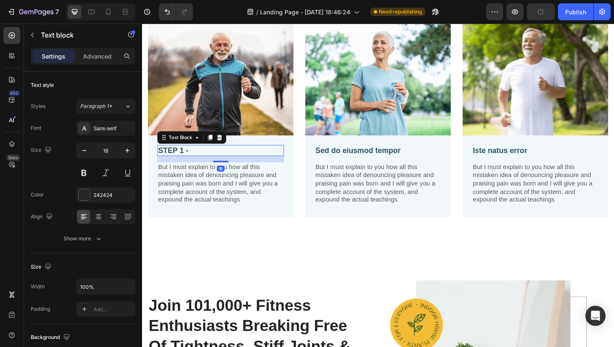
click at [182, 158] on p "STEP 1 -" at bounding box center [226, 159] width 134 height 11
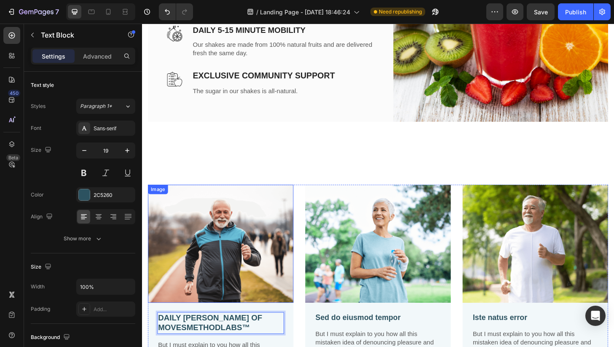
scroll to position [1513, 0]
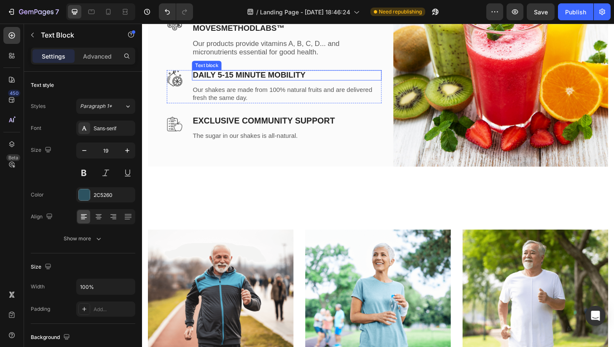
click at [241, 74] on strong "DAILY 5-15 MINUTE MOBILITY" at bounding box center [256, 78] width 121 height 9
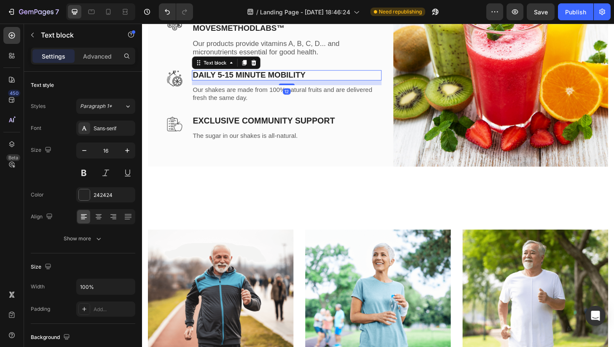
click at [241, 74] on strong "DAILY 5-15 MINUTE MOBILITY" at bounding box center [256, 78] width 121 height 9
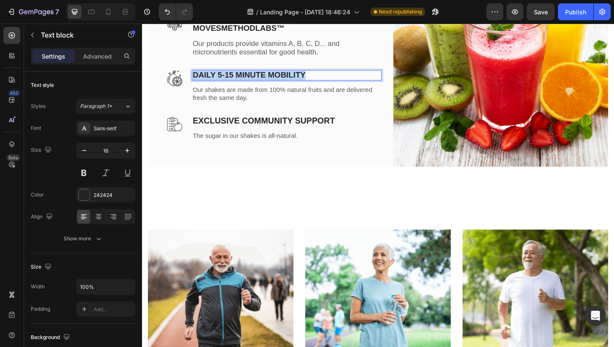
copy strong "DAILY 5-15 MINUTE MOBILITY"
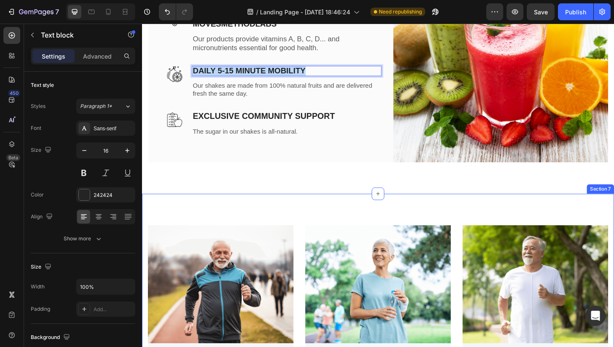
scroll to position [1639, 0]
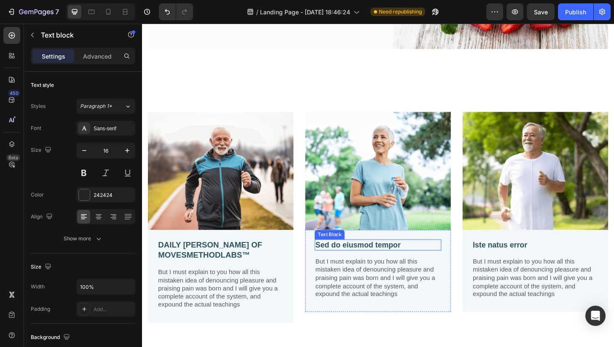
click at [345, 257] on p "Sed do eiusmod tempor" at bounding box center [395, 260] width 134 height 11
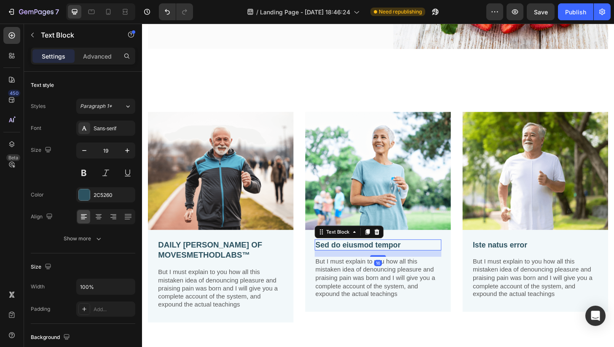
click at [345, 257] on p "Sed do eiusmod tempor" at bounding box center [395, 260] width 134 height 11
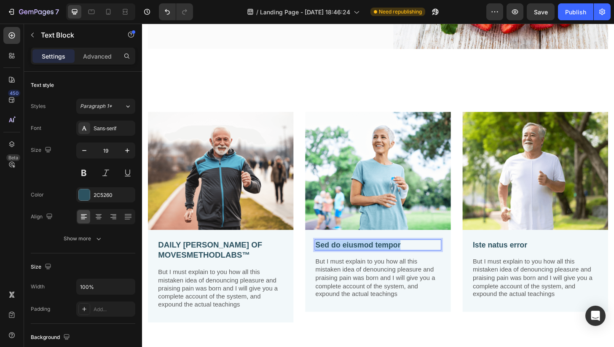
click at [345, 257] on p "Sed do eiusmod tempor" at bounding box center [395, 260] width 134 height 11
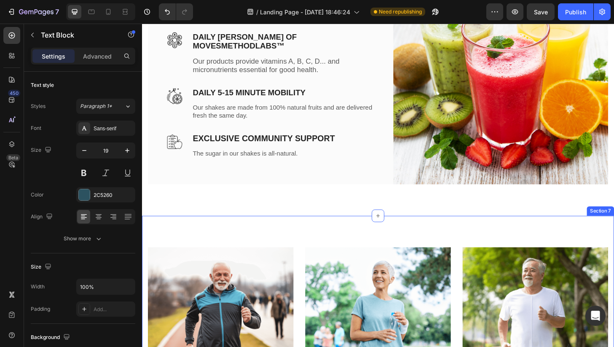
scroll to position [1493, 0]
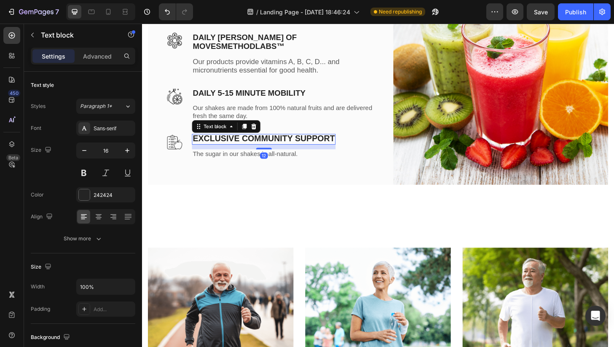
click at [269, 142] on strong "EXCLUSIVE COMMUNITY SUPPORT" at bounding box center [272, 147] width 152 height 10
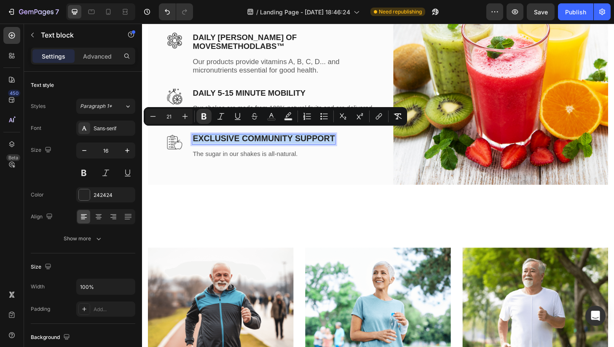
copy strong "EXCLUSIVE COMMUNITY SUPPORT"
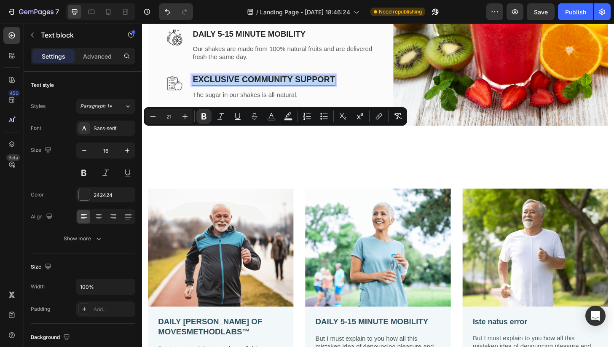
scroll to position [1693, 0]
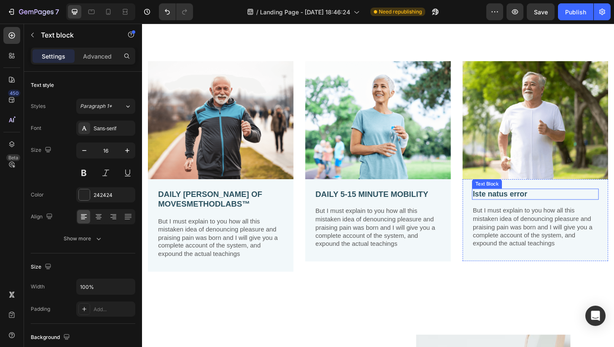
click at [508, 207] on p "Iste natus error" at bounding box center [563, 206] width 134 height 11
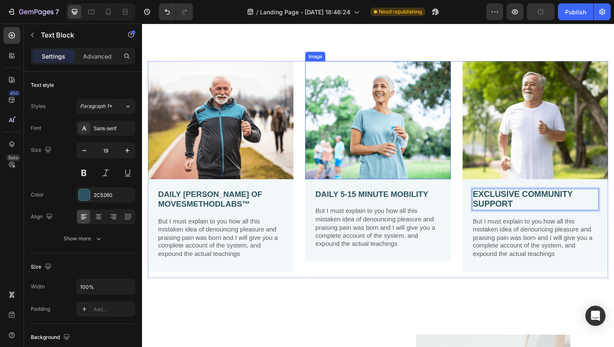
click at [411, 50] on div "Image DAILY SCOPP OF MOVESMETHODLABS™ Text Block But I must explain to you how …" at bounding box center [394, 176] width 505 height 293
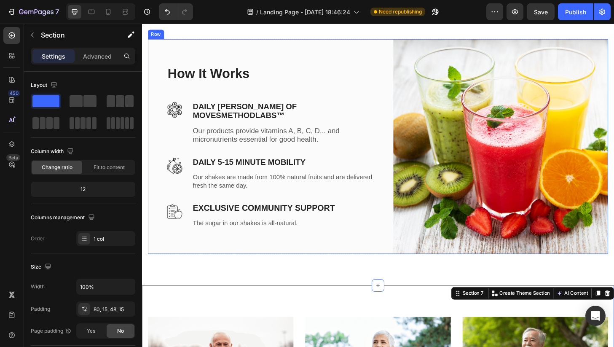
scroll to position [1425, 0]
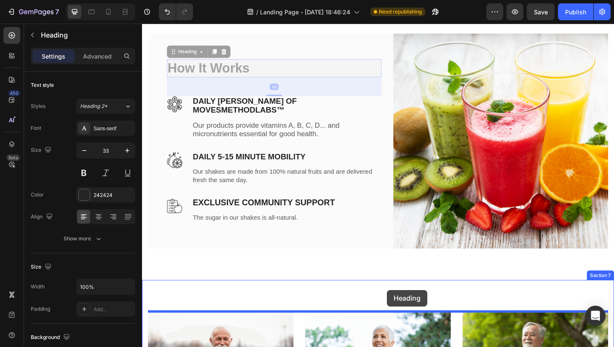
drag, startPoint x: 243, startPoint y: 77, endPoint x: 404, endPoint y: 308, distance: 281.7
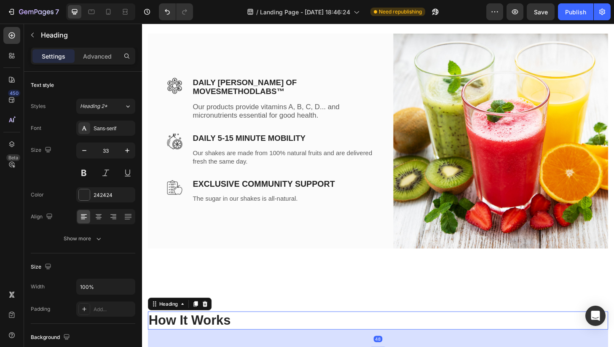
click at [283, 342] on h2 "How It Works" at bounding box center [394, 342] width 493 height 20
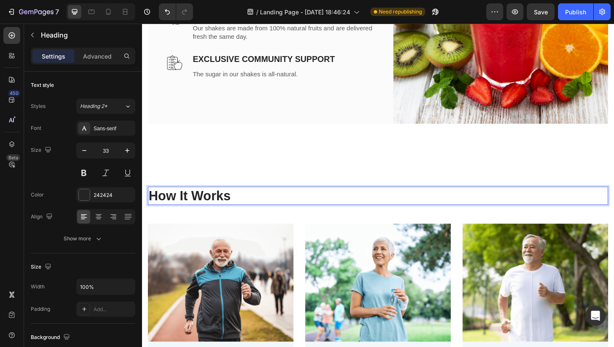
scroll to position [1563, 0]
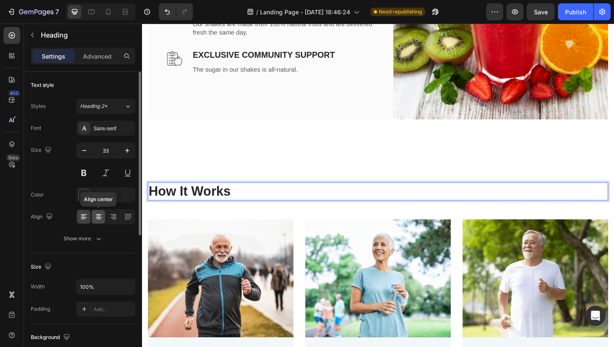
click at [96, 217] on icon at bounding box center [98, 216] width 8 height 8
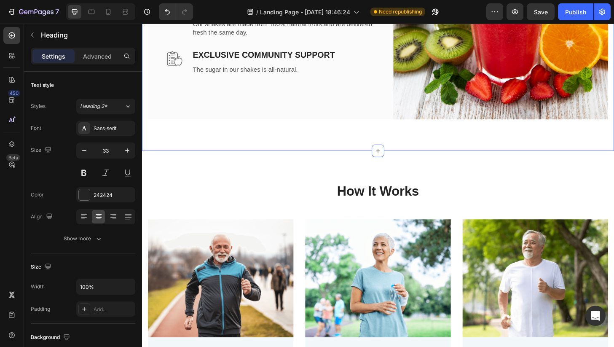
click at [328, 155] on div "Image DAILY SCOPP OF MOVESMETHODLABS™ Text block Our products provide vitamins …" at bounding box center [394, 10] width 505 height 297
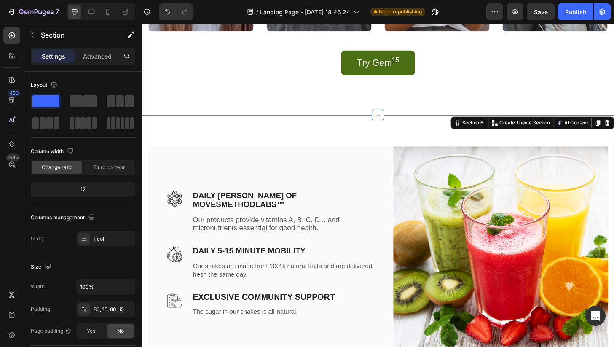
scroll to position [1302, 0]
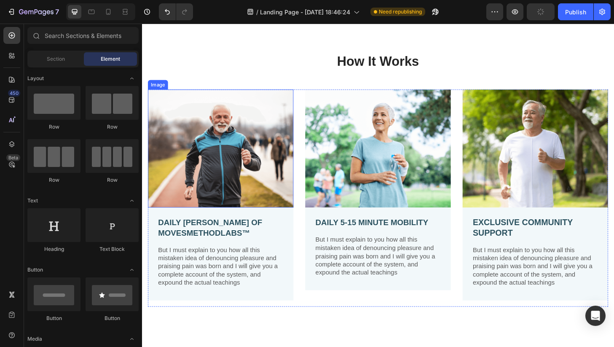
scroll to position [1413, 0]
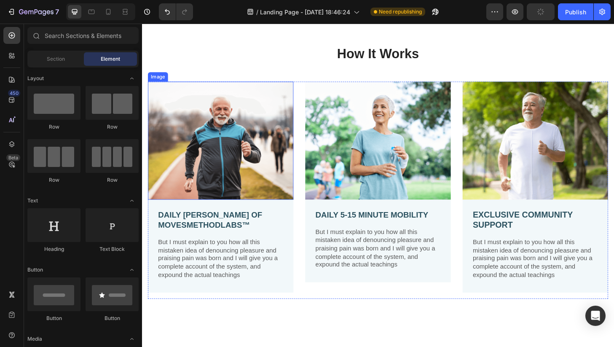
click at [219, 267] on p "But I must explain to you how all this mistaken idea of denouncing pleasure and…" at bounding box center [226, 275] width 134 height 44
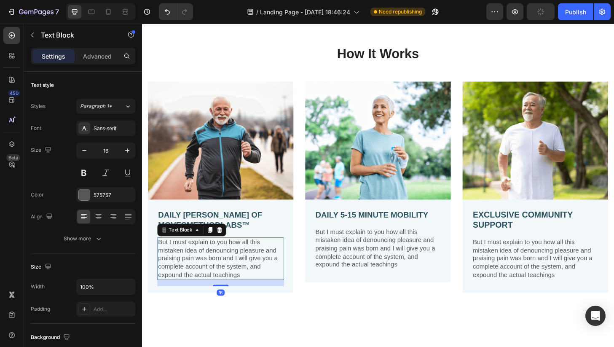
click at [219, 267] on p "But I must explain to you how all this mistaken idea of denouncing pleasure and…" at bounding box center [226, 275] width 134 height 44
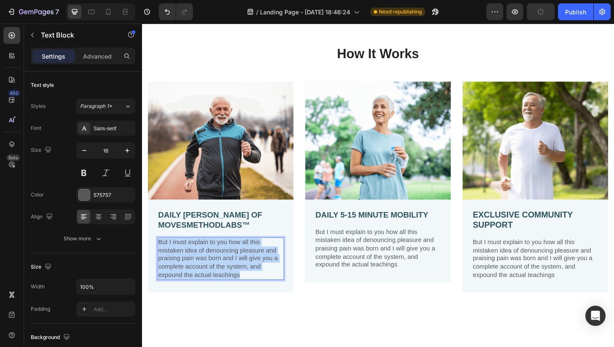
click at [219, 267] on p "But I must explain to you how all this mistaken idea of denouncing pleasure and…" at bounding box center [226, 275] width 134 height 44
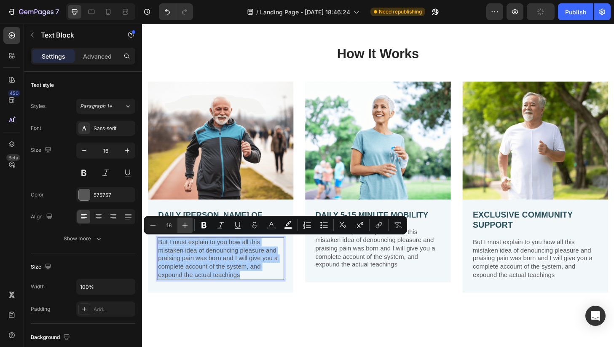
click at [184, 227] on icon "Editor contextual toolbar" at bounding box center [185, 225] width 8 height 8
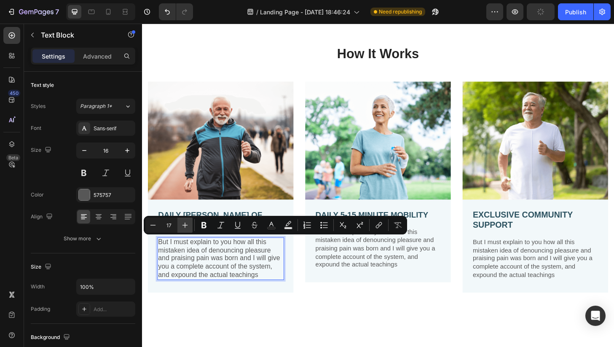
click at [184, 227] on icon "Editor contextual toolbar" at bounding box center [185, 225] width 8 height 8
type input "18"
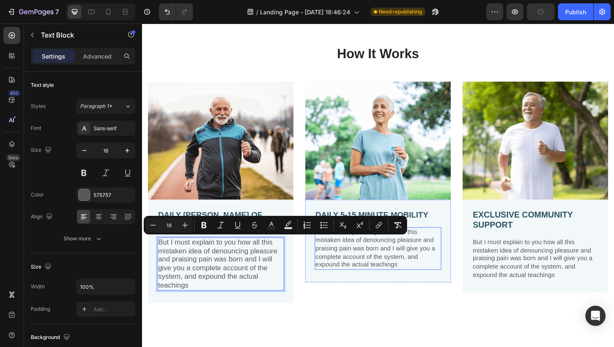
click at [339, 268] on p "But I must explain to you how all this mistaken idea of denouncing pleasure and…" at bounding box center [395, 264] width 134 height 44
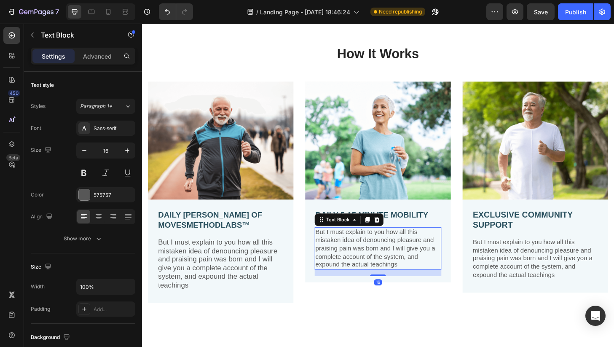
click at [370, 264] on p "But I must explain to you how all this mistaken idea of denouncing pleasure and…" at bounding box center [395, 264] width 134 height 44
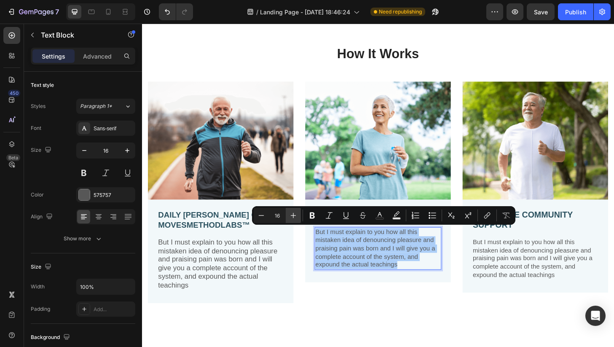
click at [294, 216] on icon "Editor contextual toolbar" at bounding box center [293, 215] width 8 height 8
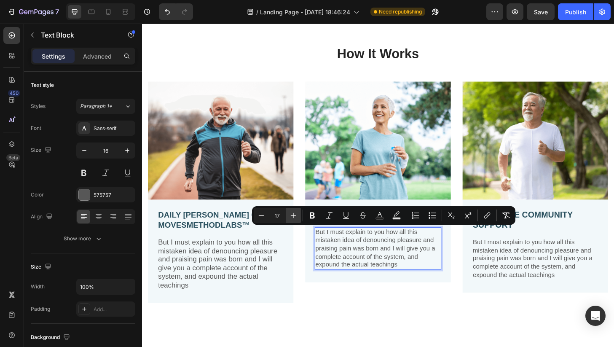
click at [294, 216] on icon "Editor contextual toolbar" at bounding box center [293, 215] width 8 height 8
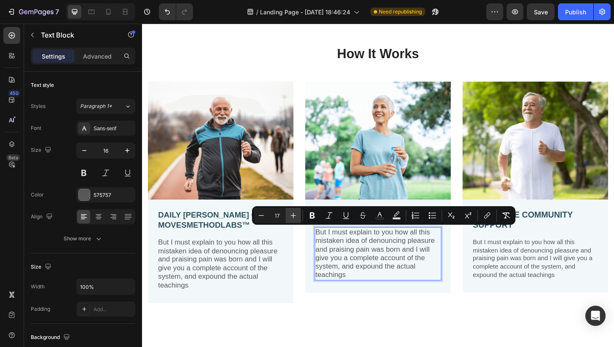
type input "18"
click at [523, 275] on p "But I must explain to you how all this mistaken idea of denouncing pleasure and…" at bounding box center [563, 275] width 134 height 44
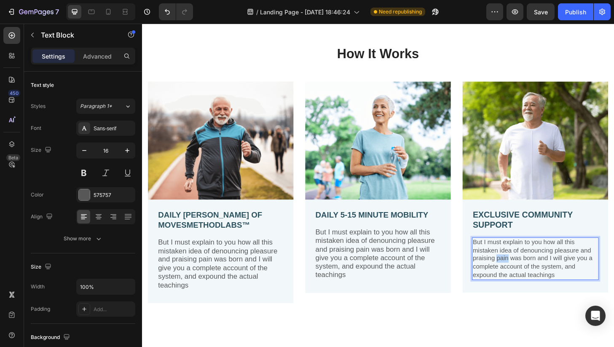
click at [523, 275] on p "But I must explain to you how all this mistaken idea of denouncing pleasure and…" at bounding box center [563, 275] width 134 height 44
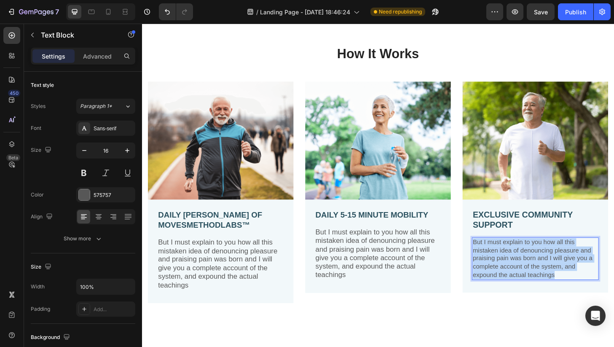
click at [523, 275] on p "But I must explain to you how all this mistaken idea of denouncing pleasure and…" at bounding box center [563, 275] width 134 height 44
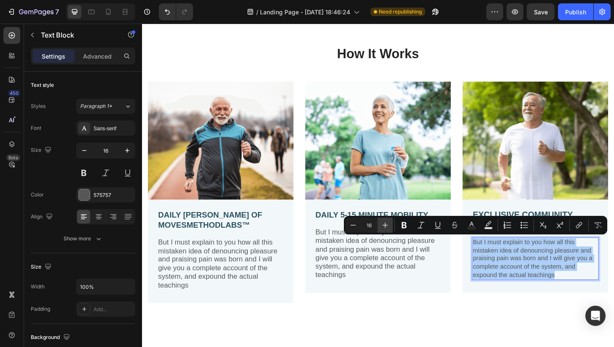
click at [380, 226] on button "Plus" at bounding box center [384, 224] width 15 height 15
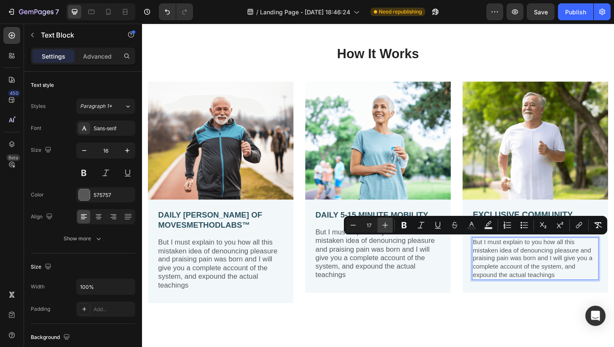
click at [380, 226] on button "Plus" at bounding box center [384, 224] width 15 height 15
type input "18"
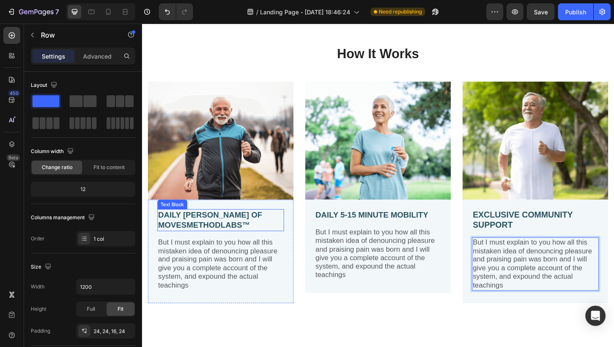
click at [227, 245] on div "DAILY SCOPP OF MOVESMETHODLABS™ Text Block But I must explain to you how all th…" at bounding box center [226, 269] width 136 height 94
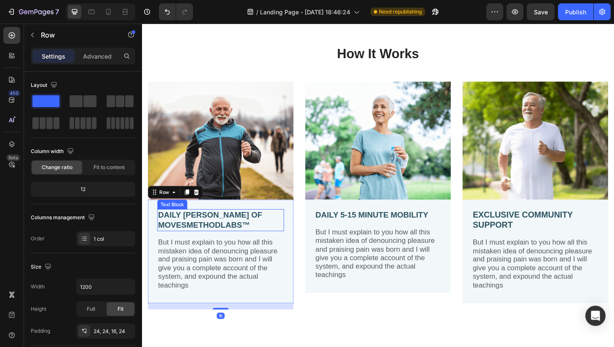
click at [224, 236] on strong "DAILY [PERSON_NAME] OF MOVESMETHODLABS™" at bounding box center [214, 233] width 111 height 20
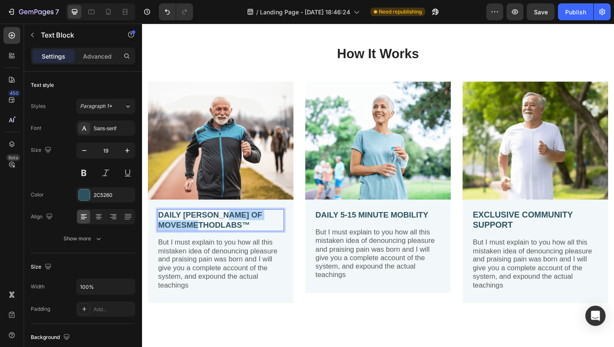
click at [224, 236] on strong "DAILY [PERSON_NAME] OF MOVESMETHODLABS™" at bounding box center [214, 233] width 111 height 20
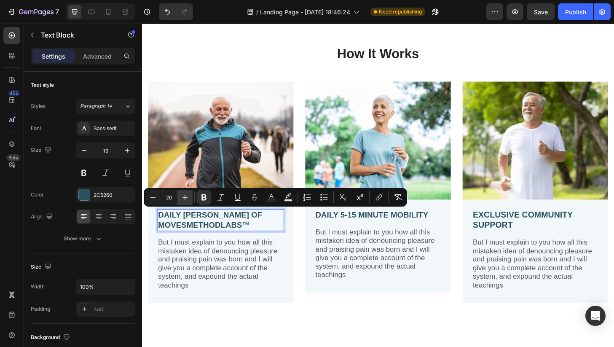
click at [186, 199] on icon "Editor contextual toolbar" at bounding box center [185, 197] width 8 height 8
type input "21"
click at [387, 229] on strong "DAILY 5-15 MINUTE MOBILITY" at bounding box center [388, 227] width 121 height 9
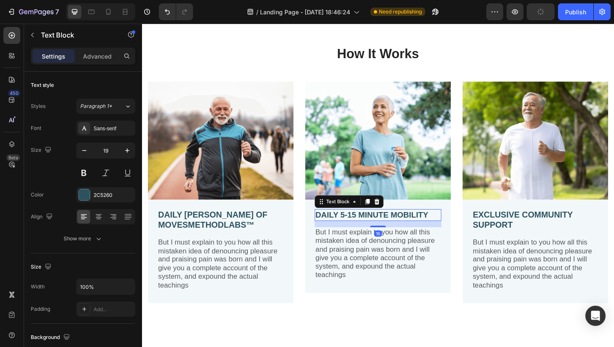
click at [387, 229] on strong "DAILY 5-15 MINUTE MOBILITY" at bounding box center [388, 227] width 121 height 9
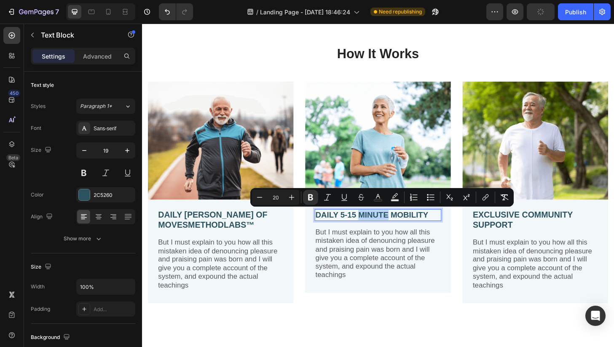
click at [387, 229] on strong "DAILY 5-15 MINUTE MOBILITY" at bounding box center [388, 227] width 121 height 9
click at [289, 197] on icon "Editor contextual toolbar" at bounding box center [289, 197] width 5 height 5
type input "21"
click at [528, 227] on strong "EXCLUSIVE COMMUNITY SUPPORT" at bounding box center [549, 233] width 107 height 21
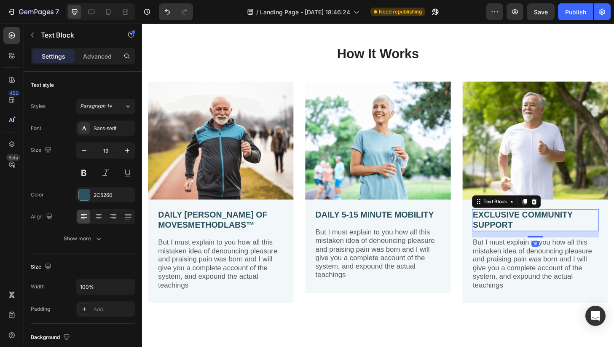
click at [528, 227] on strong "EXCLUSIVE COMMUNITY SUPPORT" at bounding box center [549, 233] width 107 height 21
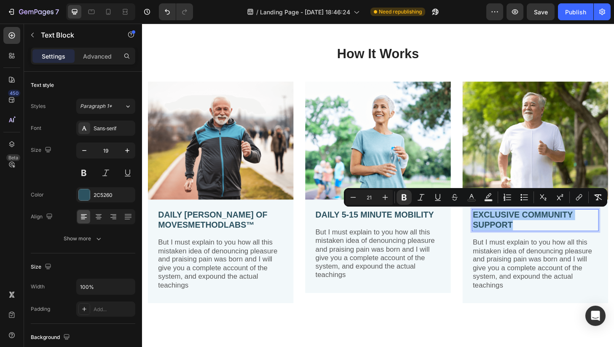
click at [410, 309] on div "DAILY 5-15 MINUTE MOBILITY Text Block But I must explain to you how all this mi…" at bounding box center [395, 261] width 156 height 99
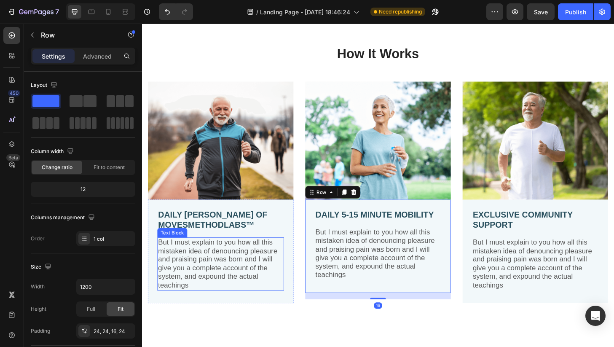
click at [262, 292] on span "But I must explain to you how all this mistaken idea of denouncing pleasure and…" at bounding box center [223, 280] width 128 height 54
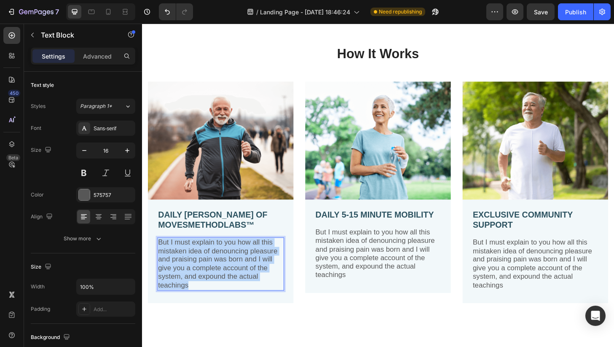
click at [262, 292] on span "But I must explain to you how all this mistaken idea of denouncing pleasure and…" at bounding box center [223, 280] width 128 height 54
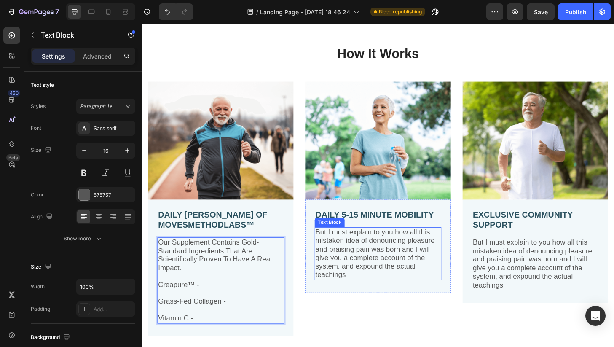
click at [402, 253] on span "But I must explain to you how all this mistaken idea of denouncing pleasure and…" at bounding box center [392, 269] width 128 height 54
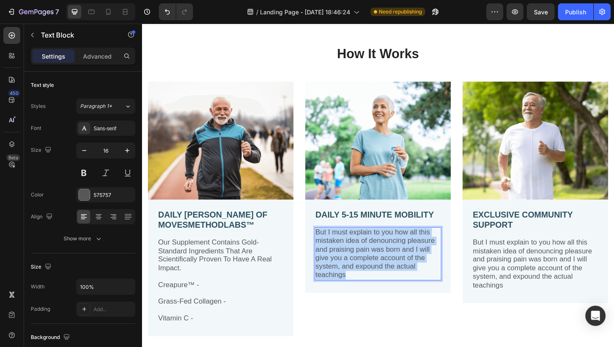
click at [402, 253] on span "But I must explain to you how all this mistaken idea of denouncing pleasure and…" at bounding box center [392, 269] width 128 height 54
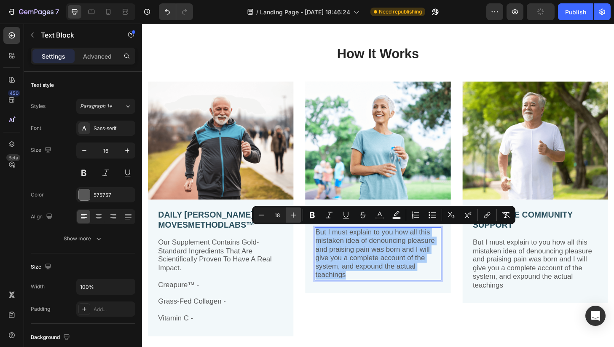
click at [295, 215] on icon "Editor contextual toolbar" at bounding box center [293, 214] width 5 height 5
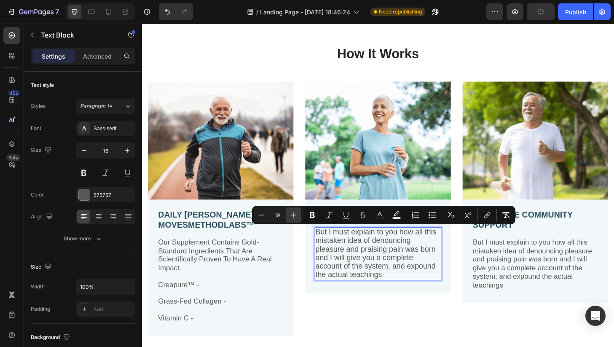
click at [295, 215] on icon "Editor contextual toolbar" at bounding box center [293, 214] width 5 height 5
type input "20"
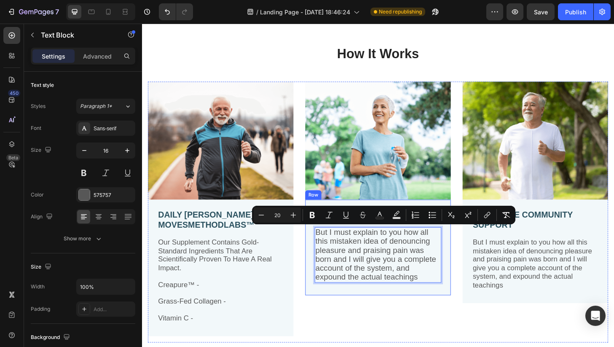
click at [378, 334] on div "Image DAILY 5-15 MINUTE MOBILITY Text Block But I must explain to you how all t…" at bounding box center [395, 225] width 156 height 279
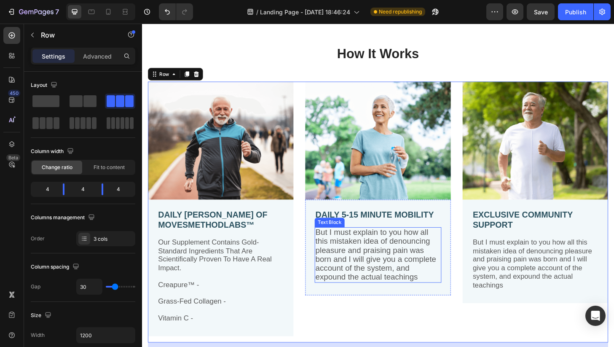
click at [353, 278] on span "But I must explain to you how all this mistaken idea of denouncing pleasure and…" at bounding box center [392, 270] width 129 height 57
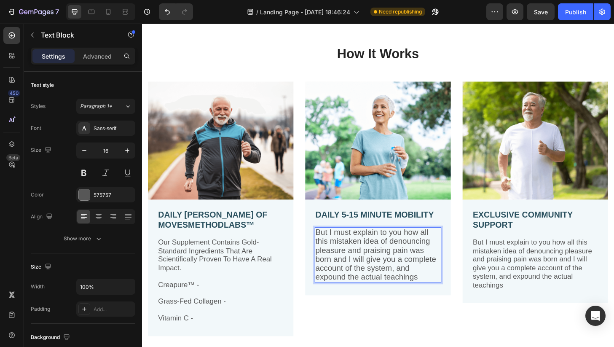
click at [353, 278] on span "But I must explain to you how all this mistaken idea of denouncing pleasure and…" at bounding box center [392, 270] width 129 height 57
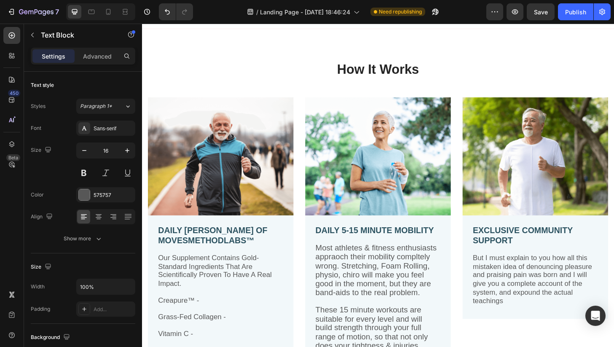
scroll to position [1398, 0]
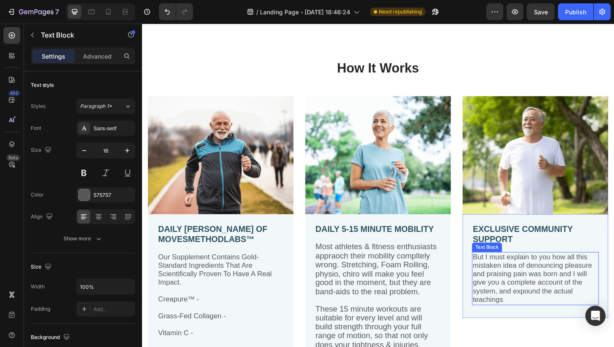
click at [529, 301] on span "But I must explain to you how all this mistaken idea of denouncing pleasure and…" at bounding box center [560, 296] width 128 height 54
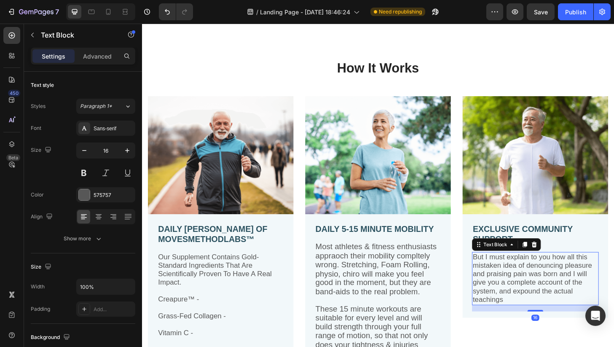
click at [529, 301] on span "But I must explain to you how all this mistaken idea of denouncing pleasure and…" at bounding box center [560, 296] width 128 height 54
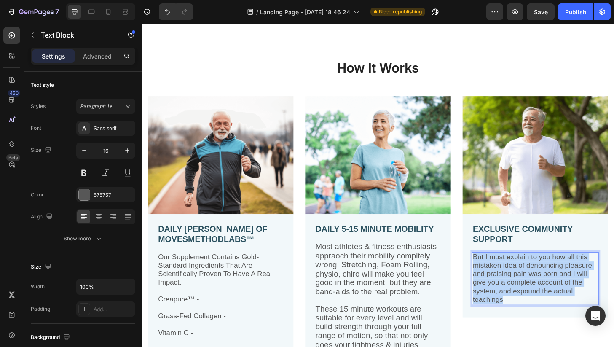
click at [529, 301] on span "But I must explain to you how all this mistaken idea of denouncing pleasure and…" at bounding box center [560, 296] width 128 height 54
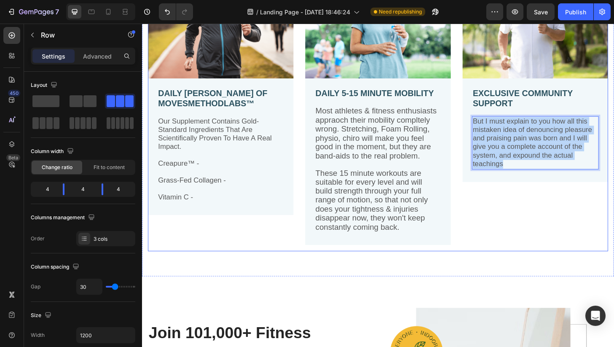
click at [499, 238] on div "Image EXCLUSIVE COMMUNITY SUPPORT Text Block But I must explain to you how all …" at bounding box center [563, 111] width 156 height 311
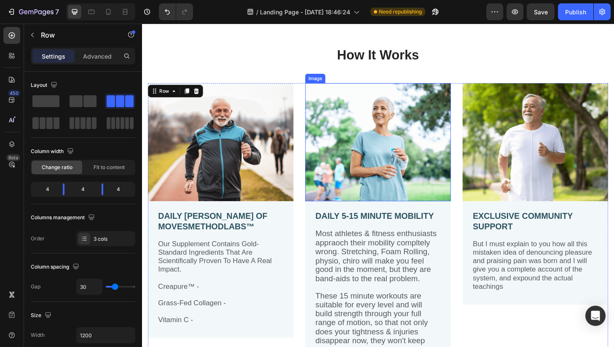
scroll to position [1412, 0]
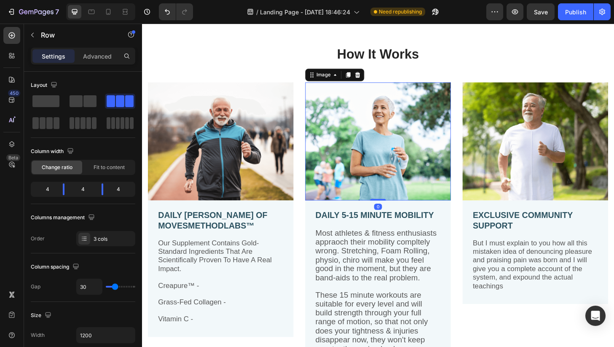
click at [389, 199] on img at bounding box center [395, 149] width 156 height 126
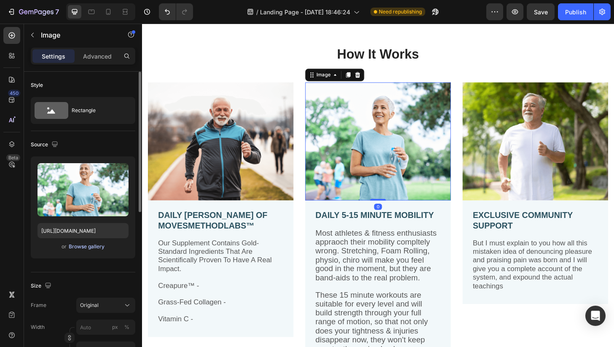
click at [81, 249] on div "Browse gallery" at bounding box center [87, 247] width 36 height 8
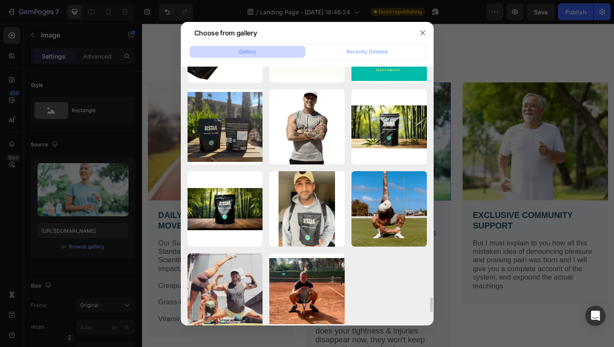
scroll to position [4176, 0]
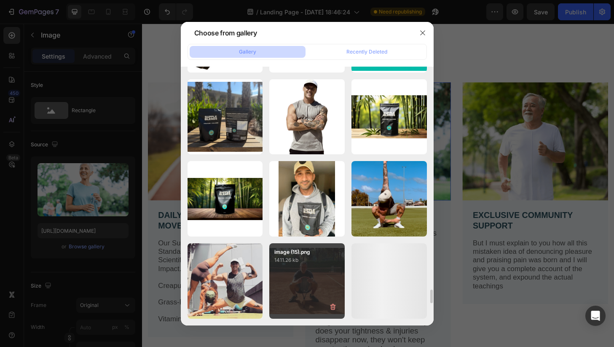
click at [294, 270] on div "image (15).png 1411.26 kb" at bounding box center [306, 280] width 75 height 75
type input "https://cdn.shopify.com/s/files/1/0606/5533/7551/files/gempages_558382170591200…"
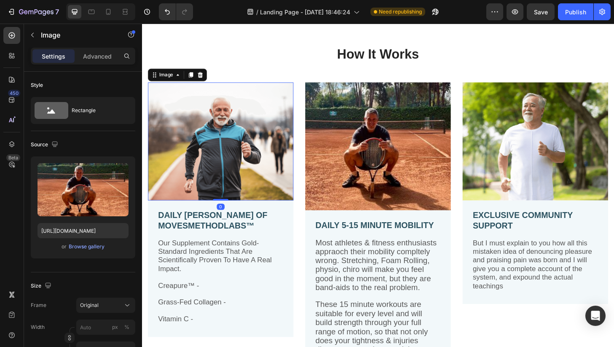
click at [263, 170] on img at bounding box center [226, 149] width 156 height 126
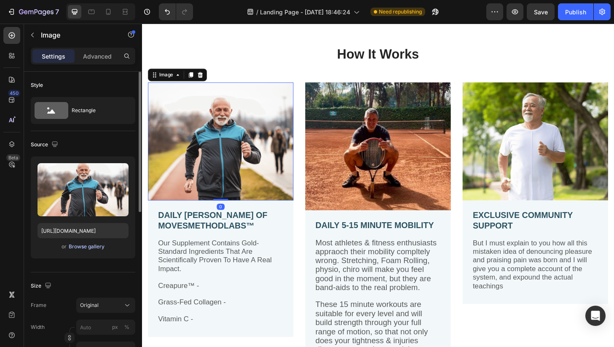
click at [94, 248] on div "Browse gallery" at bounding box center [87, 247] width 36 height 8
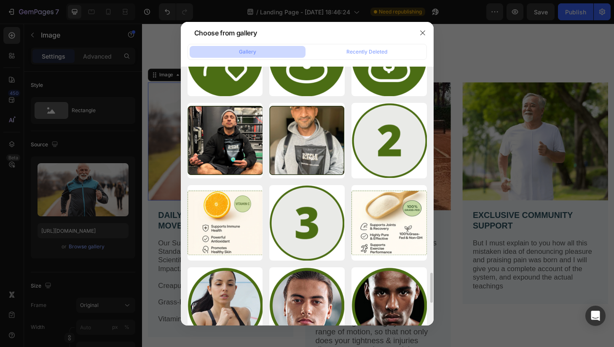
scroll to position [1776, 0]
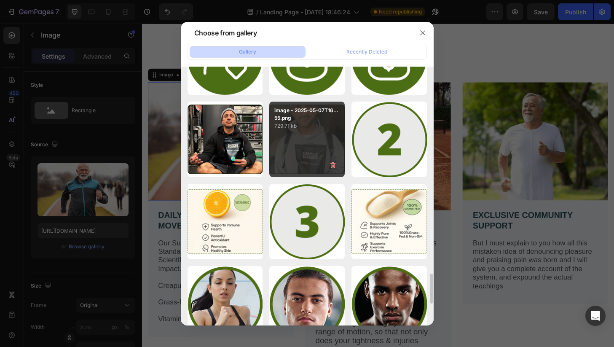
click at [297, 153] on div "image - 2025-05-07T16...55.png 729.71 kb" at bounding box center [306, 139] width 75 height 75
type input "https://cdn.shopify.com/s/files/1/0606/5533/7551/files/gempages_558382170591200…"
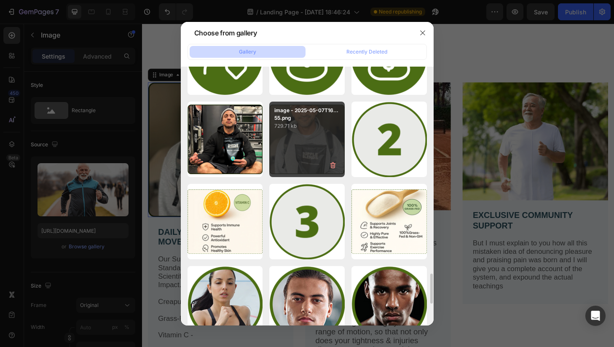
click at [297, 153] on div "image - 2025-05-07T16...55.png 729.71 kb" at bounding box center [306, 139] width 75 height 75
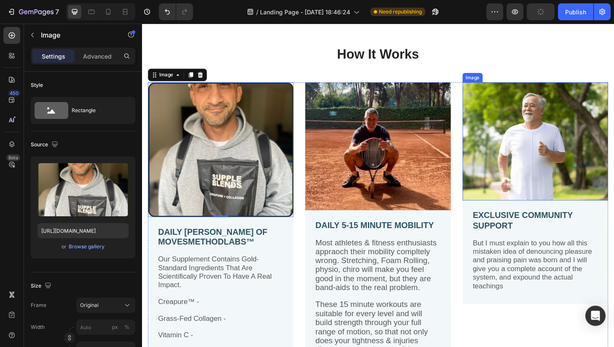
click at [517, 165] on img at bounding box center [563, 149] width 156 height 126
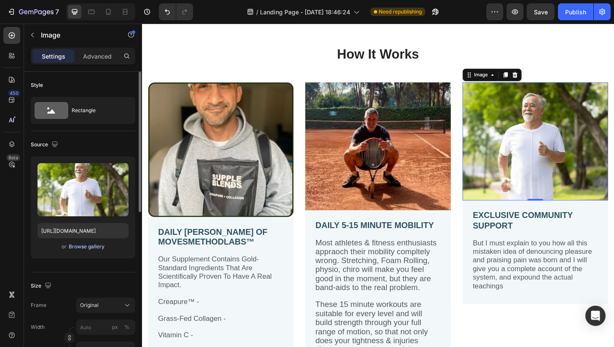
click at [94, 244] on div "Browse gallery" at bounding box center [87, 247] width 36 height 8
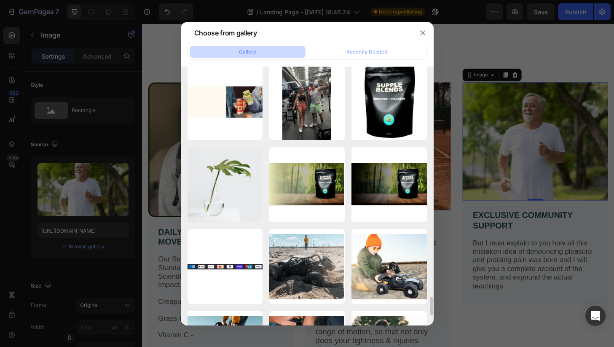
scroll to position [3027, 0]
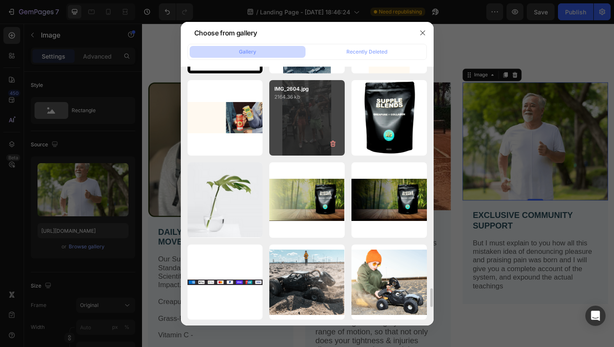
click at [308, 111] on div "IMG_2604.jpg 2164.36 kb" at bounding box center [306, 117] width 75 height 75
type input "https://cdn.shopify.com/s/files/1/0606/5533/7551/files/gempages_558382170591200…"
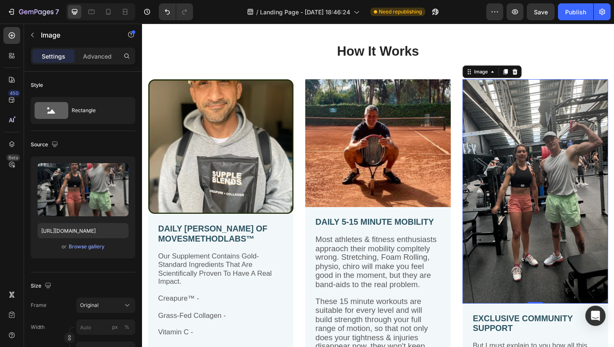
scroll to position [1411, 0]
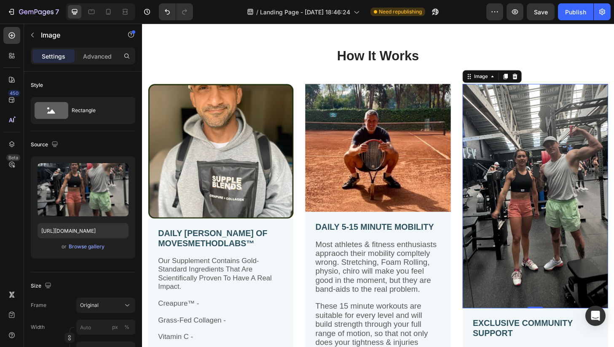
click at [552, 181] on img at bounding box center [563, 208] width 156 height 240
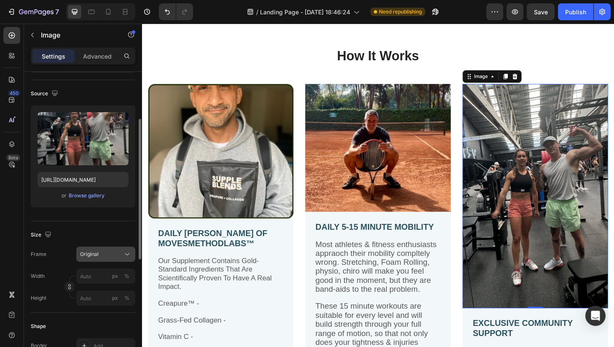
scroll to position [78, 0]
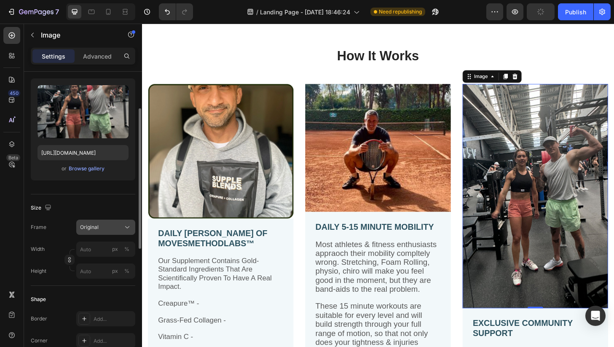
click at [96, 230] on span "Original" at bounding box center [89, 227] width 19 height 8
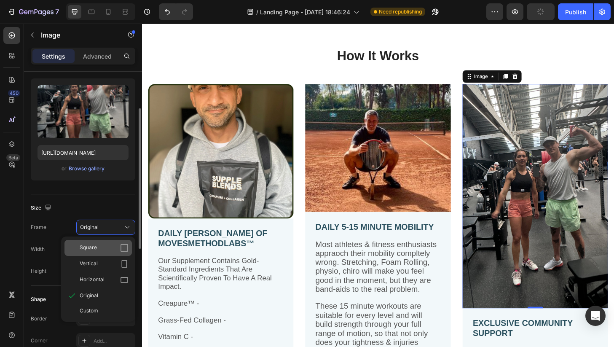
click at [97, 245] on div "Square" at bounding box center [104, 247] width 49 height 8
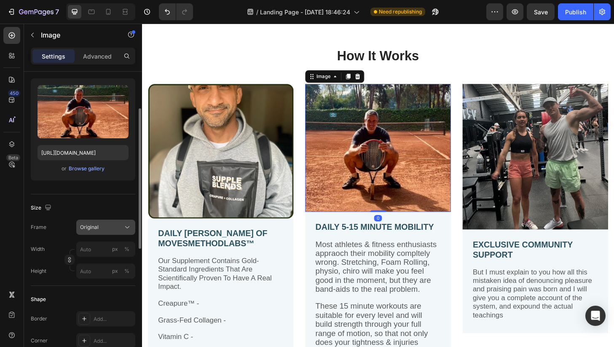
click at [116, 230] on div "Original" at bounding box center [100, 227] width 41 height 8
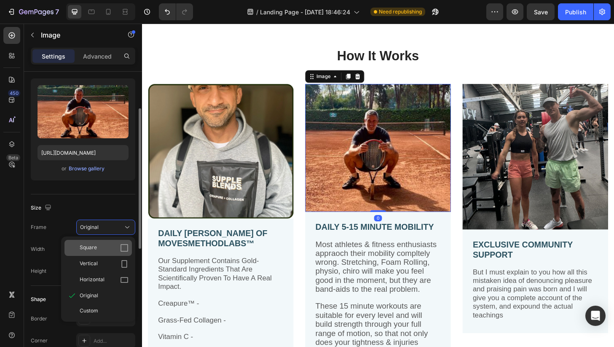
click at [111, 253] on div "Square" at bounding box center [97, 248] width 67 height 16
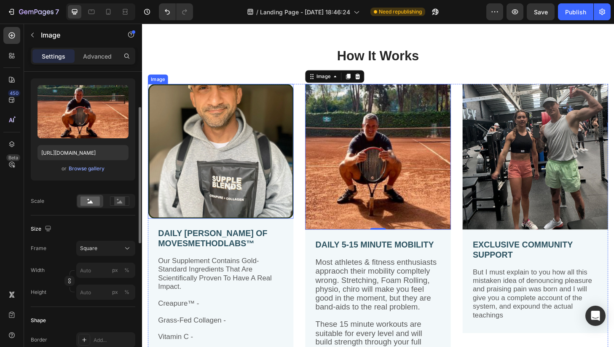
click at [240, 172] on img at bounding box center [226, 160] width 156 height 144
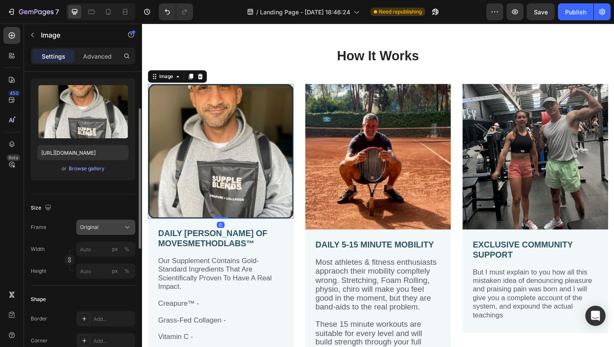
click at [115, 229] on div "Original" at bounding box center [100, 227] width 41 height 8
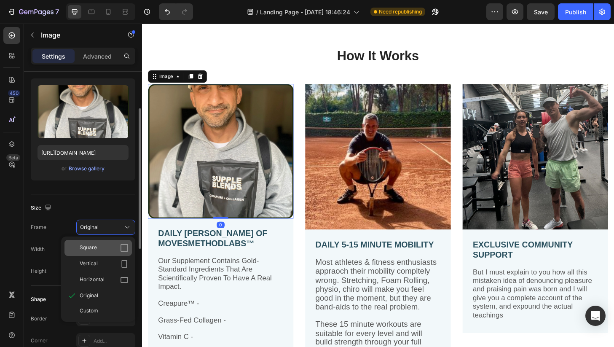
click at [111, 246] on div "Square" at bounding box center [104, 247] width 49 height 8
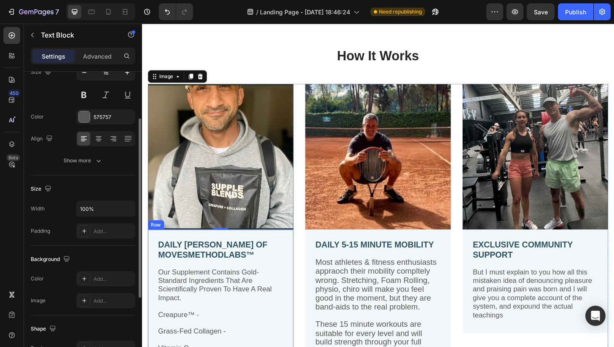
click at [273, 289] on p "Our Supplement Contains Gold-Standard Ingredients That Are Scientifically Prove…" at bounding box center [226, 303] width 134 height 37
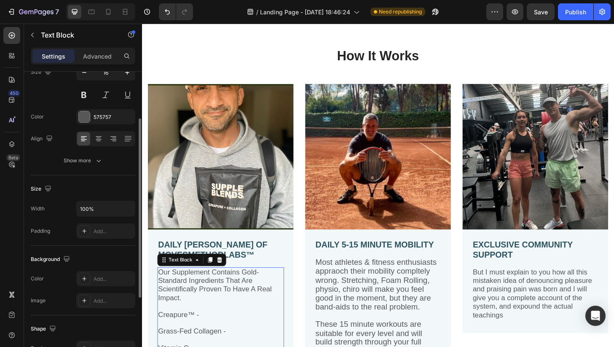
scroll to position [0, 0]
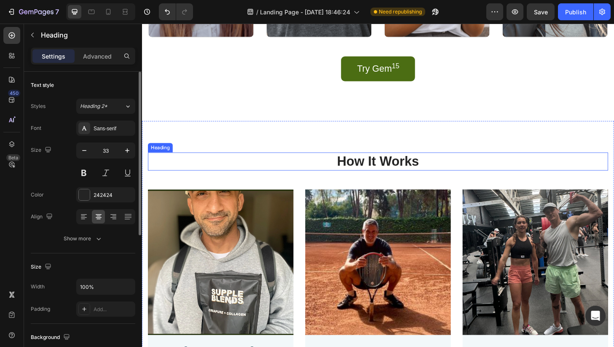
click at [298, 174] on h2 "How It Works" at bounding box center [394, 171] width 493 height 20
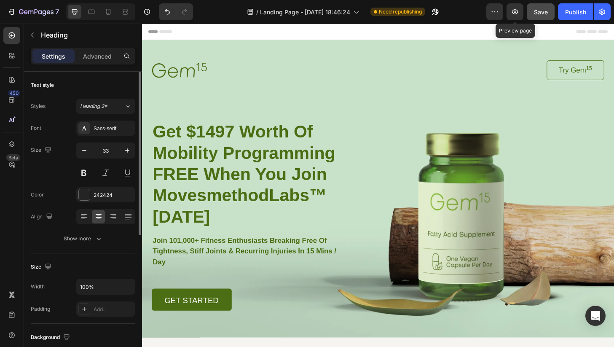
click at [541, 11] on span "Save" at bounding box center [541, 11] width 14 height 7
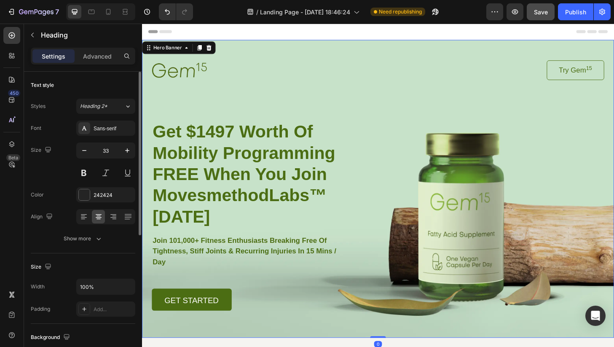
click at [404, 50] on div "Image Try Gem 15 Button Row Get $1497 Worth Of Mobility Programming FREE When Y…" at bounding box center [394, 186] width 505 height 290
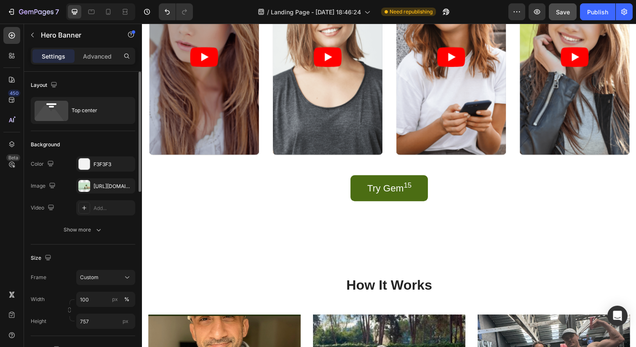
scroll to position [1184, 0]
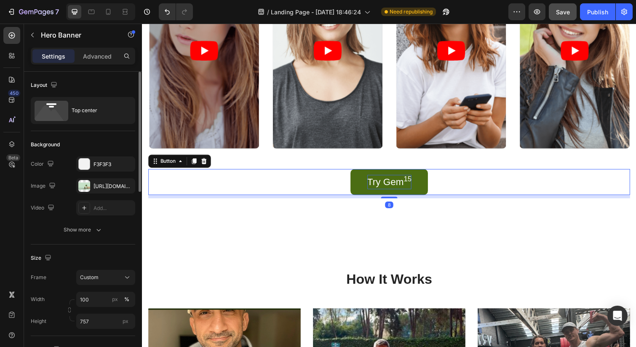
click at [381, 189] on p "Try Gem 15" at bounding box center [394, 185] width 45 height 15
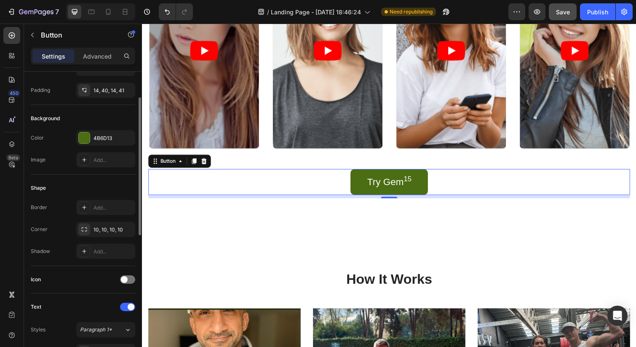
scroll to position [0, 0]
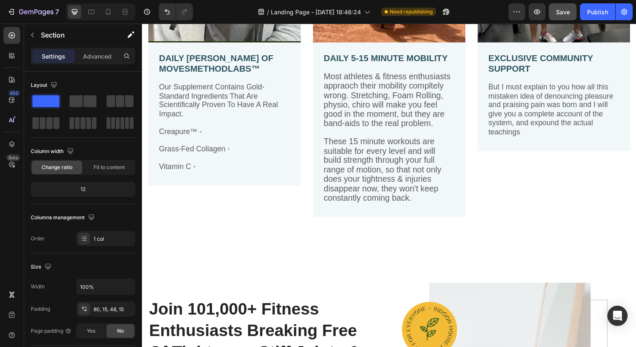
scroll to position [1615, 0]
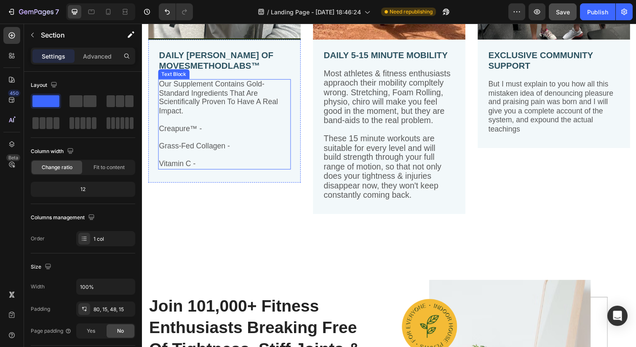
click at [214, 130] on p "Creapure™ -" at bounding box center [226, 131] width 134 height 9
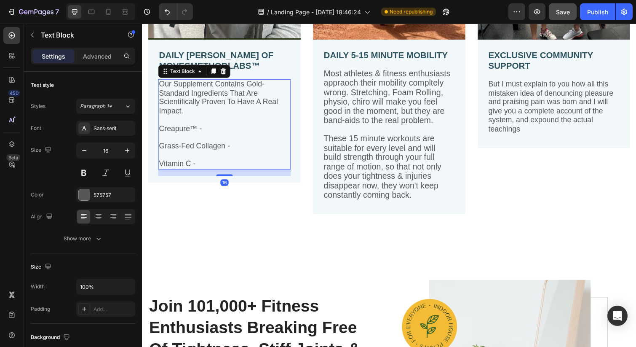
click at [214, 130] on p "Creapure™ -" at bounding box center [226, 131] width 134 height 9
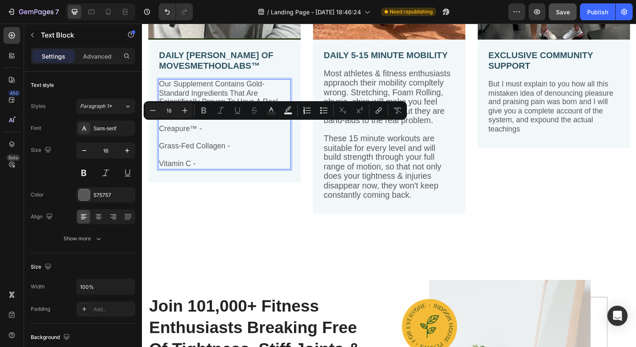
click at [214, 130] on p "Creapure™ -" at bounding box center [226, 131] width 134 height 9
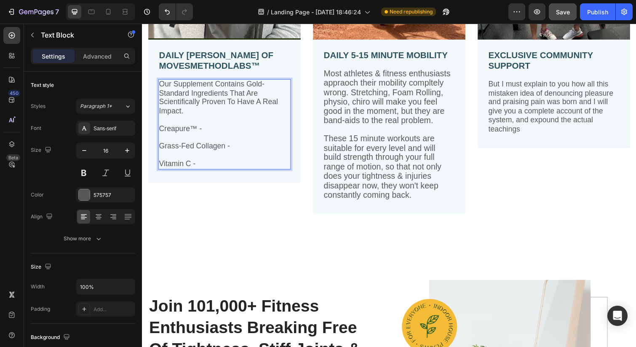
click at [214, 163] on p "Vitamin C -" at bounding box center [226, 167] width 134 height 9
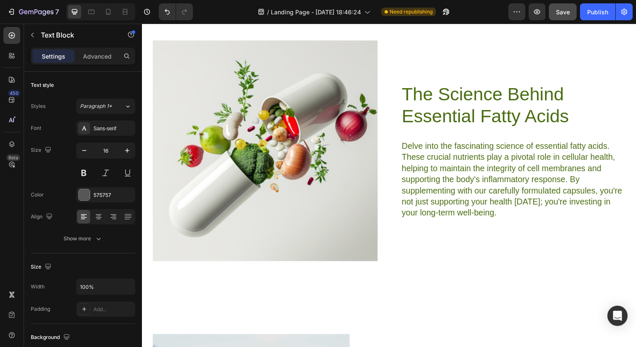
scroll to position [2832, 0]
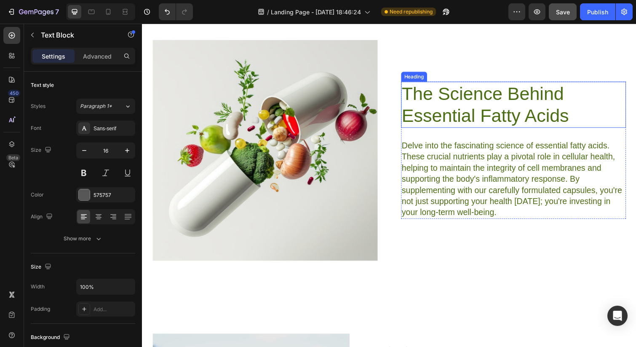
click at [461, 107] on h2 "The Science Behind Essential Fatty Acids" at bounding box center [522, 106] width 230 height 47
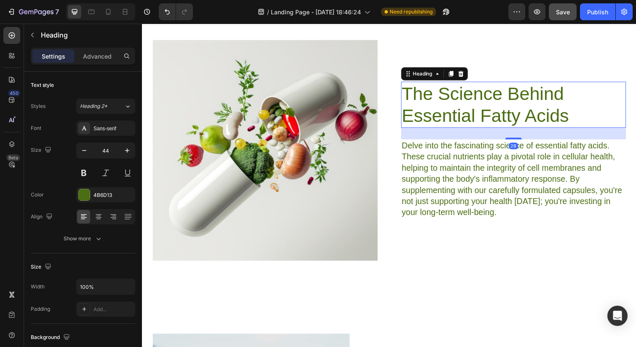
click at [461, 107] on h2 "The Science Behind Essential Fatty Acids" at bounding box center [522, 106] width 230 height 47
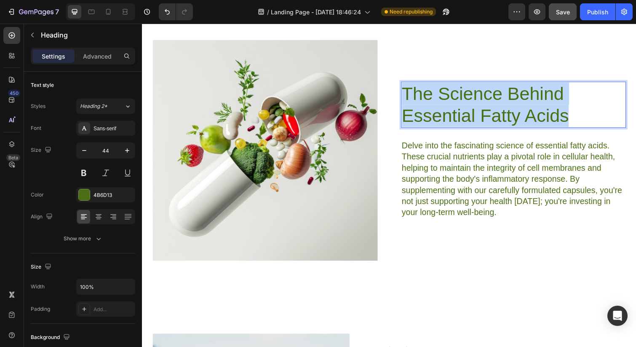
click at [461, 107] on p "The Science Behind Essential Fatty Acids" at bounding box center [522, 106] width 229 height 45
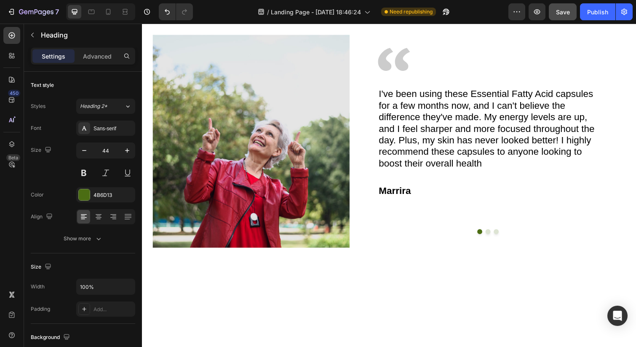
type input "16"
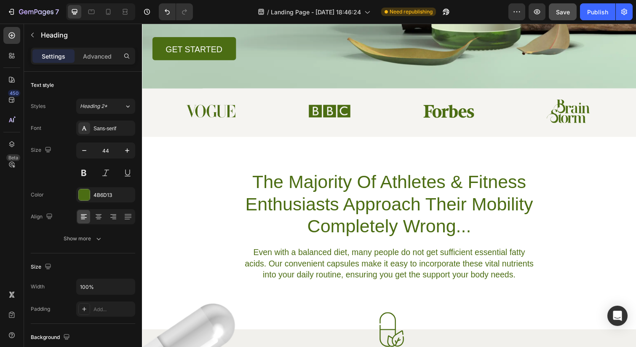
scroll to position [0, 0]
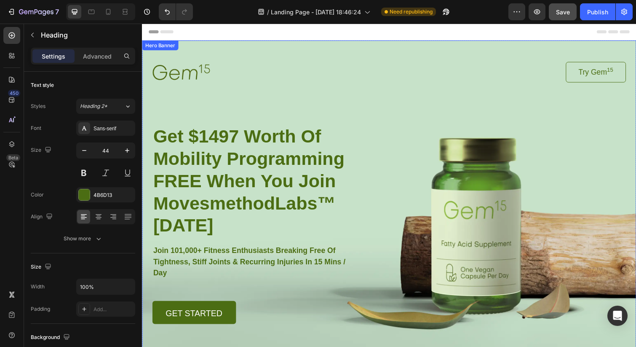
click at [436, 46] on div "Image Try Gem 15 Button Row Get $1497 Worth Of Mobility Programming FREE When Y…" at bounding box center [394, 186] width 505 height 290
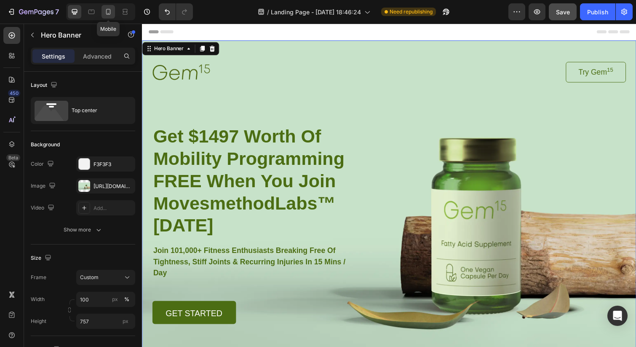
click at [106, 10] on icon at bounding box center [108, 12] width 8 height 8
type input "Auto"
type input "100%"
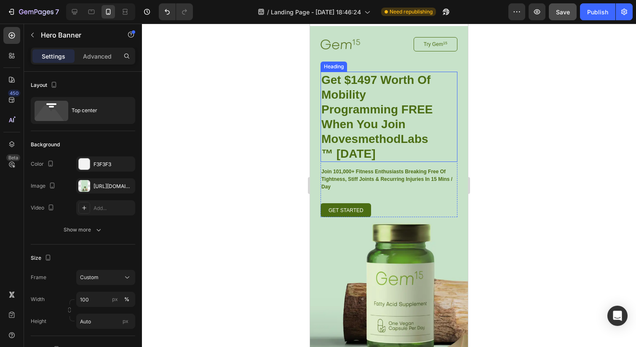
scroll to position [16, 0]
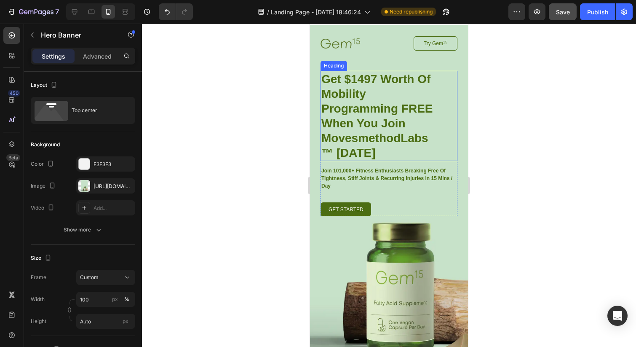
click at [339, 152] on strong "Get $1497 Worth Of Mobility Programming FREE When You Join MovesmethodLabs™ [DA…" at bounding box center [376, 115] width 111 height 87
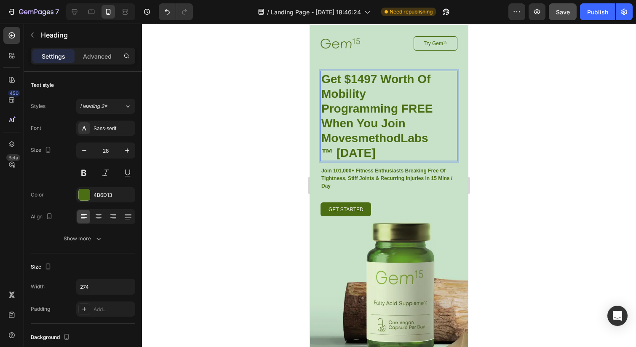
click at [324, 152] on strong "Get $1497 Worth Of Mobility Programming FREE When You Join MovesmethodLabs™ [DA…" at bounding box center [376, 115] width 111 height 87
click at [492, 178] on div at bounding box center [389, 185] width 494 height 323
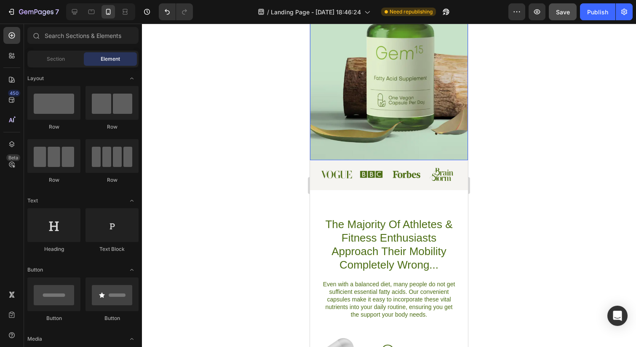
scroll to position [203, 0]
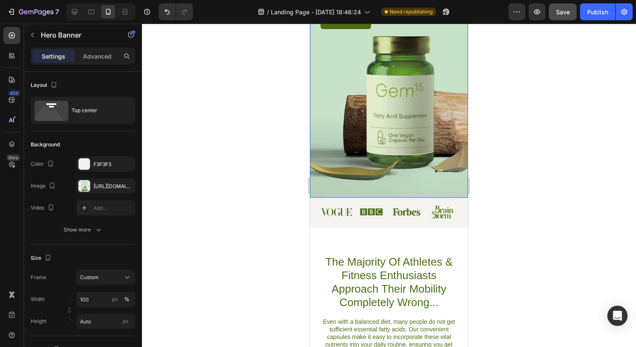
click at [411, 150] on div "Image Try Gem 15 Button Row ⁠⁠⁠⁠⁠⁠⁠ Get $1497 Worth Of Mobility Programming FRE…" at bounding box center [389, 17] width 158 height 359
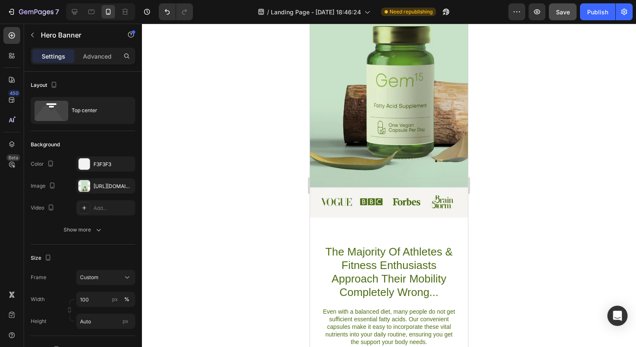
scroll to position [0, 0]
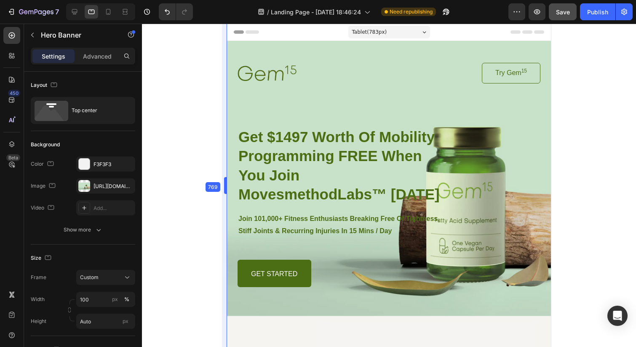
drag, startPoint x: 308, startPoint y: 176, endPoint x: 135, endPoint y: 178, distance: 173.6
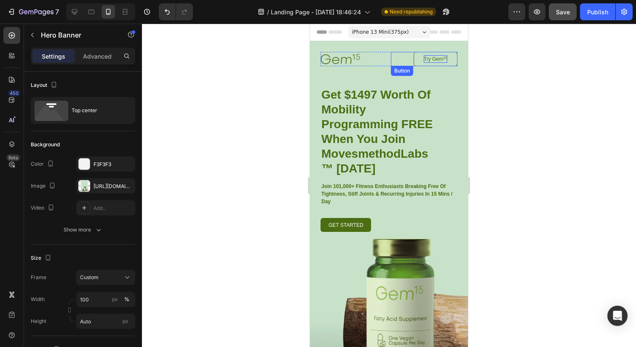
click at [428, 56] on p "Try Gem 15" at bounding box center [436, 59] width 24 height 8
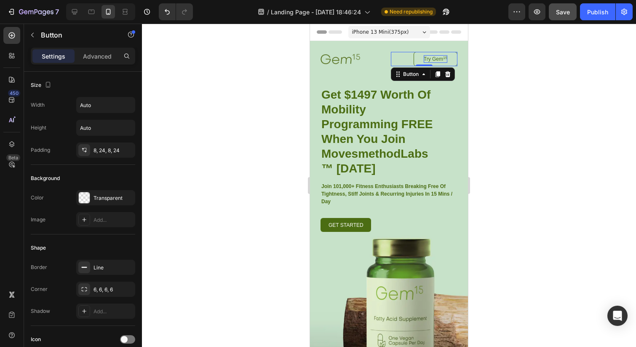
click at [428, 56] on p "Try Gem 15" at bounding box center [436, 59] width 24 height 8
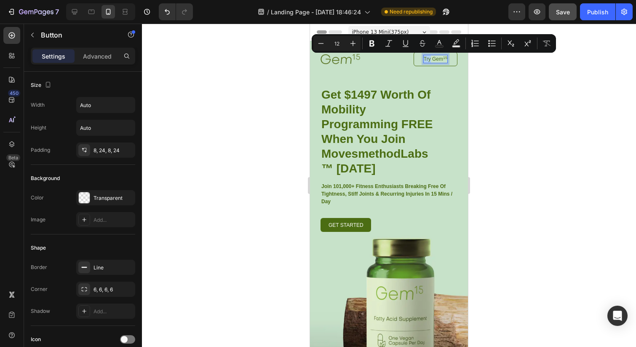
click at [428, 56] on p "Try Gem 15" at bounding box center [436, 59] width 24 height 8
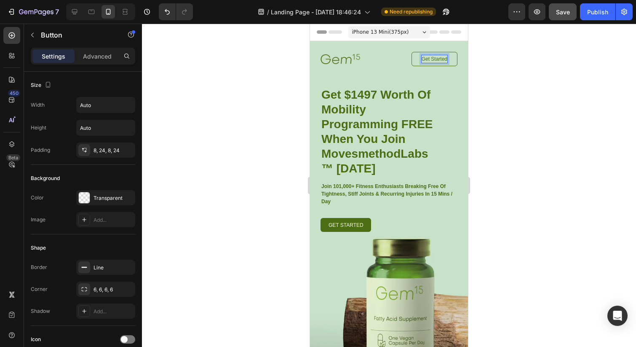
click at [535, 80] on div at bounding box center [389, 185] width 494 height 323
click at [433, 59] on p "Get Started" at bounding box center [435, 59] width 26 height 8
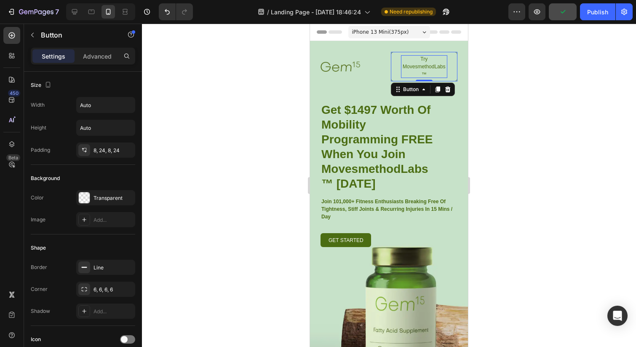
click at [522, 99] on div at bounding box center [389, 185] width 494 height 323
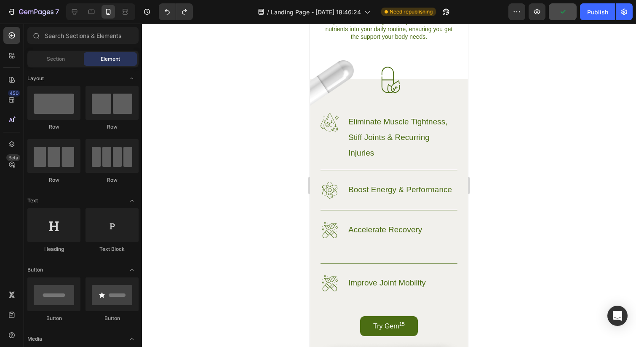
scroll to position [511, 0]
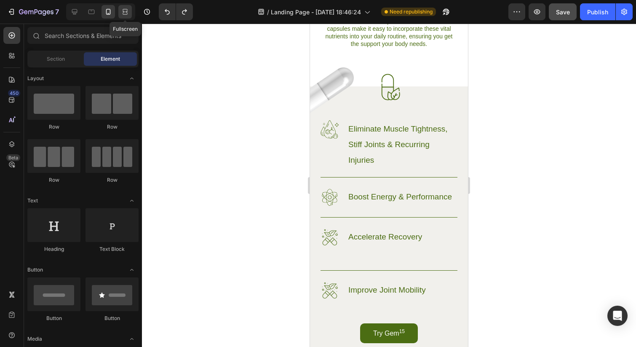
click at [126, 13] on icon at bounding box center [125, 14] width 5 height 2
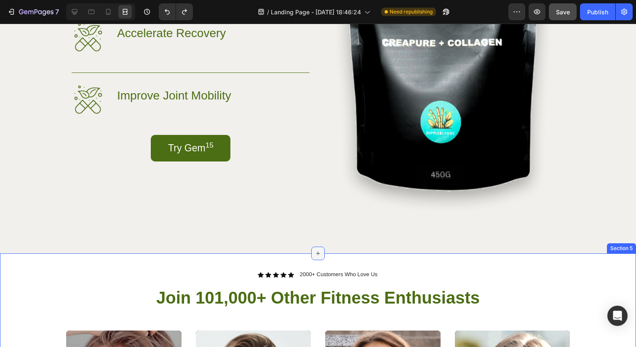
scroll to position [842, 0]
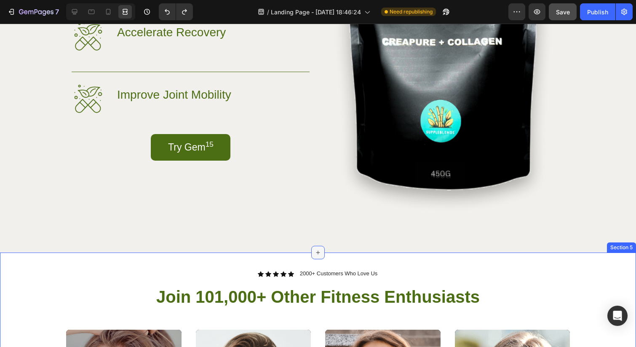
click at [317, 249] on icon at bounding box center [318, 252] width 7 height 7
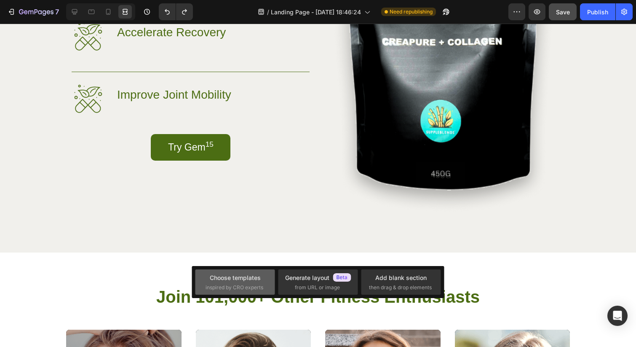
click at [246, 277] on div "Choose templates" at bounding box center [235, 277] width 51 height 9
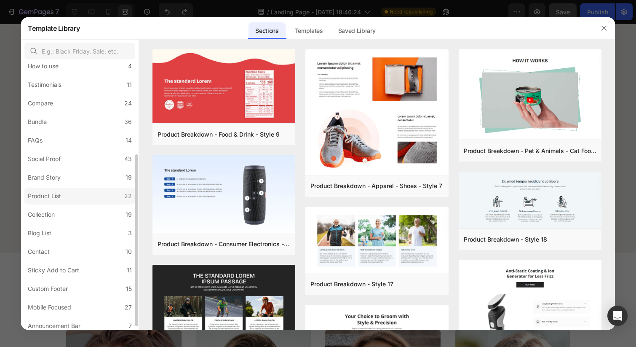
scroll to position [146, 0]
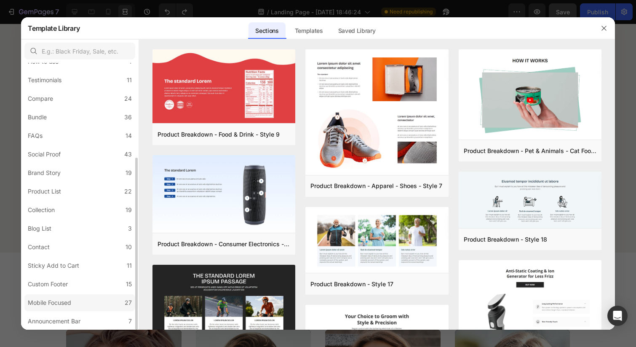
click at [99, 306] on label "Mobile Focused 27" at bounding box center [79, 302] width 111 height 17
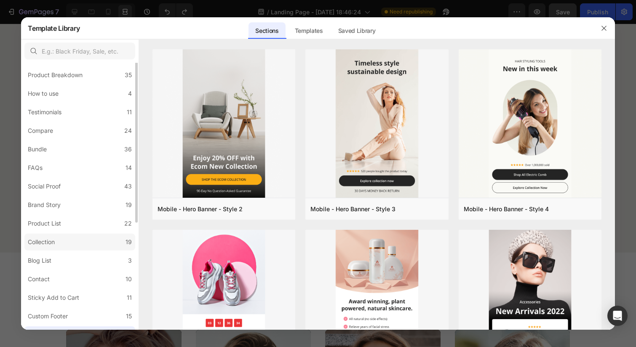
scroll to position [62, 0]
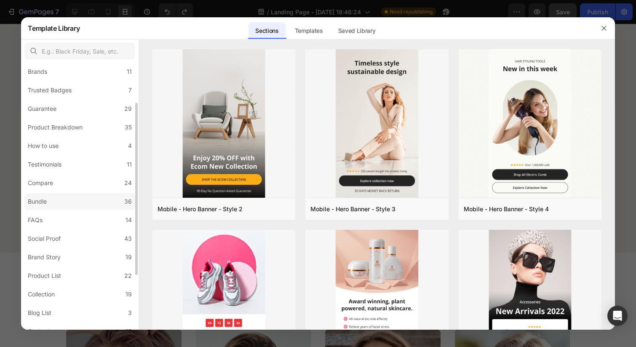
click at [84, 198] on label "Bundle 36" at bounding box center [79, 201] width 111 height 17
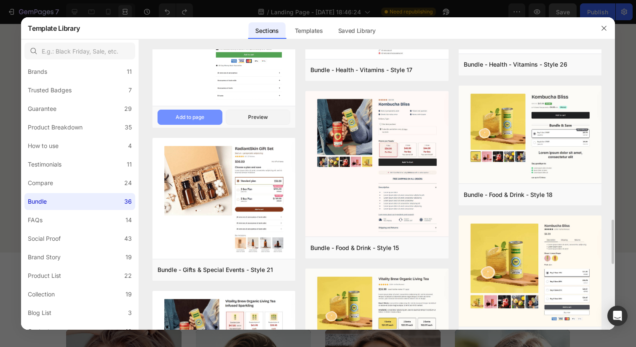
scroll to position [918, 0]
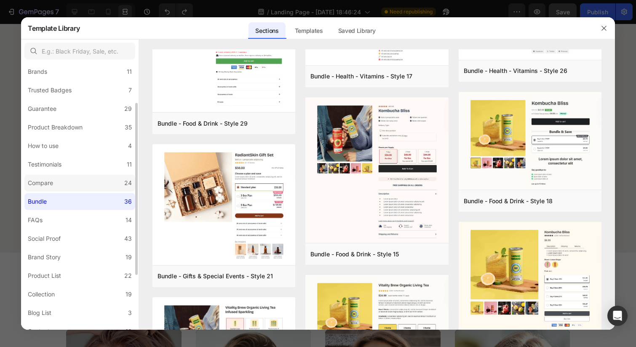
click at [87, 179] on label "Compare 24" at bounding box center [79, 182] width 111 height 17
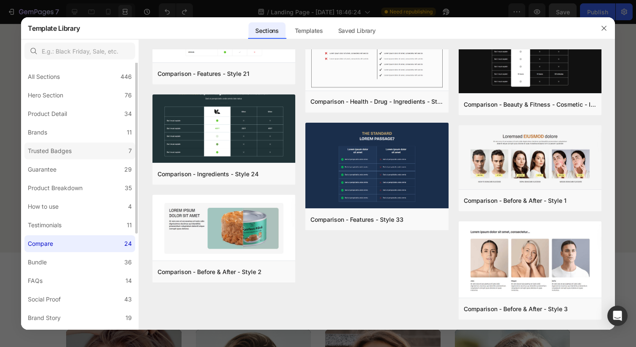
scroll to position [0, 0]
click at [85, 144] on label "Trusted Badges 7" at bounding box center [79, 152] width 111 height 17
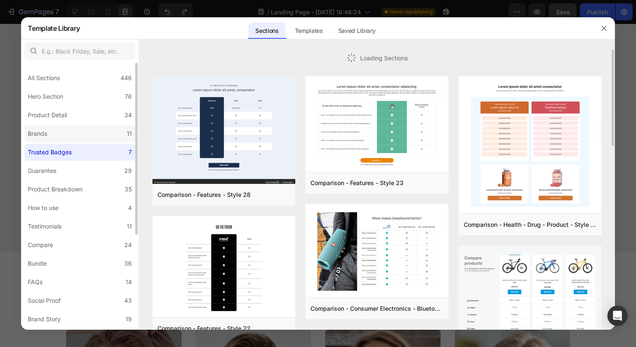
click at [84, 134] on label "Brands 11" at bounding box center [79, 133] width 111 height 17
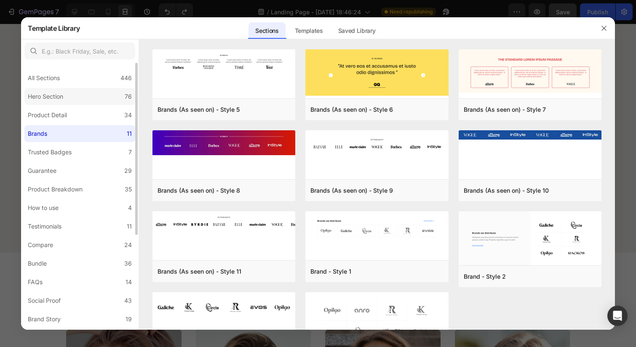
click at [72, 96] on label "Hero Section 76" at bounding box center [79, 96] width 111 height 17
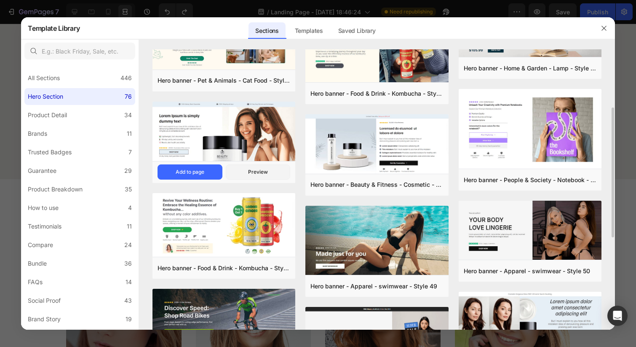
scroll to position [137, 0]
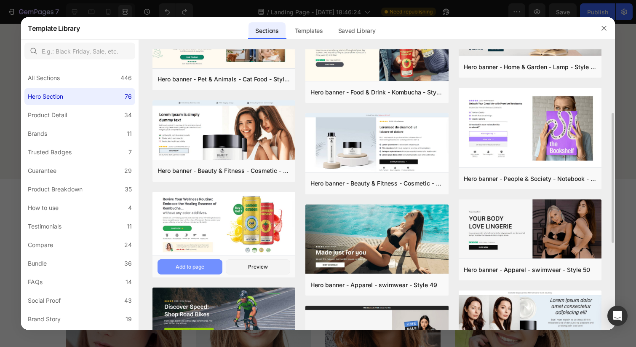
click at [202, 267] on div "Add to page" at bounding box center [190, 267] width 29 height 8
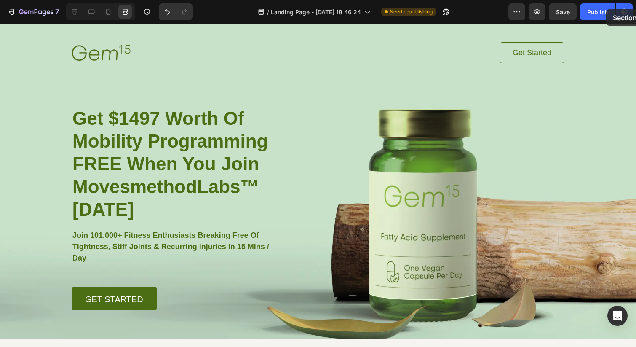
scroll to position [0, 0]
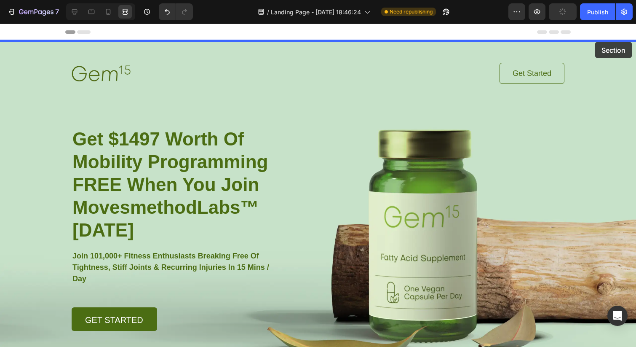
drag, startPoint x: 613, startPoint y: 77, endPoint x: 595, endPoint y: 42, distance: 39.9
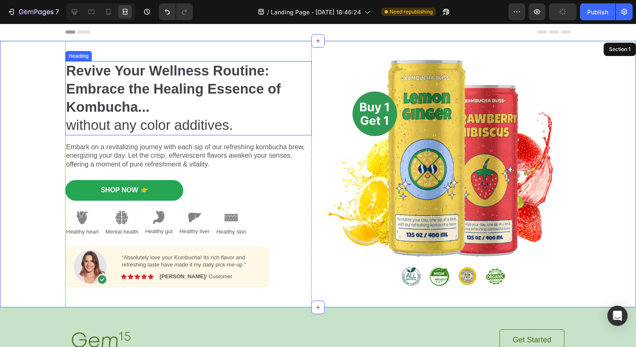
click at [159, 86] on strong "Revive Your Wellness Routine: Embrace the Healing Essence of Kombucha..." at bounding box center [173, 89] width 215 height 52
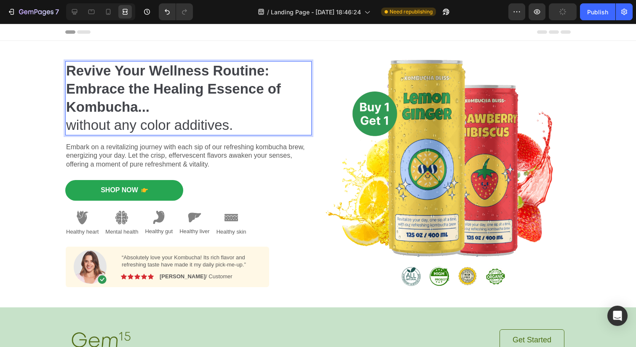
click at [159, 86] on strong "Revive Your Wellness Routine: Embrace the Healing Essence of Kombucha..." at bounding box center [173, 89] width 215 height 52
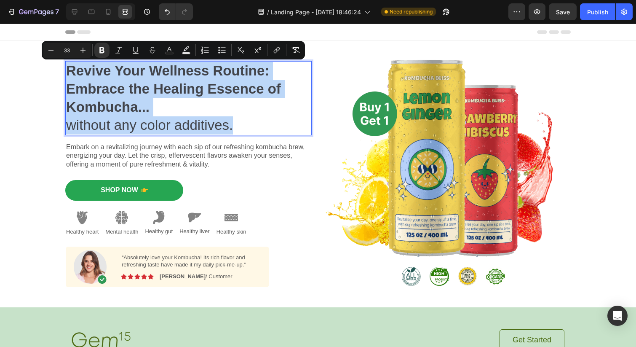
click at [117, 100] on strong "Revive Your Wellness Routine: Embrace the Healing Essence of Kombucha..." at bounding box center [173, 89] width 215 height 52
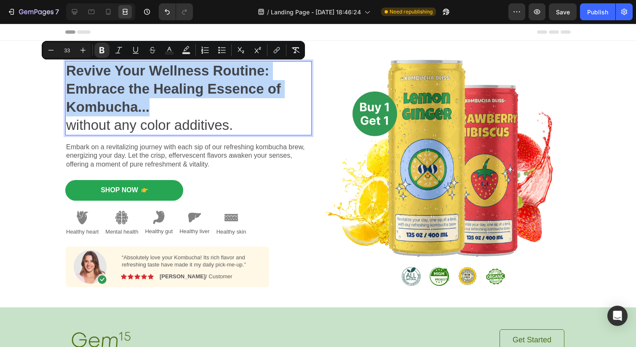
drag, startPoint x: 161, startPoint y: 105, endPoint x: 68, endPoint y: 69, distance: 100.0
click at [68, 69] on p "Revive Your Wellness Routine: Embrace the Healing Essence of Kombucha... withou…" at bounding box center [188, 98] width 245 height 72
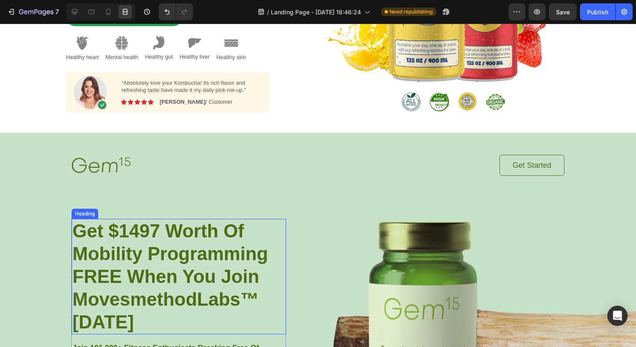
scroll to position [181, 0]
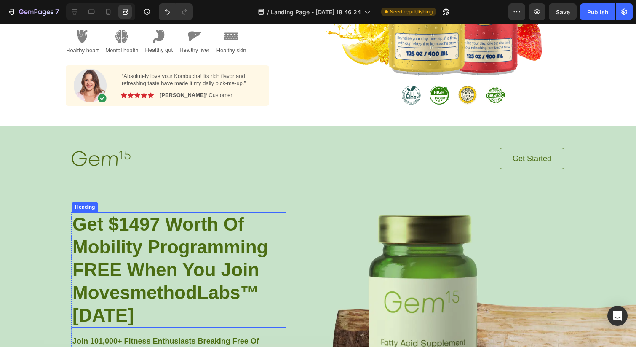
click at [116, 263] on strong "Get $1497 Worth Of Mobility Programming FREE When You Join MovesmethodLabs™ [DA…" at bounding box center [169, 270] width 195 height 112
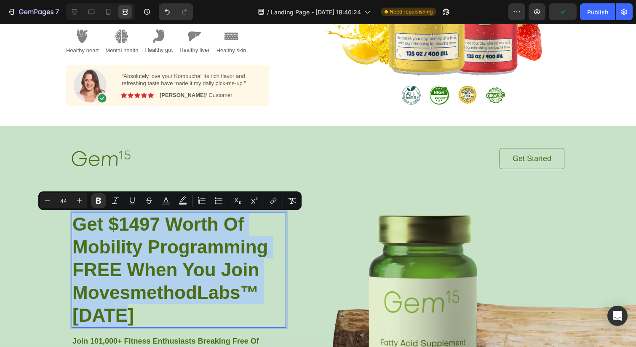
scroll to position [0, 0]
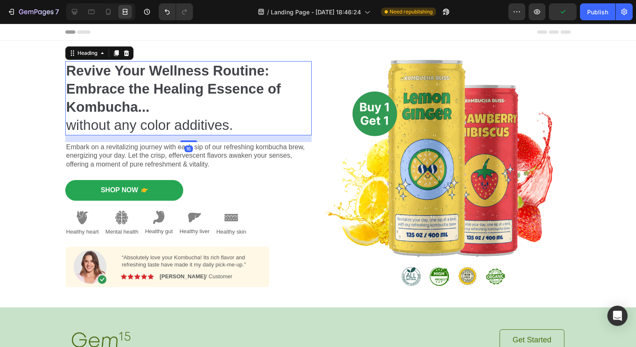
click at [128, 107] on strong "Revive Your Wellness Routine: Embrace the Healing Essence of Kombucha..." at bounding box center [173, 89] width 215 height 52
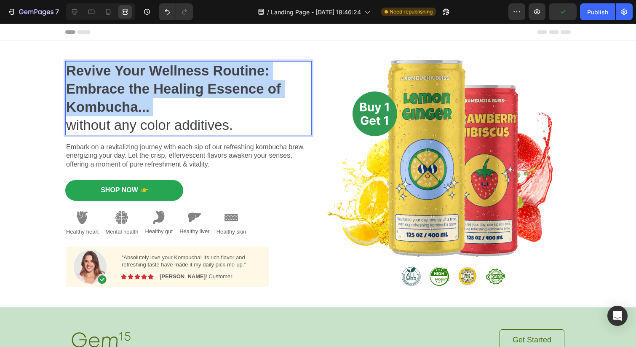
click at [128, 107] on strong "Revive Your Wellness Routine: Embrace the Healing Essence of Kombucha..." at bounding box center [173, 89] width 215 height 52
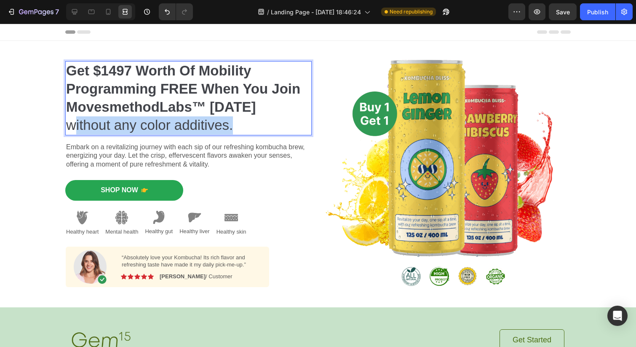
drag, startPoint x: 234, startPoint y: 125, endPoint x: 72, endPoint y: 123, distance: 161.8
click at [72, 123] on p "Get $1497 Worth Of Mobility Programming FREE When You Join MovesmethodLabs™ [DA…" at bounding box center [188, 98] width 245 height 72
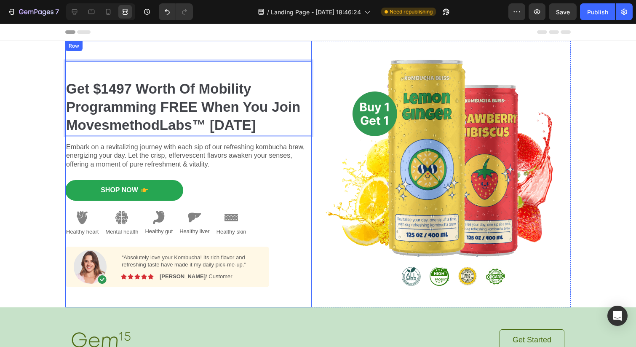
click at [75, 62] on p "Get $1497 Worth Of Mobility Programming FREE When You Join MovesmethodLabs™ [DA…" at bounding box center [188, 98] width 245 height 72
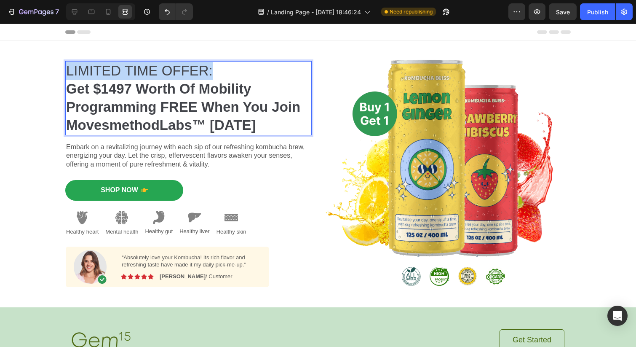
drag, startPoint x: 218, startPoint y: 70, endPoint x: 66, endPoint y: 73, distance: 152.1
click at [66, 73] on p "⁠⁠⁠⁠⁠⁠⁠LIMITED TIME OFFER: Get $1497 Worth Of Mobility Programming FREE When Yo…" at bounding box center [188, 98] width 245 height 72
click at [40, 82] on div "LIMITED TIME OFFER: Get $1497 Worth Of Mobility Programming FREE When You Join …" at bounding box center [317, 174] width 623 height 266
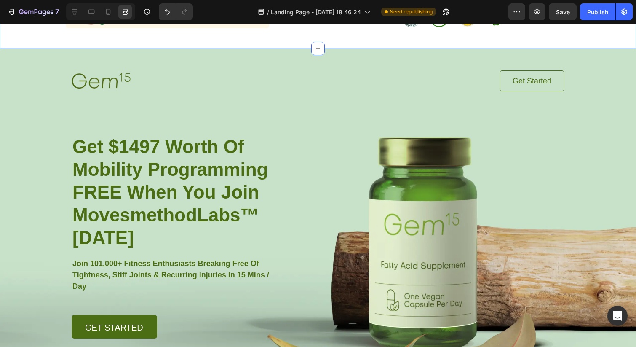
scroll to position [276, 0]
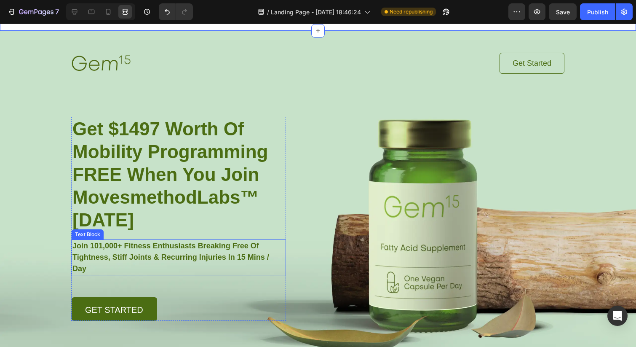
click at [99, 249] on strong "Join 101,000+ Fitness Enthusiasts Breaking Free Of Tightness, Stiff Joints & Re…" at bounding box center [170, 256] width 197 height 31
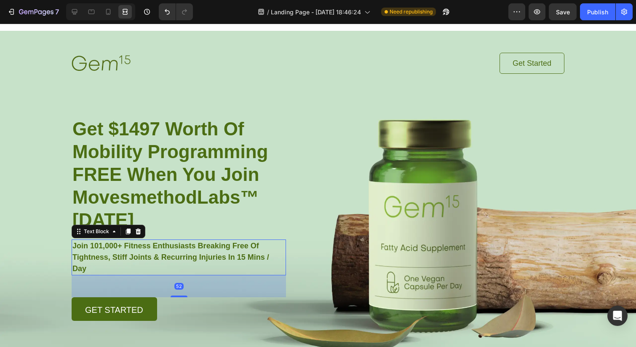
click at [99, 249] on strong "Join 101,000+ Fitness Enthusiasts Breaking Free Of Tightness, Stiff Joints & Re…" at bounding box center [170, 256] width 197 height 31
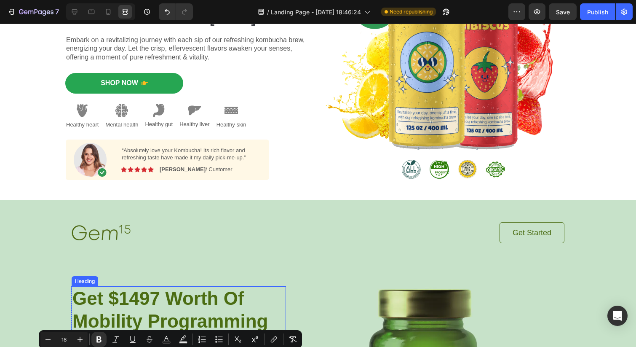
scroll to position [0, 0]
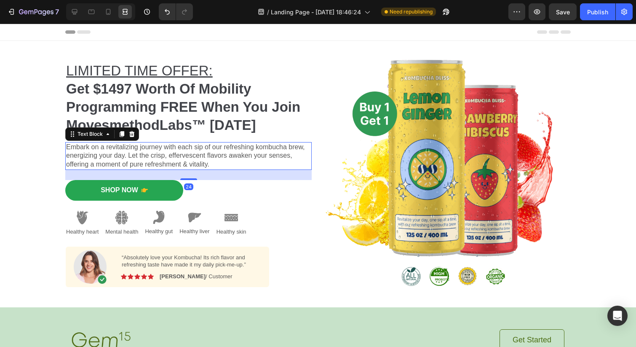
click at [108, 150] on p "Embark on a revitalizing journey with each sip of our refreshing kombucha brew,…" at bounding box center [188, 156] width 245 height 26
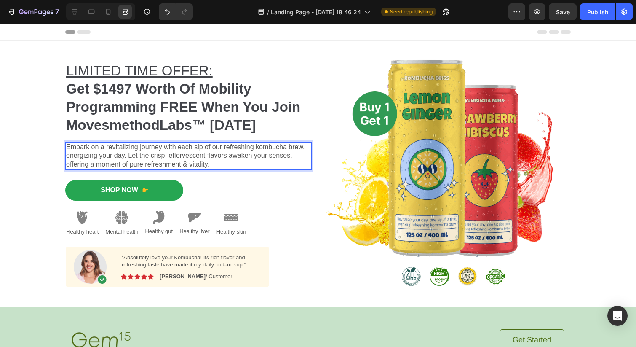
click at [108, 150] on p "Embark on a revitalizing journey with each sip of our refreshing kombucha brew,…" at bounding box center [188, 156] width 245 height 26
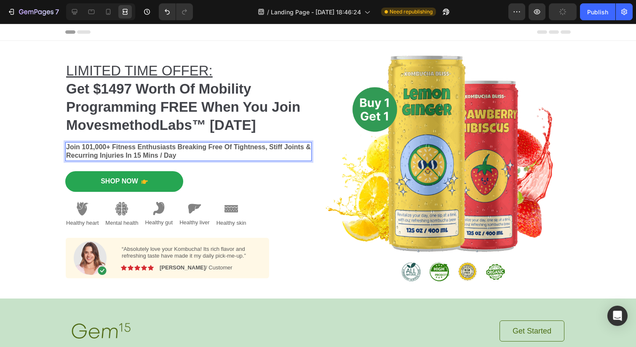
click at [177, 147] on strong "Join 101,000+ Fitness Enthusiasts Breaking Free Of Tightness, Stiff Joints & Re…" at bounding box center [188, 151] width 245 height 16
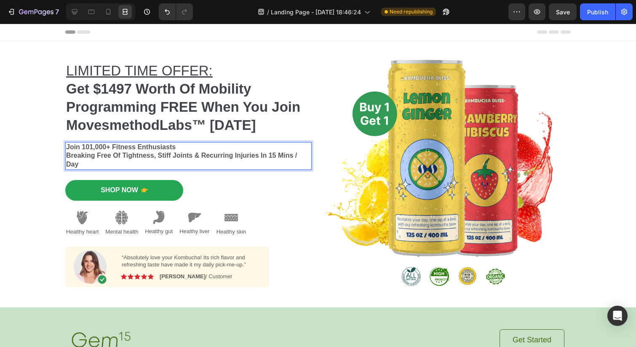
click at [257, 155] on strong "Breaking Free Of Tightness, Stiff Joints & Recurring Injuries In 15 Mins / Day" at bounding box center [181, 160] width 231 height 16
click at [76, 164] on strong "In 15 Mins / Day" at bounding box center [91, 163] width 51 height 7
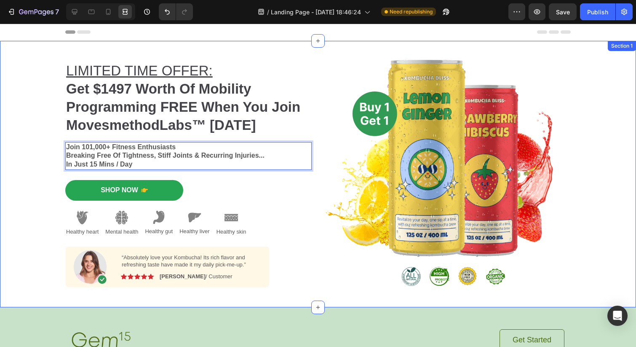
click at [7, 142] on div "⁠⁠⁠⁠⁠⁠⁠ LIMITED TIME OFFER: Get $1497 Worth Of Mobility Programming FREE When Y…" at bounding box center [317, 174] width 623 height 266
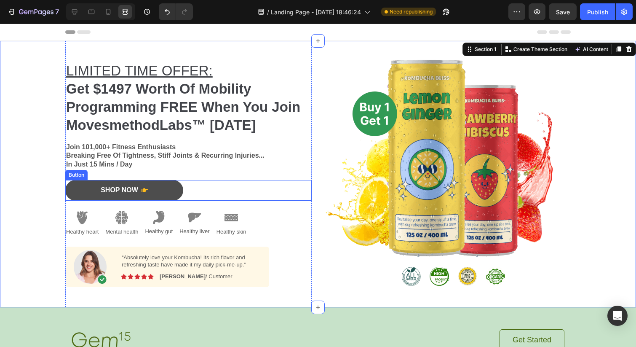
click at [99, 191] on button "Shop Now" at bounding box center [124, 190] width 118 height 21
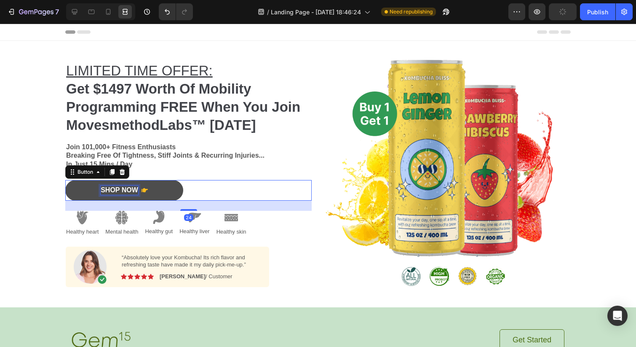
click at [111, 190] on div "Shop Now" at bounding box center [119, 190] width 37 height 9
click at [111, 190] on p "Shop Now" at bounding box center [119, 190] width 37 height 9
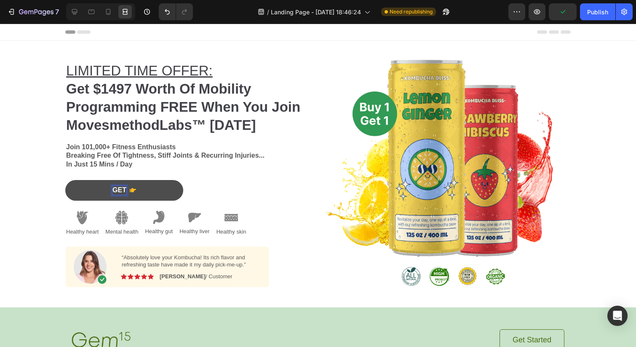
click at [65, 180] on button "GET" at bounding box center [124, 190] width 118 height 21
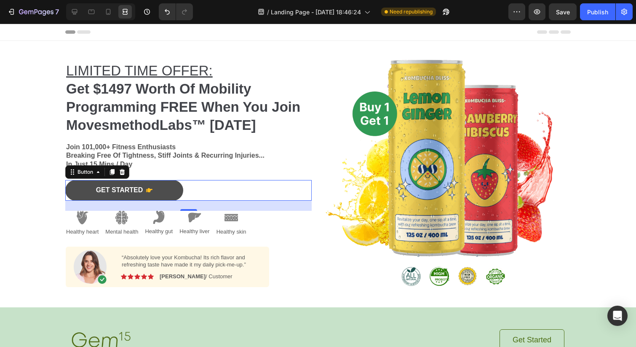
click at [150, 192] on icon "<p>GET STARTED</p>" at bounding box center [149, 190] width 6 height 7
click at [150, 189] on icon "<p>GET STARTED</p>" at bounding box center [149, 190] width 5 height 4
click at [141, 189] on p "GET STARTED" at bounding box center [119, 190] width 47 height 9
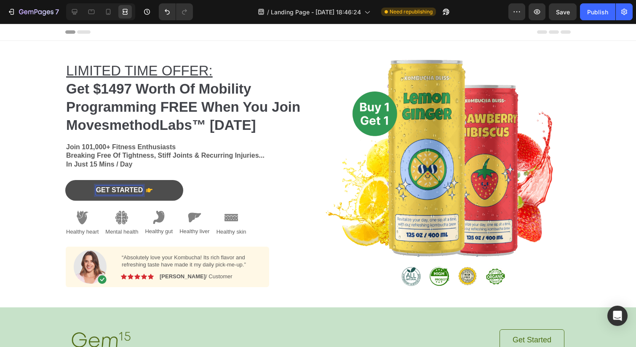
click at [141, 189] on p "GET STARTED" at bounding box center [119, 190] width 47 height 9
click at [107, 191] on p "GET STARTED" at bounding box center [119, 190] width 47 height 9
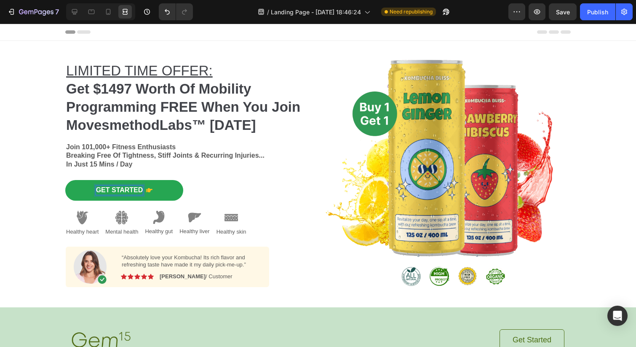
click at [60, 186] on div "⁠⁠⁠⁠⁠⁠⁠ LIMITED TIME OFFER: Get $1497 Worth Of Mobility Programming FREE When Y…" at bounding box center [317, 174] width 623 height 266
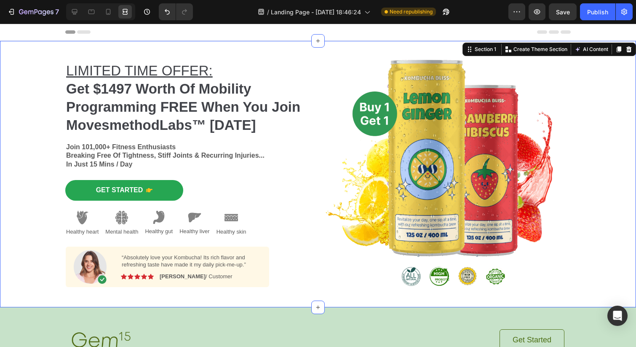
click at [44, 223] on div "⁠⁠⁠⁠⁠⁠⁠ LIMITED TIME OFFER: Get $1497 Worth Of Mobility Programming FREE When Y…" at bounding box center [317, 174] width 623 height 266
click at [362, 152] on img at bounding box center [447, 174] width 246 height 253
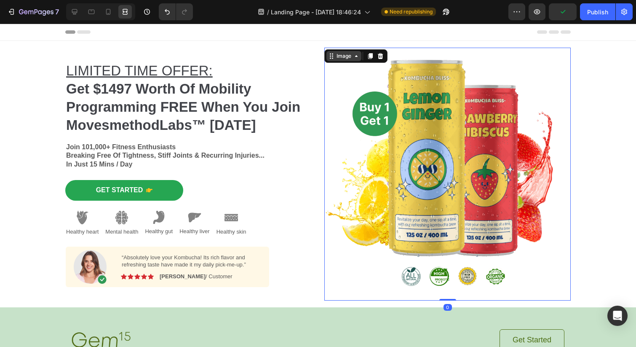
click at [353, 56] on icon at bounding box center [356, 56] width 7 height 7
click at [378, 94] on img at bounding box center [447, 174] width 246 height 253
click at [437, 174] on img at bounding box center [447, 174] width 246 height 253
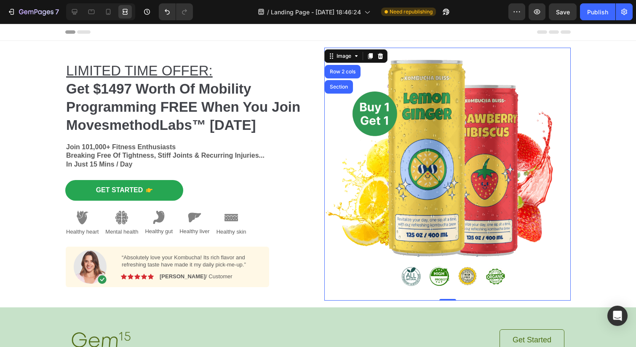
click at [555, 167] on img at bounding box center [447, 174] width 246 height 253
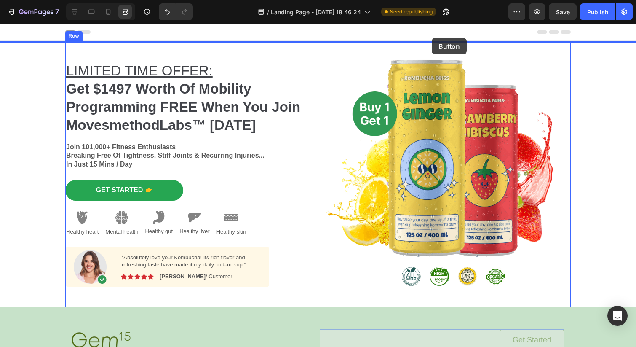
drag, startPoint x: 474, startPoint y: 126, endPoint x: 432, endPoint y: 38, distance: 97.2
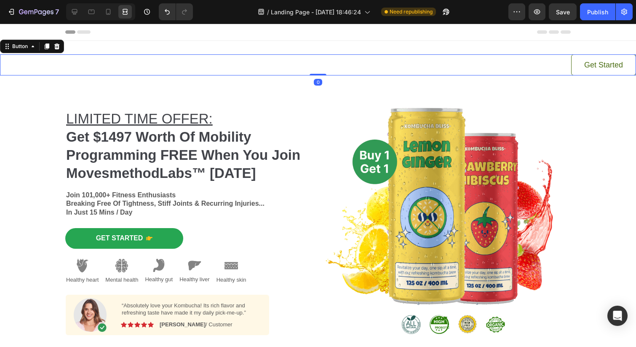
click at [466, 60] on div "Get Started Button 0" at bounding box center [318, 64] width 636 height 21
click at [559, 67] on div "Get Started Button 0" at bounding box center [318, 64] width 636 height 21
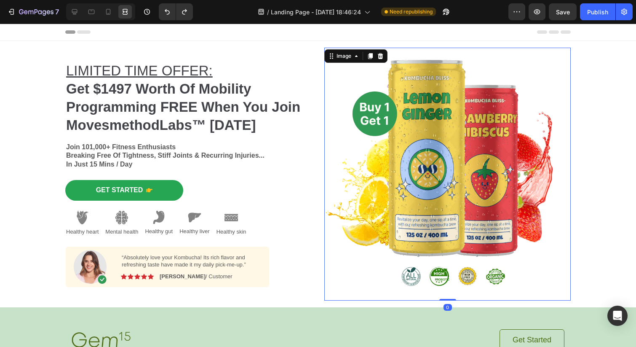
click at [475, 149] on img at bounding box center [447, 174] width 246 height 253
click at [417, 107] on img at bounding box center [447, 174] width 246 height 253
click at [354, 54] on icon at bounding box center [356, 56] width 7 height 7
click at [536, 120] on img at bounding box center [447, 174] width 246 height 253
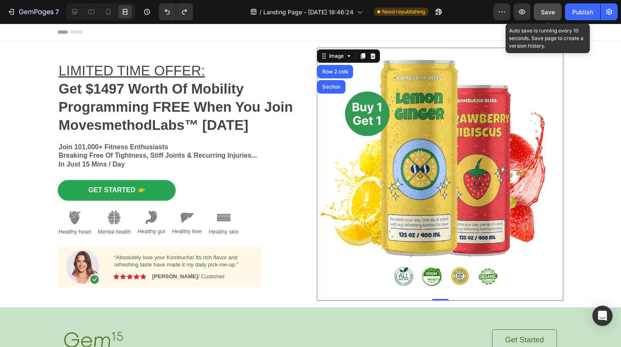
click at [545, 12] on span "Save" at bounding box center [548, 11] width 14 height 7
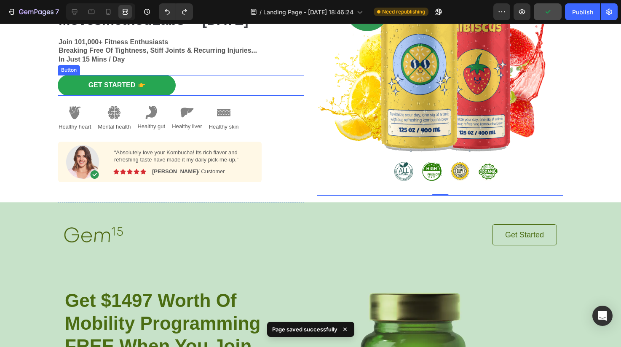
scroll to position [191, 0]
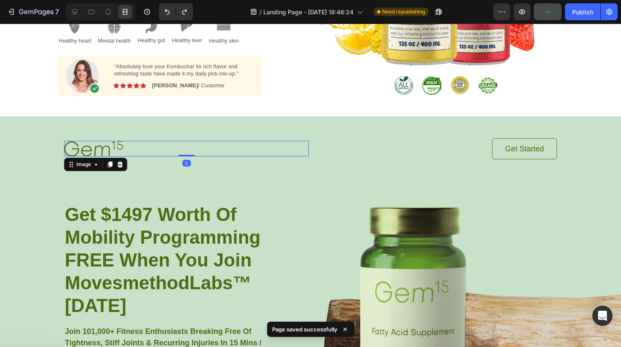
click at [246, 148] on div at bounding box center [186, 149] width 245 height 16
click at [242, 137] on div "Image 0 Get Started Button Row ⁠⁠⁠⁠⁠⁠⁠ Get $1497 Worth Of Mobility Programming …" at bounding box center [310, 261] width 514 height 290
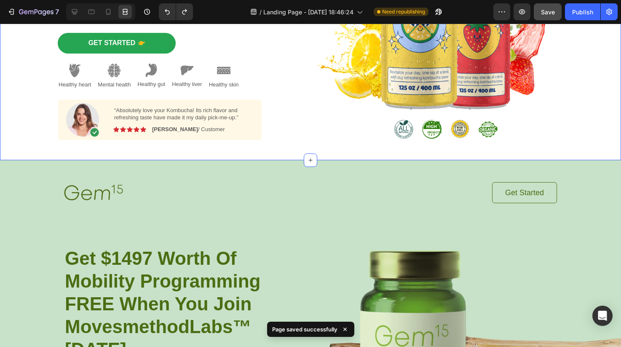
scroll to position [0, 0]
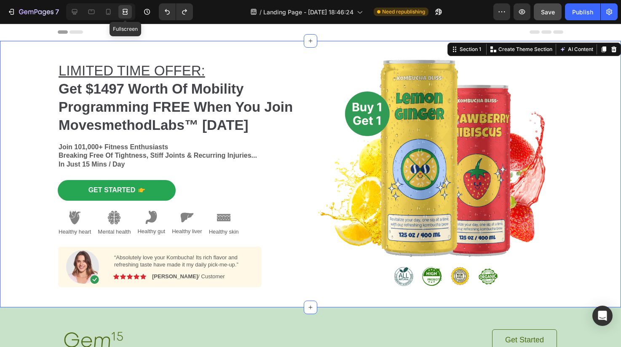
click at [128, 9] on icon at bounding box center [125, 12] width 8 height 8
click at [125, 13] on icon at bounding box center [124, 12] width 3 height 2
click at [126, 10] on icon at bounding box center [125, 12] width 8 height 8
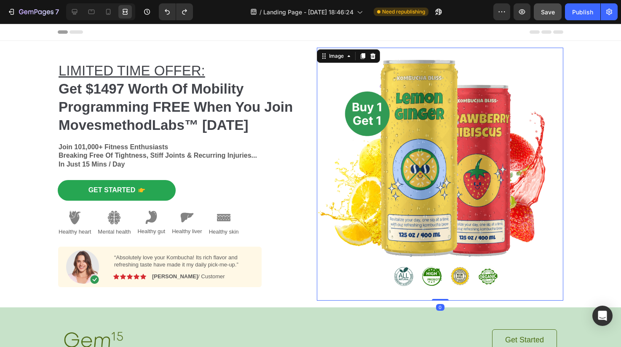
click at [487, 77] on img at bounding box center [440, 174] width 246 height 253
click at [414, 116] on img at bounding box center [440, 174] width 246 height 253
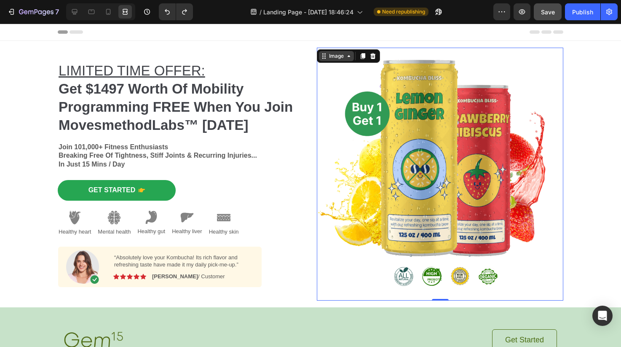
click at [344, 57] on div "Image" at bounding box center [336, 56] width 18 height 8
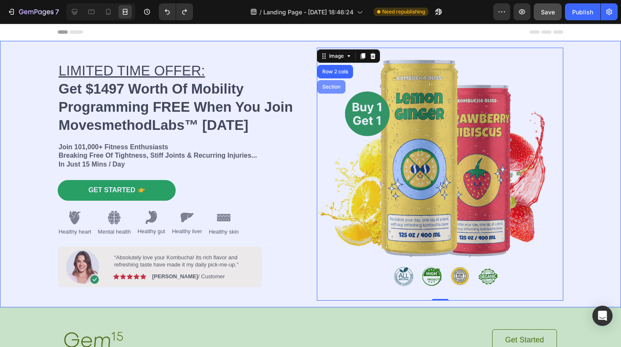
click at [337, 89] on div "Section" at bounding box center [331, 86] width 28 height 13
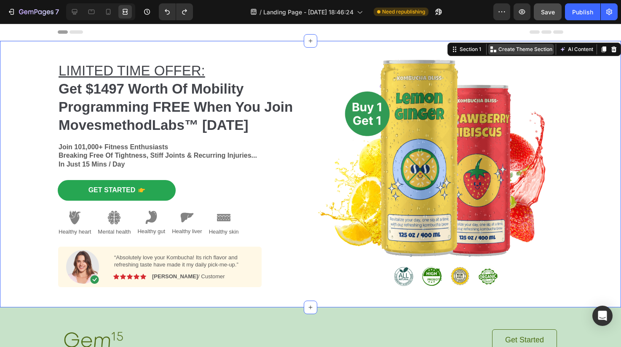
click at [537, 49] on p "Create Theme Section" at bounding box center [525, 49] width 54 height 8
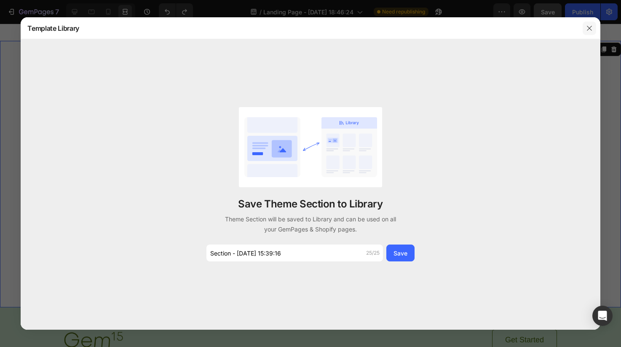
click at [589, 27] on icon "button" at bounding box center [589, 28] width 7 height 7
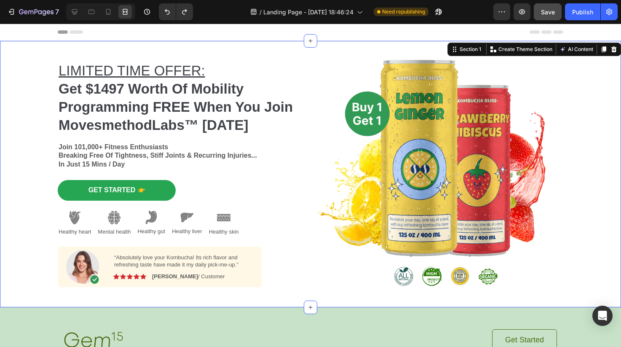
click at [37, 92] on div "LIMITED TIME OFFER: Get $1497 Worth Of Mobility Programming FREE When You Join …" at bounding box center [310, 174] width 608 height 266
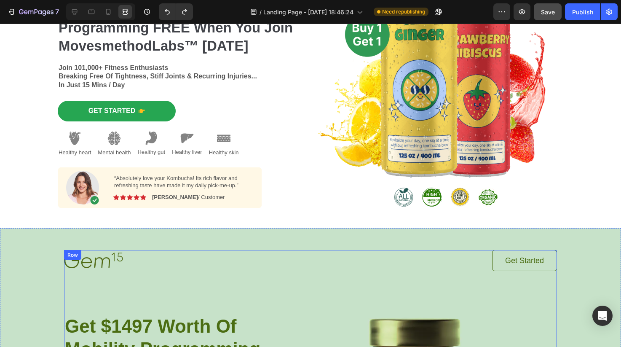
scroll to position [81, 0]
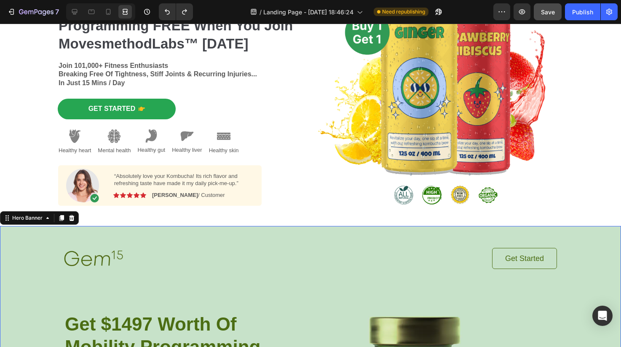
click at [74, 219] on icon at bounding box center [71, 217] width 7 height 7
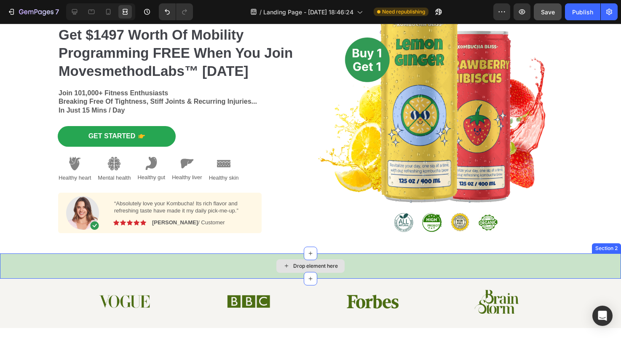
scroll to position [29, 0]
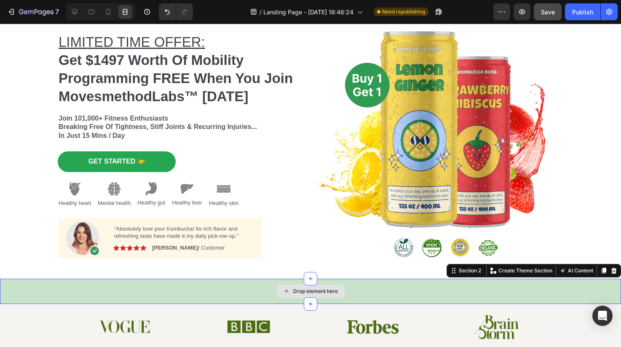
click at [237, 285] on div "Drop element here" at bounding box center [310, 290] width 621 height 25
click at [612, 271] on icon at bounding box center [613, 270] width 5 height 6
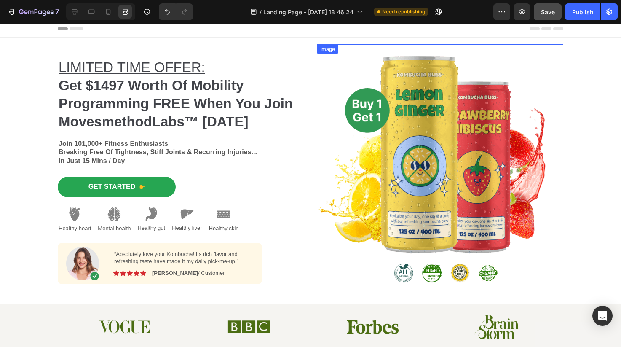
scroll to position [0, 0]
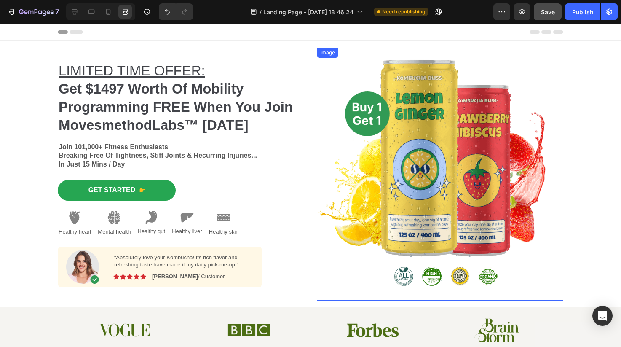
click at [460, 170] on img at bounding box center [440, 174] width 246 height 253
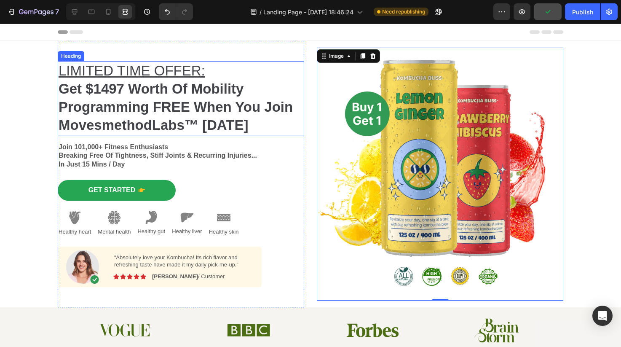
click at [149, 116] on h2 "LIMITED TIME OFFER: Get $1497 Worth Of Mobility Programming FREE When You Join …" at bounding box center [181, 98] width 246 height 74
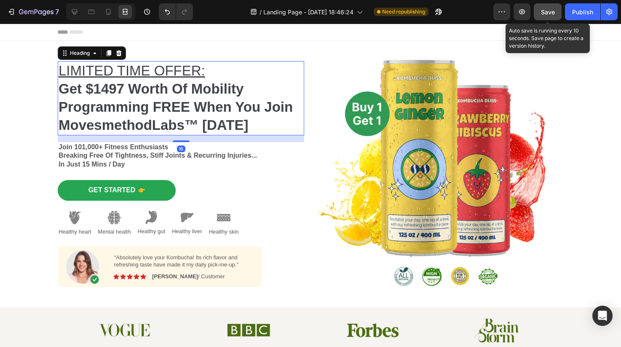
click at [543, 13] on span "Save" at bounding box center [548, 11] width 14 height 7
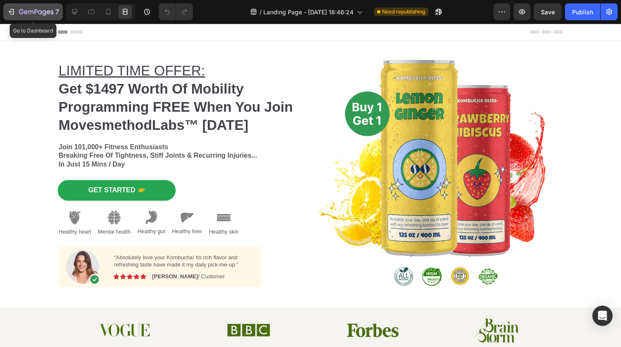
click at [48, 13] on icon "button" at bounding box center [49, 12] width 4 height 4
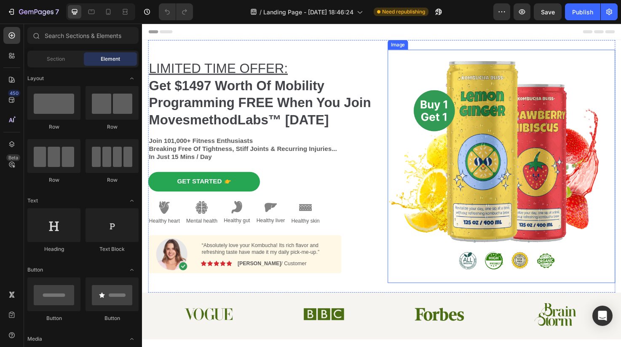
click at [434, 196] on img at bounding box center [521, 174] width 240 height 246
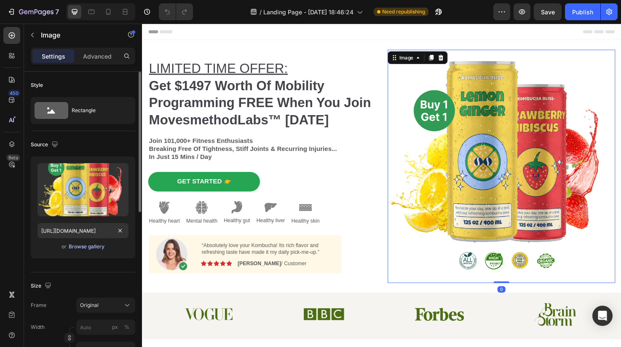
click at [94, 245] on div "Browse gallery" at bounding box center [87, 247] width 36 height 8
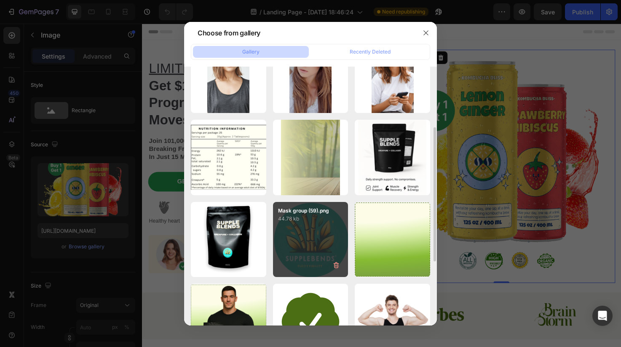
scroll to position [118, 0]
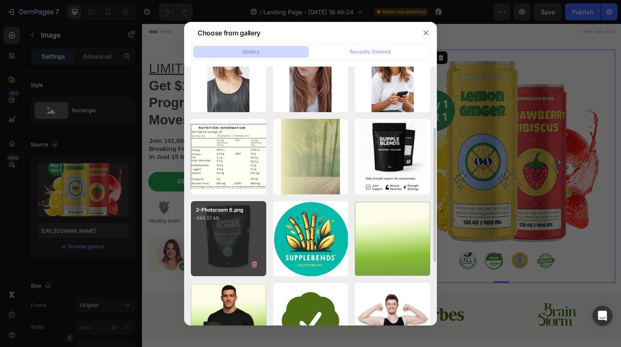
click at [248, 246] on div "2-Photoroom 6.png 484.51 kb" at bounding box center [228, 238] width 75 height 75
type input "[URL][DOMAIN_NAME]"
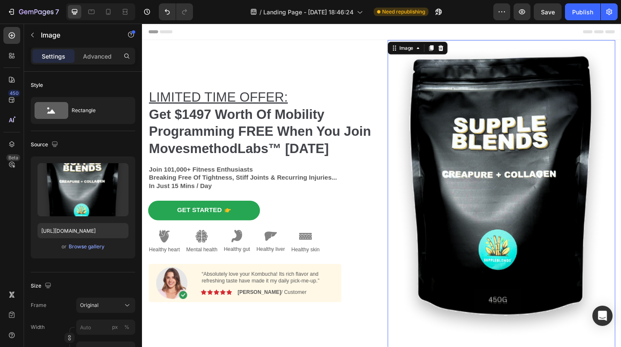
click at [446, 182] on img at bounding box center [521, 204] width 240 height 327
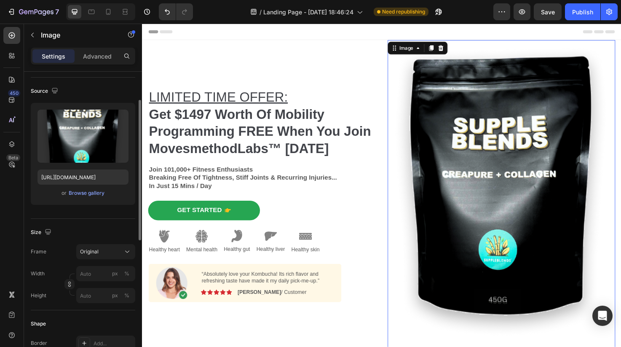
scroll to position [56, 0]
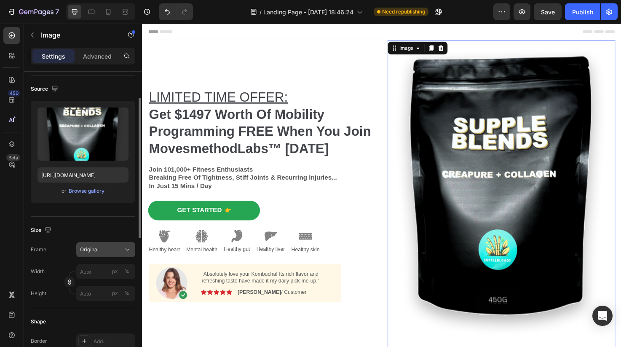
click at [109, 252] on div "Original" at bounding box center [100, 250] width 41 height 8
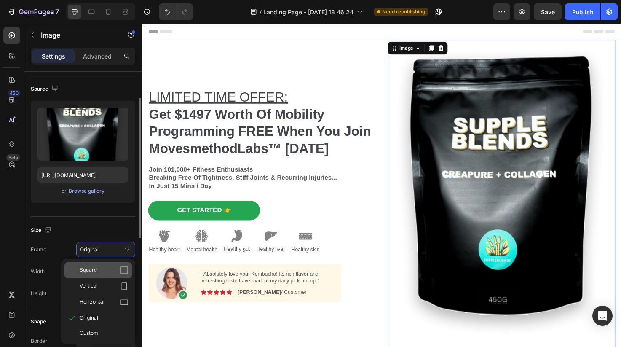
click at [108, 269] on div "Square" at bounding box center [104, 270] width 49 height 8
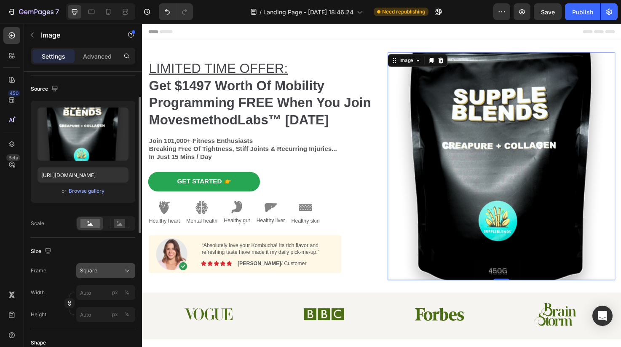
click at [107, 268] on div "Square" at bounding box center [100, 271] width 41 height 8
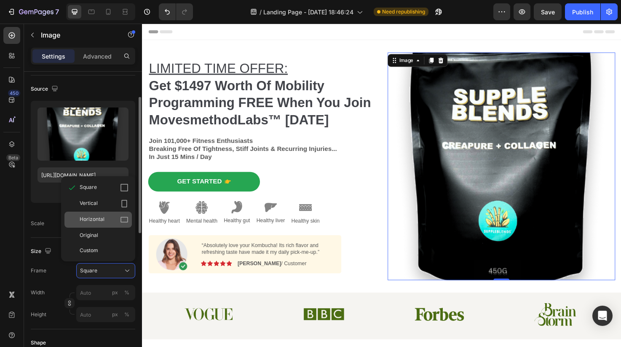
click at [100, 222] on span "Horizontal" at bounding box center [92, 219] width 25 height 8
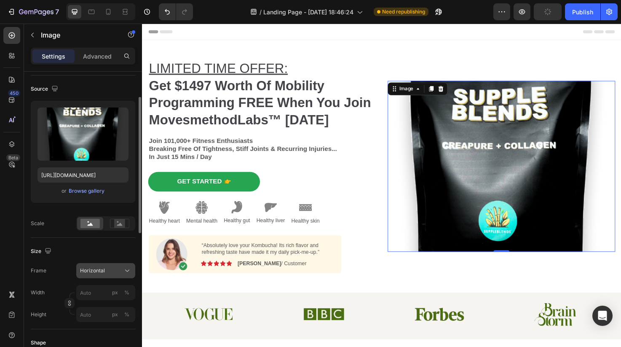
click at [105, 264] on button "Horizontal" at bounding box center [105, 270] width 59 height 15
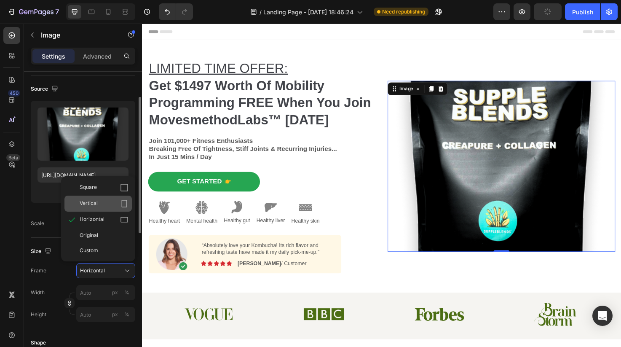
click at [100, 206] on div "Vertical" at bounding box center [104, 203] width 49 height 8
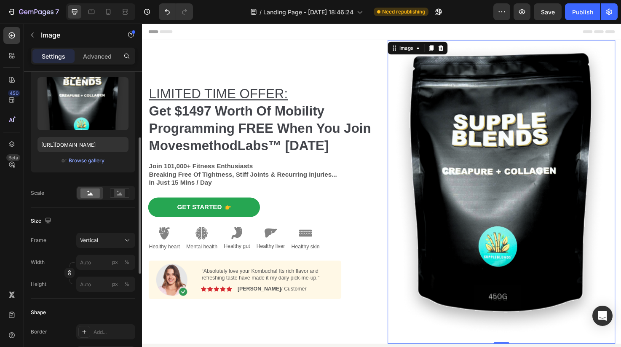
scroll to position [110, 0]
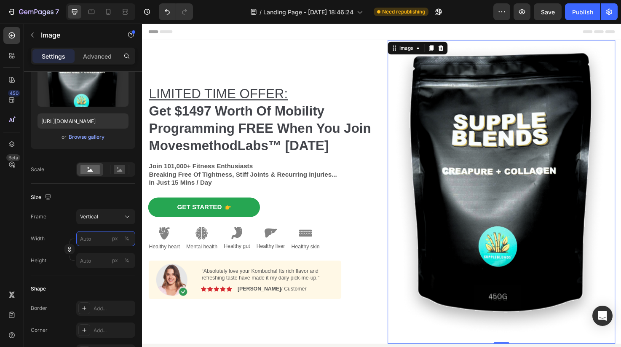
click at [98, 239] on input "px %" at bounding box center [105, 238] width 59 height 15
type input "4"
type input "5"
type input "40"
type input "53"
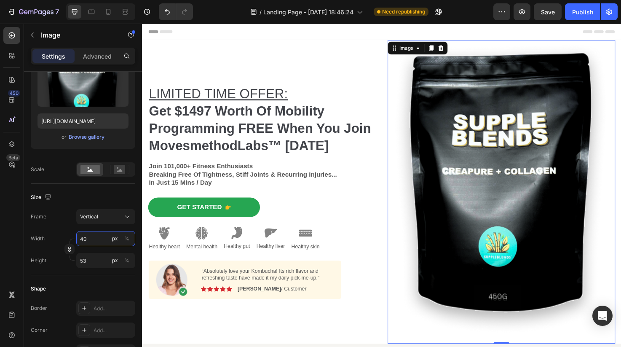
type input "400"
type input "533"
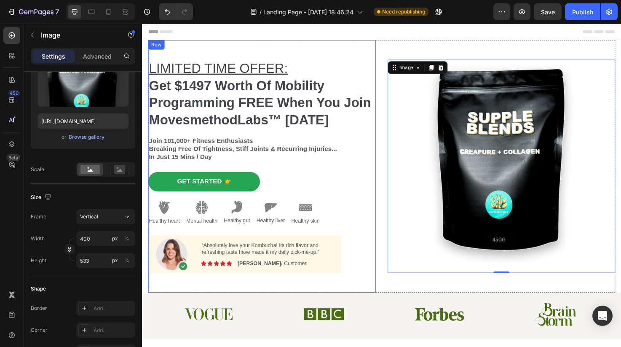
click at [374, 62] on h2 "LIMITED TIME OFFER: Get $1497 Worth Of Mobility Programming FREE When You Join …" at bounding box center [268, 98] width 240 height 74
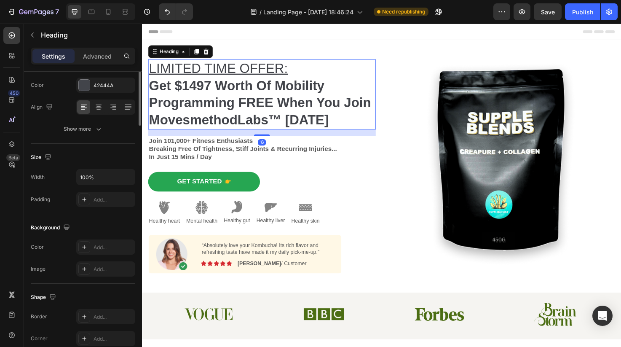
scroll to position [0, 0]
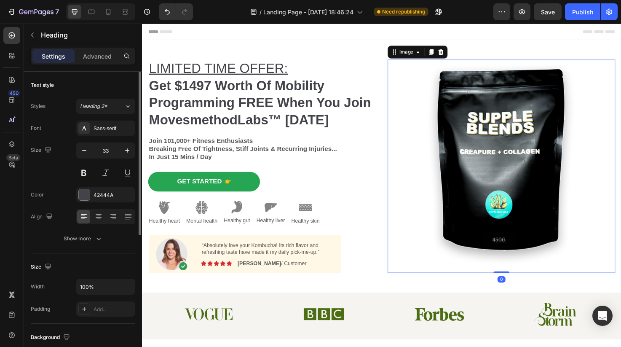
click at [409, 60] on div "Image" at bounding box center [432, 53] width 63 height 13
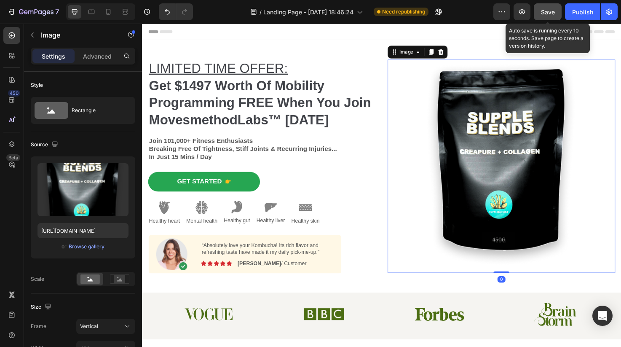
click at [543, 13] on span "Save" at bounding box center [548, 11] width 14 height 7
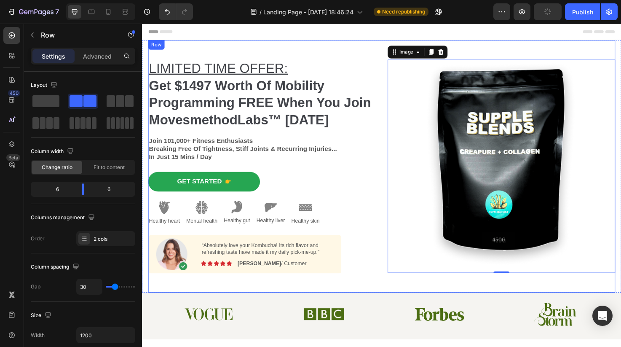
click at [397, 47] on div "LIMITED TIME OFFER: Get $1497 Worth Of Mobility Programming FREE When You Join …" at bounding box center [394, 174] width 493 height 266
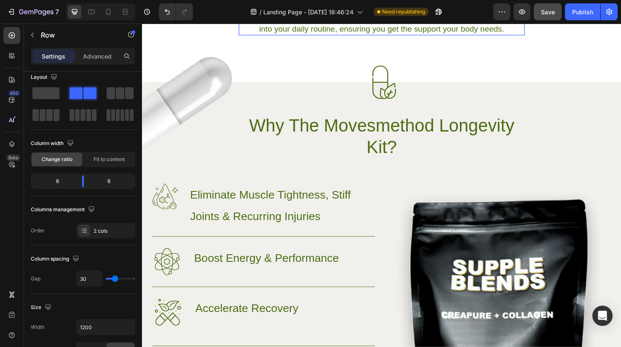
scroll to position [475, 0]
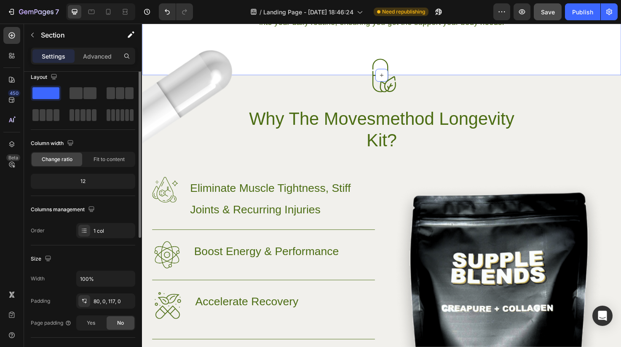
scroll to position [0, 0]
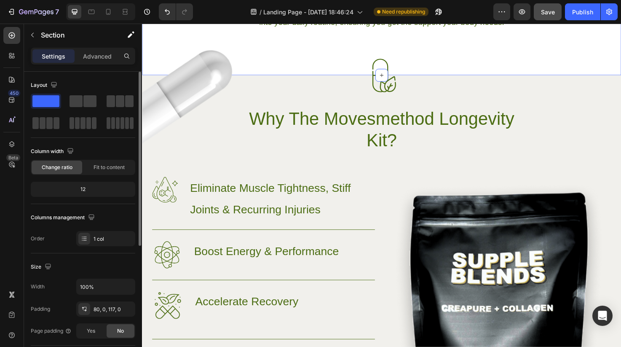
click at [393, 78] on icon at bounding box center [394, 78] width 7 height 7
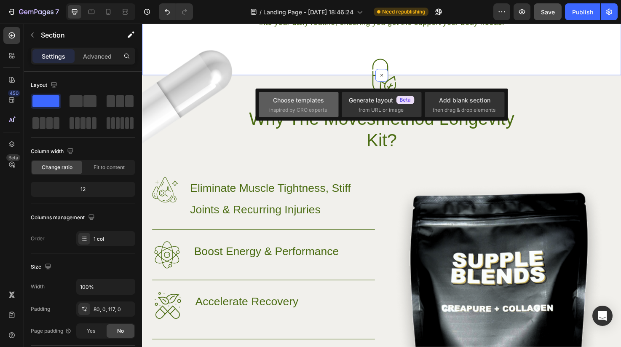
click at [304, 101] on div "Choose templates" at bounding box center [298, 100] width 51 height 9
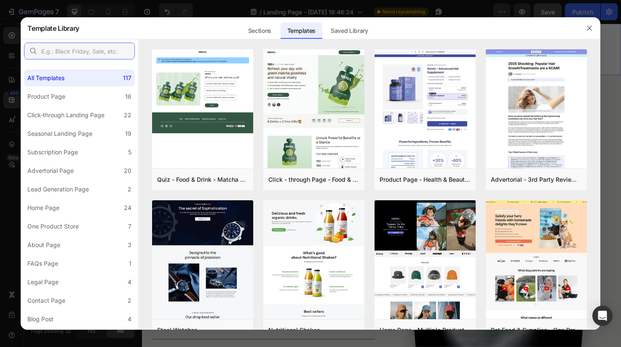
click at [76, 54] on input "text" at bounding box center [79, 51] width 111 height 17
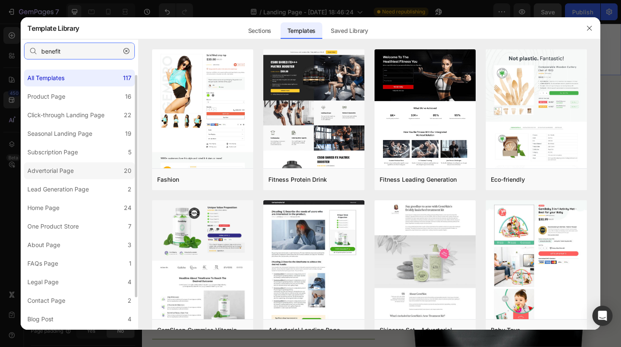
scroll to position [53, 0]
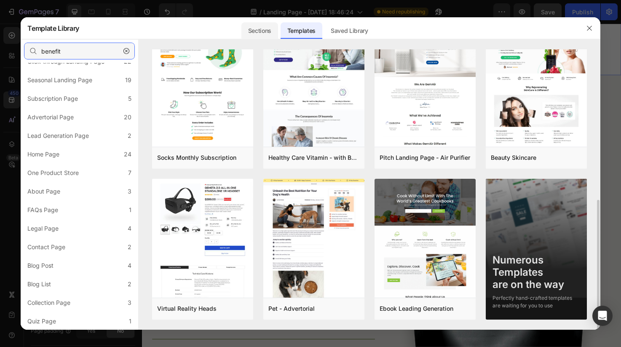
type input "benefit"
click at [265, 30] on div "Sections" at bounding box center [259, 30] width 37 height 17
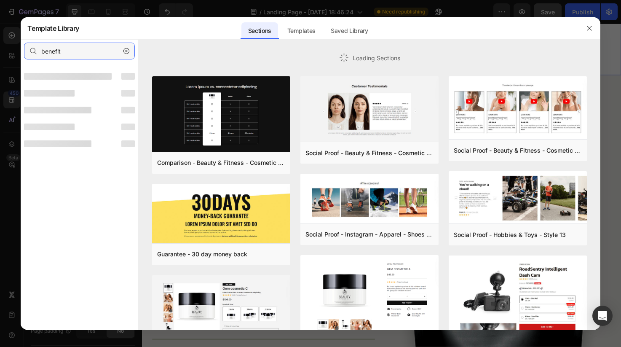
click at [108, 49] on input "benefit" at bounding box center [79, 51] width 111 height 17
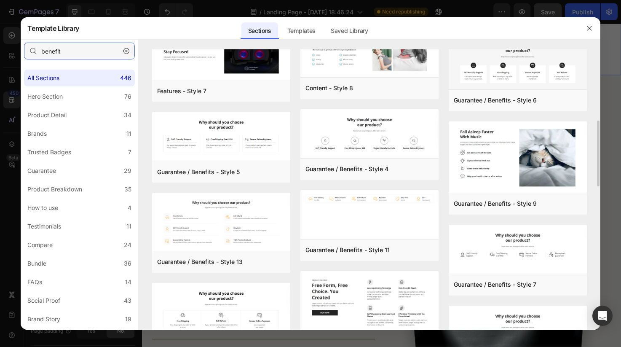
scroll to position [296, 0]
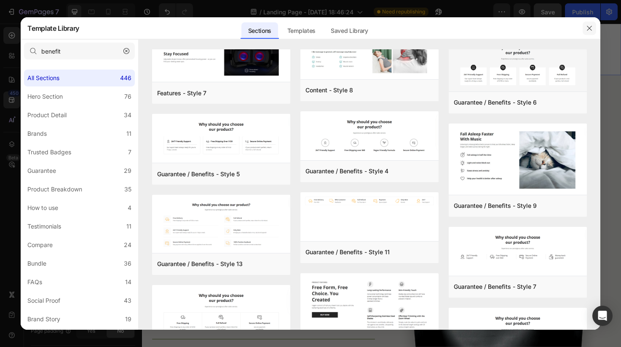
click at [588, 25] on icon "button" at bounding box center [589, 28] width 7 height 7
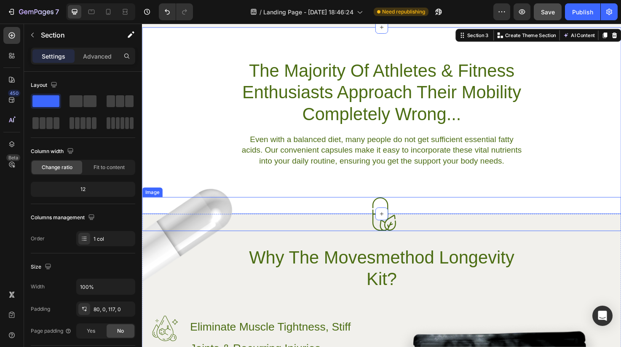
scroll to position [312, 0]
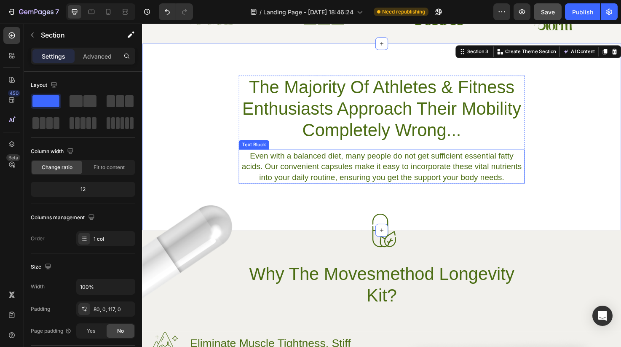
click at [330, 172] on p "Even with a balanced diet, many people do not get sufficient essential fatty ac…" at bounding box center [395, 174] width 300 height 34
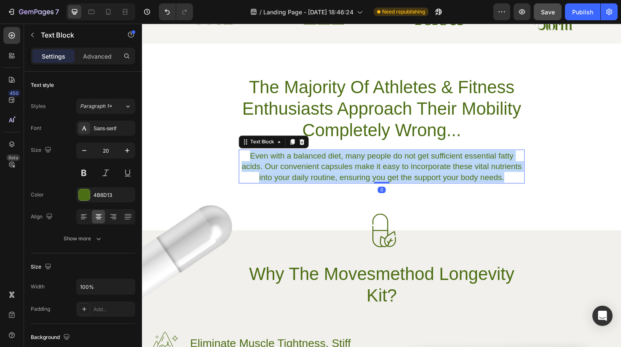
click at [330, 172] on p "Even with a balanced diet, many people do not get sufficient essential fatty ac…" at bounding box center [395, 174] width 300 height 34
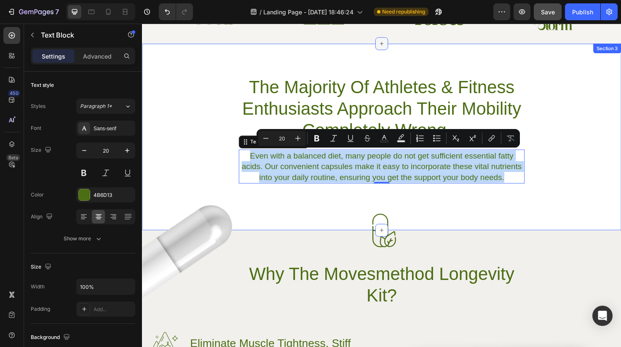
click at [394, 44] on icon at bounding box center [394, 44] width 7 height 7
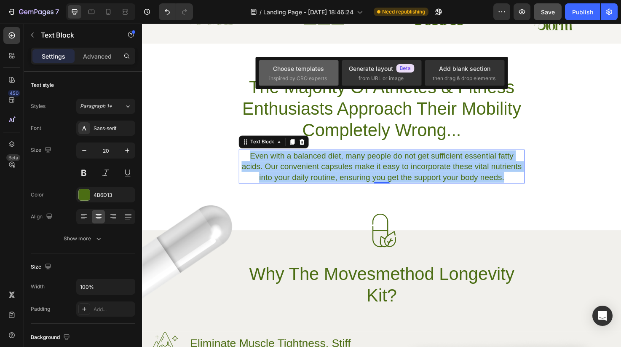
click at [308, 71] on div "Choose templates" at bounding box center [298, 68] width 51 height 9
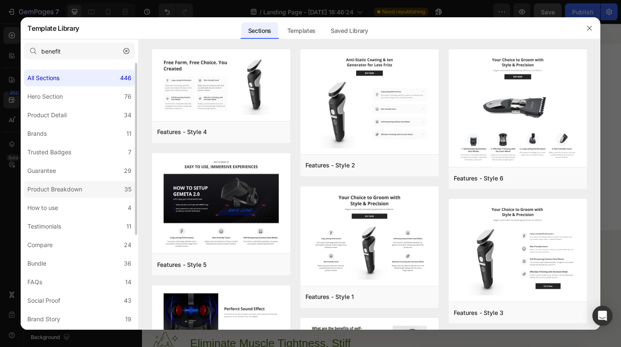
click at [79, 186] on div "Product Breakdown" at bounding box center [54, 189] width 55 height 10
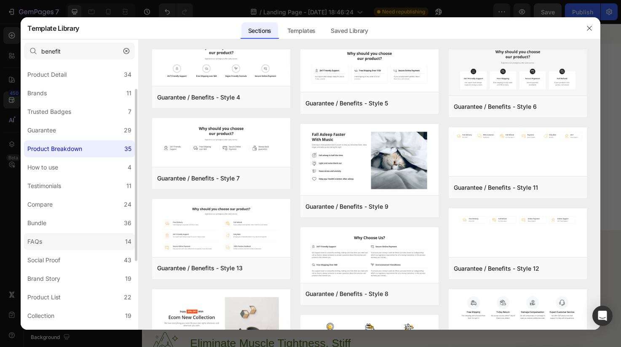
scroll to position [0, 0]
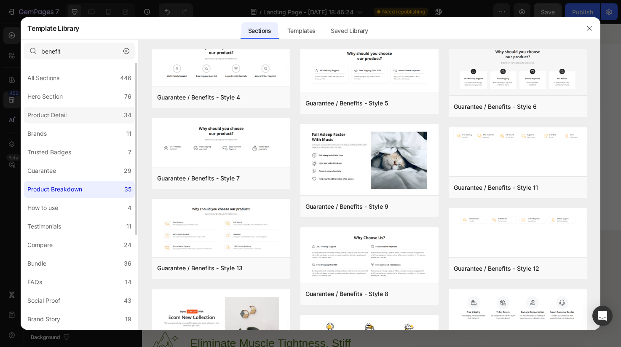
click at [53, 117] on div "Product Detail" at bounding box center [46, 115] width 39 height 10
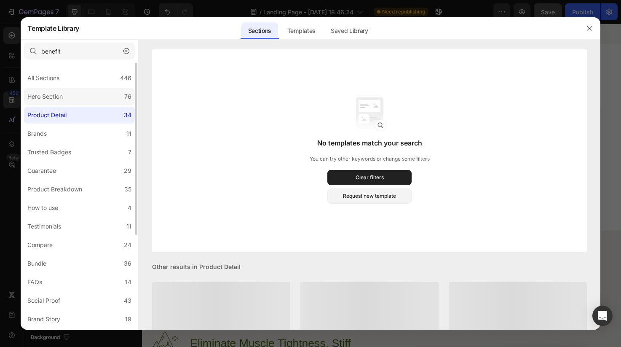
click at [60, 103] on label "Hero Section 76" at bounding box center [79, 96] width 111 height 17
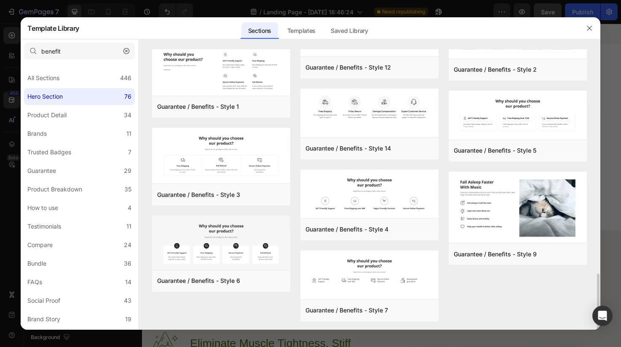
scroll to position [1070, 0]
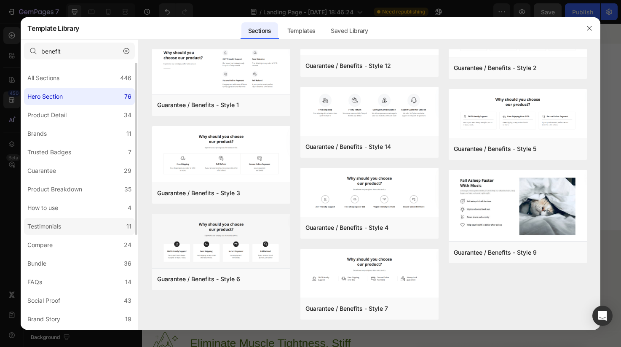
click at [82, 226] on label "Testimonials 11" at bounding box center [79, 226] width 111 height 17
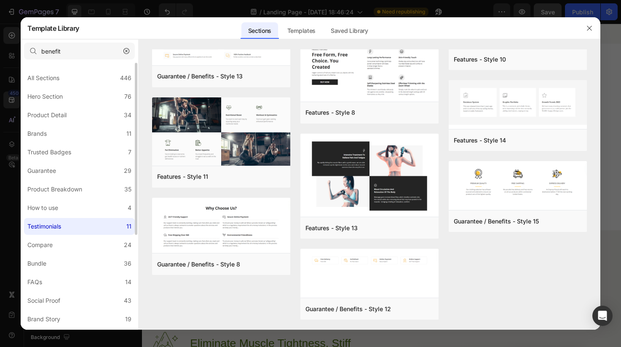
scroll to position [0, 0]
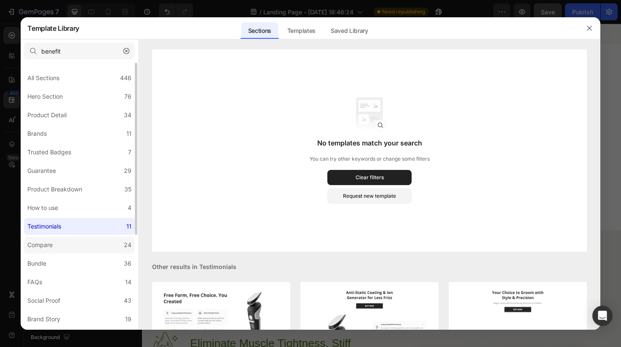
click at [81, 239] on label "Compare 24" at bounding box center [79, 244] width 111 height 17
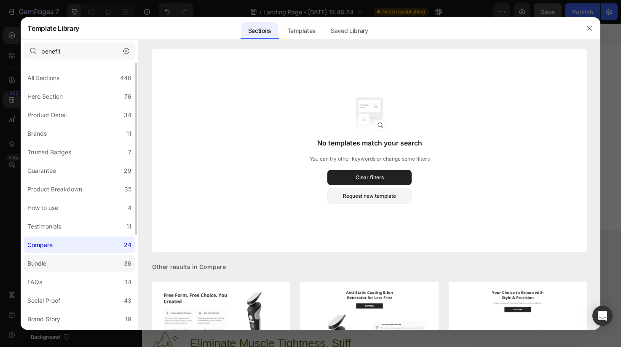
click at [85, 260] on label "Bundle 36" at bounding box center [79, 263] width 111 height 17
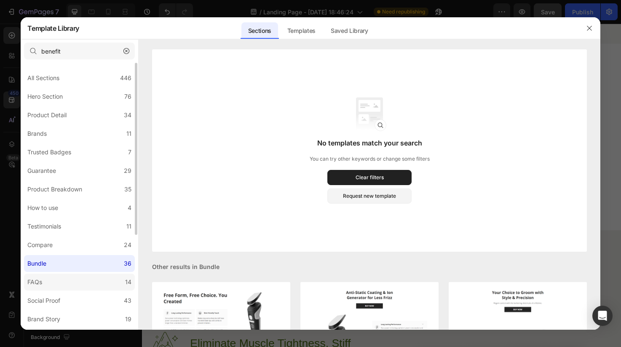
click at [95, 277] on label "FAQs 14" at bounding box center [79, 281] width 111 height 17
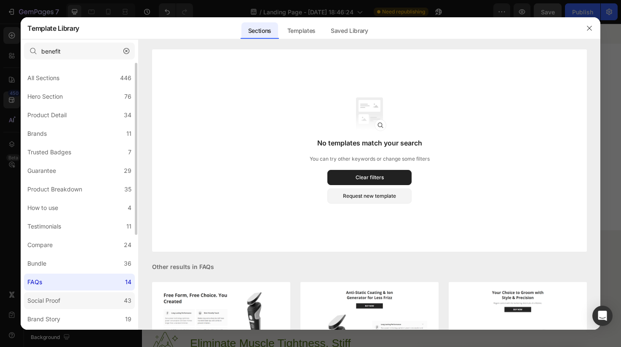
click at [94, 296] on label "Social Proof 43" at bounding box center [79, 300] width 111 height 17
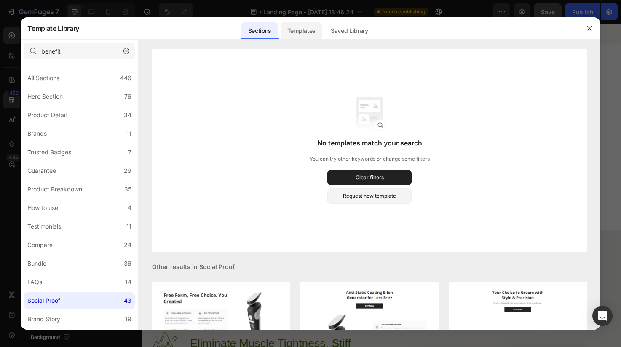
click at [290, 34] on div "Templates" at bounding box center [302, 30] width 42 height 17
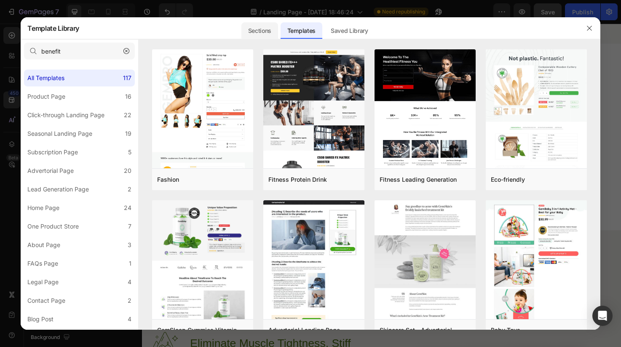
click at [267, 35] on div "Sections" at bounding box center [259, 30] width 37 height 17
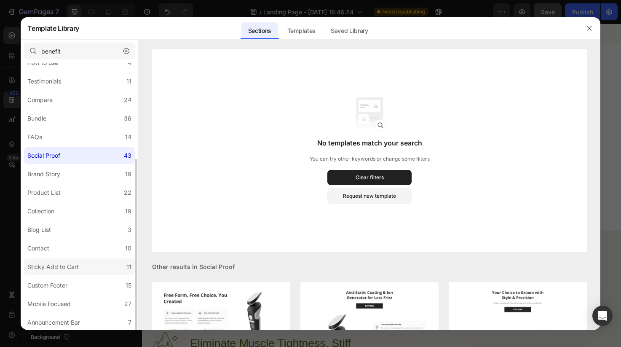
scroll to position [146, 0]
click at [82, 282] on label "Custom Footer 15" at bounding box center [79, 283] width 111 height 17
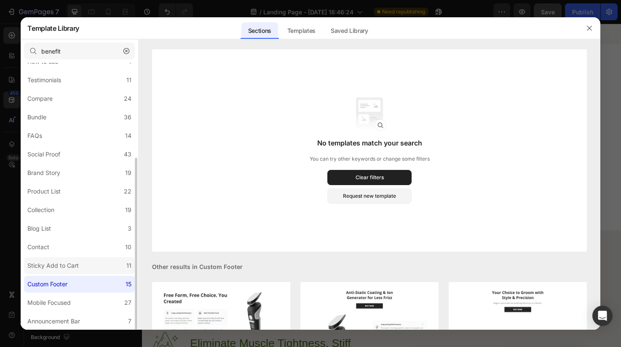
click at [77, 266] on div "Sticky Add to Cart" at bounding box center [52, 265] width 51 height 10
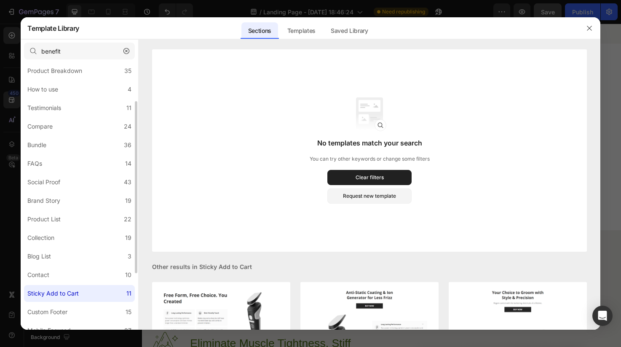
scroll to position [72, 0]
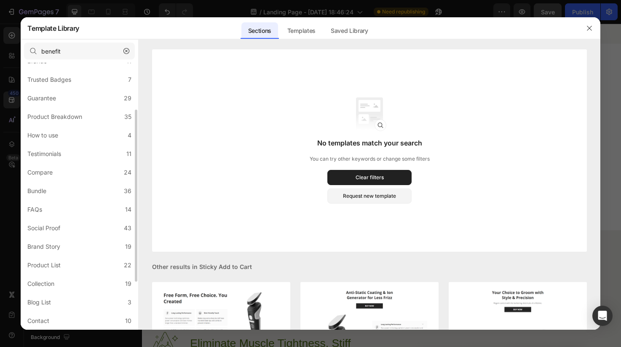
click at [127, 54] on button "button" at bounding box center [126, 50] width 13 height 13
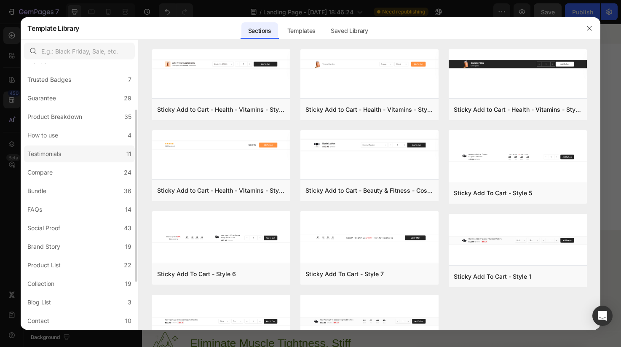
click at [63, 149] on div "Testimonials" at bounding box center [45, 154] width 37 height 10
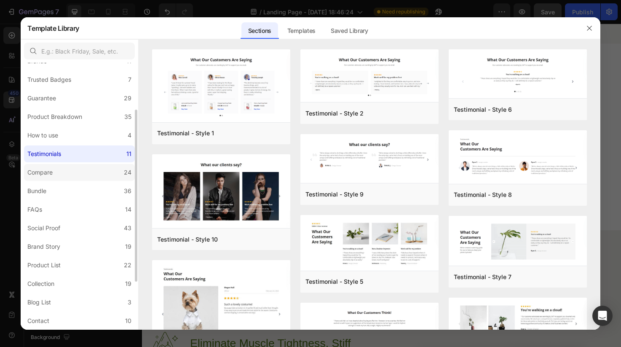
click at [76, 173] on label "Compare 24" at bounding box center [79, 172] width 111 height 17
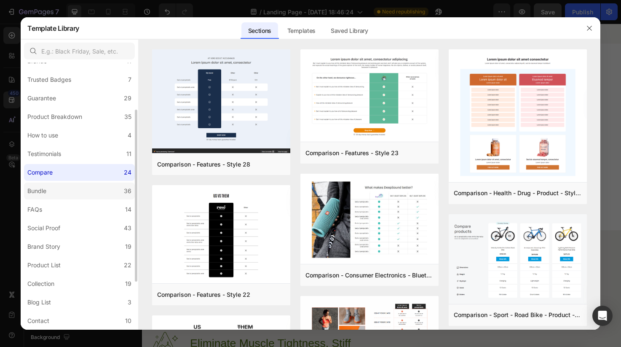
click at [79, 190] on label "Bundle 36" at bounding box center [79, 190] width 111 height 17
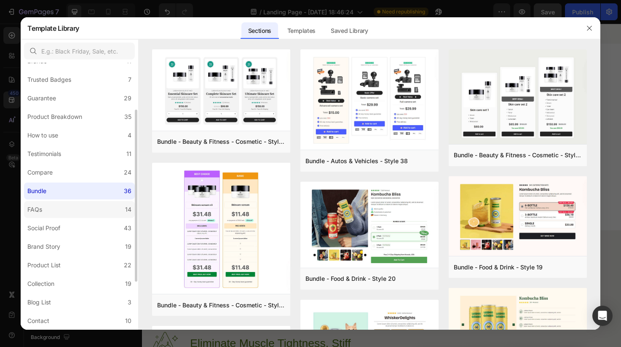
click at [78, 204] on label "FAQs 14" at bounding box center [79, 209] width 111 height 17
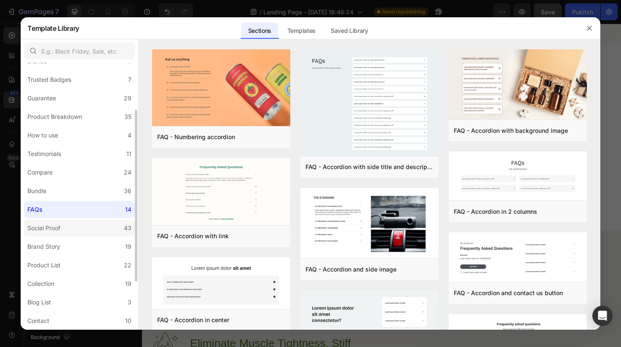
click at [78, 227] on label "Social Proof 43" at bounding box center [79, 227] width 111 height 17
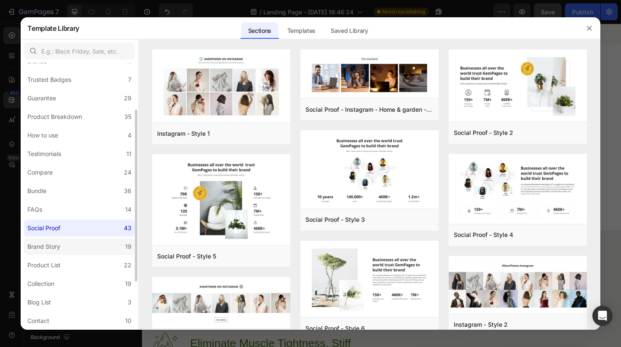
click at [81, 245] on label "Brand Story 19" at bounding box center [79, 246] width 111 height 17
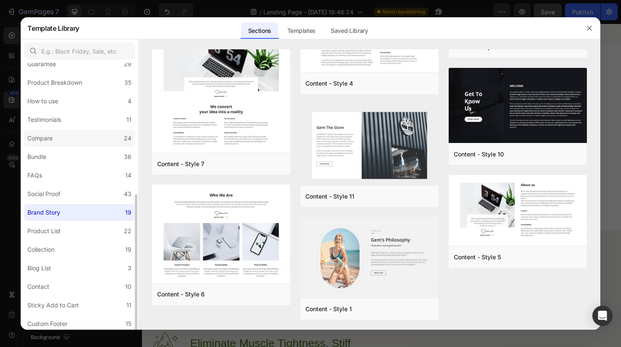
scroll to position [0, 0]
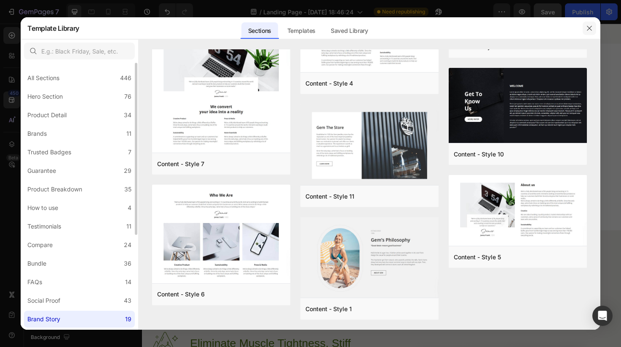
click at [589, 28] on icon "button" at bounding box center [589, 28] width 7 height 7
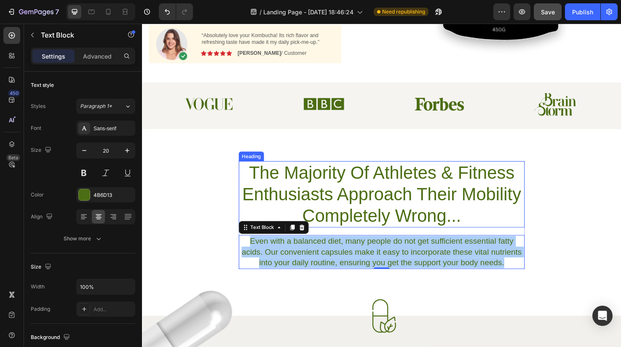
scroll to position [223, 0]
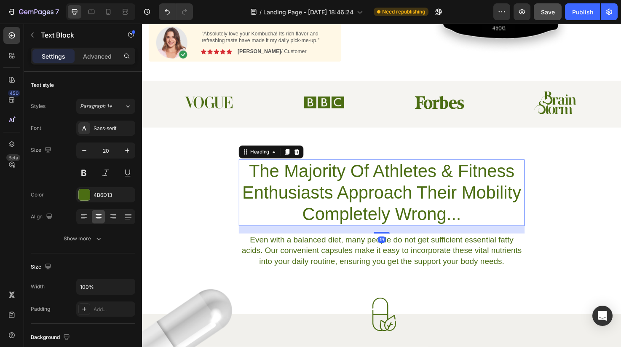
click at [381, 204] on h2 "The Majority Of Athletes & Fitness Enthusiasts Approach Their Mobility Complete…" at bounding box center [395, 202] width 302 height 70
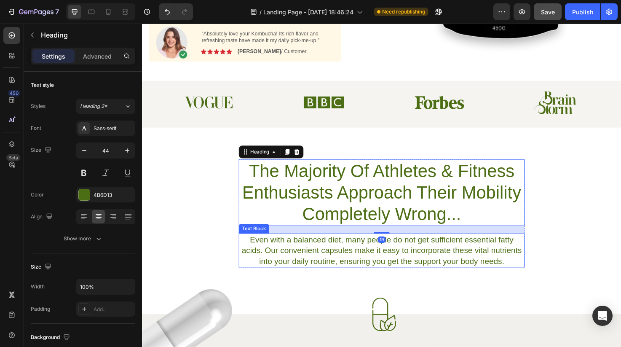
click at [389, 258] on p "Even with a balanced diet, many people do not get sufficient essential fatty ac…" at bounding box center [395, 263] width 300 height 34
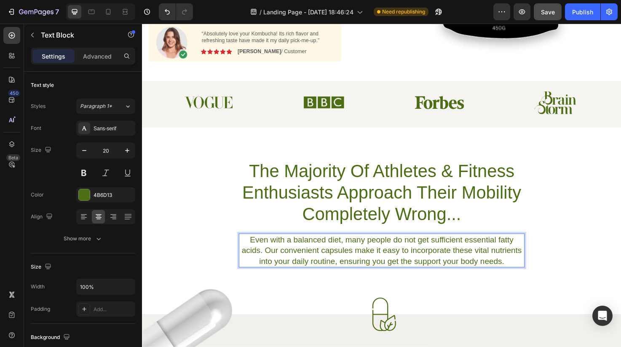
click at [389, 258] on p "Even with a balanced diet, many people do not get sufficient essential fatty ac…" at bounding box center [395, 263] width 300 height 34
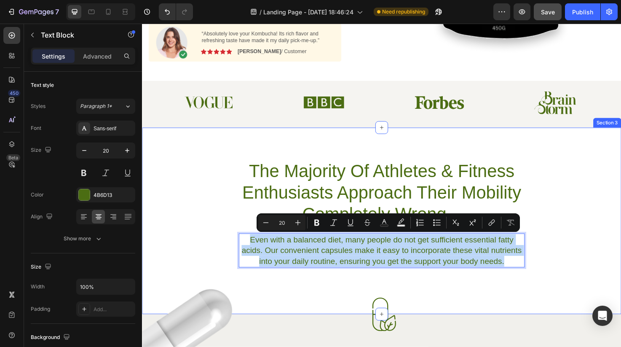
click at [225, 223] on div "The Majority Of Athletes & Fitness Enthusiasts Approach Their Mobility Complete…" at bounding box center [394, 224] width 505 height 114
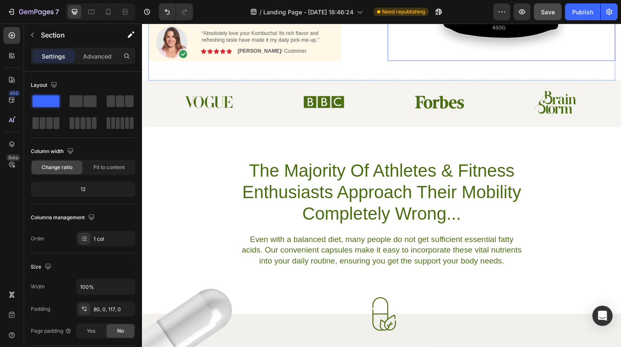
scroll to position [241, 0]
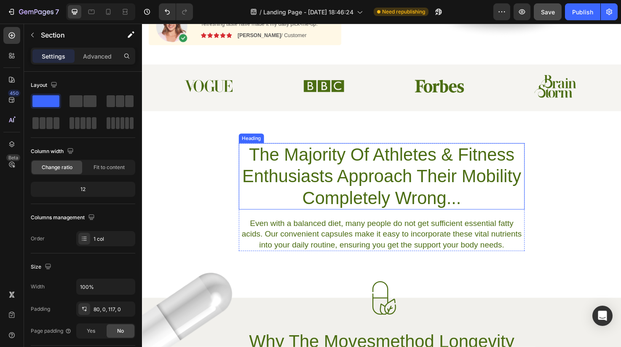
click at [417, 179] on h2 "The Majority Of Athletes & Fitness Enthusiasts Approach Their Mobility Complete…" at bounding box center [395, 185] width 302 height 70
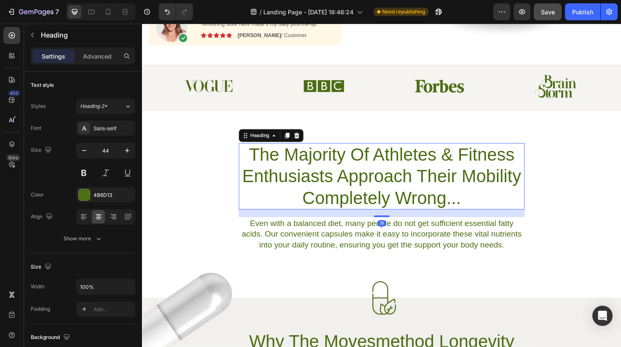
click at [417, 179] on h2 "The Majority Of Athletes & Fitness Enthusiasts Approach Their Mobility Complete…" at bounding box center [395, 185] width 302 height 70
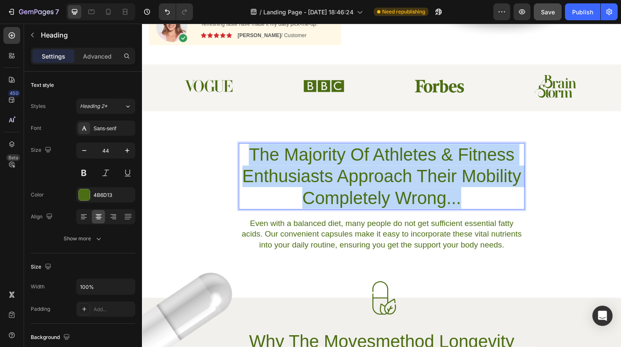
click at [417, 179] on p "The Majority Of Athletes & Fitness Enthusiasts Approach Their Mobility Complete…" at bounding box center [395, 184] width 300 height 68
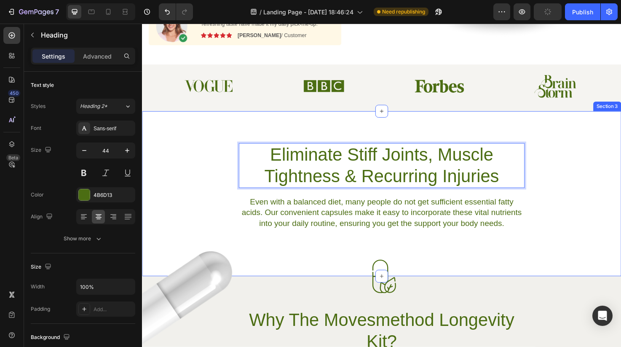
click at [580, 215] on div "Eliminate Stiff Joints, Muscle Tightness & Recurring Injuries Heading 19 Even w…" at bounding box center [394, 195] width 505 height 91
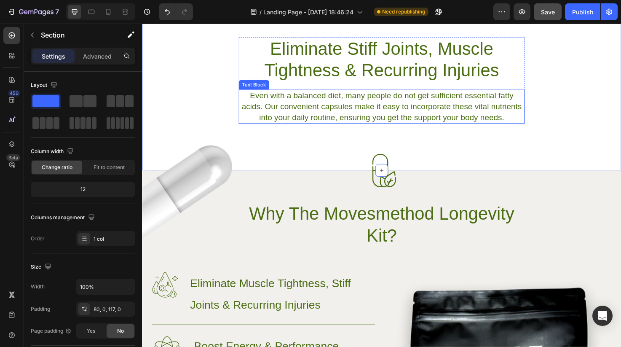
scroll to position [355, 0]
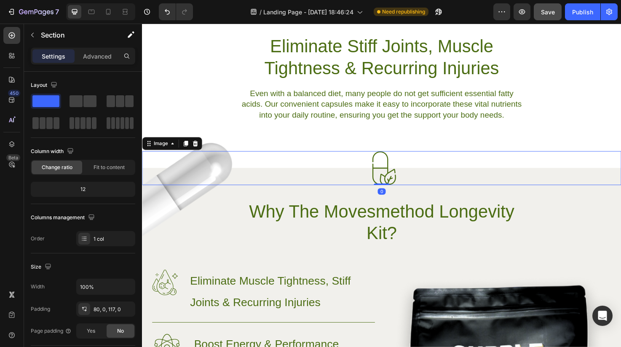
click at [459, 192] on div at bounding box center [394, 176] width 505 height 36
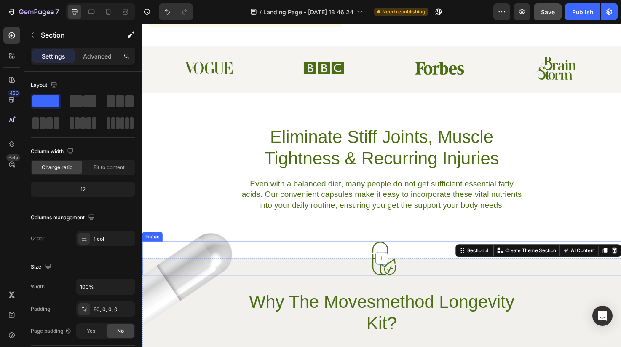
scroll to position [248, 0]
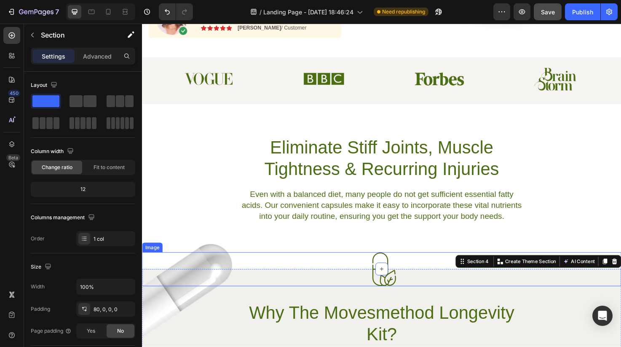
click at [216, 265] on div at bounding box center [394, 283] width 505 height 36
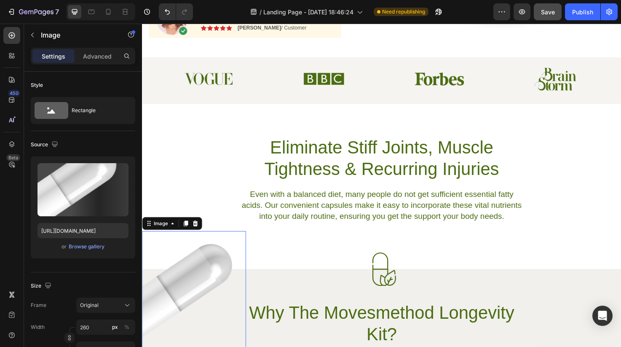
click at [216, 257] on img at bounding box center [197, 308] width 110 height 132
click at [197, 233] on icon at bounding box center [197, 234] width 5 height 6
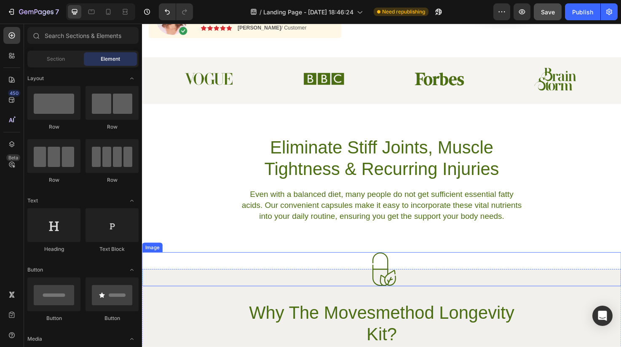
click at [389, 271] on img at bounding box center [395, 283] width 36 height 36
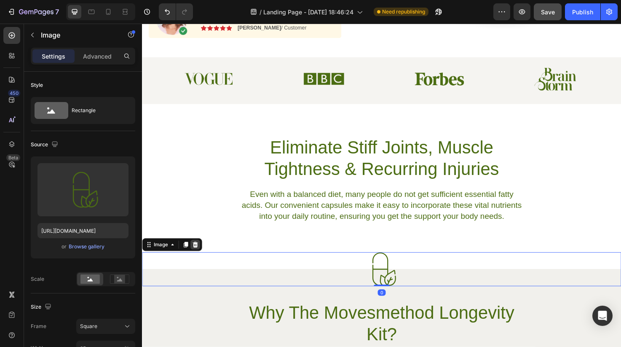
click at [196, 260] on div at bounding box center [198, 256] width 10 height 10
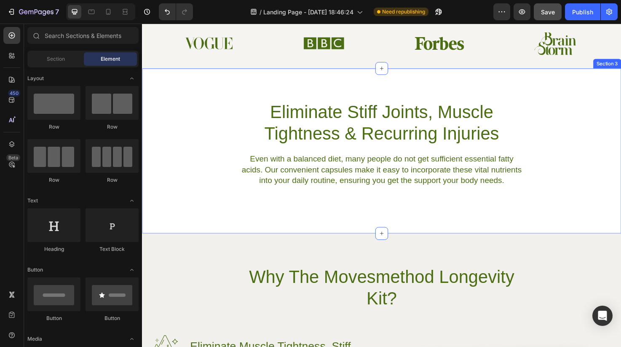
scroll to position [386, 0]
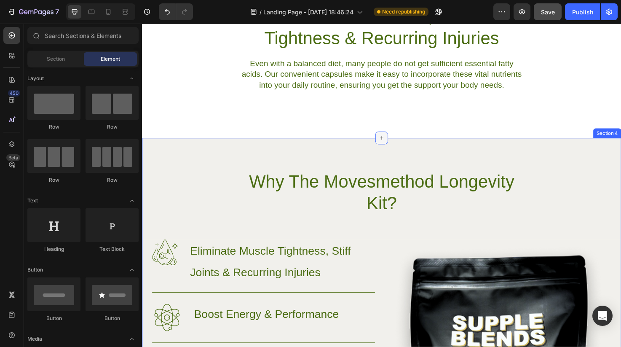
click at [399, 142] on div at bounding box center [394, 143] width 13 height 13
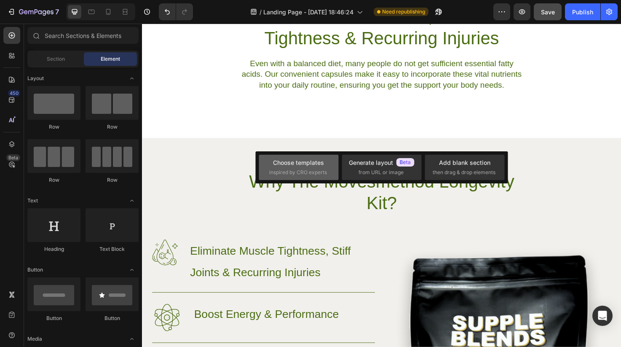
click at [312, 168] on div "Choose templates inspired by CRO experts" at bounding box center [298, 167] width 59 height 18
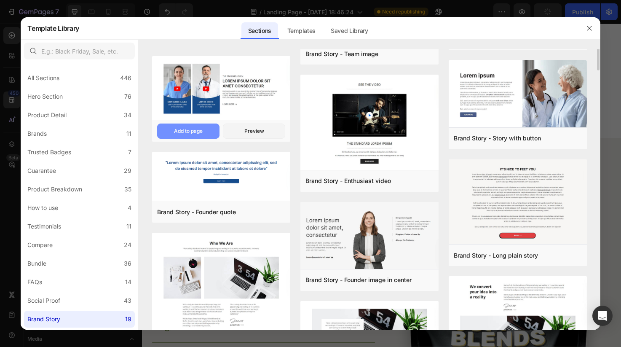
scroll to position [0, 0]
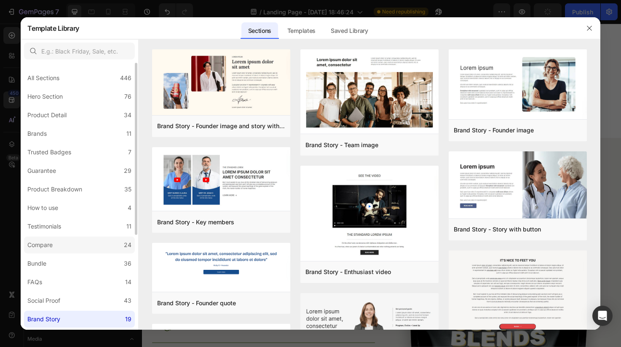
click at [87, 249] on label "Compare 24" at bounding box center [79, 244] width 111 height 17
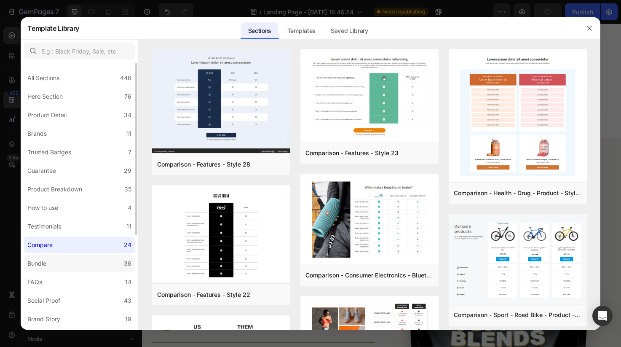
click at [89, 266] on label "Bundle 36" at bounding box center [79, 263] width 111 height 17
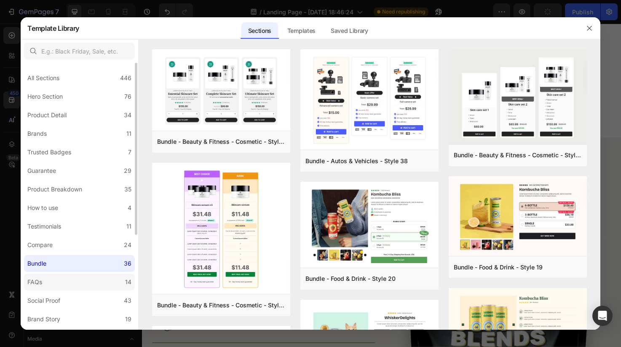
click at [89, 277] on label "FAQs 14" at bounding box center [79, 281] width 111 height 17
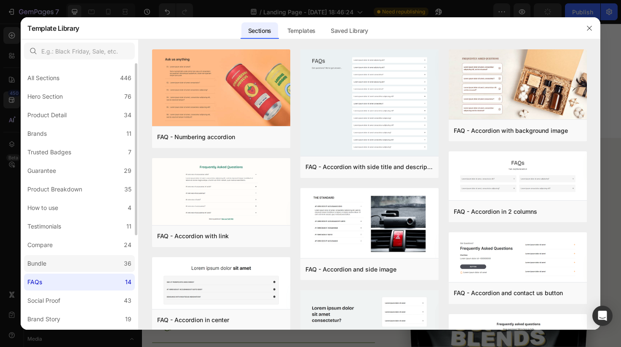
scroll to position [0, 0]
click at [65, 112] on div "Product Detail" at bounding box center [46, 115] width 39 height 10
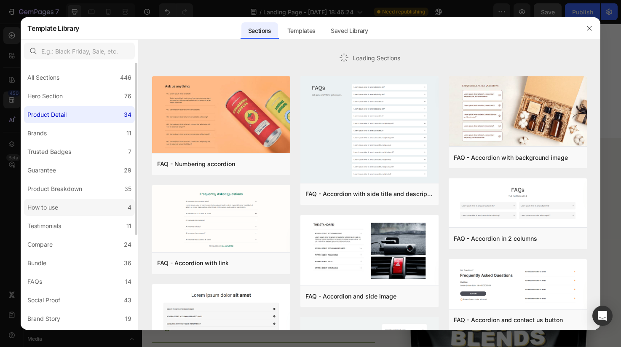
click at [85, 208] on label "How to use 4" at bounding box center [79, 207] width 111 height 17
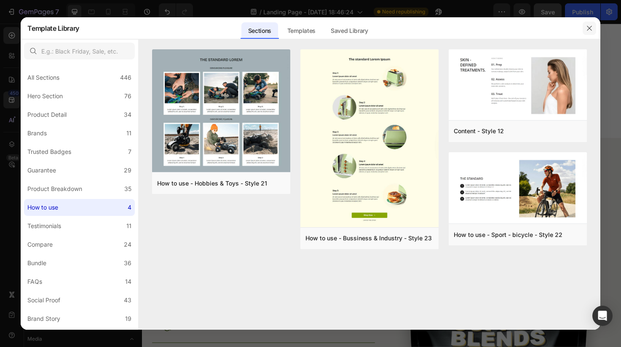
click at [590, 26] on icon "button" at bounding box center [589, 28] width 7 height 7
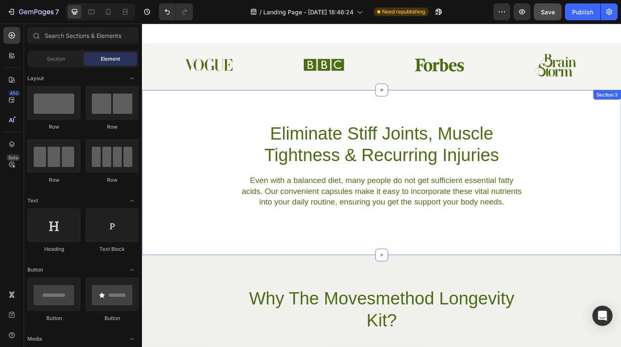
scroll to position [259, 0]
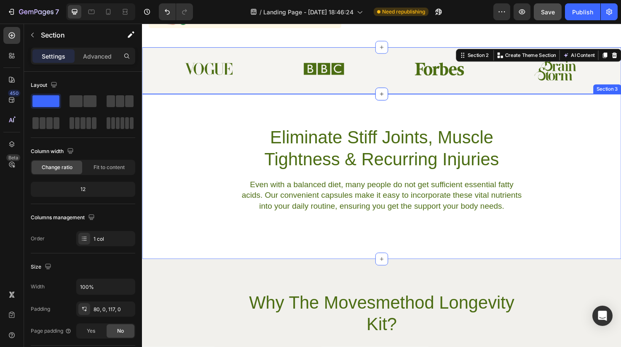
click at [612, 121] on div "Eliminate Stiff Joints, Muscle Tightness & Recurring Injuries Heading Even with…" at bounding box center [394, 185] width 505 height 174
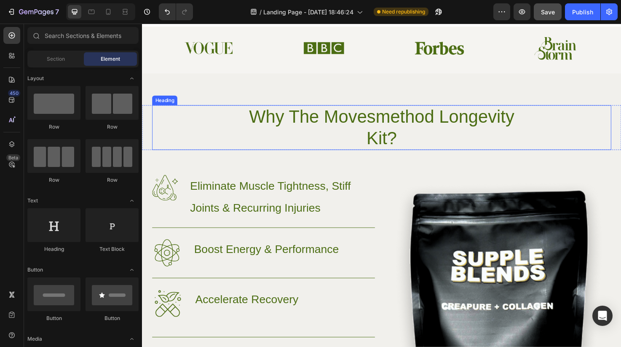
scroll to position [297, 0]
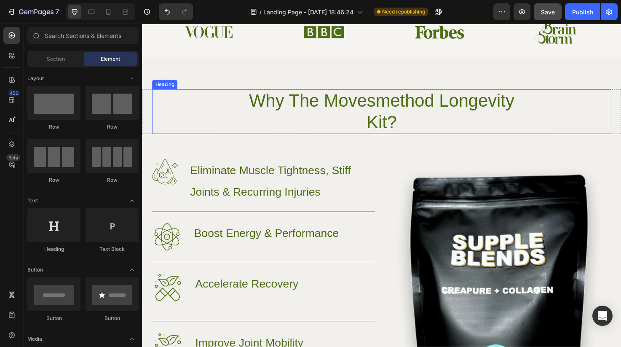
click at [578, 105] on div "Why The Movesmethod Longevity Kit?" at bounding box center [394, 116] width 484 height 47
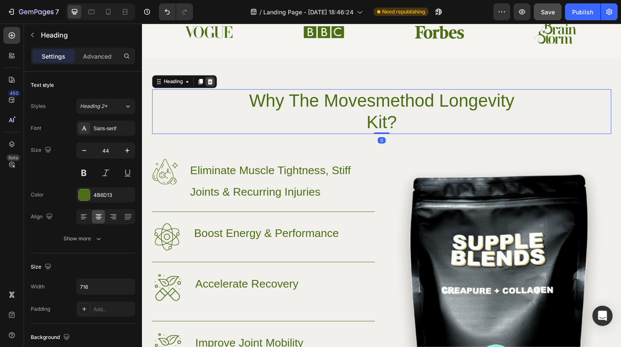
click at [215, 87] on icon at bounding box center [213, 85] width 5 height 6
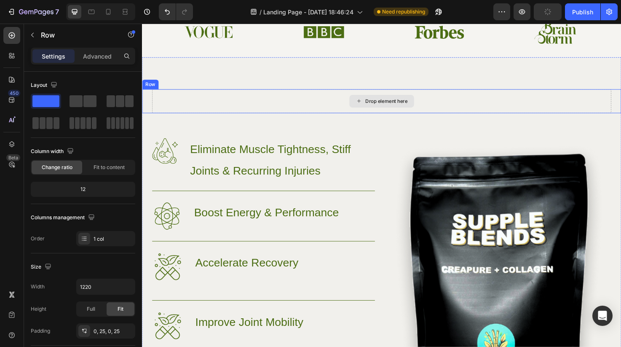
click at [493, 107] on div "Drop element here" at bounding box center [394, 105] width 484 height 25
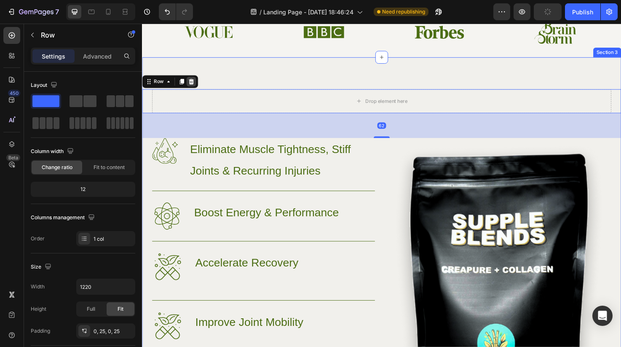
click at [197, 87] on div at bounding box center [194, 85] width 10 height 10
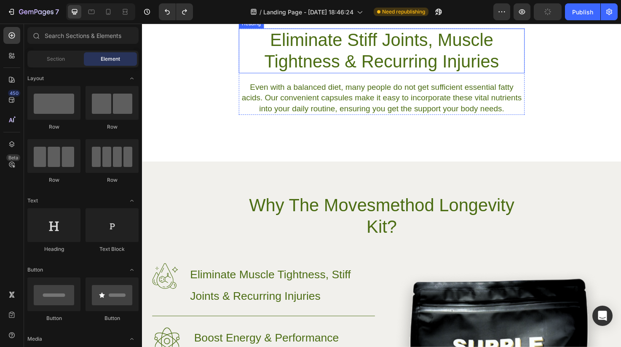
scroll to position [348, 0]
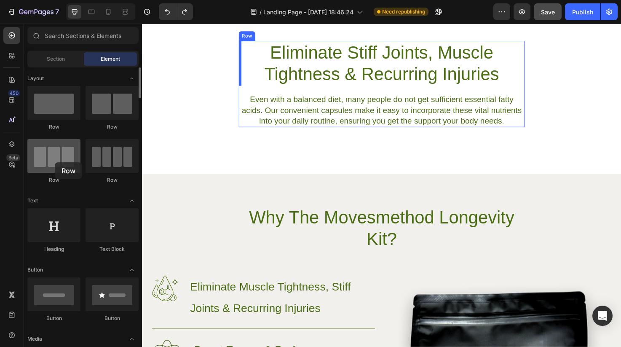
drag, startPoint x: 61, startPoint y: 116, endPoint x: 55, endPoint y: 161, distance: 45.5
click at [55, 208] on div "Row Row Row Row" at bounding box center [82, 234] width 111 height 52
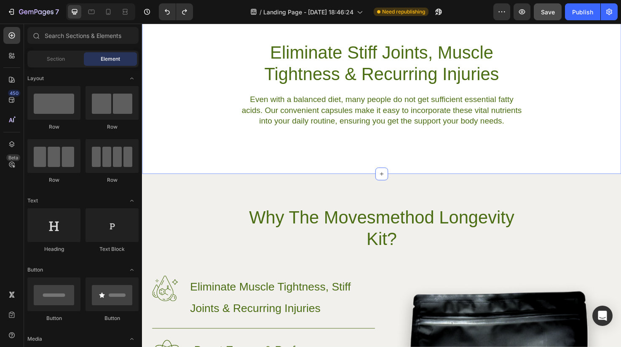
click at [389, 133] on div "Eliminate Stiff Joints, Muscle Tightness & Recurring Injuries Heading Even with…" at bounding box center [394, 95] width 505 height 174
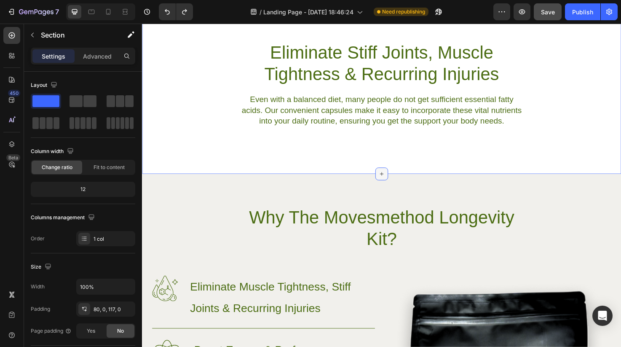
click at [392, 177] on div at bounding box center [394, 181] width 13 height 13
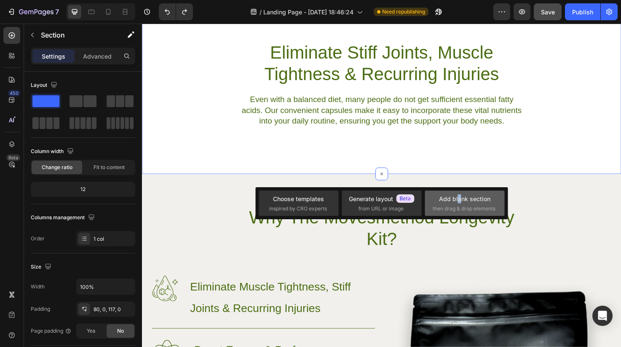
click at [459, 197] on div "Add blank section" at bounding box center [464, 198] width 51 height 9
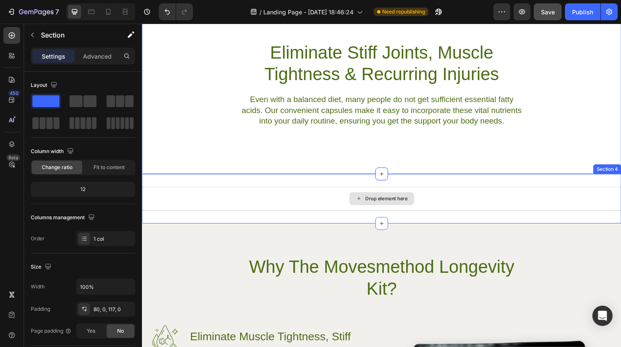
drag, startPoint x: 228, startPoint y: 128, endPoint x: 391, endPoint y: 216, distance: 184.9
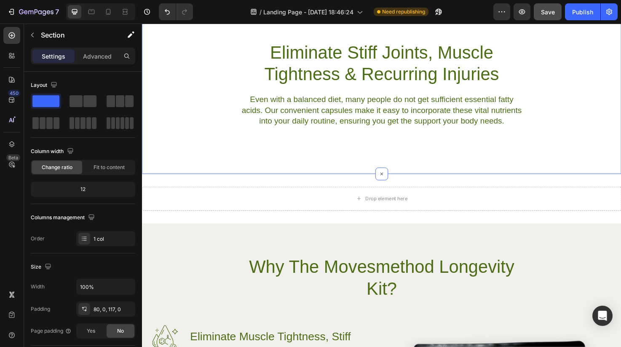
drag, startPoint x: 227, startPoint y: 127, endPoint x: 285, endPoint y: 138, distance: 58.7
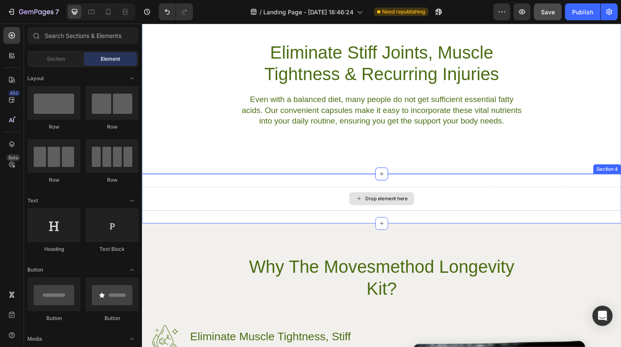
click at [385, 205] on div "Drop element here" at bounding box center [399, 208] width 45 height 7
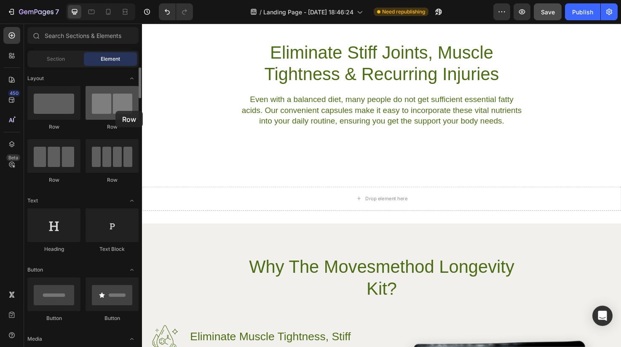
click at [115, 111] on div at bounding box center [112, 103] width 53 height 34
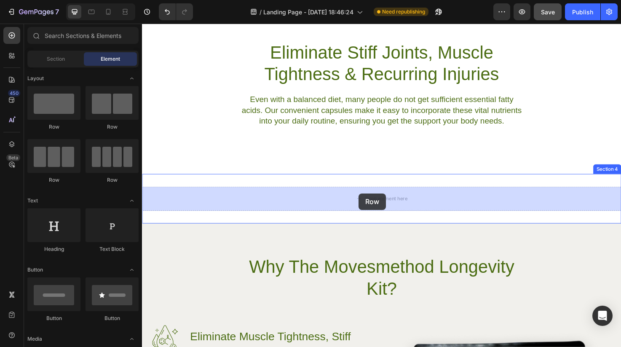
drag, startPoint x: 257, startPoint y: 134, endPoint x: 371, endPoint y: 203, distance: 132.9
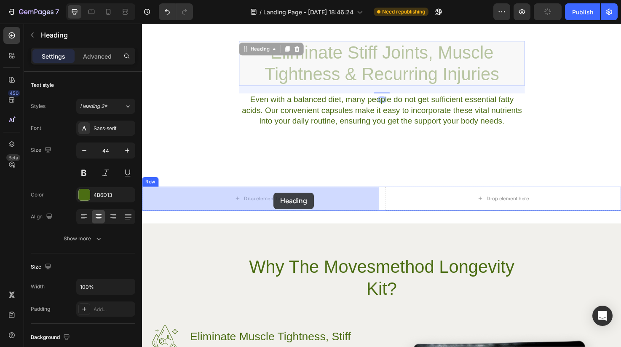
drag, startPoint x: 363, startPoint y: 64, endPoint x: 281, endPoint y: 201, distance: 160.6
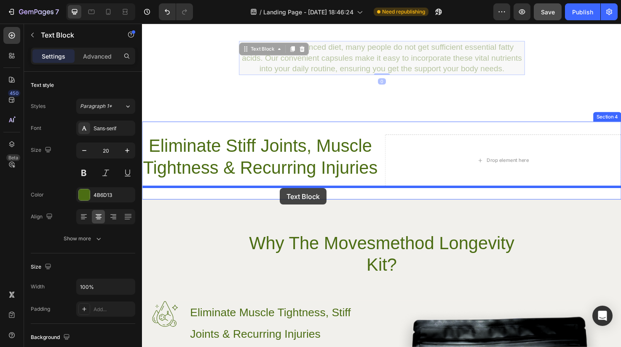
drag, startPoint x: 376, startPoint y: 63, endPoint x: 287, endPoint y: 197, distance: 160.5
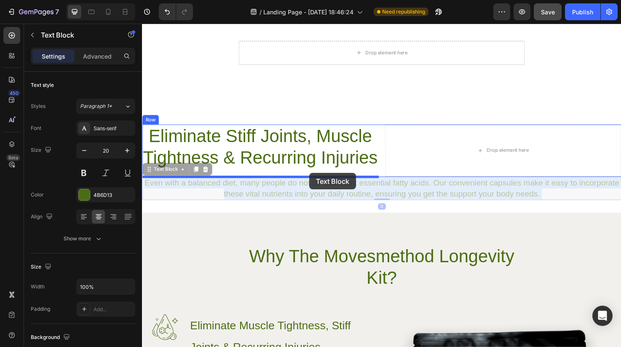
drag, startPoint x: 436, startPoint y: 193, endPoint x: 318, endPoint y: 181, distance: 118.5
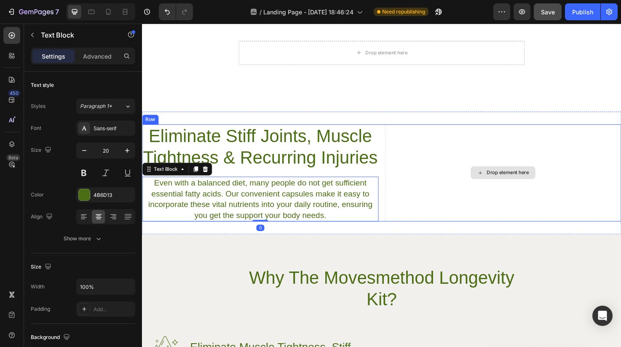
click at [507, 177] on div "Drop element here" at bounding box center [523, 180] width 68 height 13
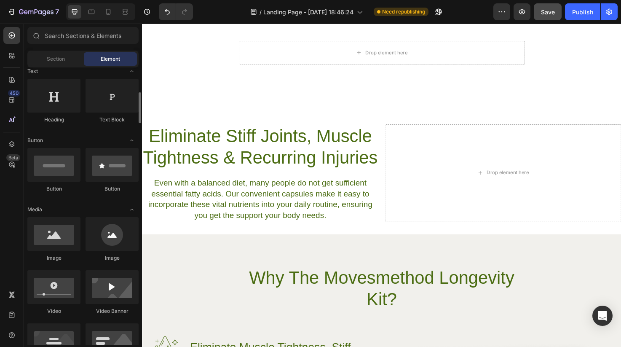
scroll to position [139, 0]
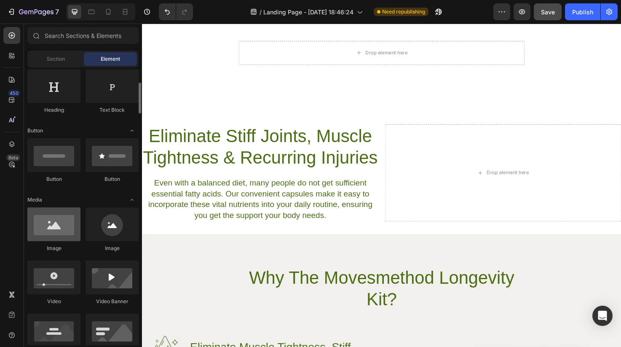
click at [54, 236] on div at bounding box center [53, 224] width 53 height 34
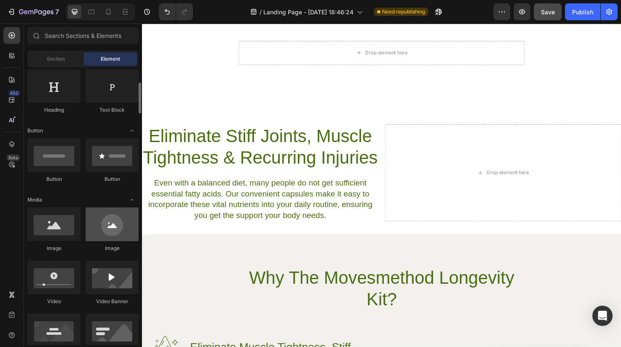
click at [111, 232] on div at bounding box center [112, 224] width 53 height 34
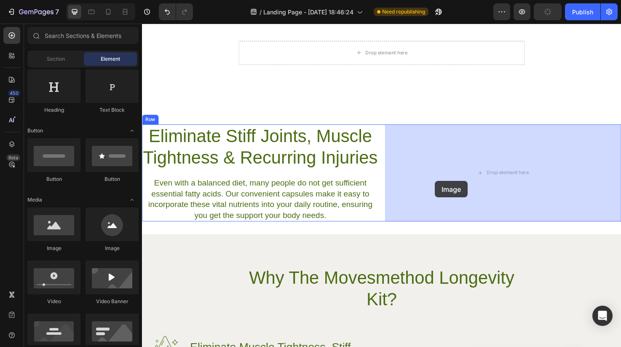
drag, startPoint x: 253, startPoint y: 256, endPoint x: 452, endPoint y: 189, distance: 209.3
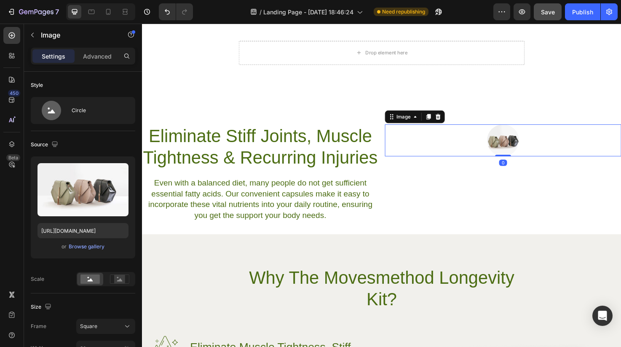
click at [517, 146] on img at bounding box center [523, 147] width 34 height 34
click at [101, 246] on div "Browse gallery" at bounding box center [87, 247] width 36 height 8
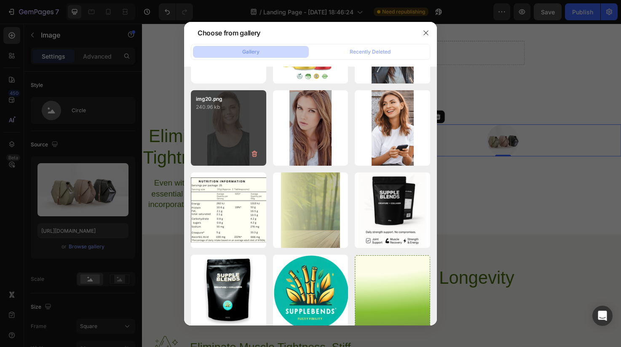
scroll to position [240, 0]
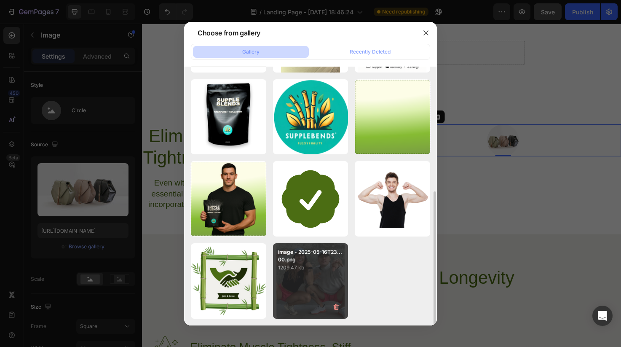
click at [298, 259] on p "image - 2025-05-16T23...00.png" at bounding box center [310, 255] width 65 height 15
type input "https://cdn.shopify.com/s/files/1/0606/5533/7551/files/gempages_558382170591200…"
click at [298, 259] on p "image - 2025-05-16T23...00.png" at bounding box center [310, 255] width 65 height 15
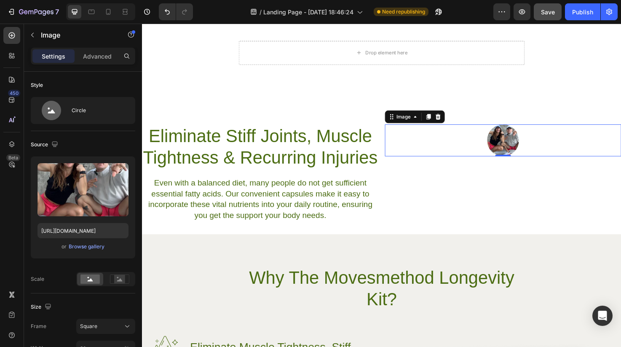
click at [527, 150] on img at bounding box center [523, 147] width 34 height 34
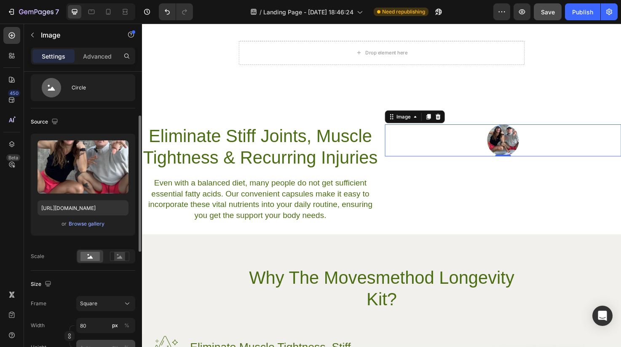
scroll to position [50, 0]
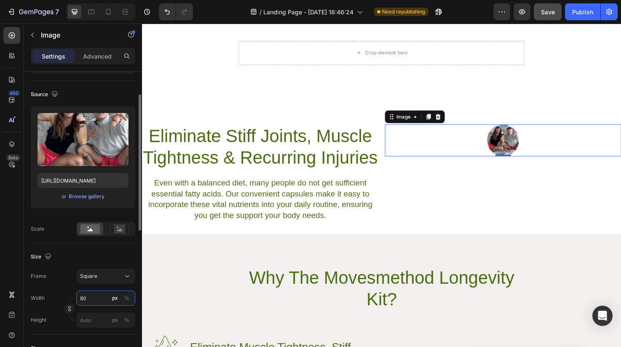
click at [100, 304] on input "80" at bounding box center [105, 297] width 59 height 15
type input "40"
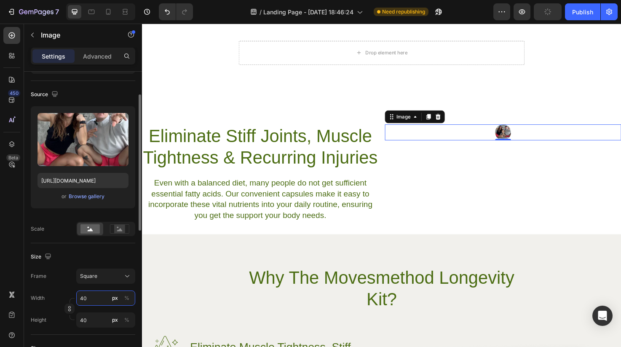
type input "400"
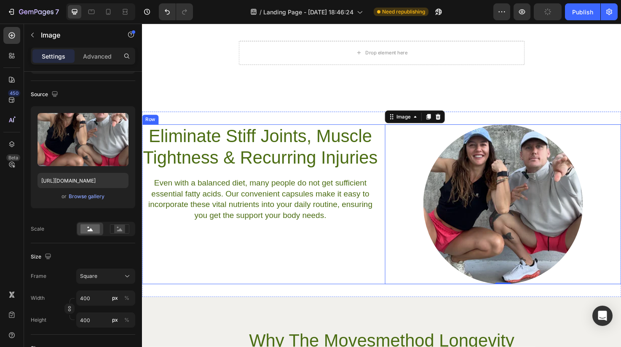
click at [197, 278] on div "Eliminate Stiff Joints, Muscle Tightness & Recurring Injuries Heading Even with…" at bounding box center [266, 214] width 249 height 168
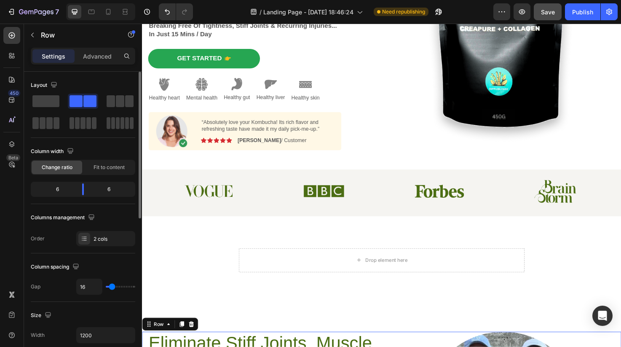
scroll to position [119, 0]
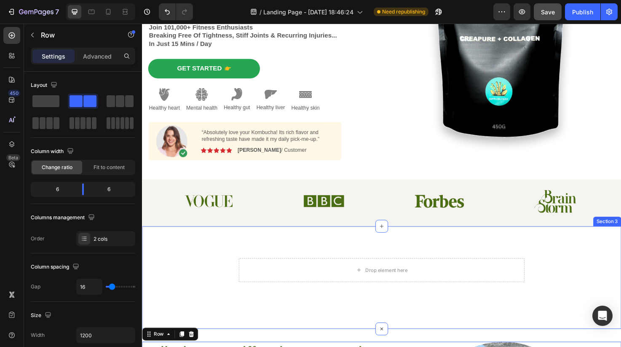
click at [349, 260] on div "Drop element here Row Section 3" at bounding box center [394, 291] width 505 height 108
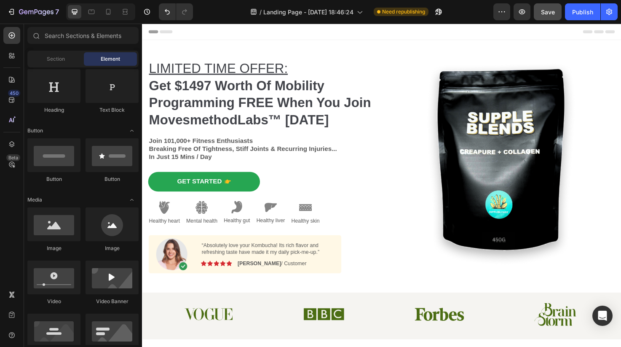
scroll to position [8, 0]
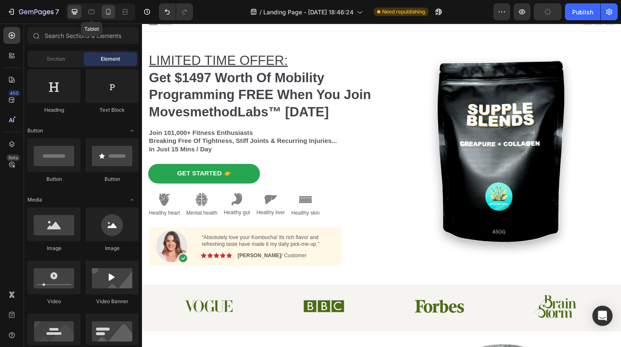
click at [103, 14] on div at bounding box center [108, 11] width 13 height 13
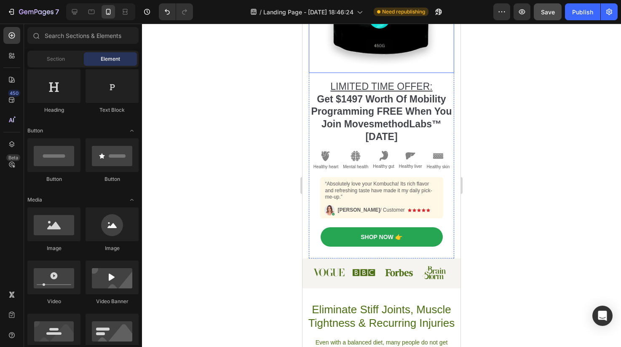
scroll to position [155, 0]
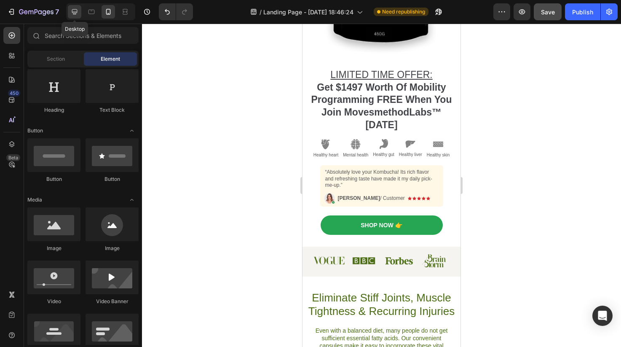
click at [78, 14] on icon at bounding box center [74, 12] width 8 height 8
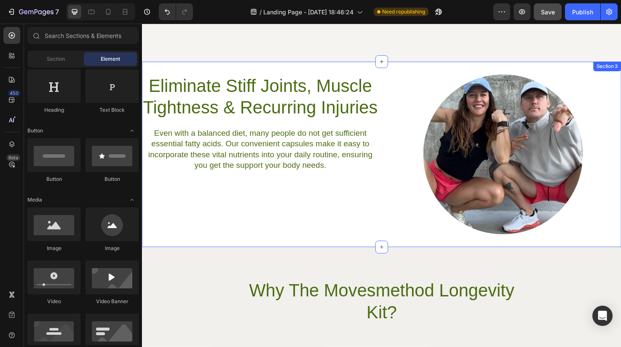
scroll to position [464, 0]
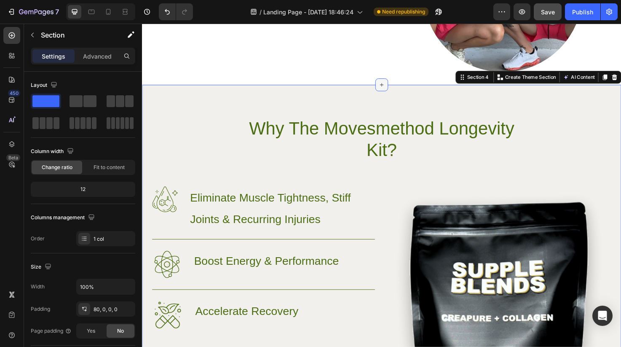
click at [396, 91] on div at bounding box center [394, 87] width 13 height 13
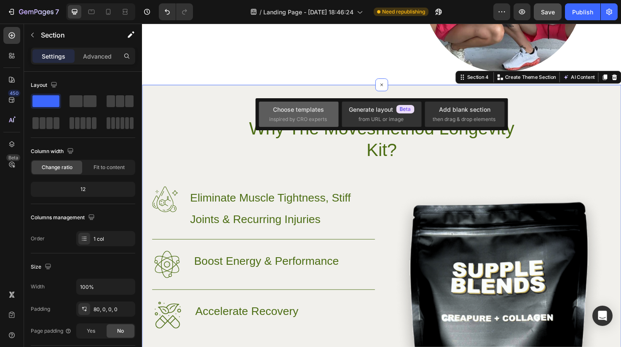
click at [304, 110] on div "Choose templates" at bounding box center [298, 109] width 51 height 9
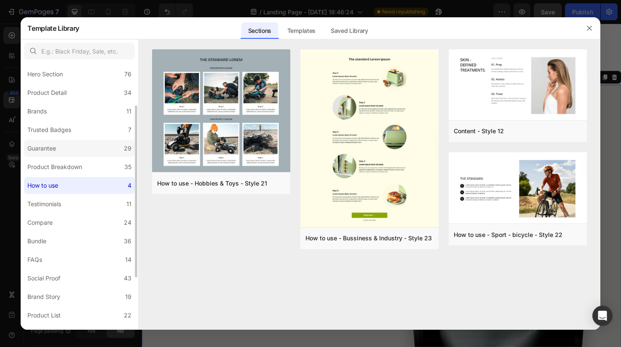
scroll to position [0, 0]
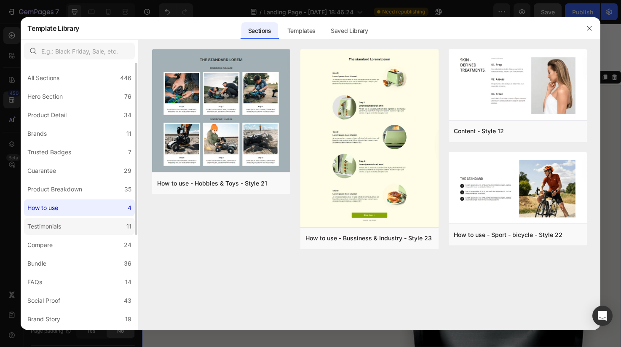
click at [82, 223] on label "Testimonials 11" at bounding box center [79, 226] width 111 height 17
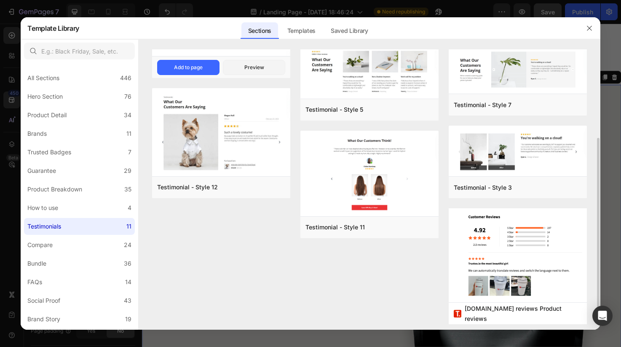
scroll to position [176, 0]
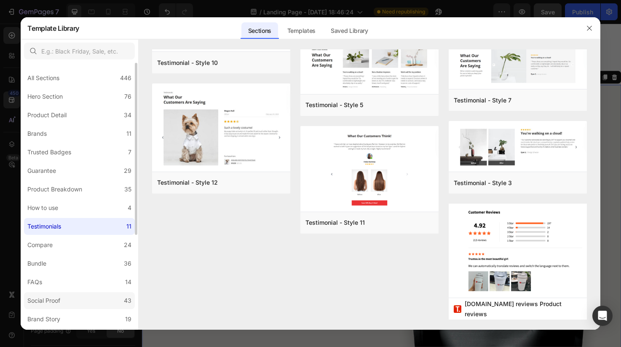
click at [81, 294] on label "Social Proof 43" at bounding box center [79, 300] width 111 height 17
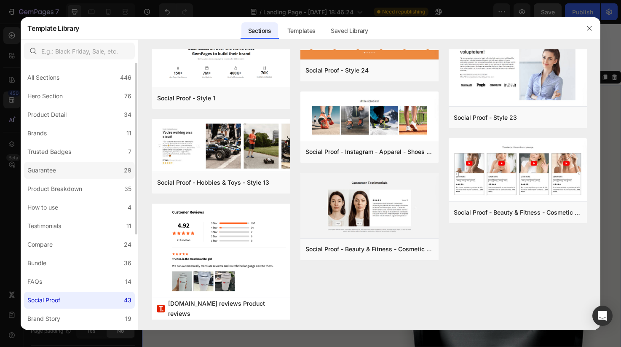
scroll to position [0, 0]
click at [84, 119] on label "Product Detail 34" at bounding box center [79, 115] width 111 height 17
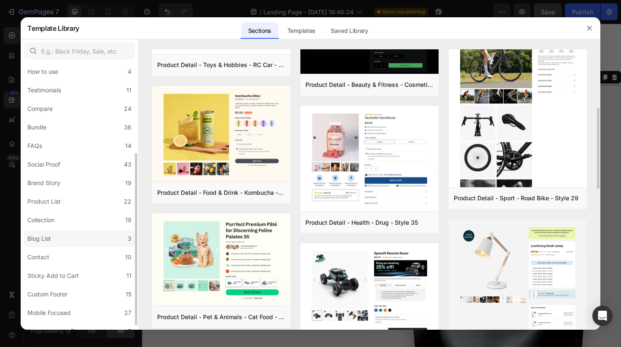
scroll to position [146, 0]
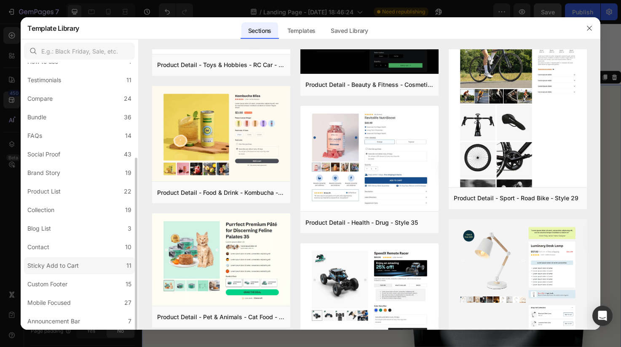
click at [74, 265] on div "Sticky Add to Cart" at bounding box center [52, 265] width 51 height 10
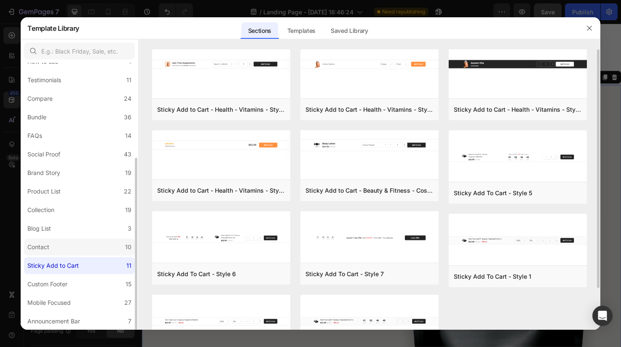
click at [73, 250] on label "Contact 10" at bounding box center [79, 246] width 111 height 17
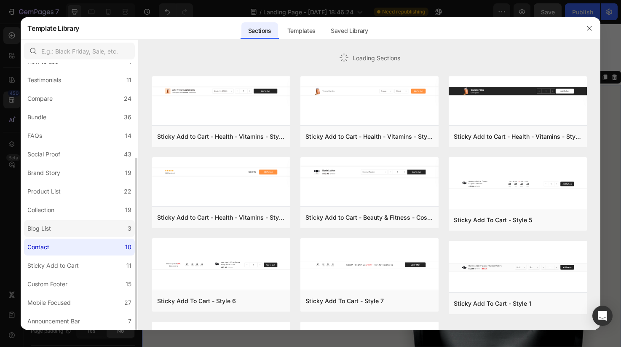
click at [72, 228] on label "Blog List 3" at bounding box center [79, 228] width 111 height 17
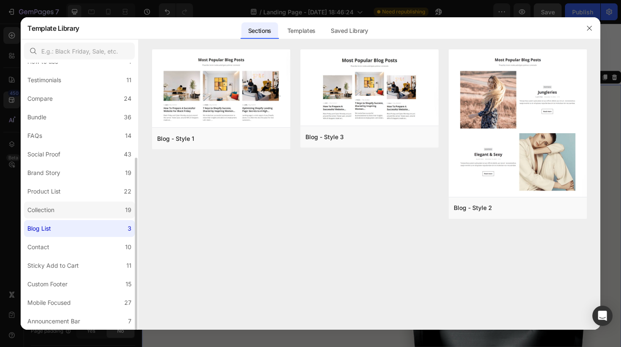
click at [68, 215] on label "Collection 19" at bounding box center [79, 209] width 111 height 17
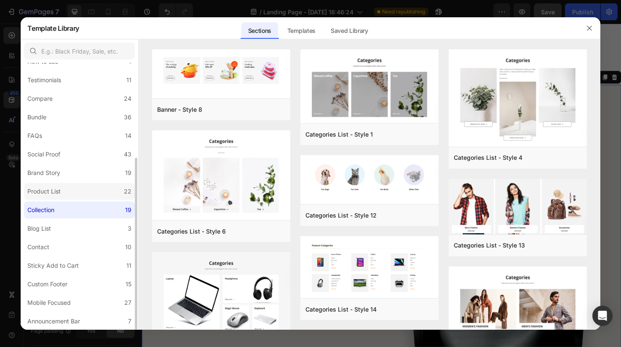
click at [73, 198] on label "Product List 22" at bounding box center [79, 191] width 111 height 17
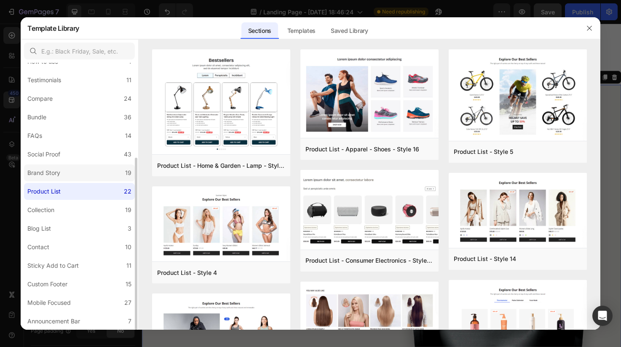
click at [78, 176] on label "Brand Story 19" at bounding box center [79, 172] width 111 height 17
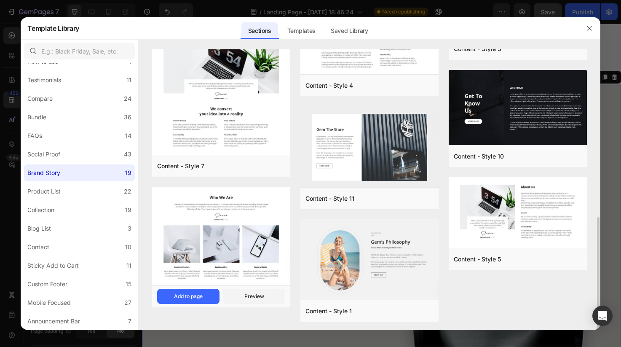
scroll to position [419, 0]
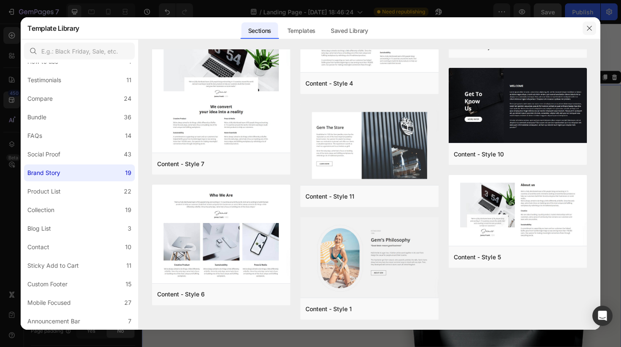
click at [591, 28] on icon "button" at bounding box center [589, 28] width 7 height 7
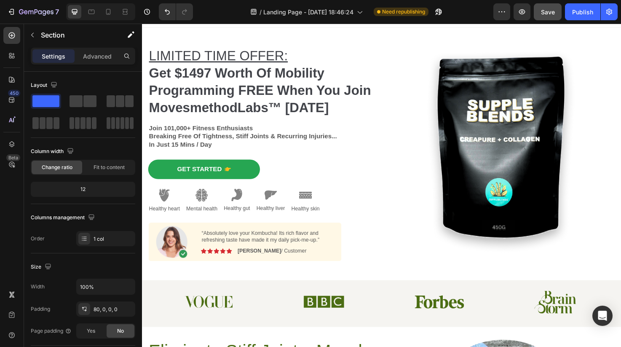
scroll to position [0, 0]
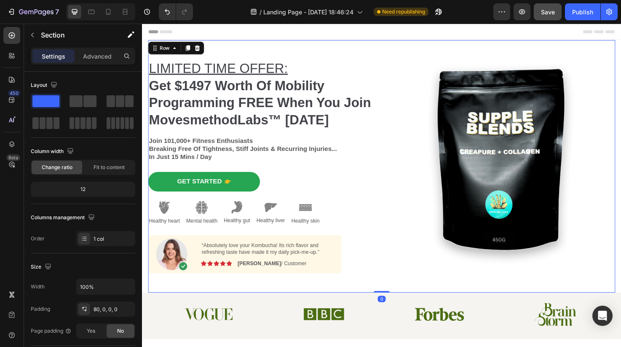
click at [417, 49] on div "Image" at bounding box center [521, 174] width 240 height 266
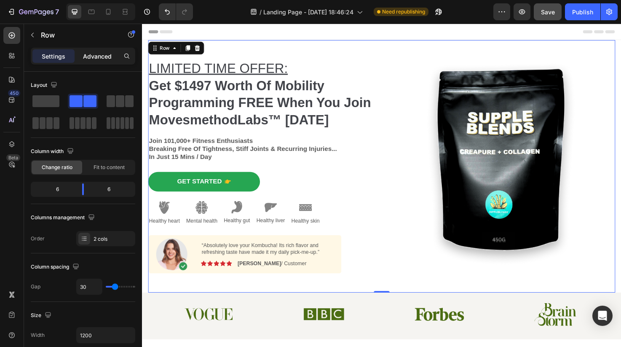
click at [101, 53] on p "Advanced" at bounding box center [97, 56] width 29 height 9
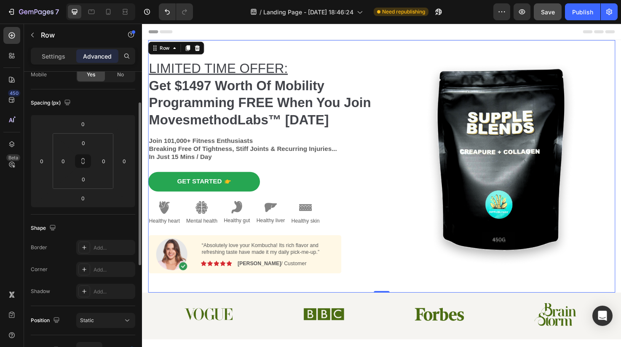
scroll to position [68, 0]
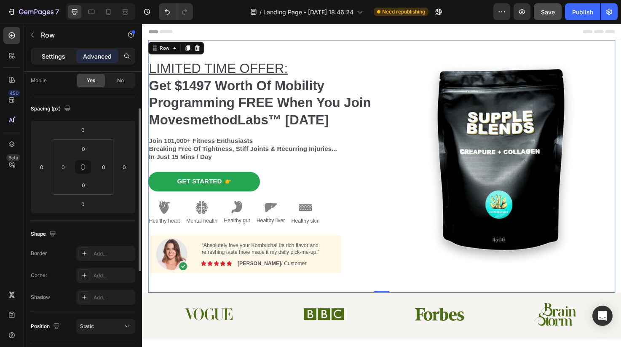
click at [53, 62] on div "Settings" at bounding box center [53, 55] width 42 height 13
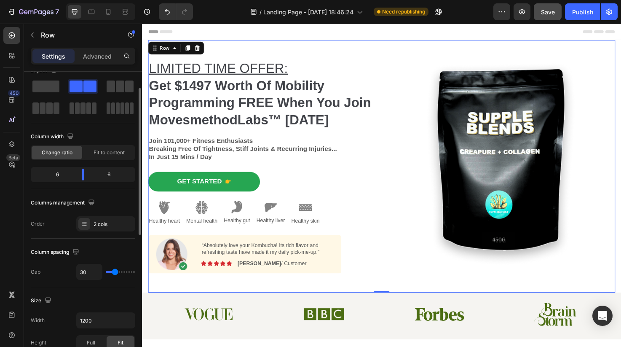
scroll to position [0, 0]
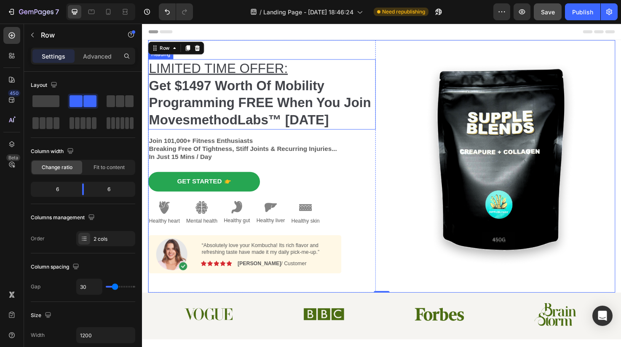
click at [357, 88] on h2 "LIMITED TIME OFFER: Get $1497 Worth Of Mobility Programming FREE When You Join …" at bounding box center [268, 98] width 240 height 74
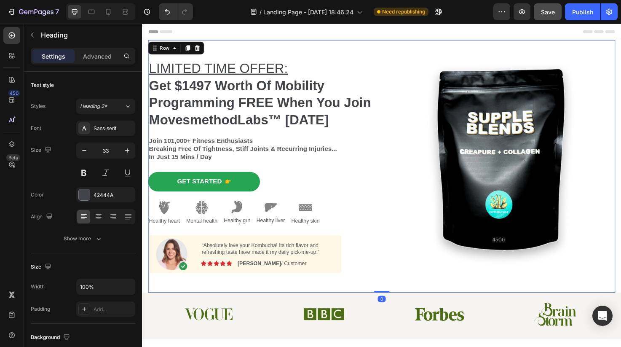
click at [397, 97] on div "LIMITED TIME OFFER: Get $1497 Worth Of Mobility Programming FREE When You Join …" at bounding box center [394, 174] width 493 height 266
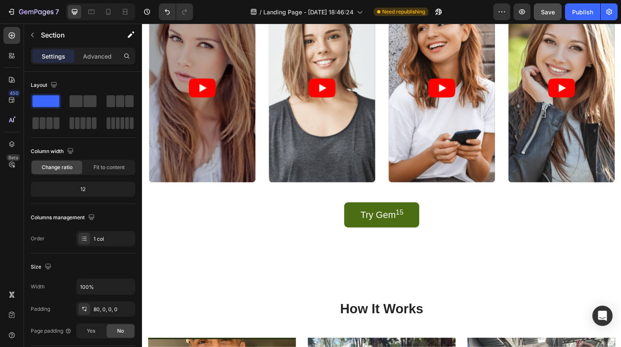
scroll to position [1099, 0]
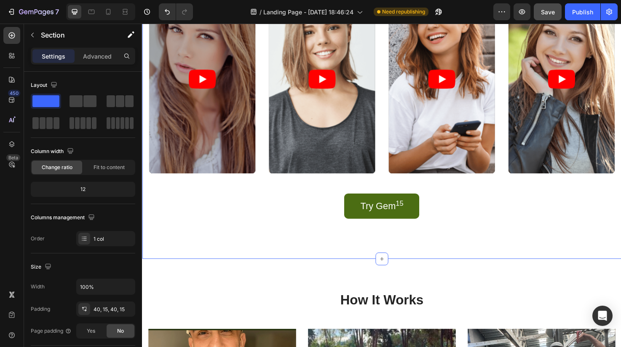
click at [503, 260] on div "Icon Icon Icon Icon Icon Icon List 2000+ Customers Who Love Us Text Block Row J…" at bounding box center [394, 89] width 505 height 366
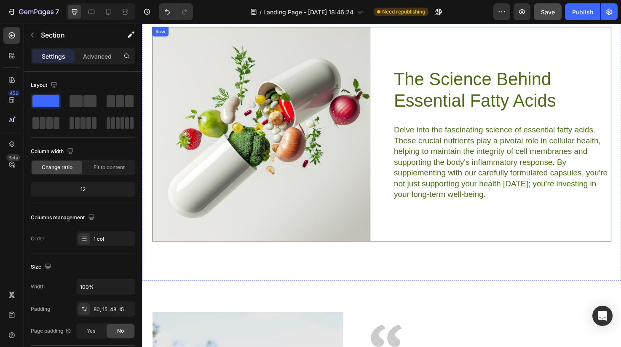
scroll to position [2782, 0]
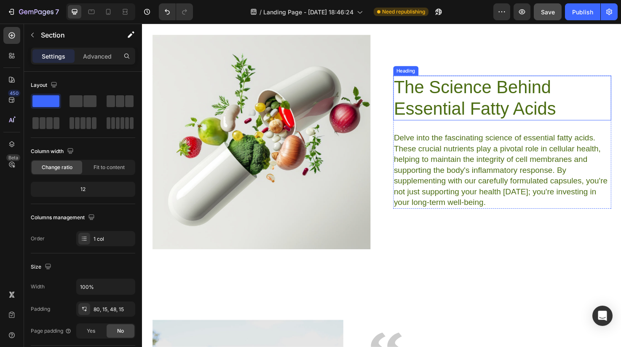
click at [428, 94] on h2 "The Science Behind Essential Fatty Acids" at bounding box center [522, 101] width 230 height 47
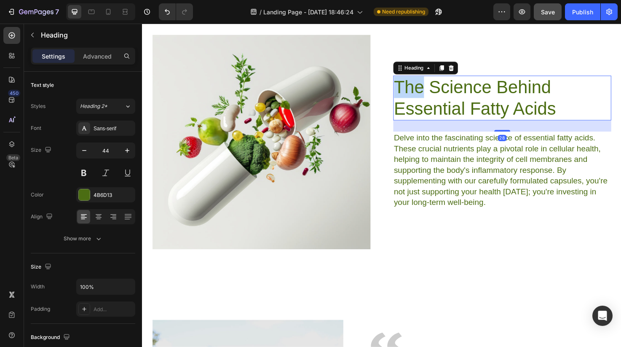
click at [428, 94] on h2 "The Science Behind Essential Fatty Acids" at bounding box center [522, 101] width 230 height 47
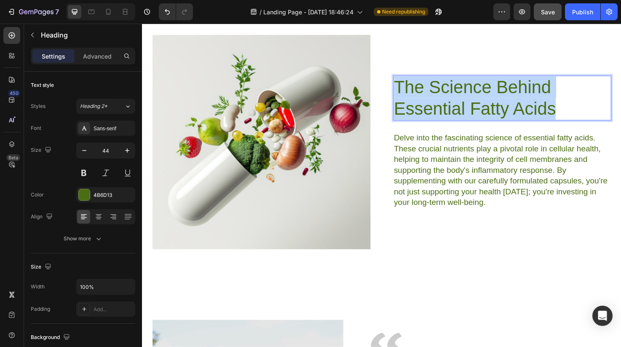
click at [428, 94] on p "The Science Behind Essential Fatty Acids" at bounding box center [522, 101] width 229 height 45
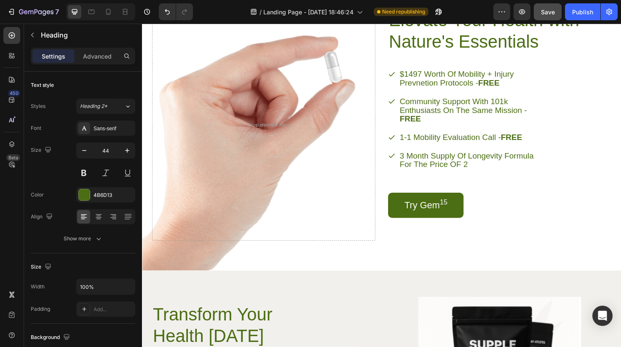
type input "16"
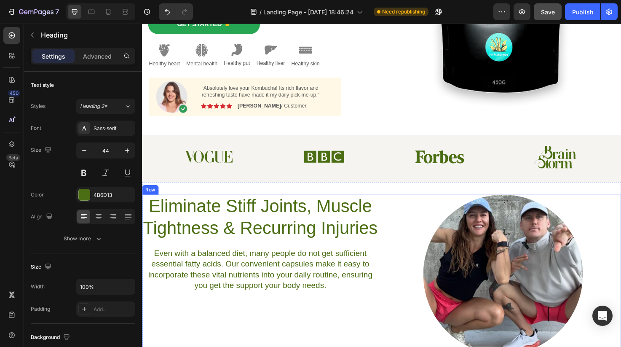
scroll to position [180, 0]
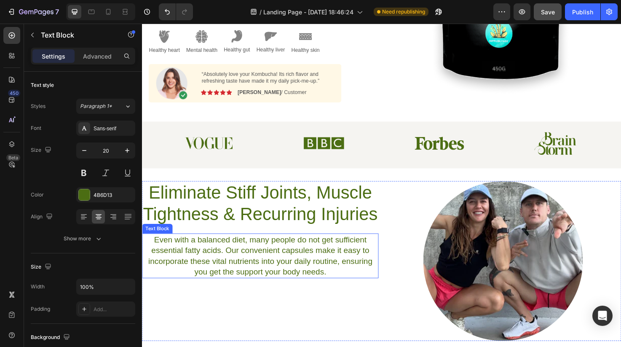
click at [310, 250] on p "Even with a balanced diet, many people do not get sufficient essential fatty ac…" at bounding box center [267, 268] width 248 height 45
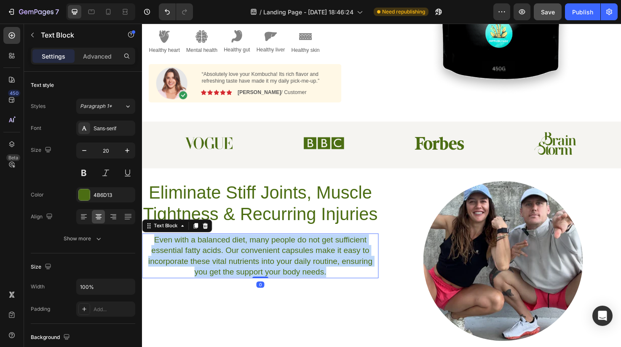
click at [310, 250] on p "Even with a balanced diet, many people do not get sufficient essential fatty ac…" at bounding box center [267, 268] width 248 height 45
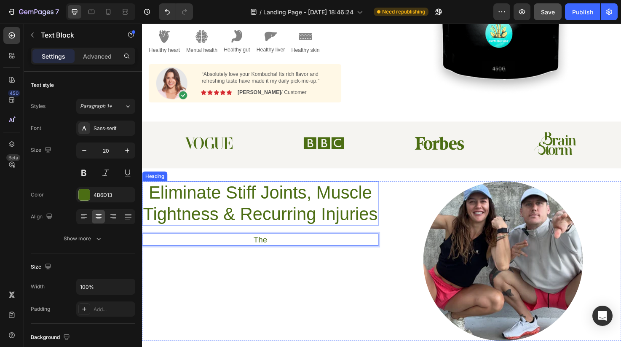
click at [319, 225] on h2 "Eliminate Stiff Joints, Muscle Tightness & Recurring Injuries" at bounding box center [266, 213] width 249 height 47
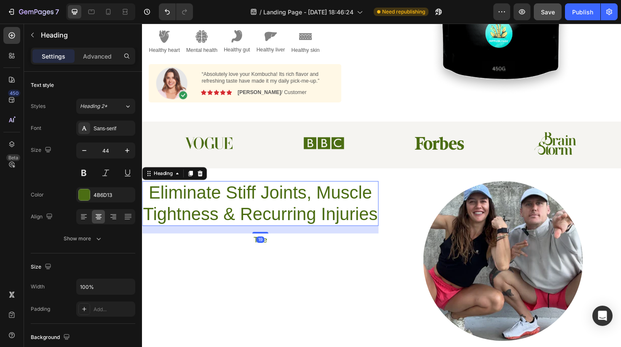
click at [319, 225] on h2 "Eliminate Stiff Joints, Muscle Tightness & Recurring Injuries" at bounding box center [266, 213] width 249 height 47
click at [319, 225] on p "Eliminate Stiff Joints, Muscle Tightness & Recurring Injuries" at bounding box center [267, 212] width 248 height 45
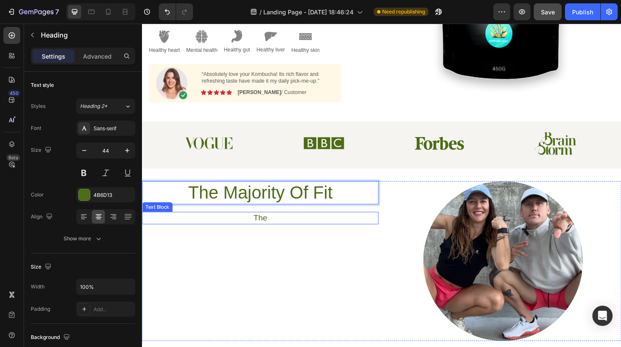
click at [273, 225] on p "The" at bounding box center [267, 228] width 248 height 11
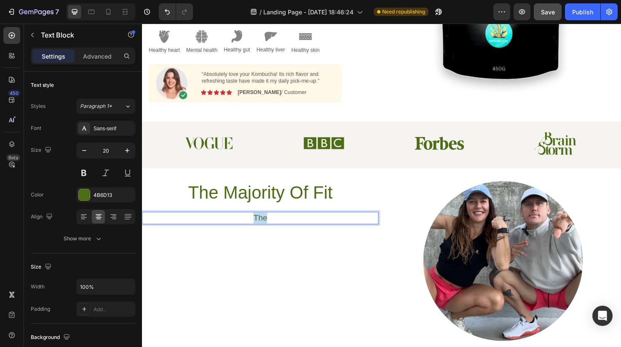
click at [273, 225] on p "The" at bounding box center [267, 228] width 248 height 11
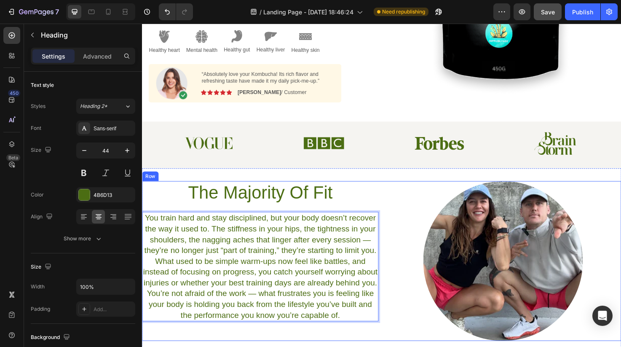
click at [373, 207] on p "The Majority Of Fit" at bounding box center [267, 201] width 248 height 23
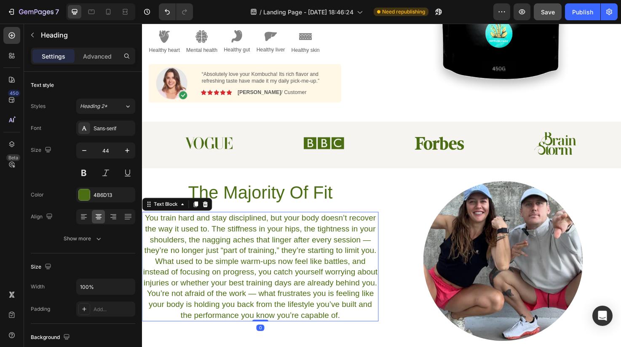
click at [348, 249] on p "You train hard and stay disciplined, but your body doesn’t recover the way it u…" at bounding box center [267, 280] width 248 height 114
click at [216, 238] on p "You train hard and stay disciplined, but your body doesn’t recover the way it u…" at bounding box center [267, 280] width 248 height 114
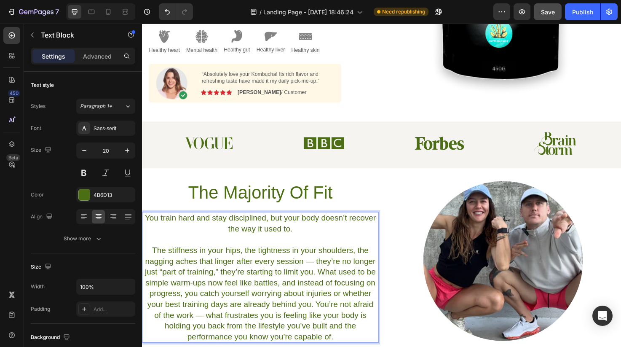
click at [327, 283] on p "The stiffness in your hips, the tightness in your shoulders, the nagging aches …" at bounding box center [267, 308] width 248 height 102
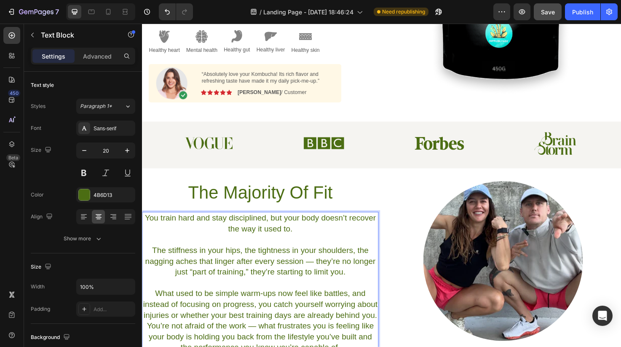
scroll to position [189, 0]
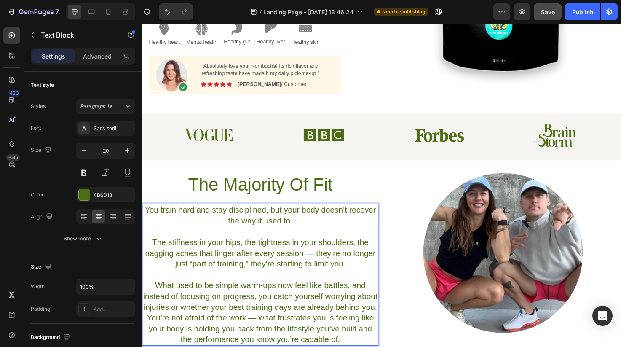
click at [389, 322] on p "What used to be simple warm-ups now feel like battles, and instead of focusing …" at bounding box center [267, 328] width 248 height 68
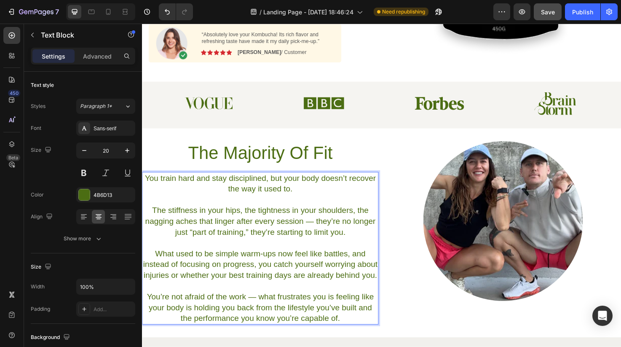
scroll to position [225, 0]
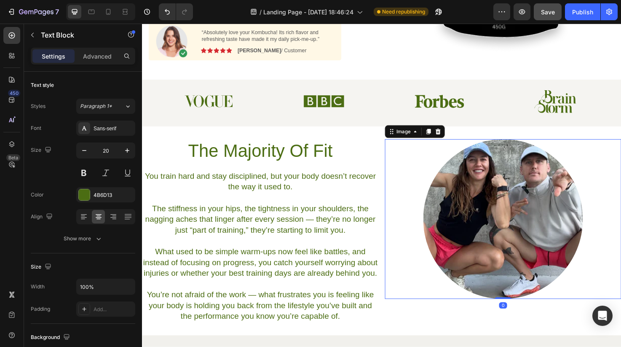
click at [417, 313] on div at bounding box center [522, 229] width 249 height 168
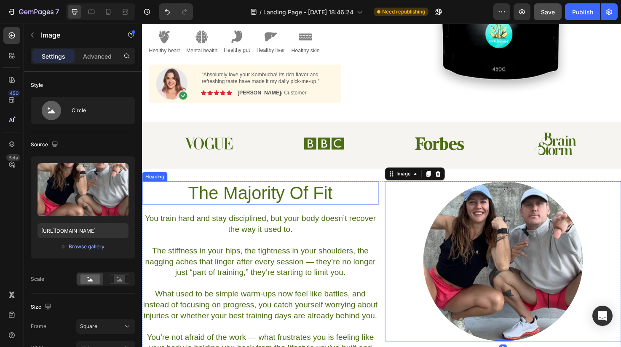
scroll to position [161, 0]
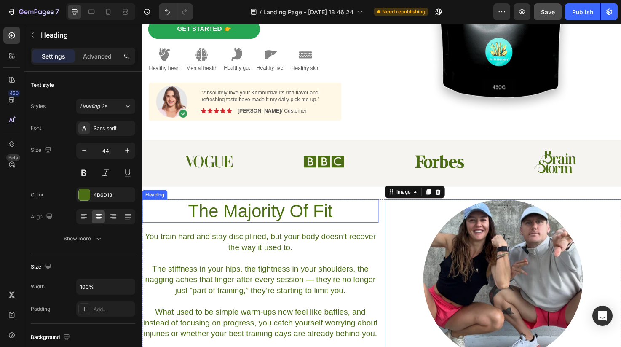
click at [341, 218] on p "The Majority Of Fit" at bounding box center [267, 221] width 248 height 23
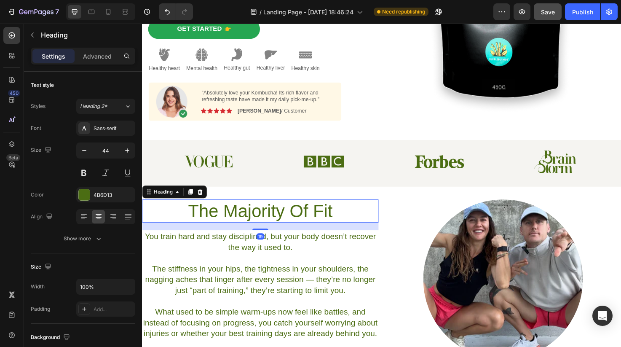
click at [341, 218] on p "The Majority Of Fit" at bounding box center [267, 221] width 248 height 23
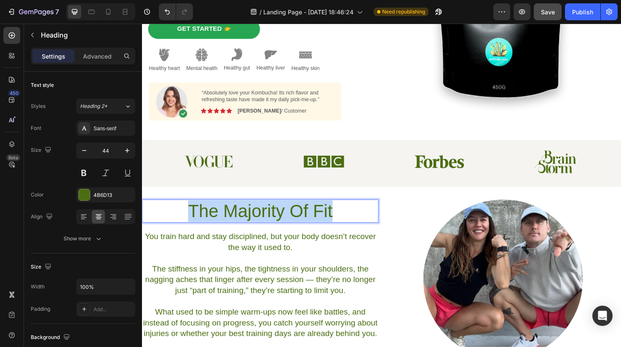
click at [341, 218] on p "The Majority Of Fit" at bounding box center [267, 221] width 248 height 23
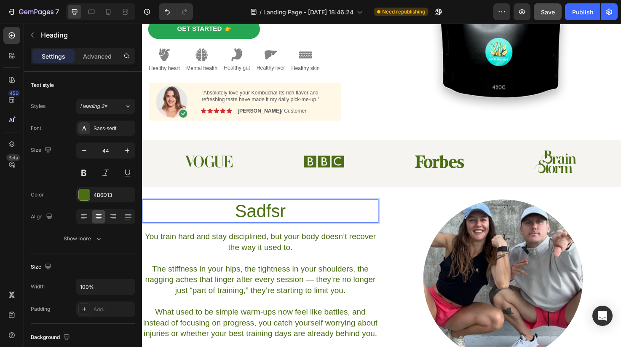
click at [382, 219] on p "Sadfsr" at bounding box center [267, 221] width 248 height 23
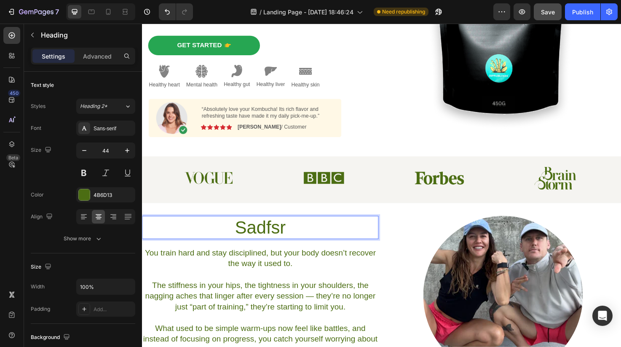
scroll to position [88, 0]
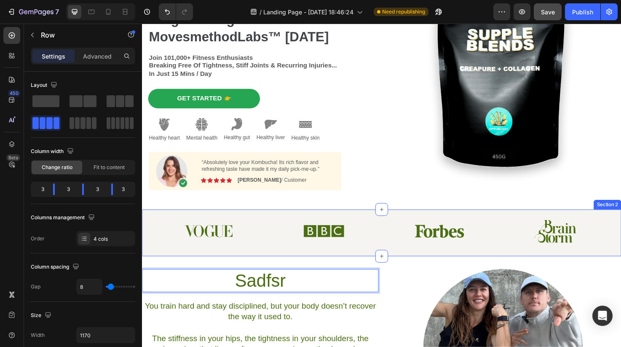
click at [406, 250] on div "Image" at bounding box center [455, 242] width 119 height 24
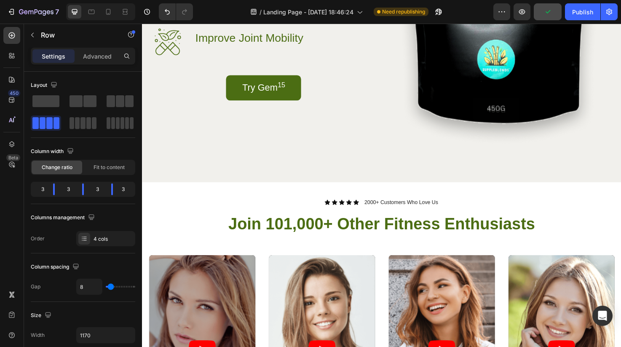
scroll to position [893, 0]
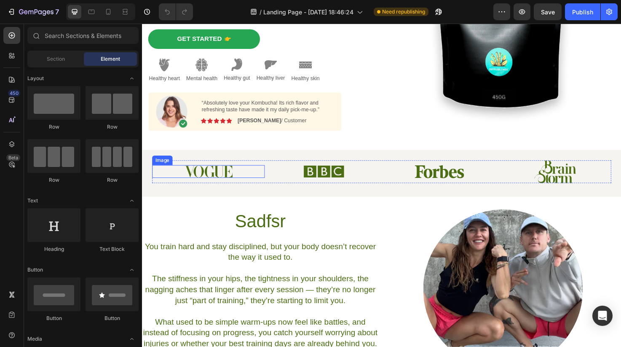
scroll to position [147, 0]
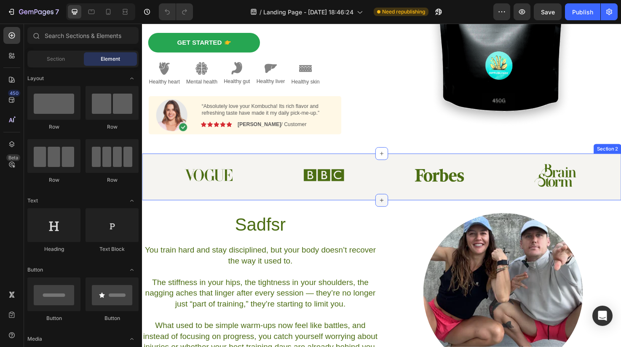
click at [395, 209] on icon at bounding box center [394, 209] width 7 height 7
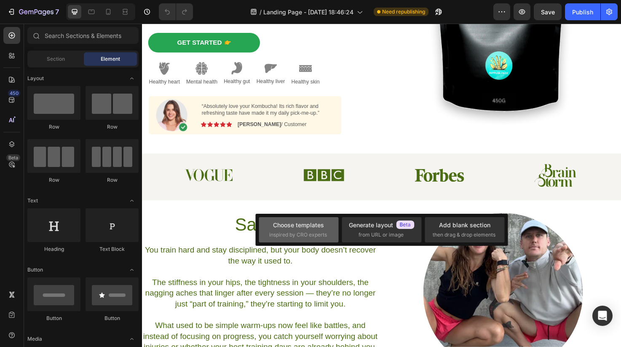
click at [311, 228] on div "Choose templates" at bounding box center [298, 224] width 51 height 9
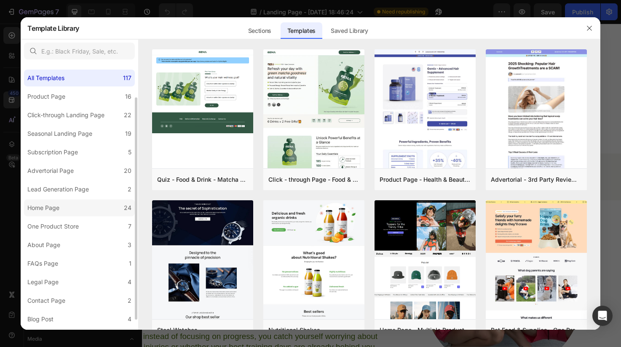
scroll to position [53, 0]
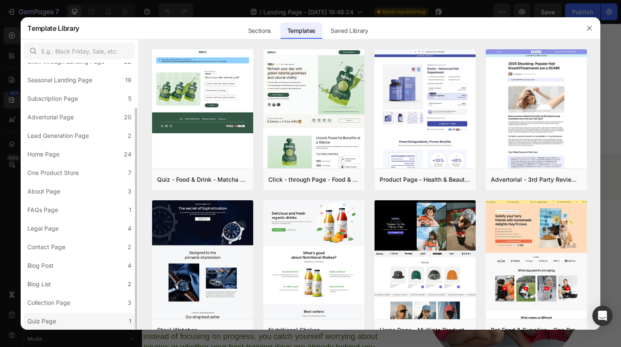
click at [88, 316] on label "Quiz Page 1" at bounding box center [79, 321] width 111 height 17
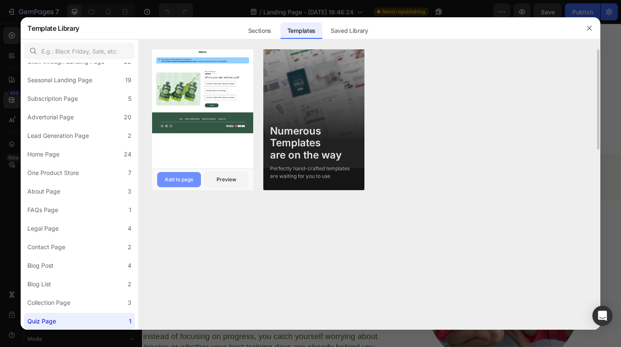
click at [190, 175] on button "Add to page" at bounding box center [179, 179] width 44 height 15
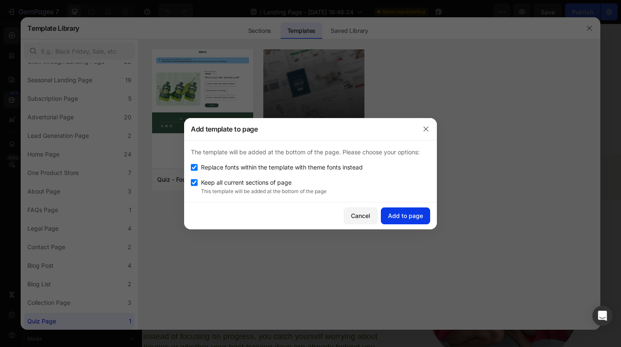
click at [397, 214] on div "Add to page" at bounding box center [405, 215] width 35 height 9
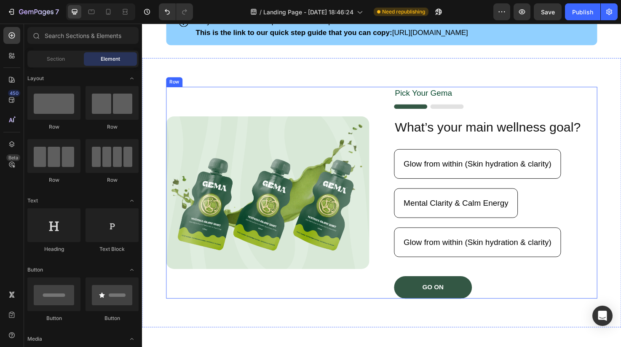
scroll to position [397, 0]
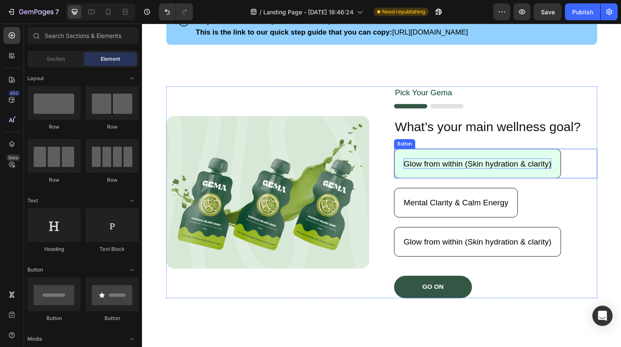
click at [438, 173] on p "Glow from within (Skin hydration & clarity)" at bounding box center [496, 171] width 156 height 11
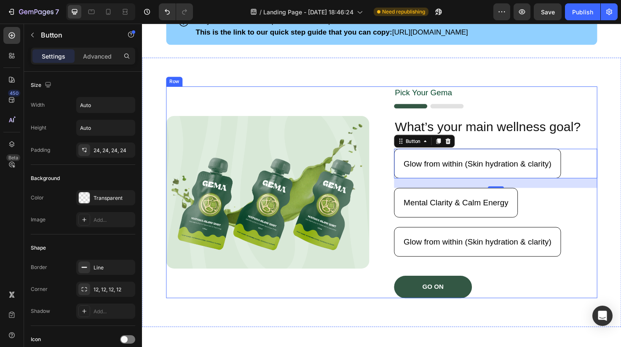
click at [488, 116] on div "Pick Your [PERSON_NAME] Text Block Image What’s your main wellness goal? Headin…" at bounding box center [515, 202] width 214 height 224
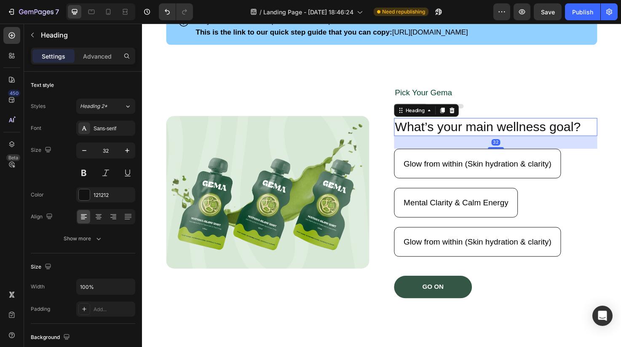
click at [493, 131] on h2 "What’s your main wellness goal?" at bounding box center [515, 132] width 214 height 19
click at [493, 131] on p "What’s your main wellness goal?" at bounding box center [515, 133] width 213 height 18
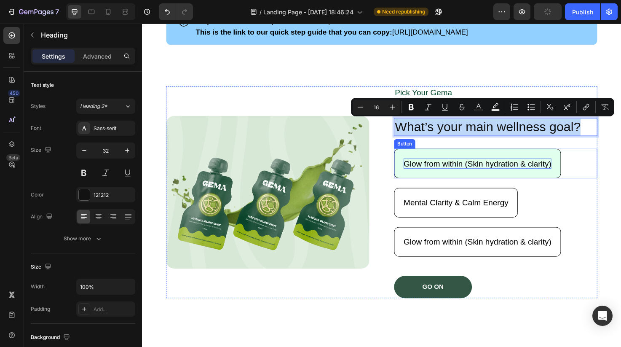
click at [497, 171] on p "Glow from within (Skin hydration & clarity)" at bounding box center [496, 171] width 156 height 11
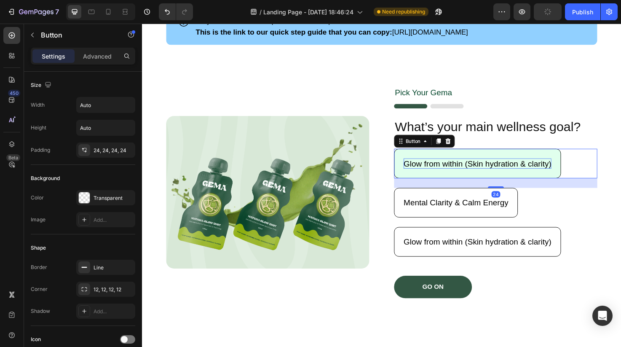
click at [497, 171] on p "Glow from within (Skin hydration & clarity)" at bounding box center [496, 171] width 156 height 11
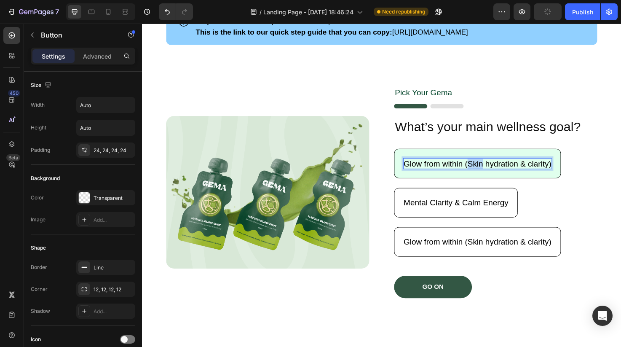
click at [497, 171] on p "Glow from within (Skin hydration & clarity)" at bounding box center [496, 171] width 156 height 11
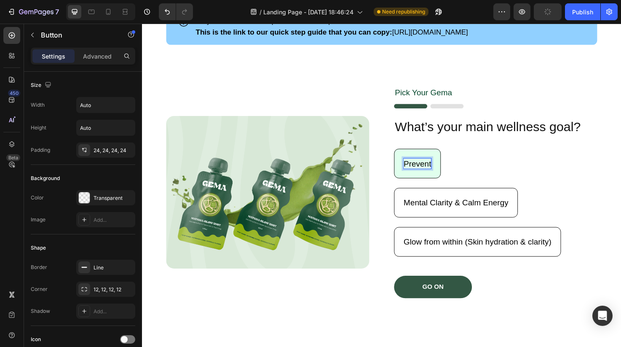
click at [408, 155] on button "Prevent" at bounding box center [432, 170] width 49 height 31
click at [408, 155] on button "Eliminate" at bounding box center [435, 170] width 55 height 31
click at [408, 155] on button "Eliminate /" at bounding box center [437, 170] width 59 height 31
click at [408, 155] on button "Eliminate / Prevent" at bounding box center [453, 170] width 91 height 31
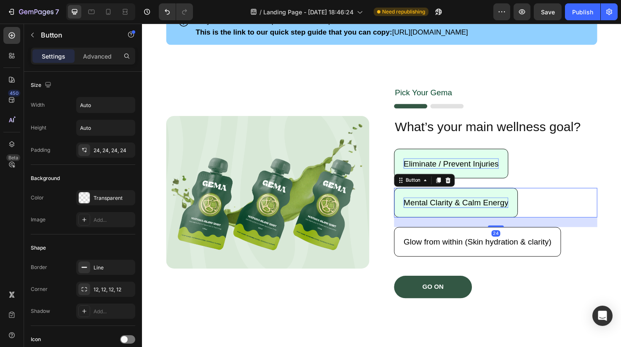
click at [486, 215] on p "Mental Clarity & Calm Energy" at bounding box center [473, 212] width 110 height 11
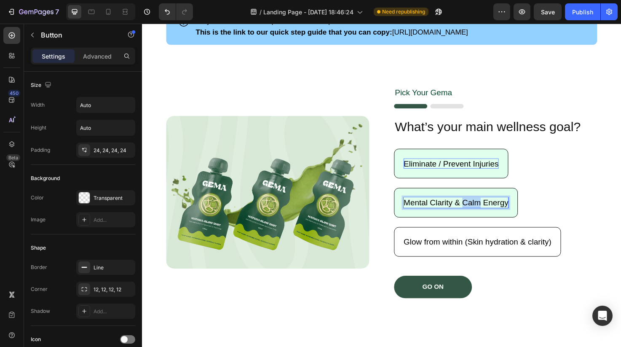
click at [486, 215] on p "Mental Clarity & Calm Energy" at bounding box center [473, 212] width 110 height 11
click at [408, 197] on button "Faster" at bounding box center [430, 212] width 44 height 31
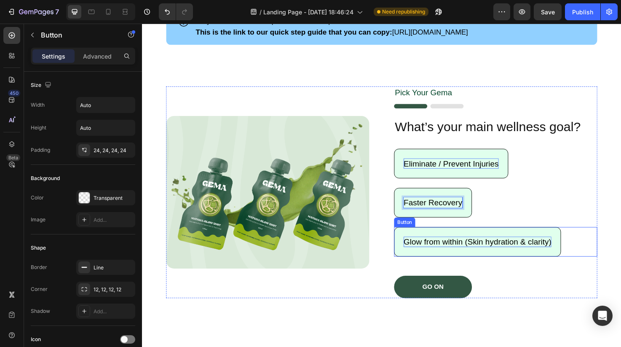
click at [488, 254] on p "Glow from within (Skin hydration & clarity)" at bounding box center [496, 253] width 156 height 11
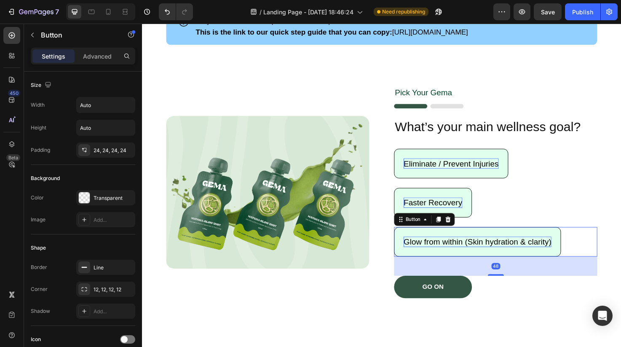
click at [488, 254] on p "Glow from within (Skin hydration & clarity)" at bounding box center [496, 253] width 156 height 11
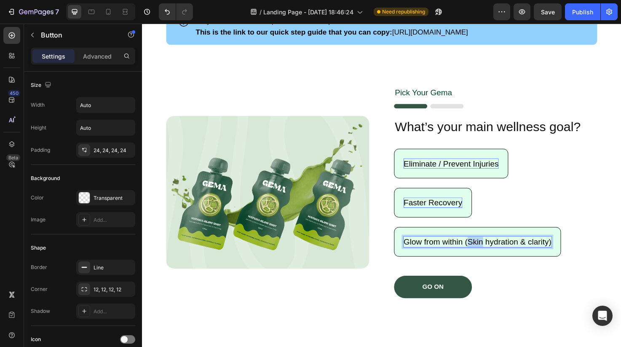
click at [488, 254] on p "Glow from within (Skin hydration & clarity)" at bounding box center [496, 253] width 156 height 11
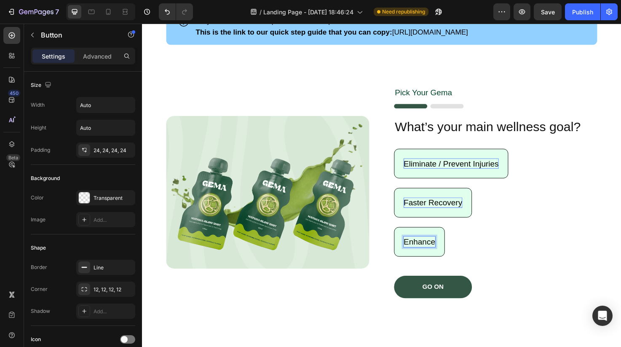
click at [408, 238] on button "Enhance" at bounding box center [434, 253] width 53 height 31
click at [408, 238] on button "Enhanced Physical" at bounding box center [454, 253] width 92 height 31
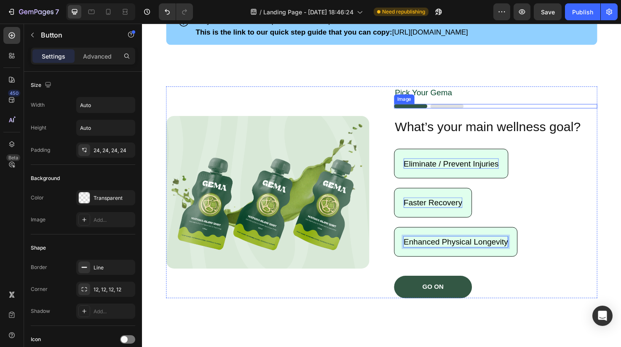
click at [462, 111] on img at bounding box center [444, 110] width 73 height 5
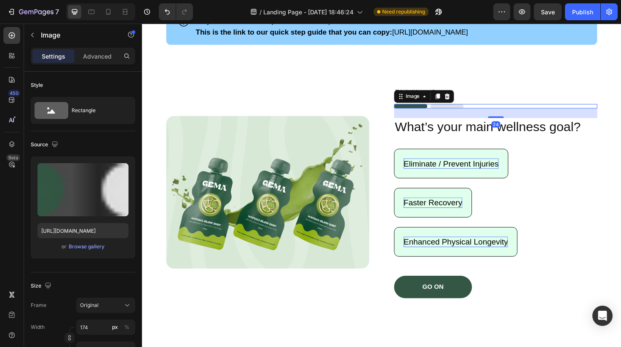
click at [462, 111] on img at bounding box center [444, 110] width 73 height 5
click at [464, 108] on img at bounding box center [444, 110] width 73 height 5
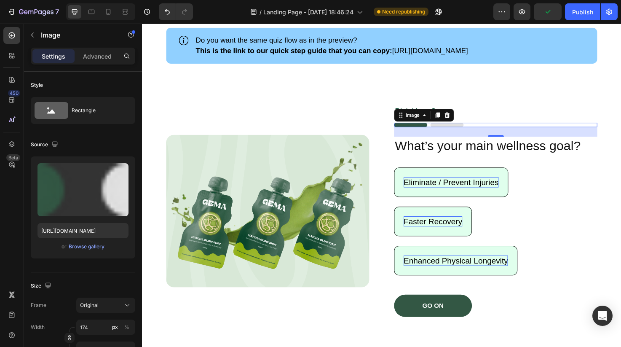
scroll to position [368, 0]
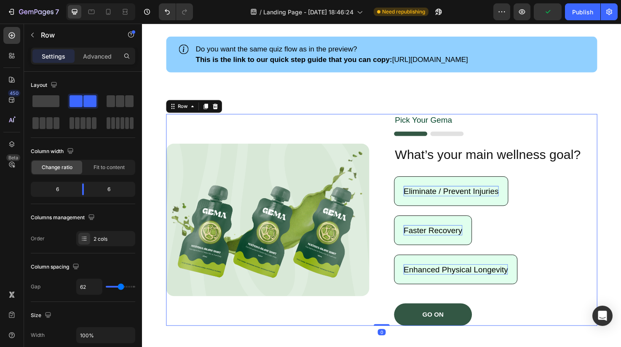
click at [385, 126] on div "Image Pick Your [PERSON_NAME] Text Block Image What’s your main wellness goal? …" at bounding box center [394, 231] width 455 height 224
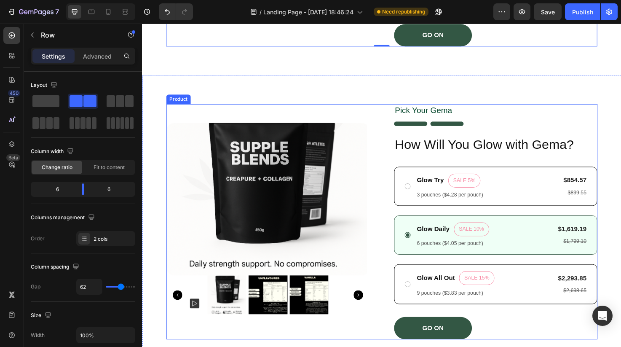
scroll to position [663, 0]
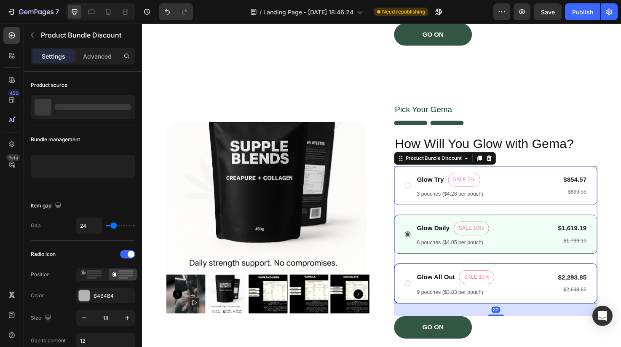
click at [421, 199] on div "Glow Try Text Block SALE 5% Product Badge Row 3 pouches ($4.28 per pouch) Text …" at bounding box center [514, 194] width 193 height 27
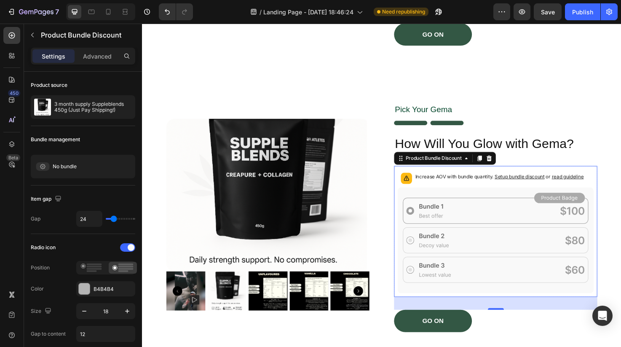
click at [428, 282] on icon at bounding box center [515, 252] width 207 height 112
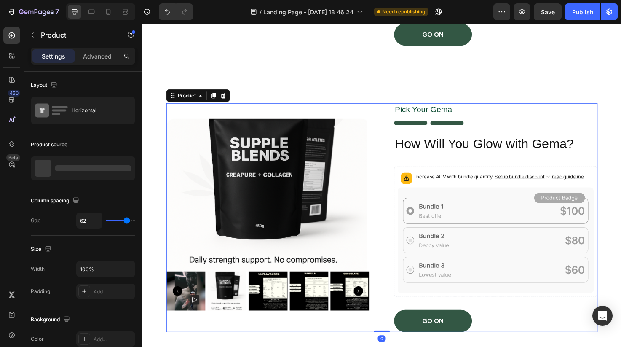
click at [398, 156] on div "Product Images Pick Your [PERSON_NAME] Text Block Image How Will You Glow with …" at bounding box center [394, 227] width 455 height 241
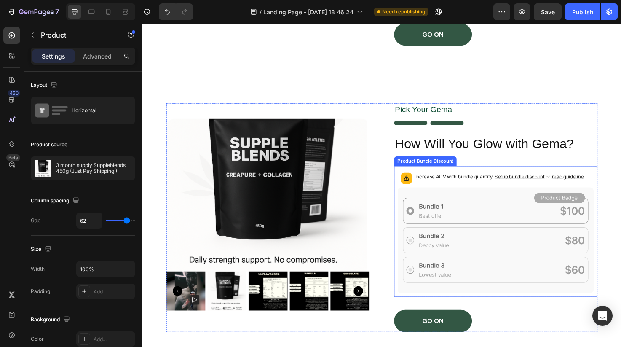
click at [444, 217] on icon at bounding box center [515, 252] width 207 height 112
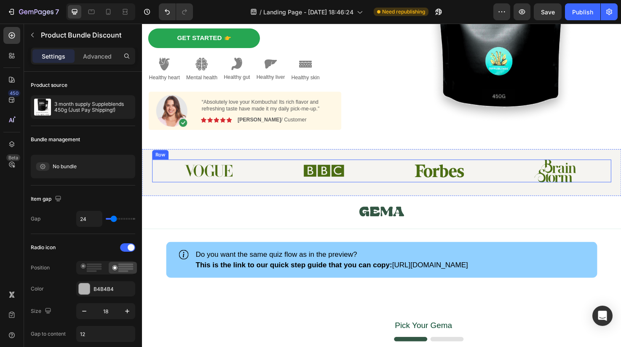
scroll to position [142, 0]
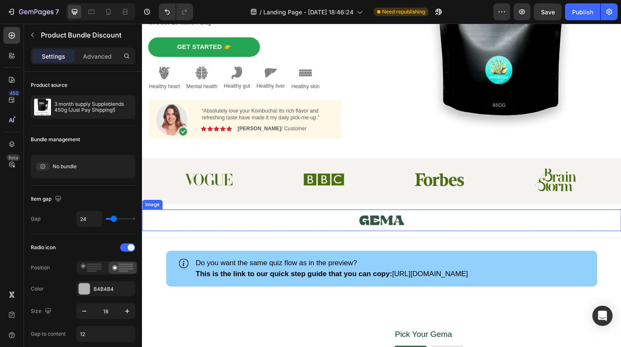
click at [297, 226] on link at bounding box center [394, 230] width 505 height 23
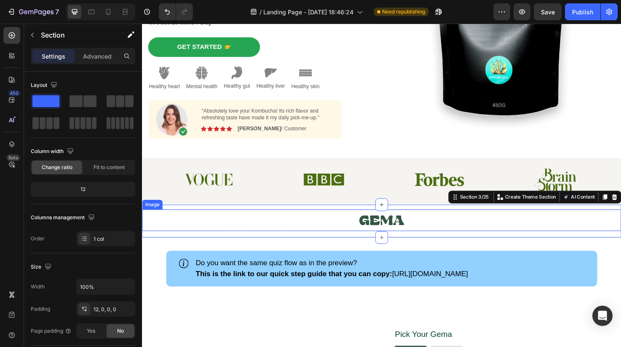
click at [370, 227] on link at bounding box center [394, 230] width 505 height 23
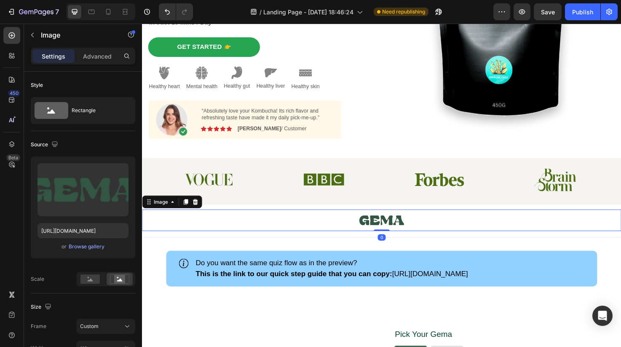
click at [370, 227] on link at bounding box center [394, 230] width 505 height 23
click at [498, 216] on div "Image 0 Row Section 3/25" at bounding box center [394, 231] width 505 height 35
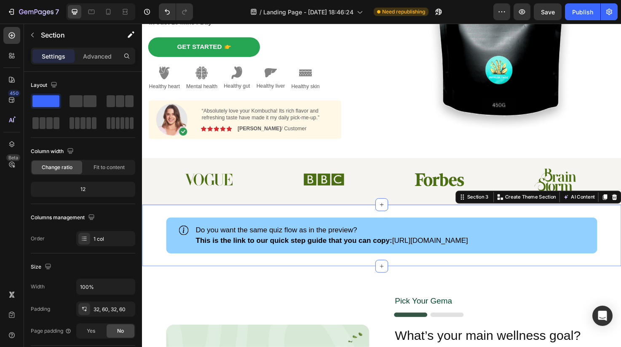
click at [620, 217] on div "Icon Do you want the same quiz flow as in the preview? This is the link to our …" at bounding box center [394, 246] width 505 height 65
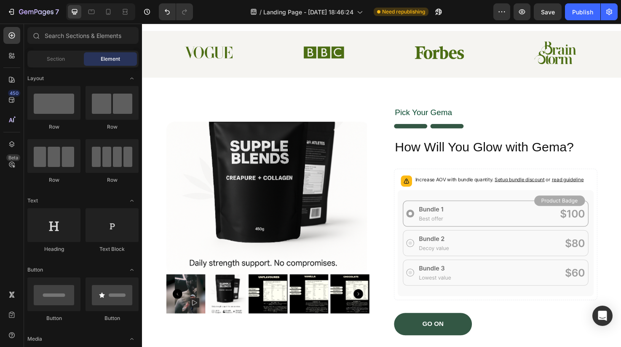
scroll to position [268, 0]
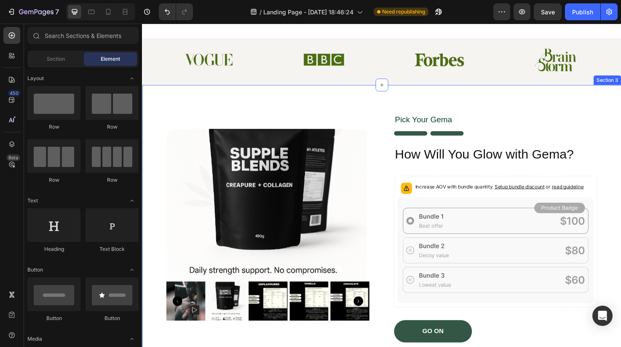
click at [591, 101] on div "Product Images Pick Your [PERSON_NAME] Text Block Image How Will You Glow with …" at bounding box center [394, 239] width 505 height 302
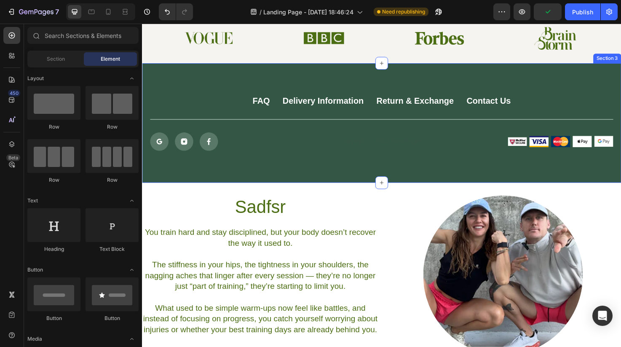
scroll to position [288, 0]
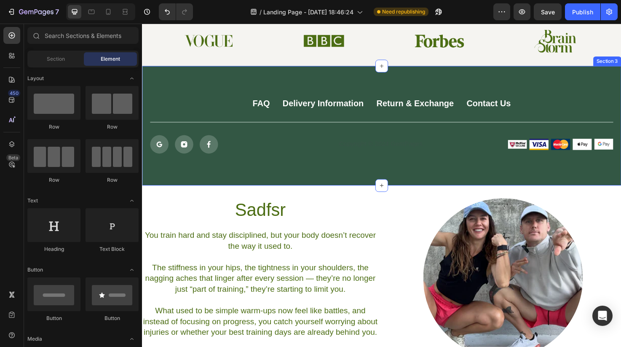
click at [564, 78] on div "FAQ Button Delivery Information Button Return & Exchange Button Contact Us Butt…" at bounding box center [394, 131] width 505 height 126
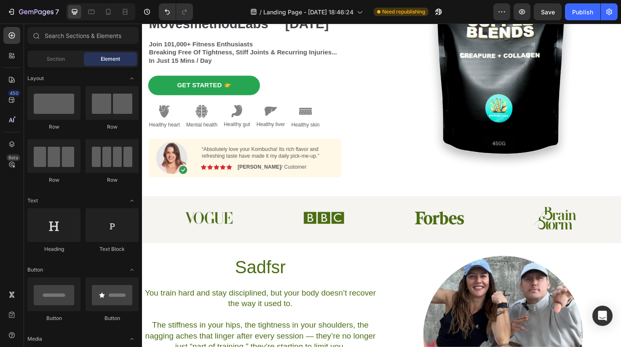
scroll to position [95, 0]
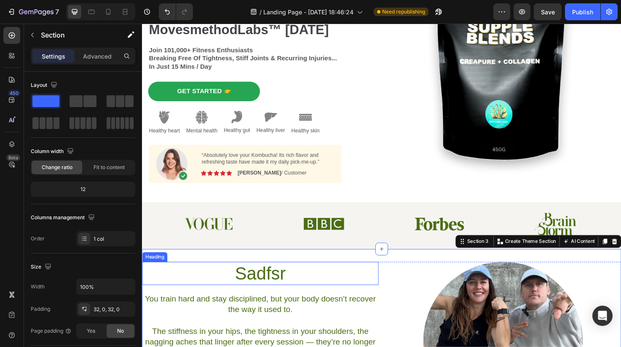
click at [302, 289] on h2 "Sadfsr" at bounding box center [266, 287] width 249 height 24
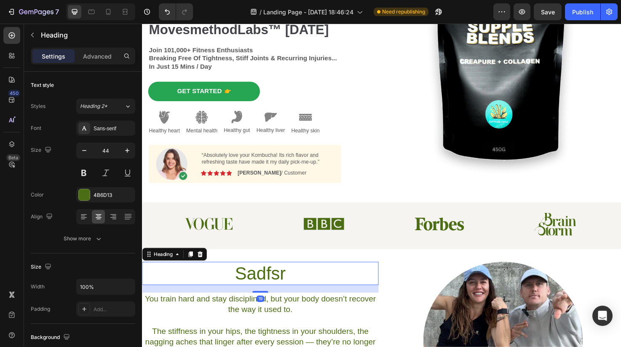
click at [302, 289] on h2 "Sadfsr" at bounding box center [266, 287] width 249 height 24
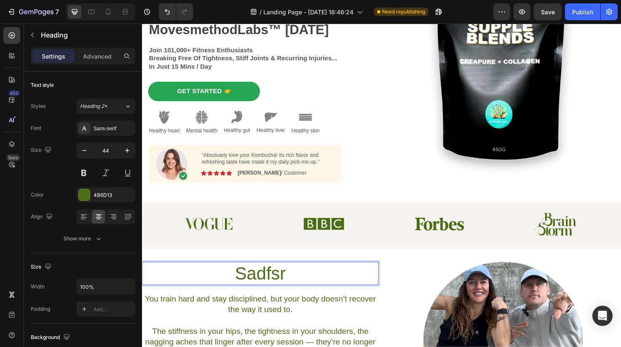
click at [302, 289] on p "Sadfsr" at bounding box center [267, 286] width 248 height 23
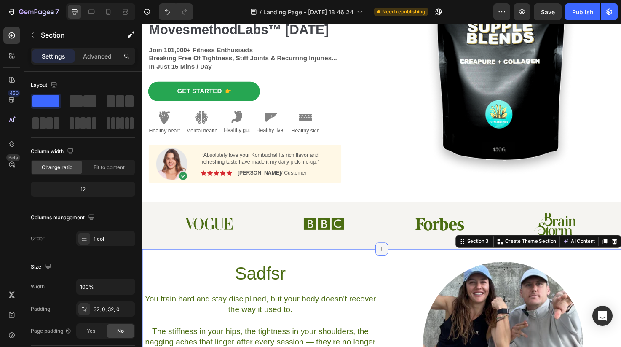
click at [398, 261] on div at bounding box center [394, 260] width 13 height 13
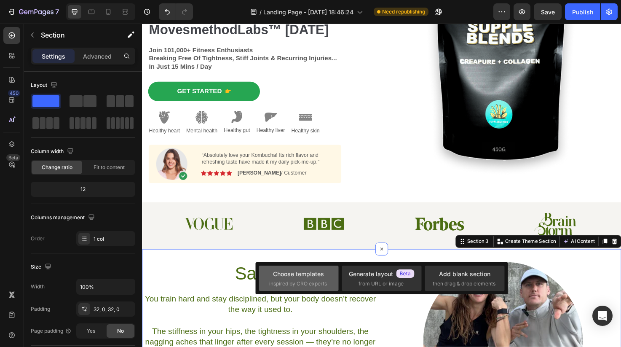
click at [308, 278] on div "Choose templates inspired by CRO experts" at bounding box center [298, 278] width 59 height 18
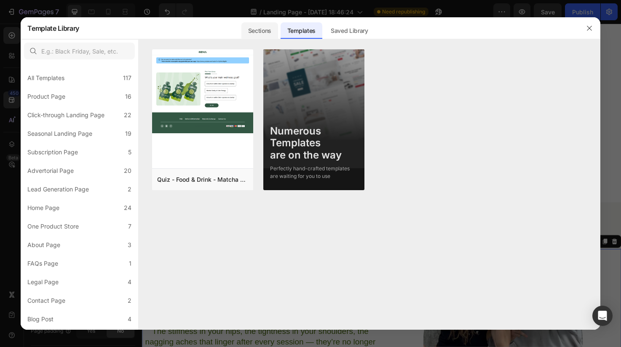
click at [257, 36] on div "Sections" at bounding box center [259, 30] width 37 height 17
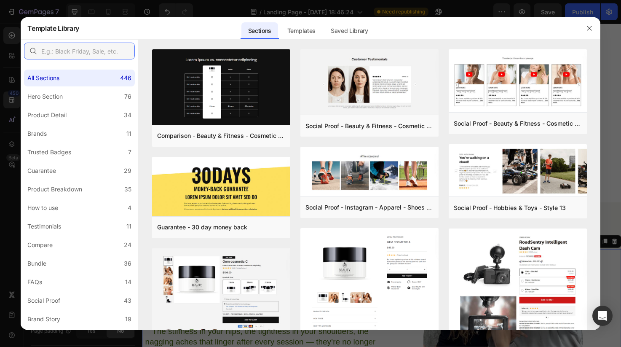
click at [106, 46] on input "text" at bounding box center [79, 51] width 111 height 17
type input "included"
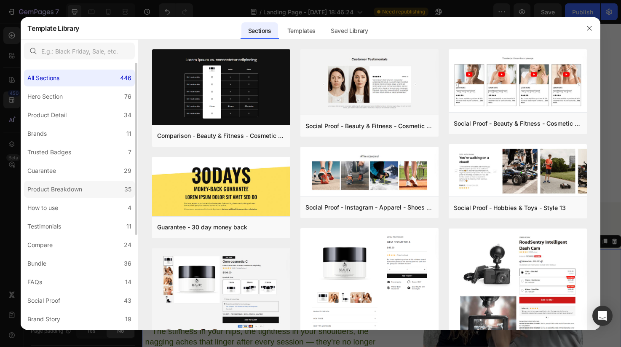
click at [73, 190] on div "Product Breakdown" at bounding box center [54, 189] width 55 height 10
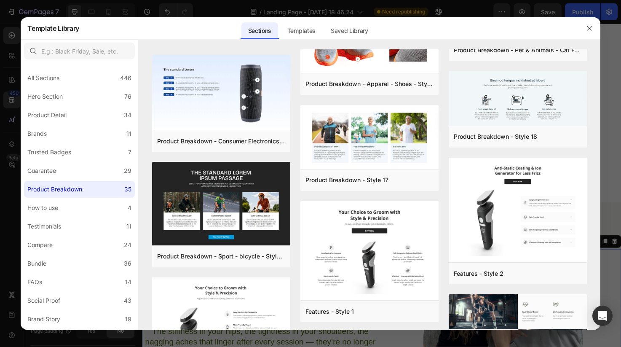
scroll to position [0, 0]
